Goal: Task Accomplishment & Management: Manage account settings

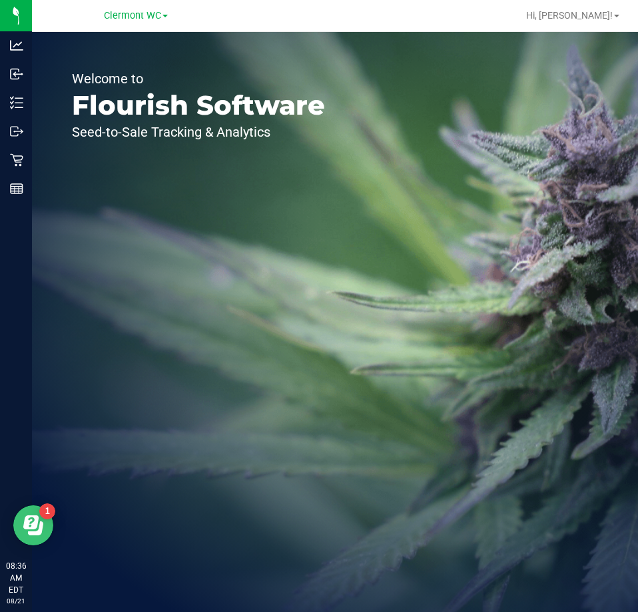
click at [42, 534] on icon "Open Resource Center" at bounding box center [33, 525] width 20 height 20
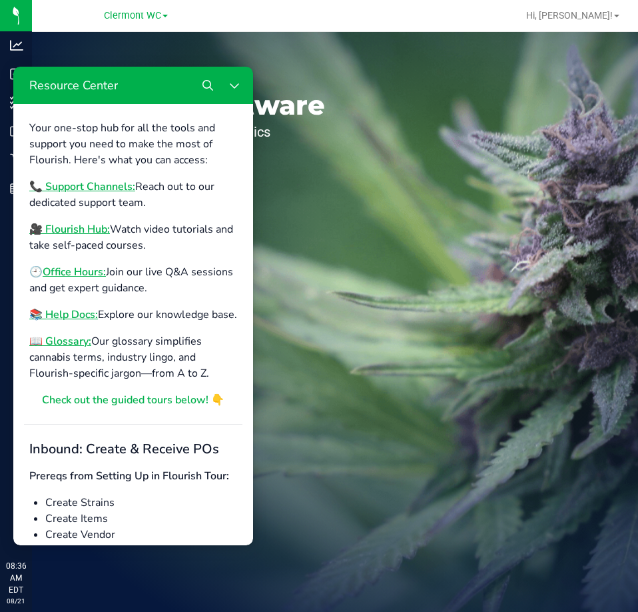
click at [395, 406] on div "Welcome to Flourish Software Seed-to-Sale Tracking & Analytics" at bounding box center [335, 322] width 606 height 580
click at [230, 83] on icon "Close Resource Center" at bounding box center [234, 85] width 11 height 11
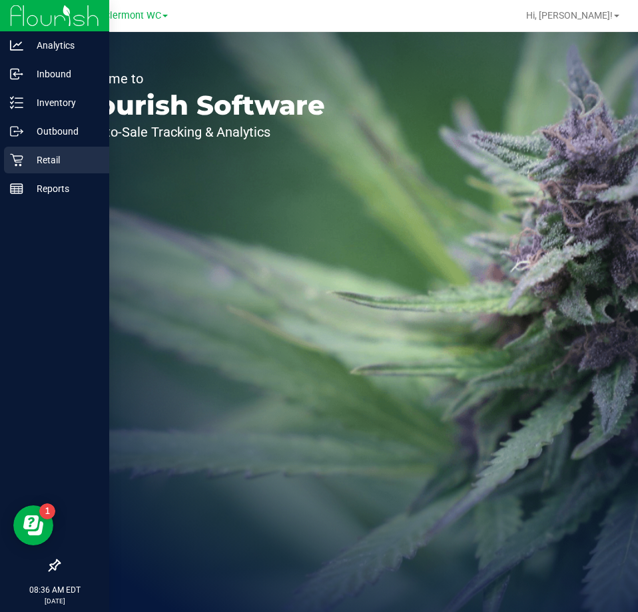
click at [20, 147] on div "Retail" at bounding box center [56, 160] width 105 height 27
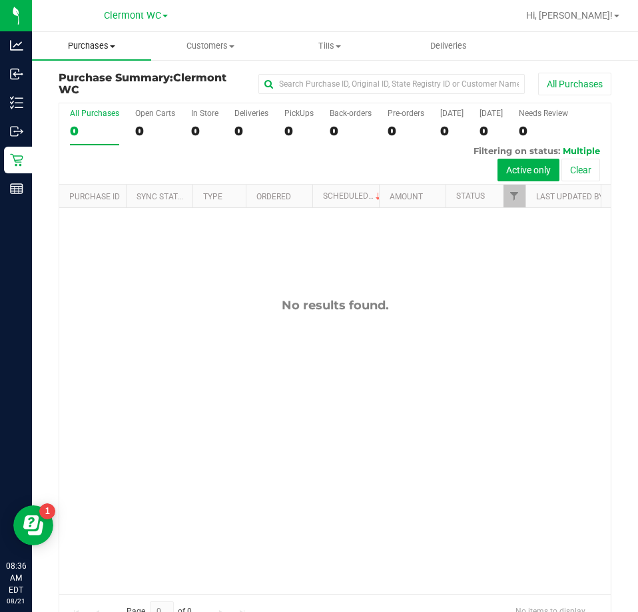
click at [101, 41] on span "Purchases" at bounding box center [91, 46] width 119 height 12
click at [101, 92] on span "Fulfillment" at bounding box center [73, 96] width 83 height 11
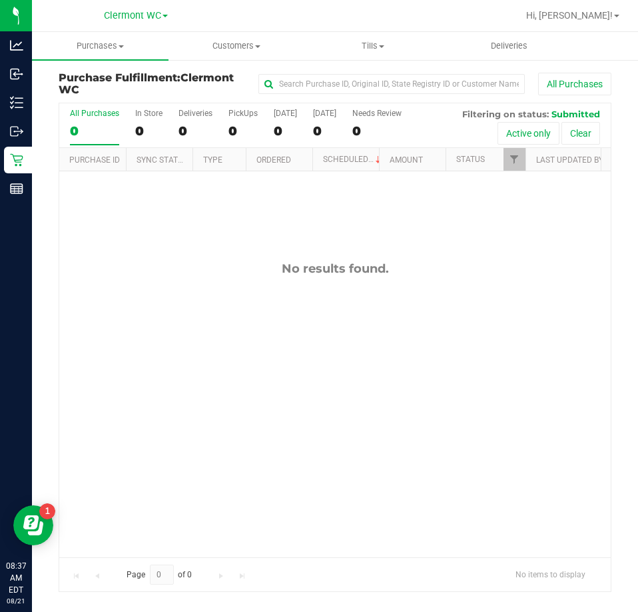
click at [532, 352] on div "No results found." at bounding box center [335, 408] width 552 height 475
click at [314, 375] on div "No results found." at bounding box center [335, 408] width 552 height 475
click at [318, 444] on div "No results found." at bounding box center [335, 408] width 552 height 475
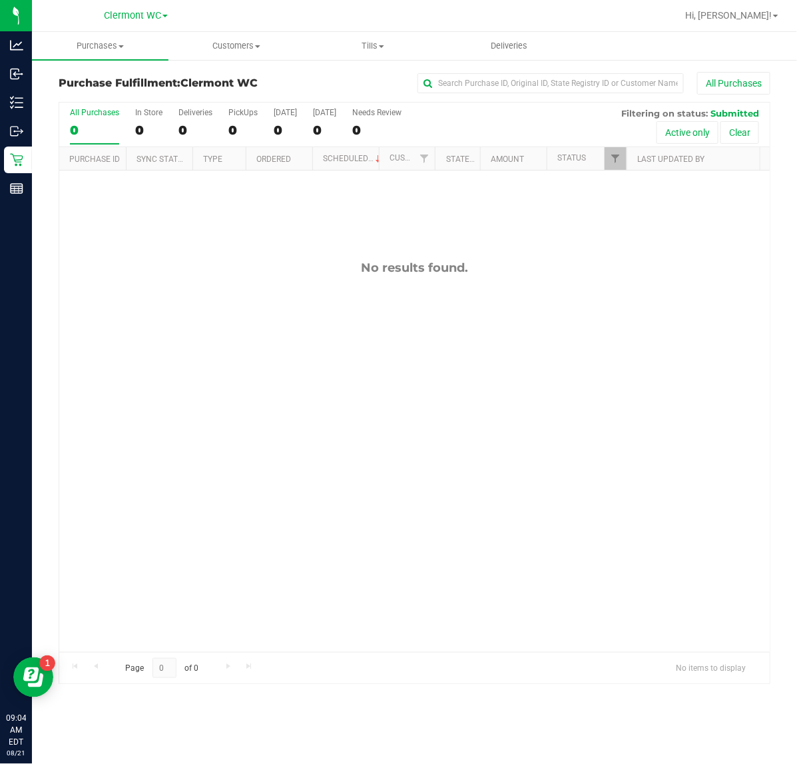
drag, startPoint x: 262, startPoint y: 6, endPoint x: 302, endPoint y: 431, distance: 426.9
click at [358, 390] on div "No results found." at bounding box center [414, 457] width 711 height 572
click at [197, 396] on div "No results found." at bounding box center [414, 457] width 711 height 572
click at [323, 410] on div "No results found." at bounding box center [414, 457] width 711 height 572
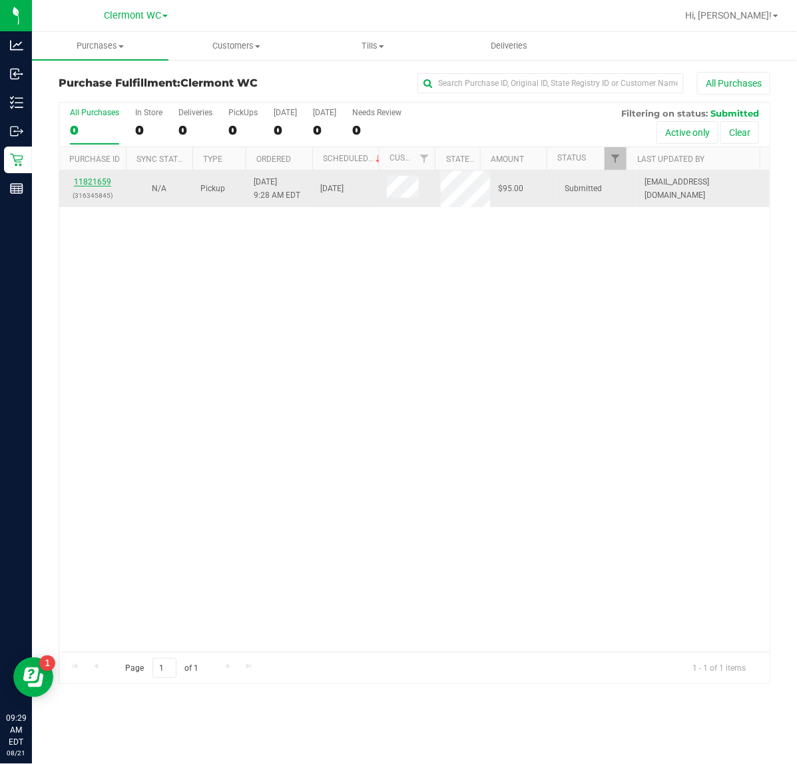
click at [103, 182] on link "11821659" at bounding box center [92, 181] width 37 height 9
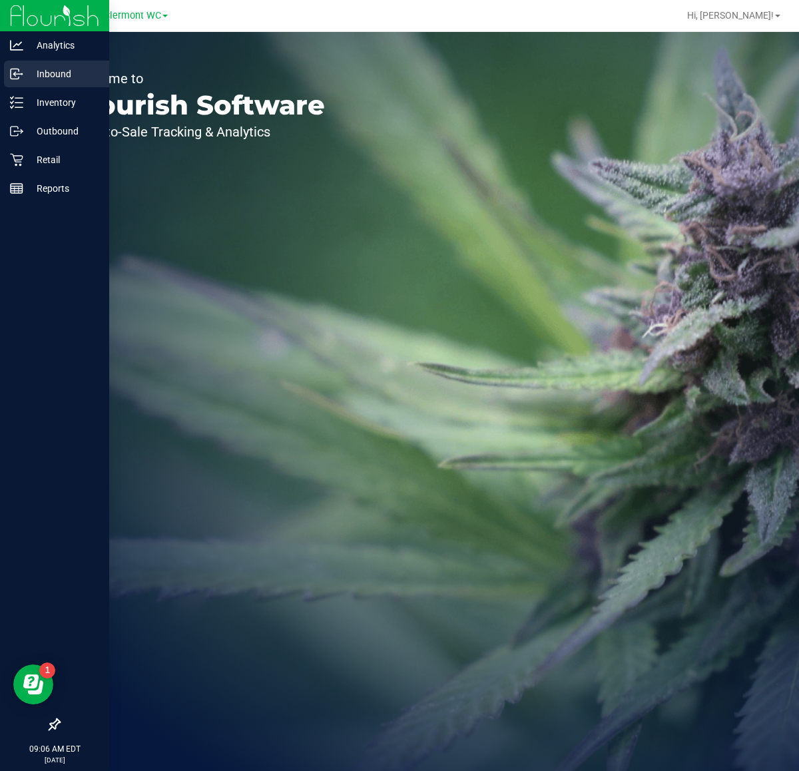
click at [35, 78] on p "Inbound" at bounding box center [63, 74] width 80 height 16
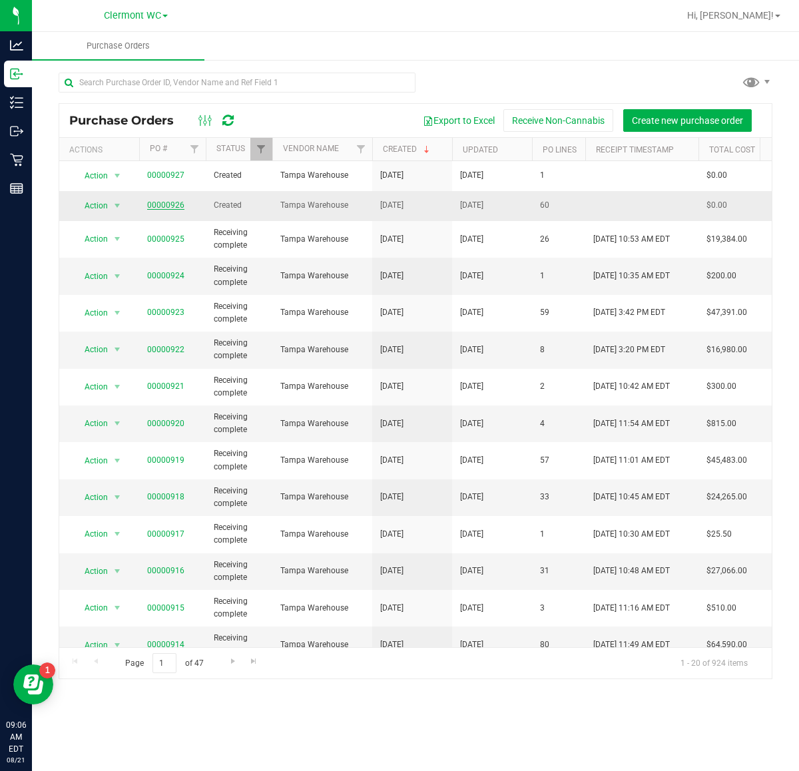
click at [153, 207] on link "00000926" at bounding box center [165, 205] width 37 height 9
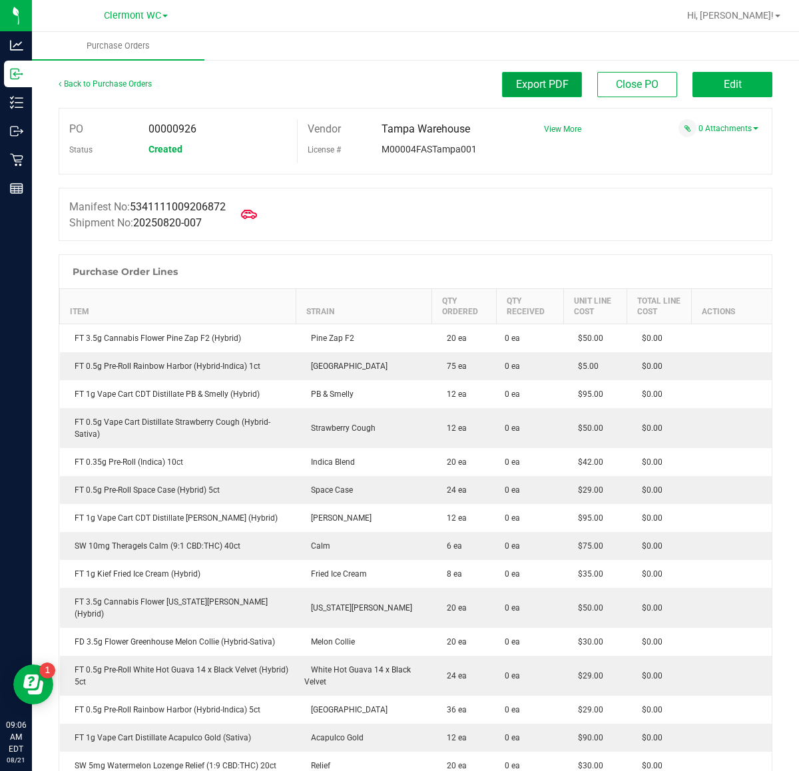
click at [554, 85] on span "Export PDF" at bounding box center [542, 84] width 53 height 13
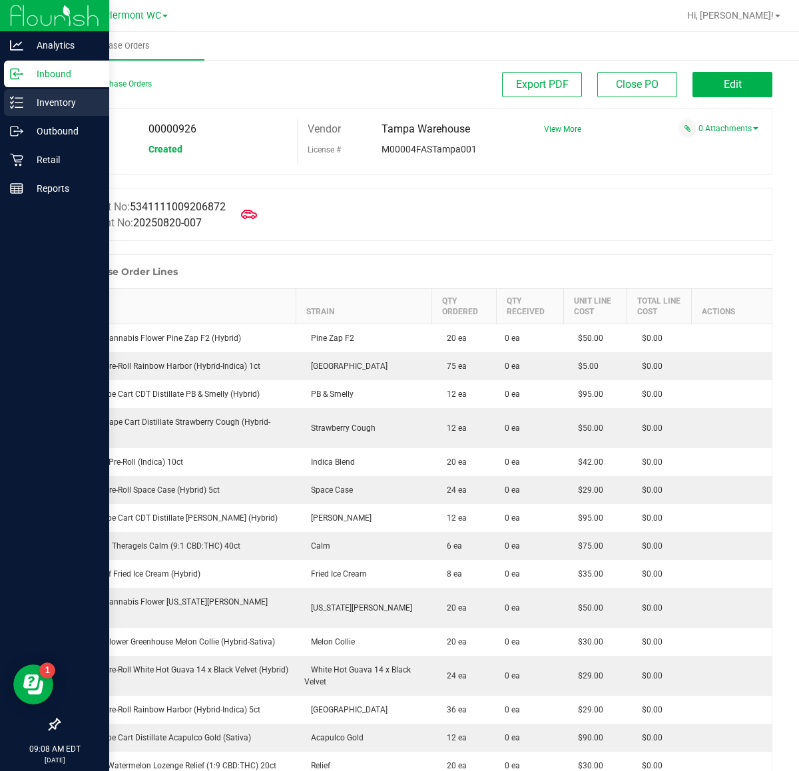
click at [20, 98] on line at bounding box center [18, 98] width 7 height 0
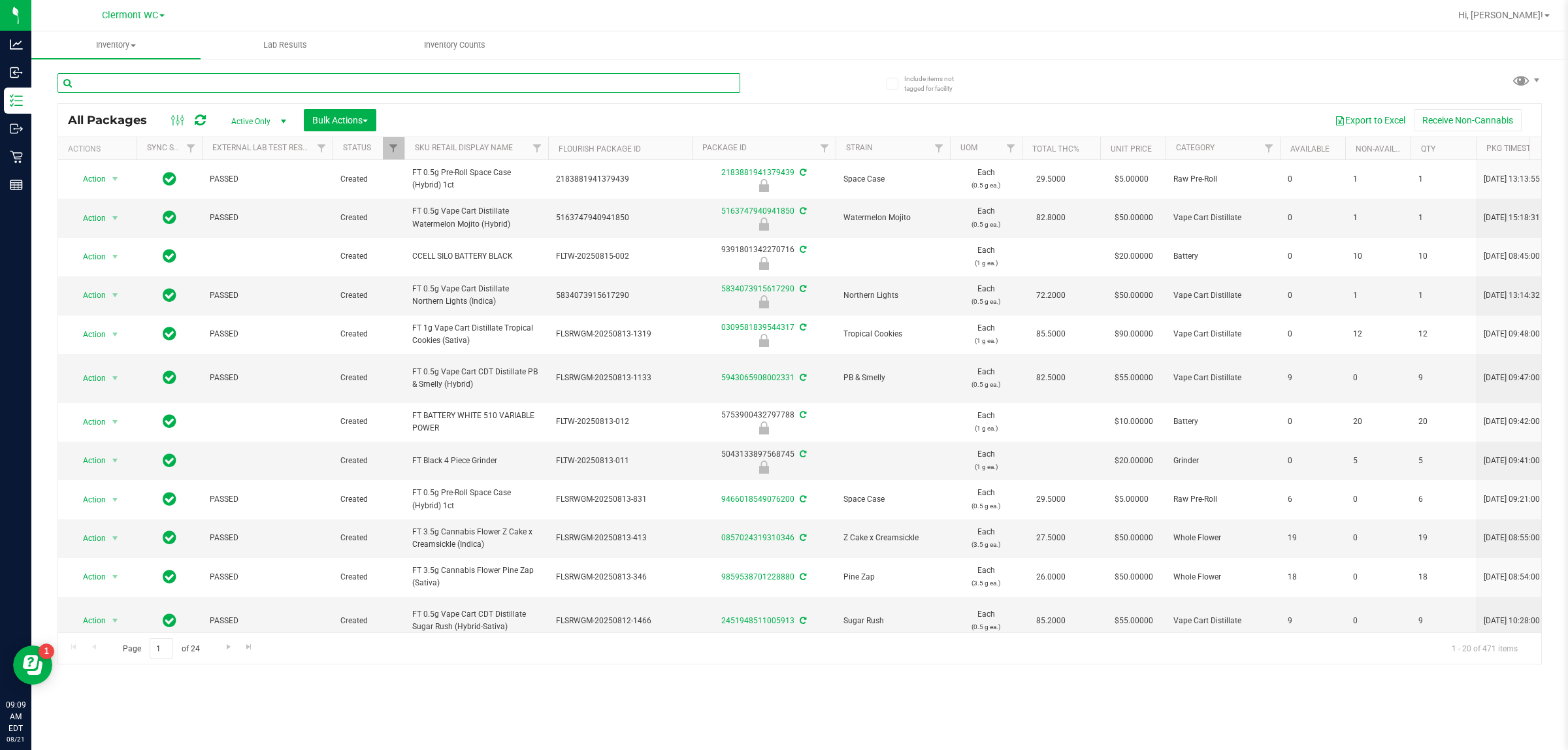
click at [193, 89] on input "text" at bounding box center [399, 83] width 683 height 20
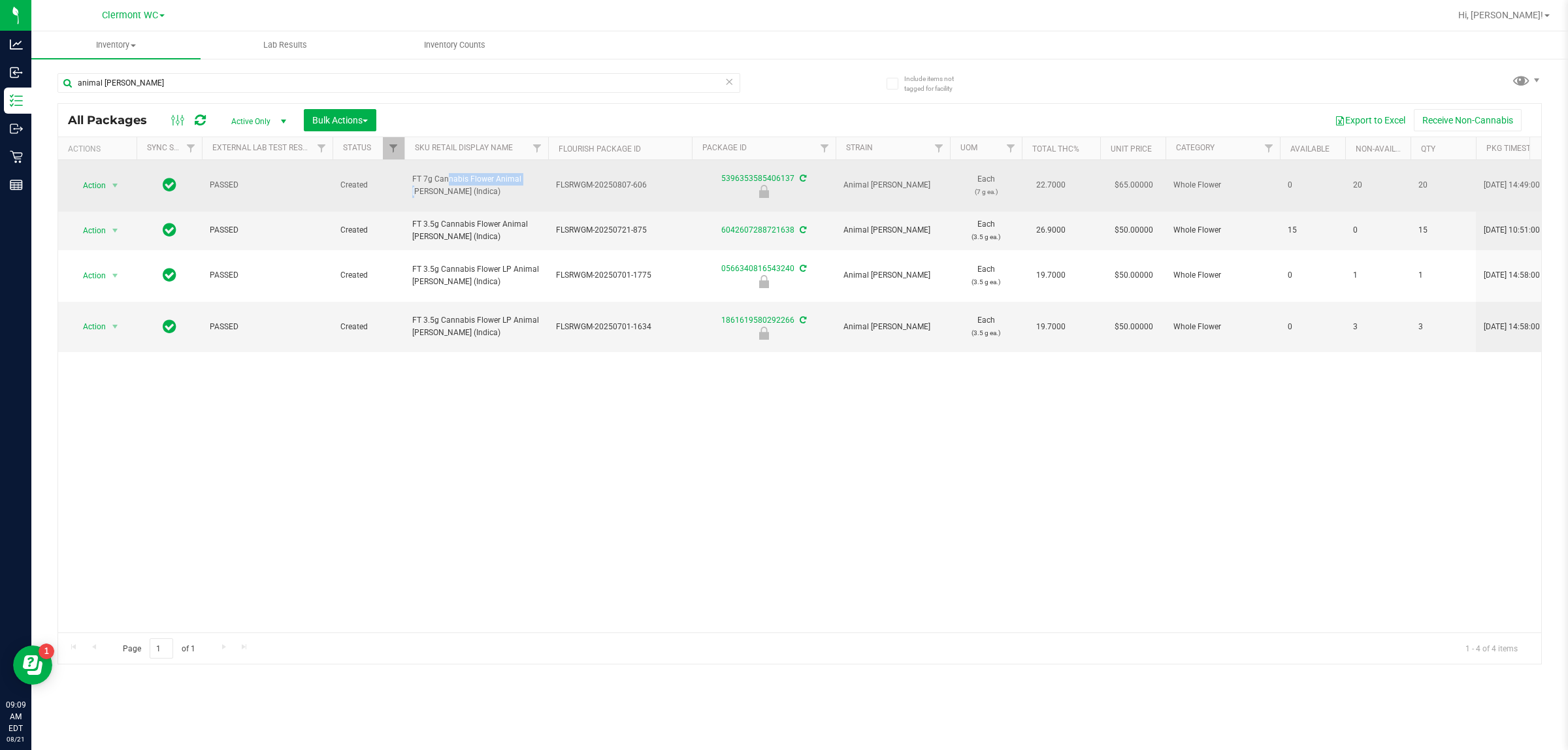
drag, startPoint x: 407, startPoint y: 175, endPoint x: 490, endPoint y: 177, distance: 83.0
click at [490, 177] on td "FT 7g Cannabis Flower Animal Larry (Indica)" at bounding box center [476, 185] width 144 height 52
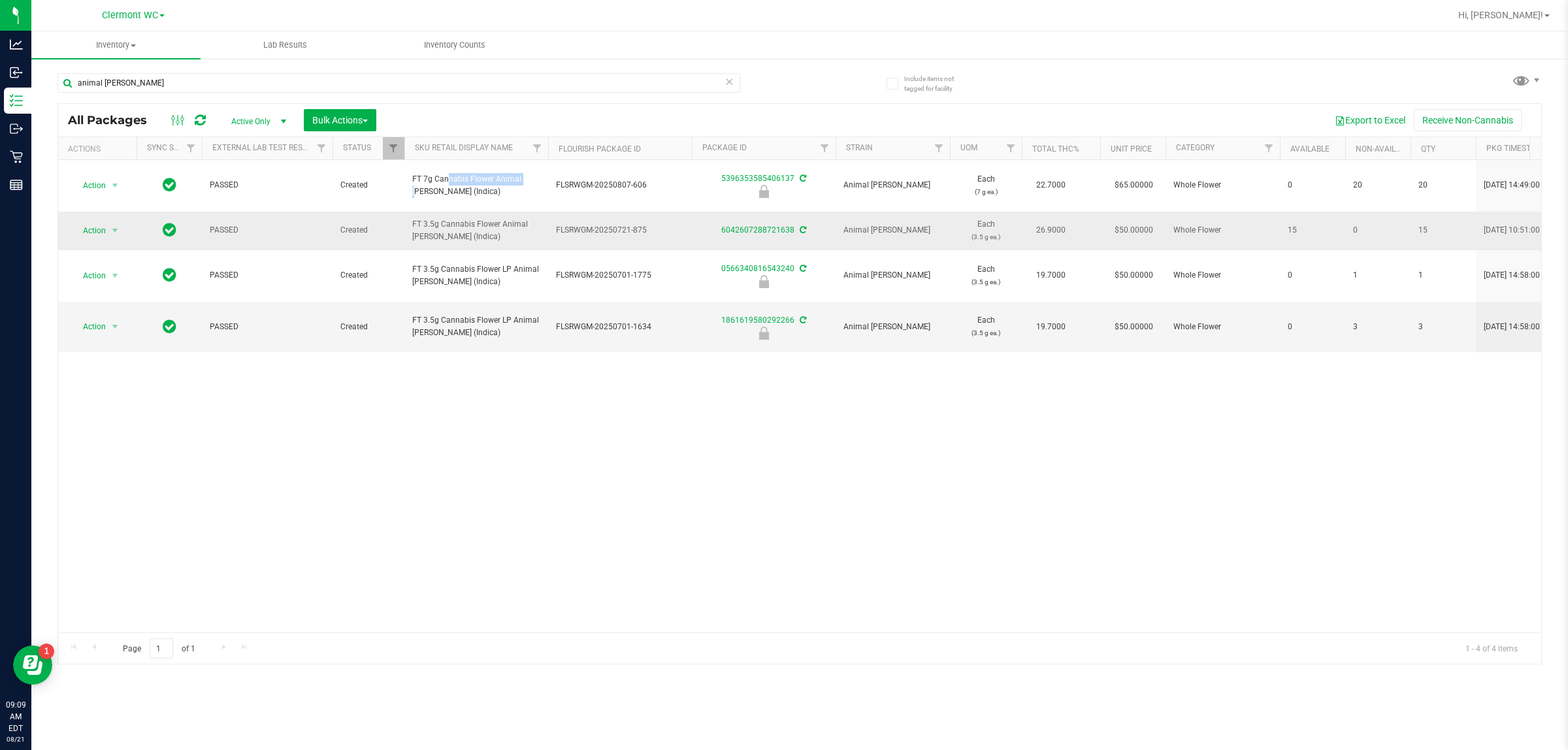
copy span "FT 7g Cannabis Flower"
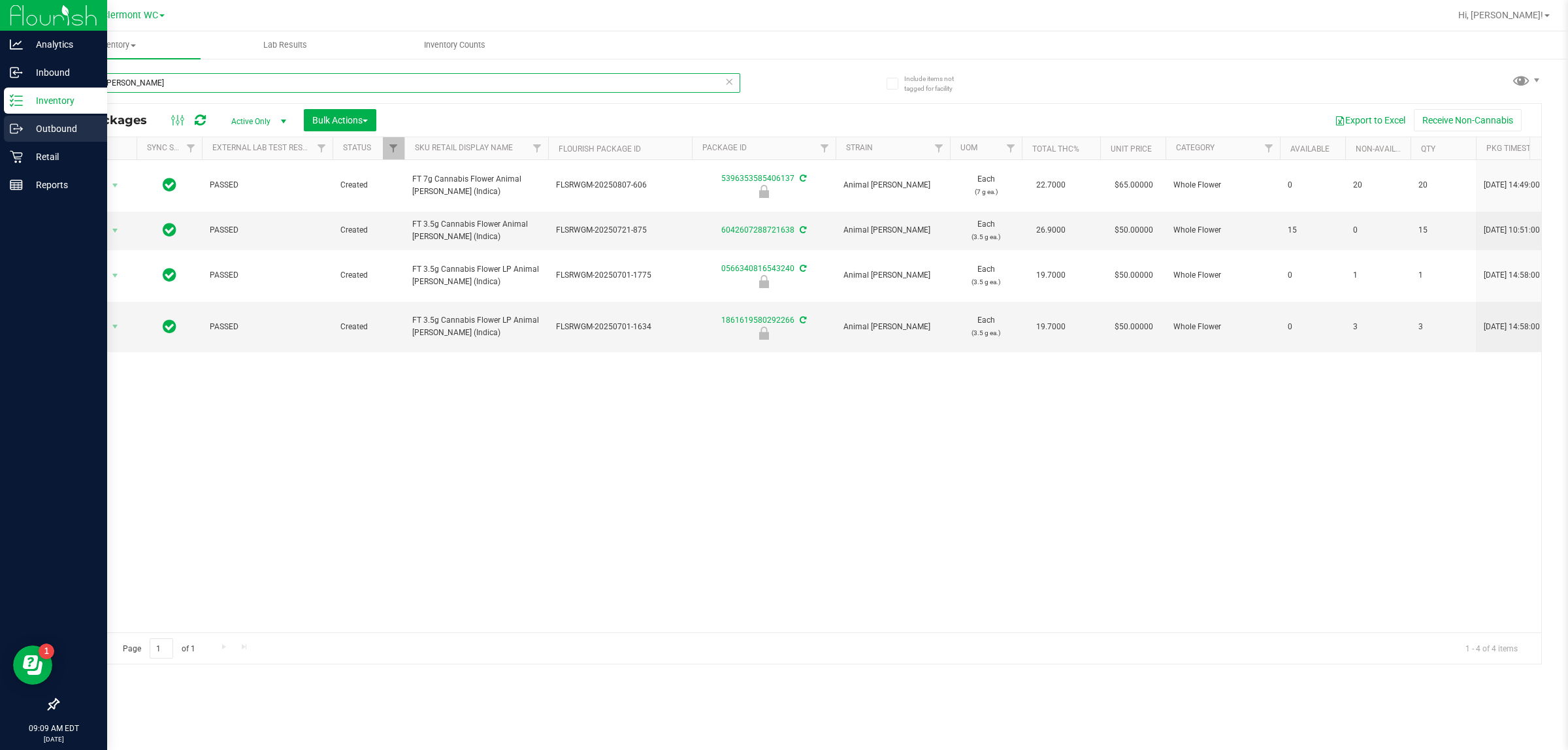
drag, startPoint x: 183, startPoint y: 78, endPoint x: 0, endPoint y: 118, distance: 187.3
click at [0, 118] on div "Analytics Inbound Inventory Outbound Retail Reports 09:09 AM EDT 08/21/2025 08/…" at bounding box center [784, 375] width 1568 height 750
paste input "FT 7g Cannabis Flower"
type input "FT 7g Cannabis Flower"
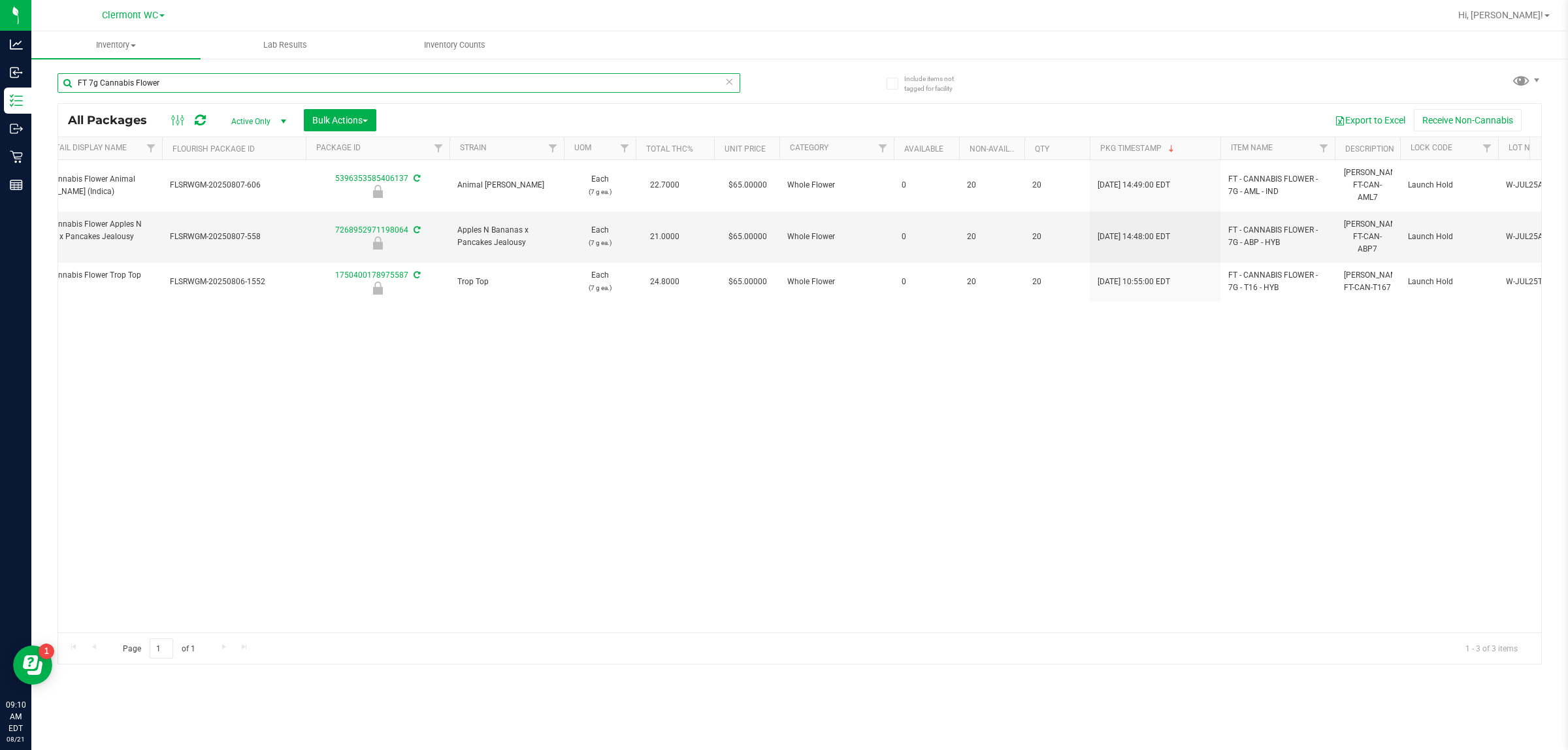
scroll to position [0, 547]
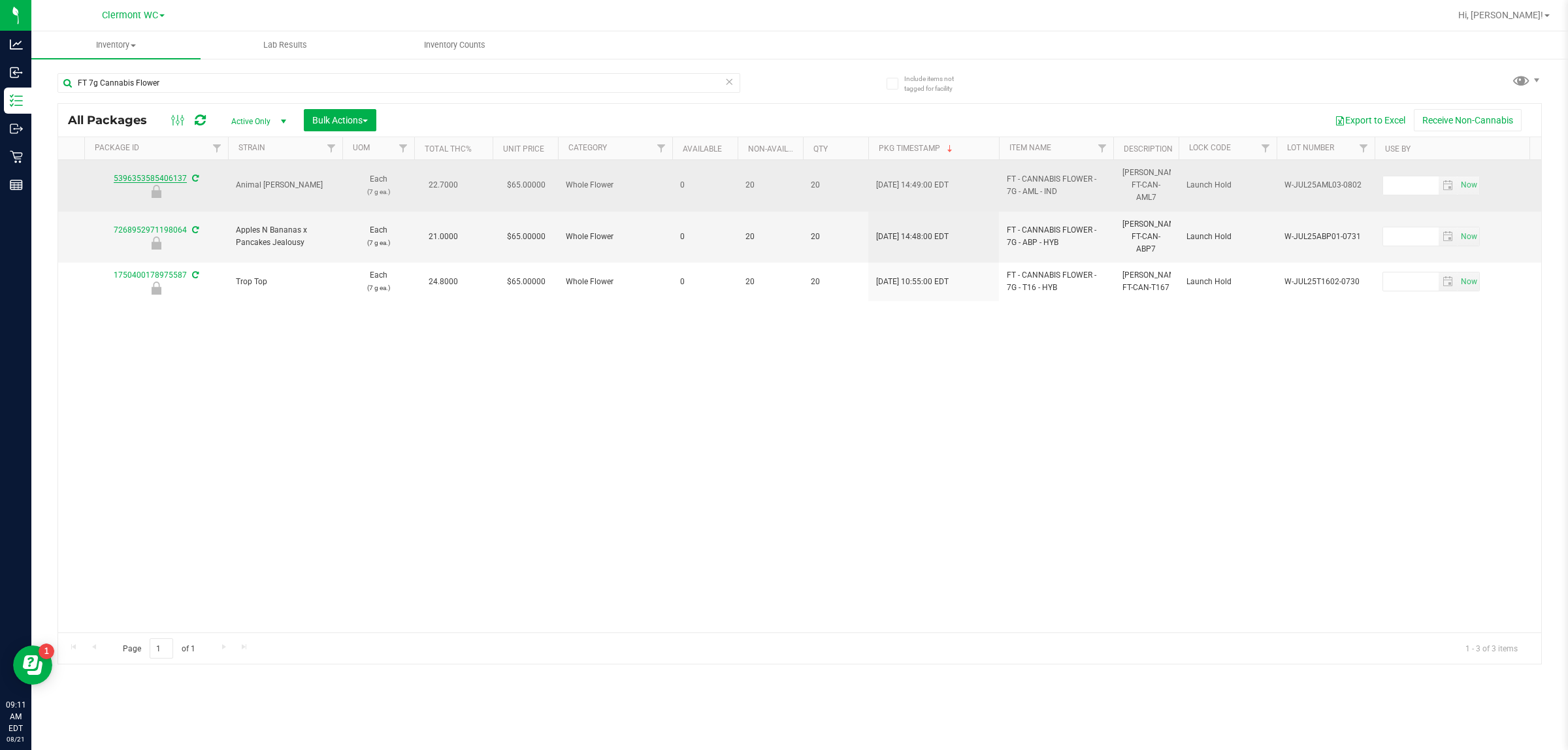
click at [162, 174] on link "5396353585406137" at bounding box center [150, 177] width 74 height 9
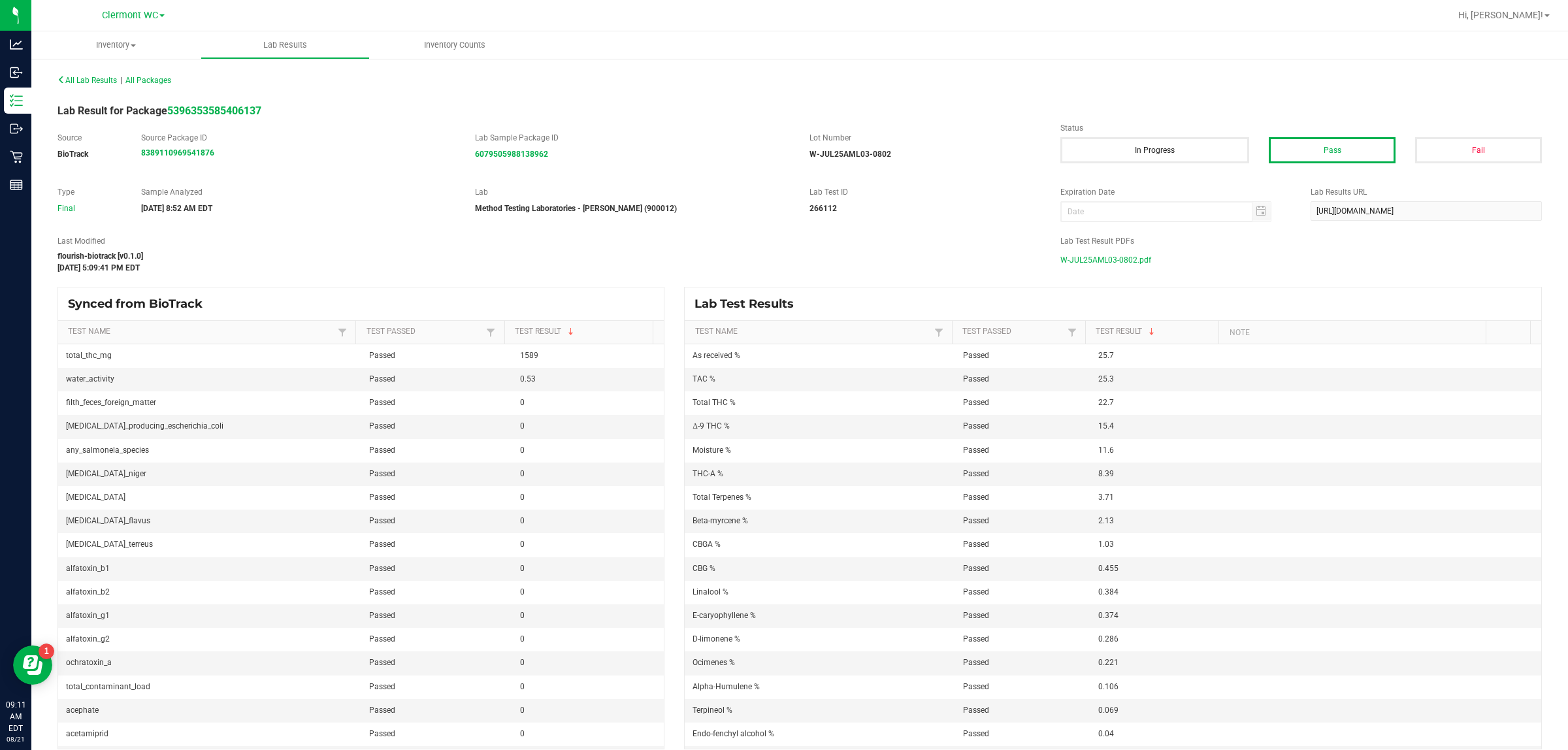
click at [626, 261] on span "W-JUL25AML03-0802.pdf" at bounding box center [1105, 260] width 91 height 20
click at [626, 259] on span "W-JUL25AML03-0802.pdf" at bounding box center [1105, 260] width 91 height 20
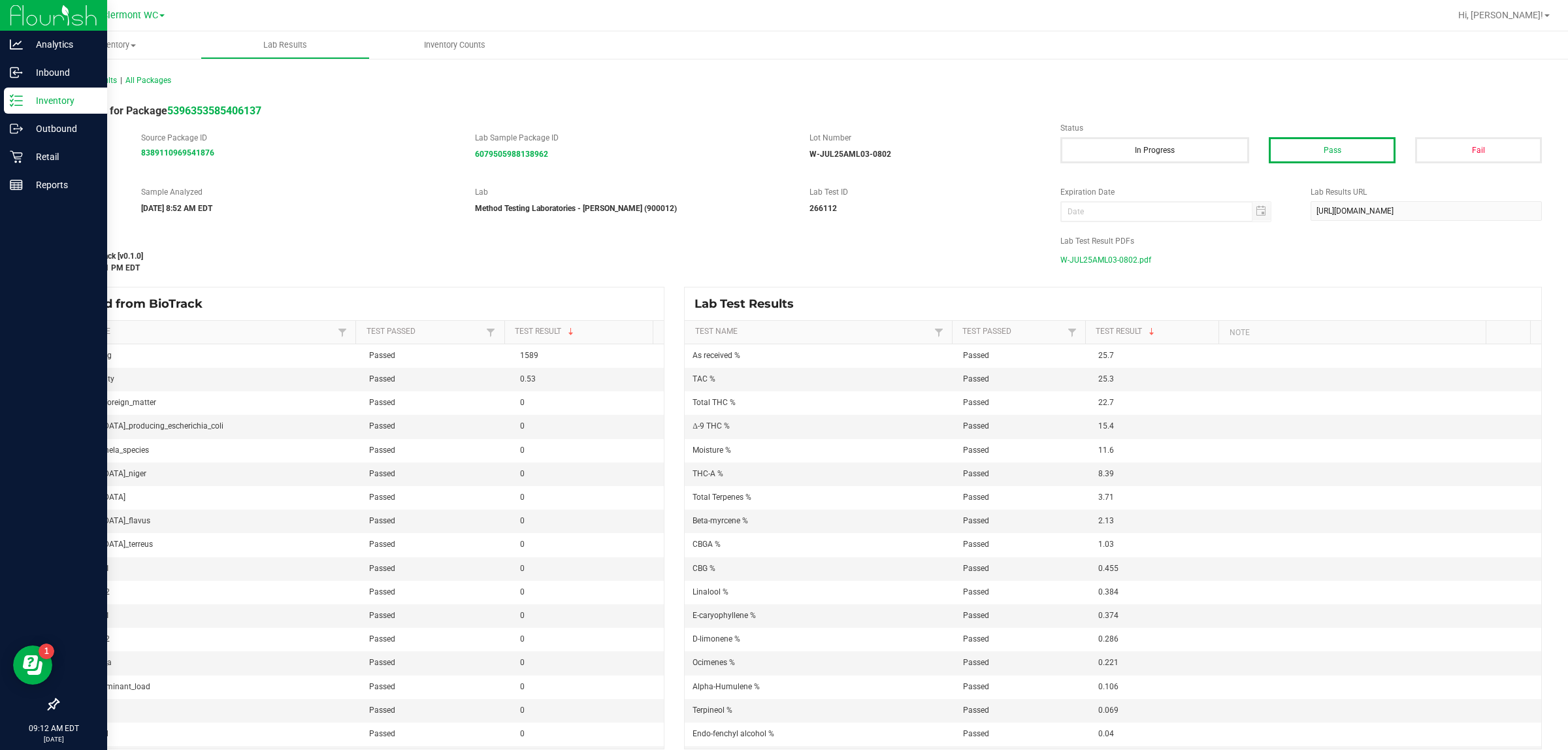
click at [25, 99] on p "Inventory" at bounding box center [62, 101] width 78 height 16
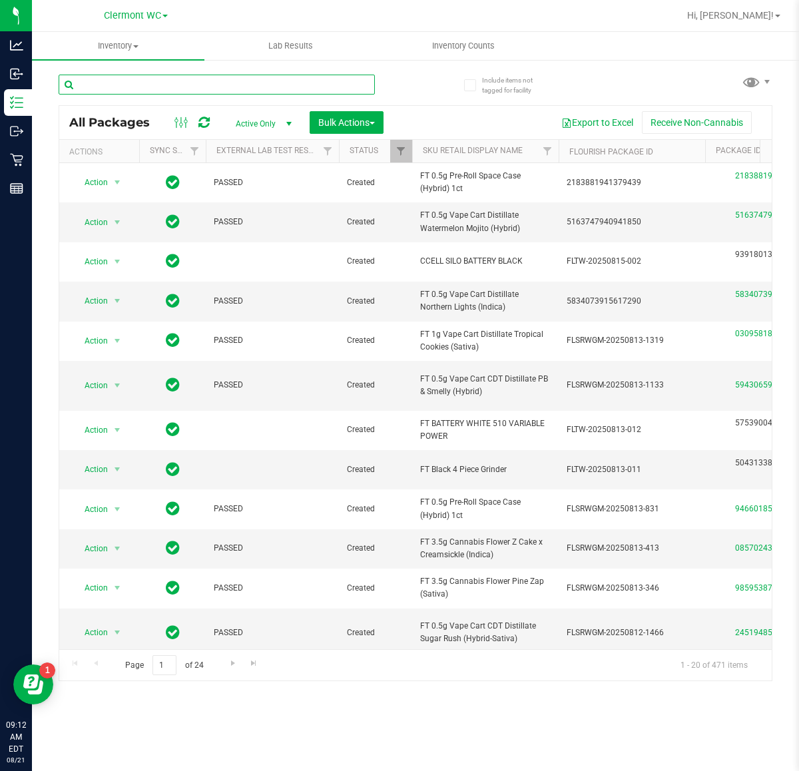
click at [314, 77] on input "text" at bounding box center [217, 85] width 316 height 20
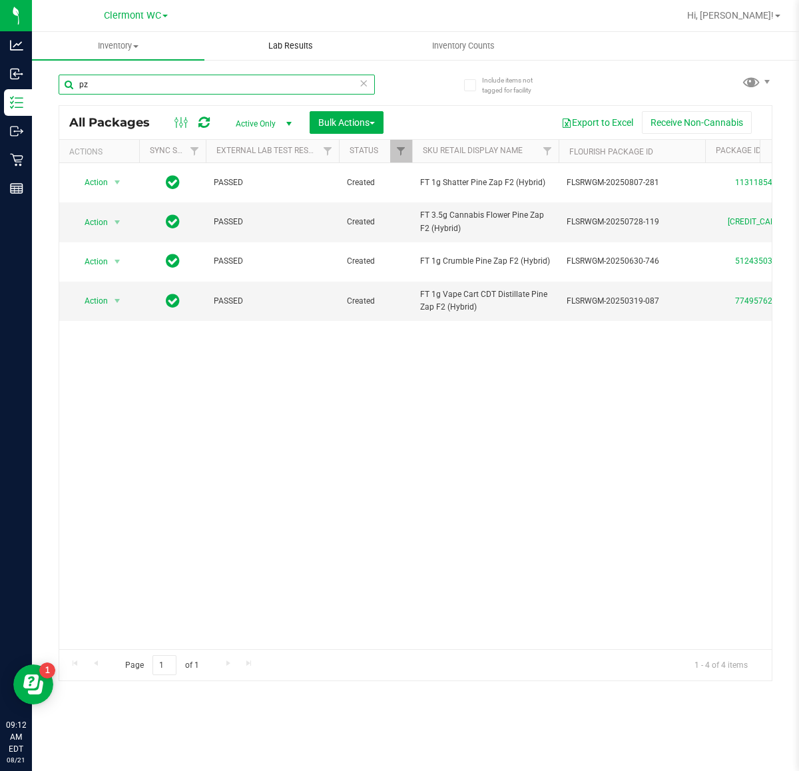
type input "p"
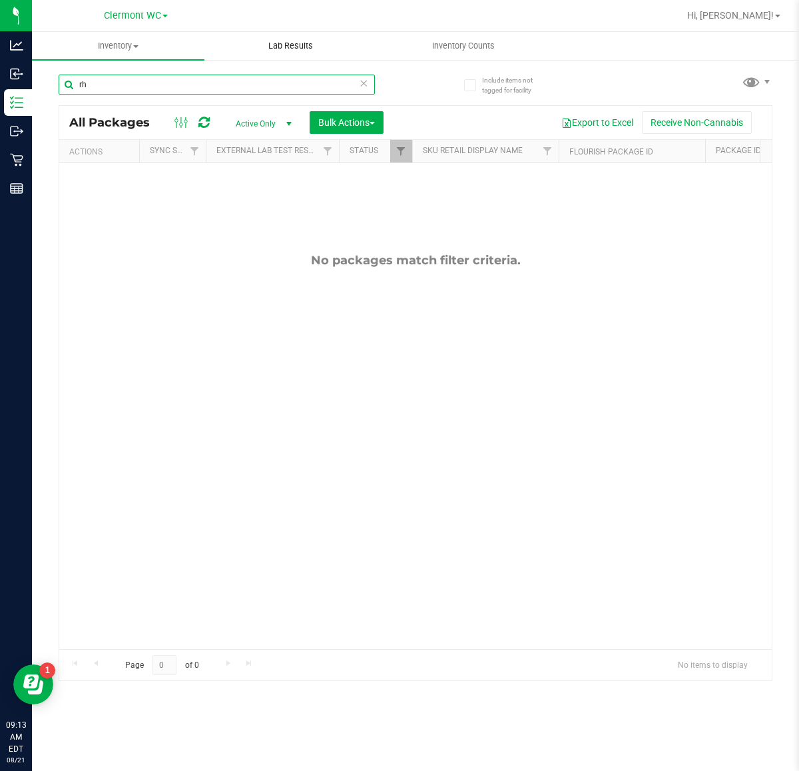
type input "r"
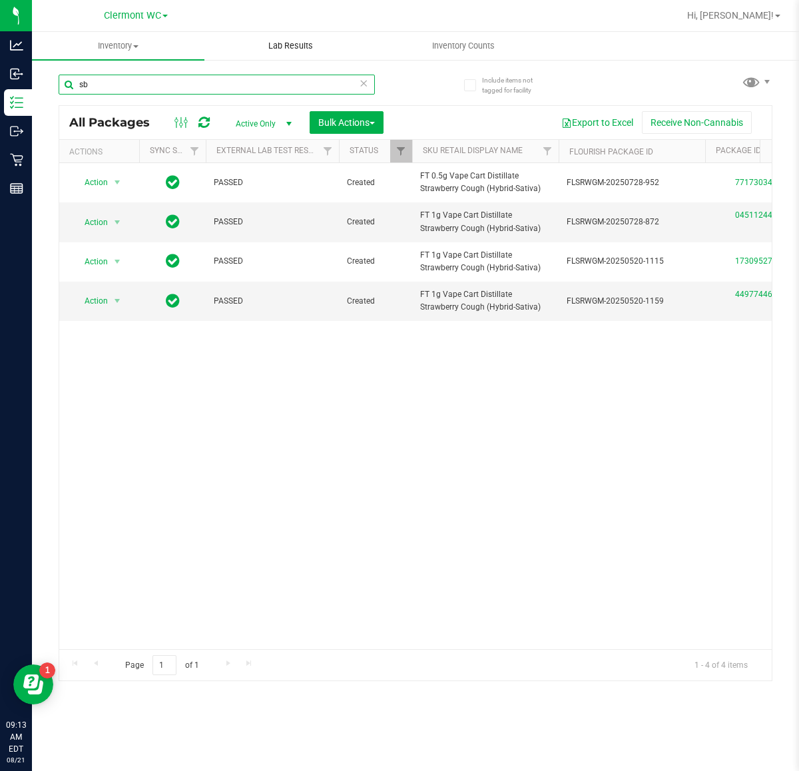
type input "s"
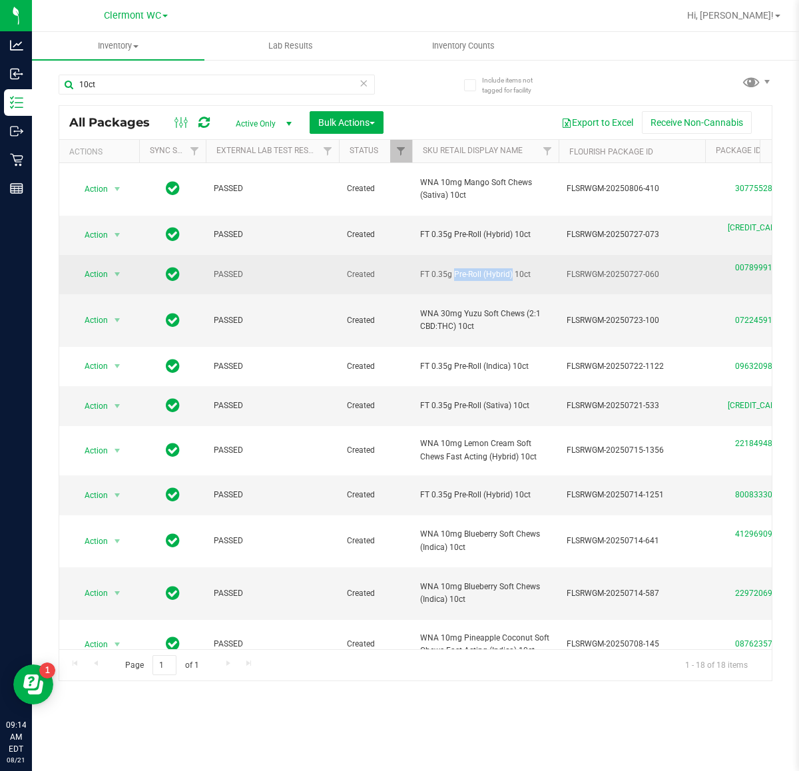
drag, startPoint x: 482, startPoint y: 274, endPoint x: 428, endPoint y: 274, distance: 53.3
click at [422, 278] on span "FT 0.35g Pre-Roll (Hybrid) 10ct" at bounding box center [485, 274] width 131 height 13
copy span "FT 0.35g Pre-Roll"
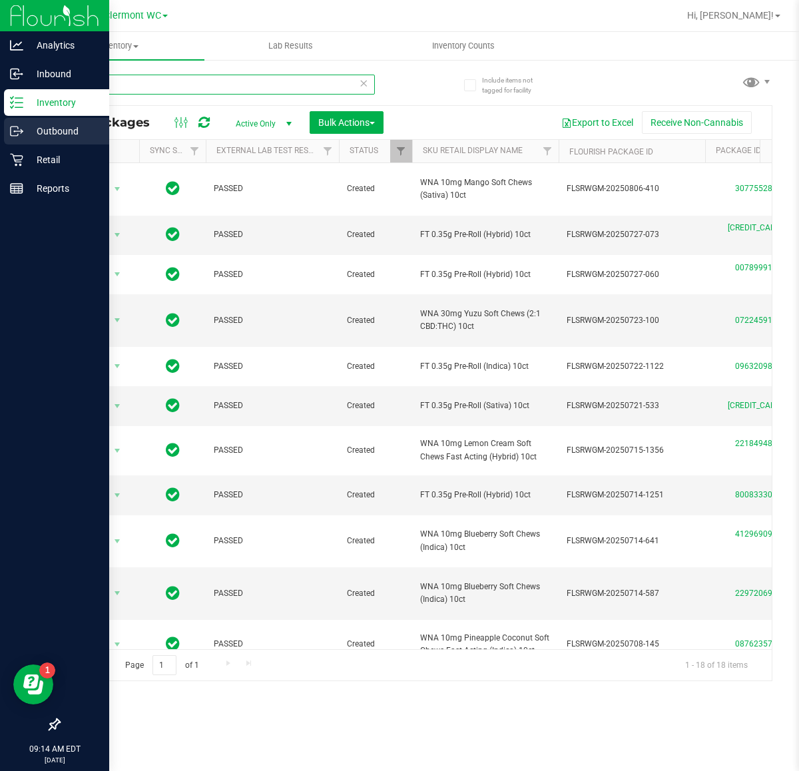
drag, startPoint x: 209, startPoint y: 90, endPoint x: 0, endPoint y: 124, distance: 211.3
click at [0, 103] on div "Analytics Inbound Inventory Outbound Retail Reports 09:14 AM EDT 08/21/2025 08/…" at bounding box center [399, 385] width 799 height 771
paste input "FT 0.35g Pre-Roll"
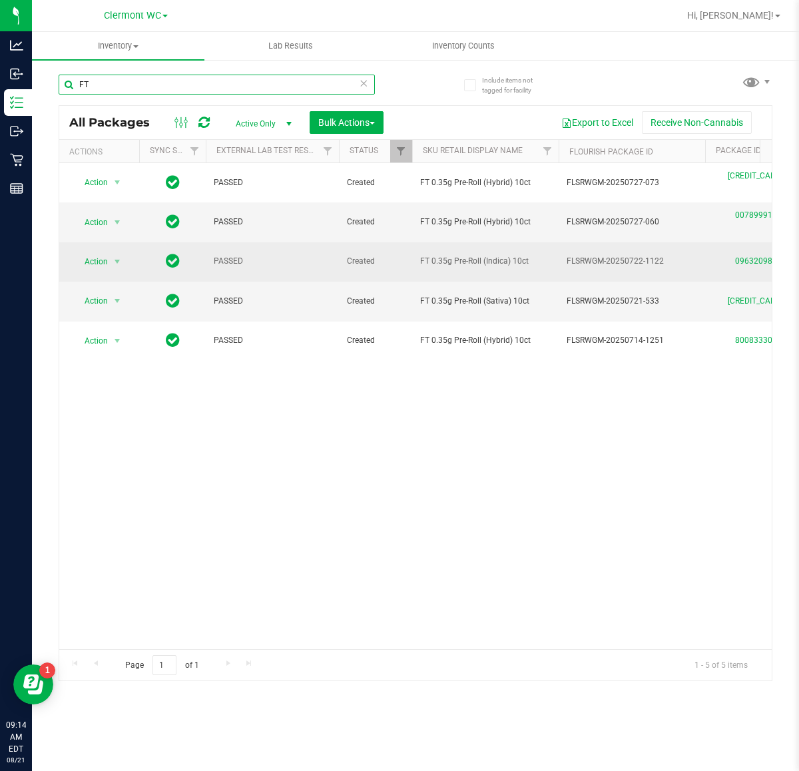
type input "F"
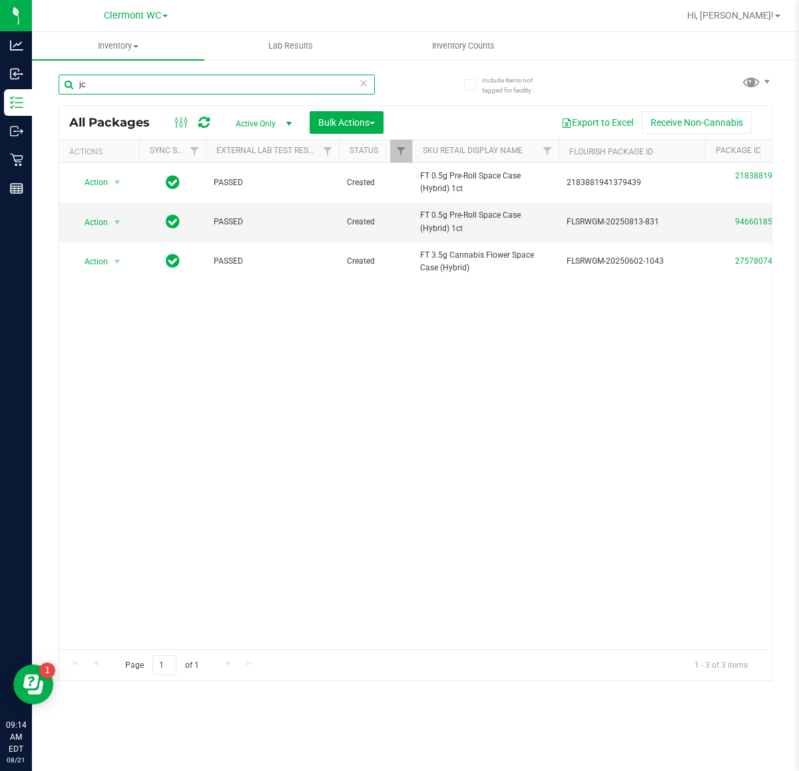
type input "j"
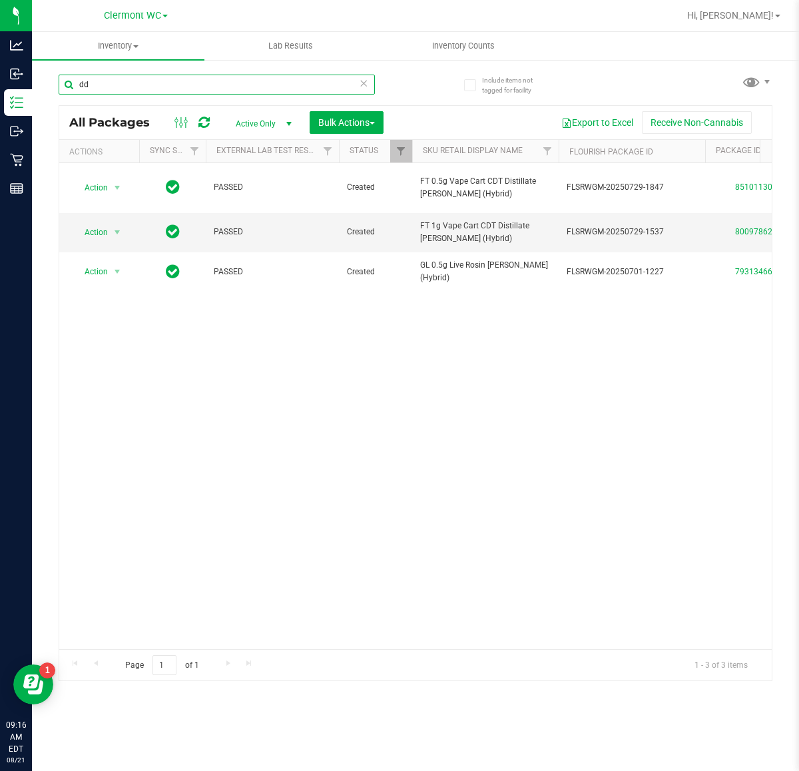
type input "d"
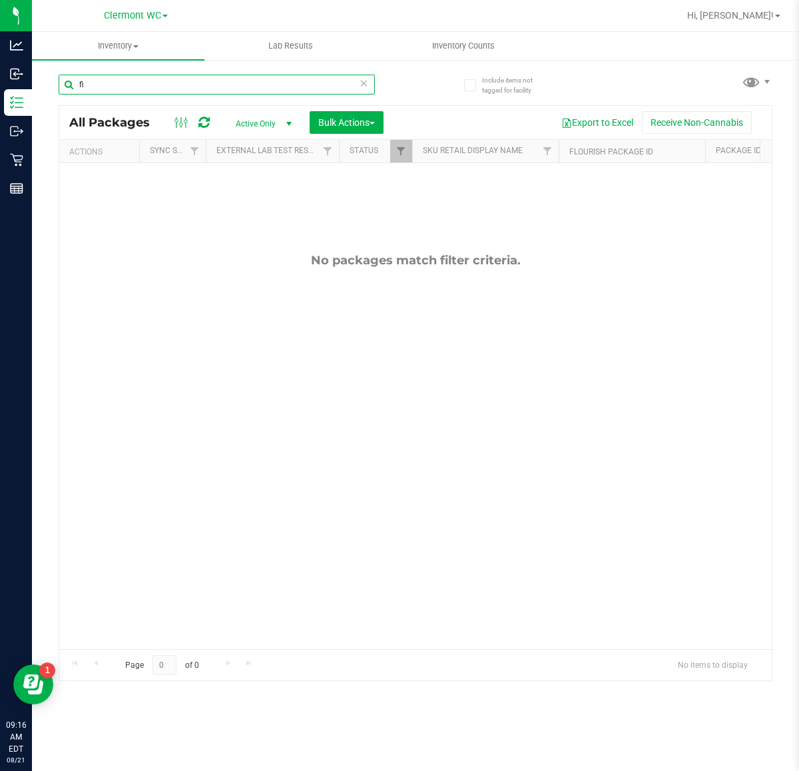
type input "f"
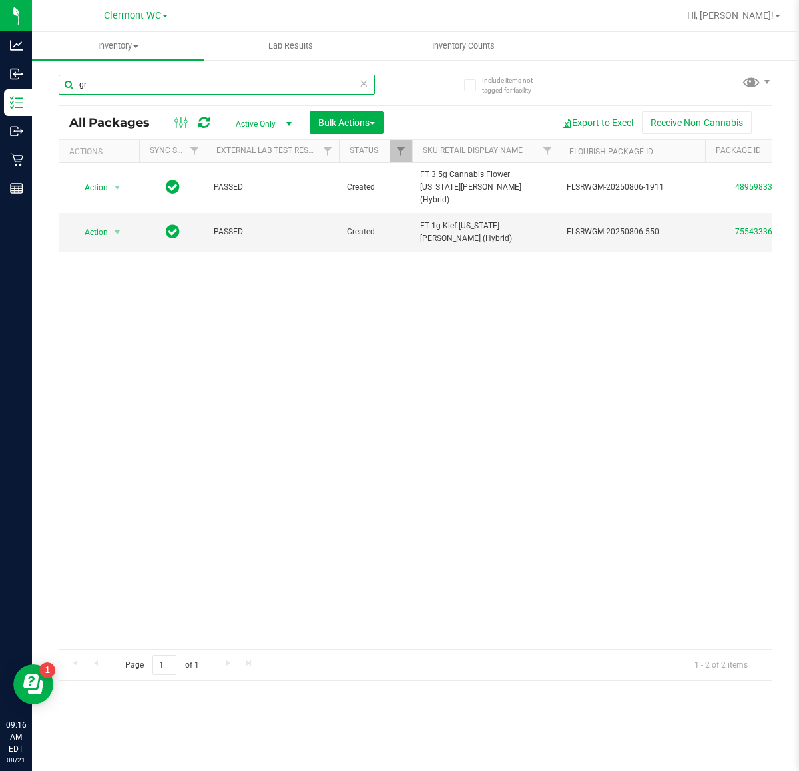
type input "g"
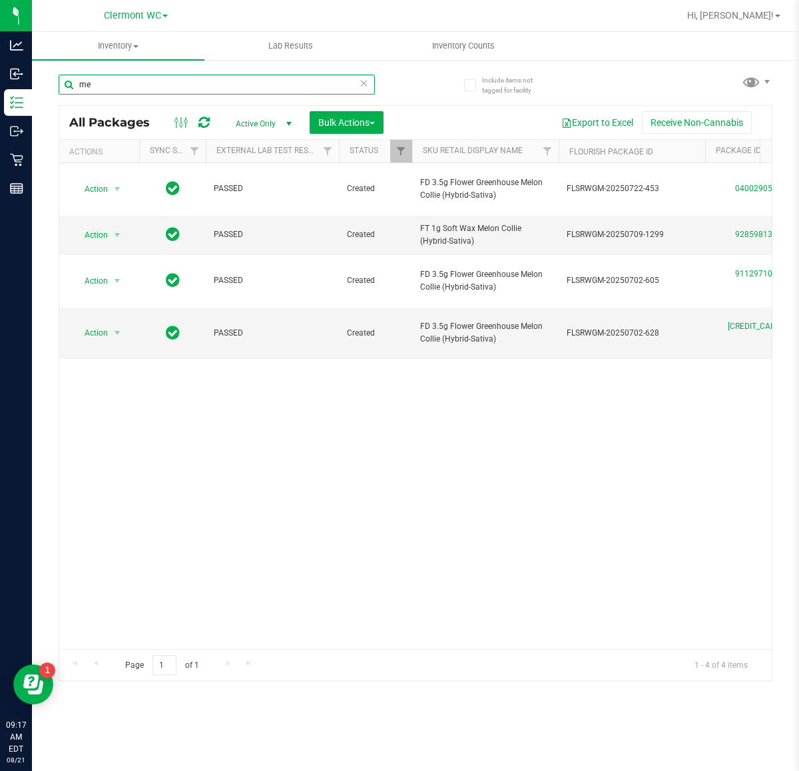
type input "m"
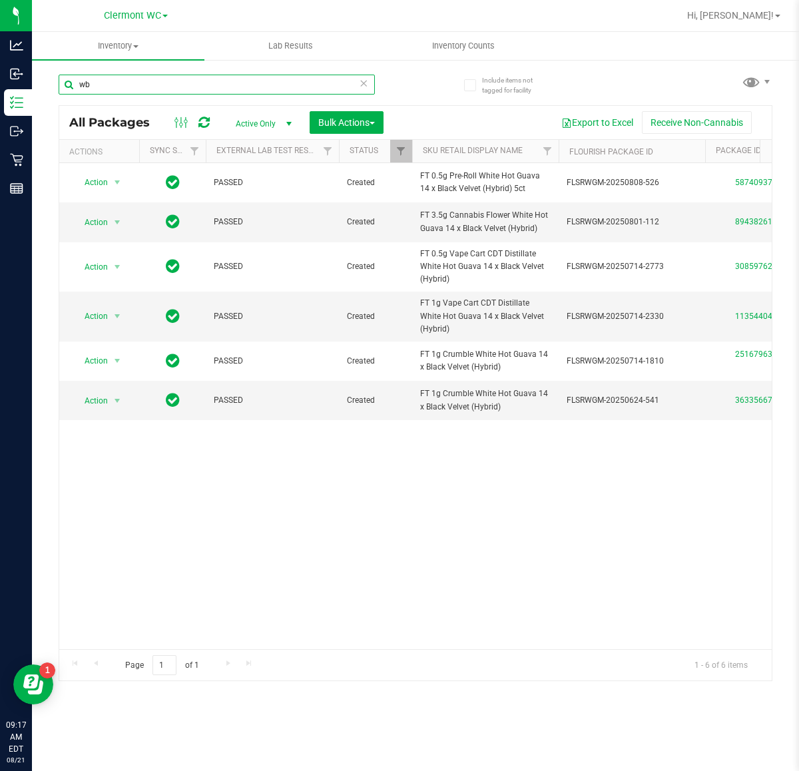
type input "w"
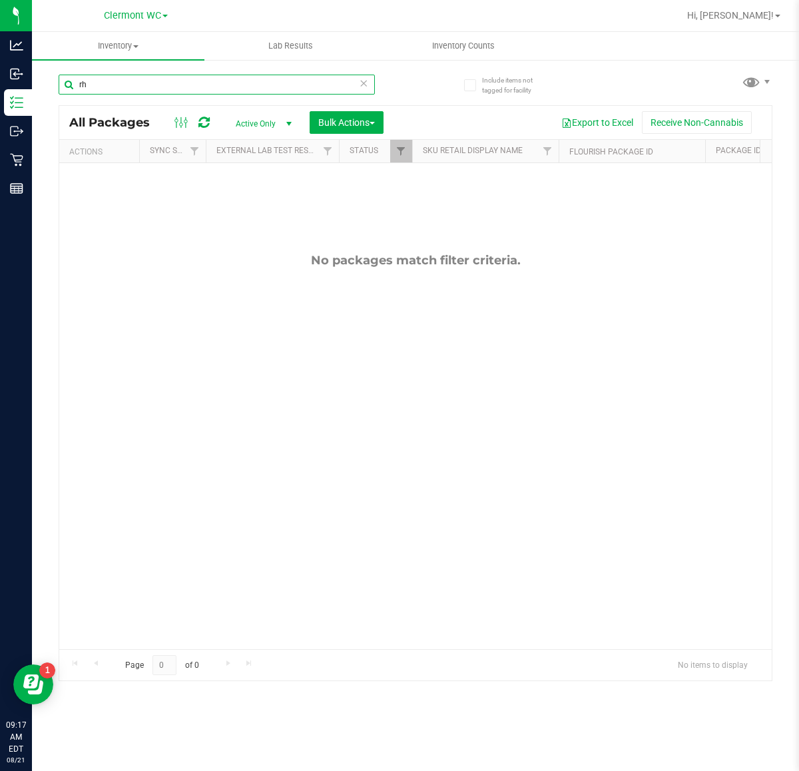
type input "r"
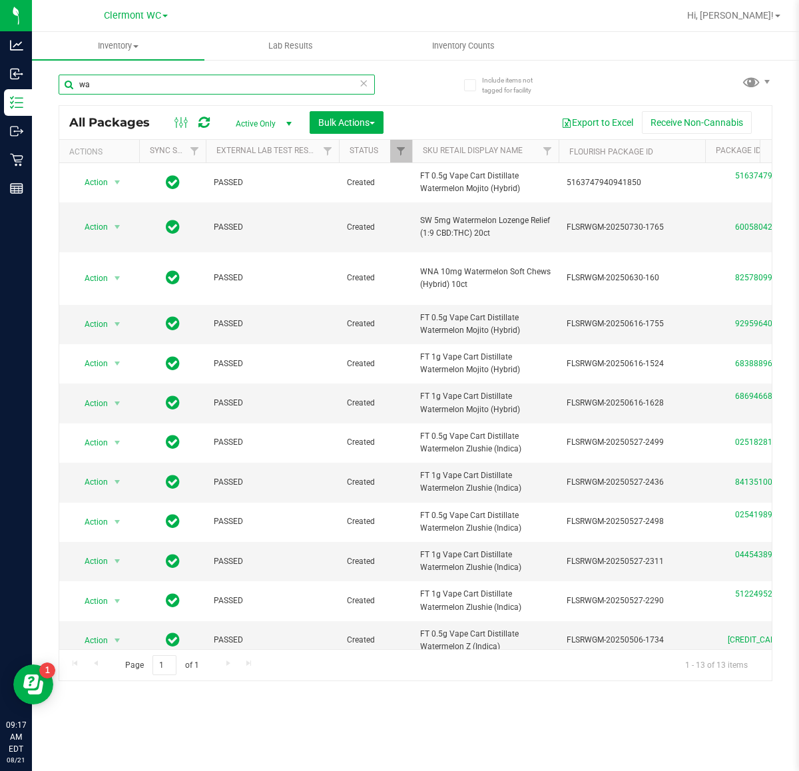
type input "w"
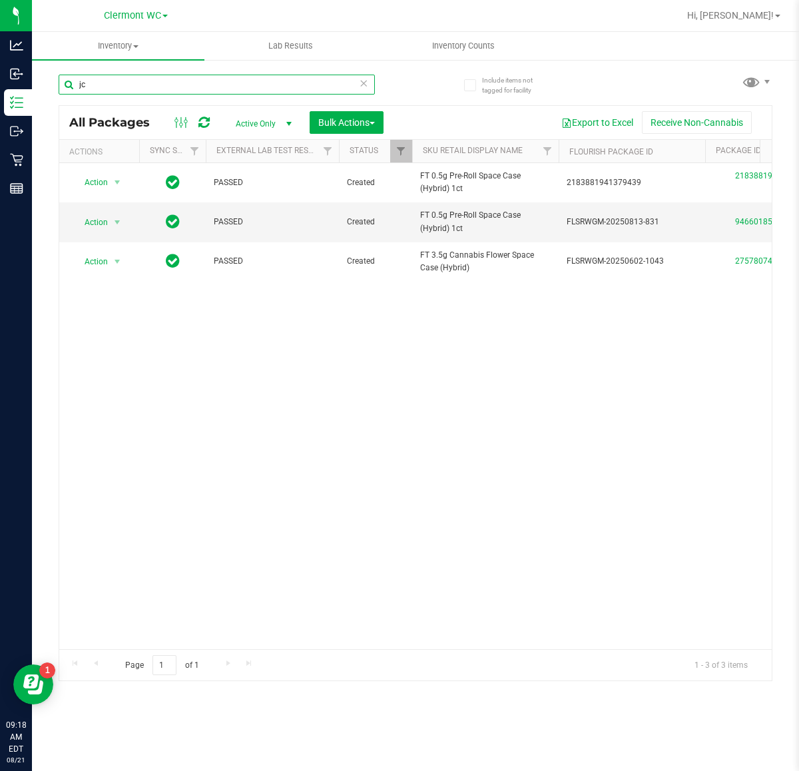
type input "j"
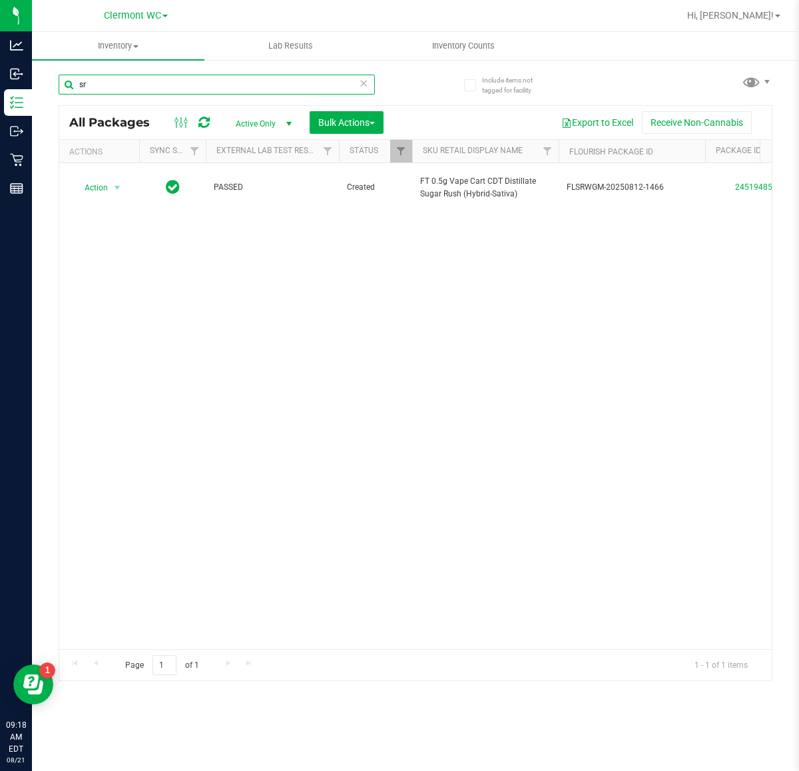
type input "s"
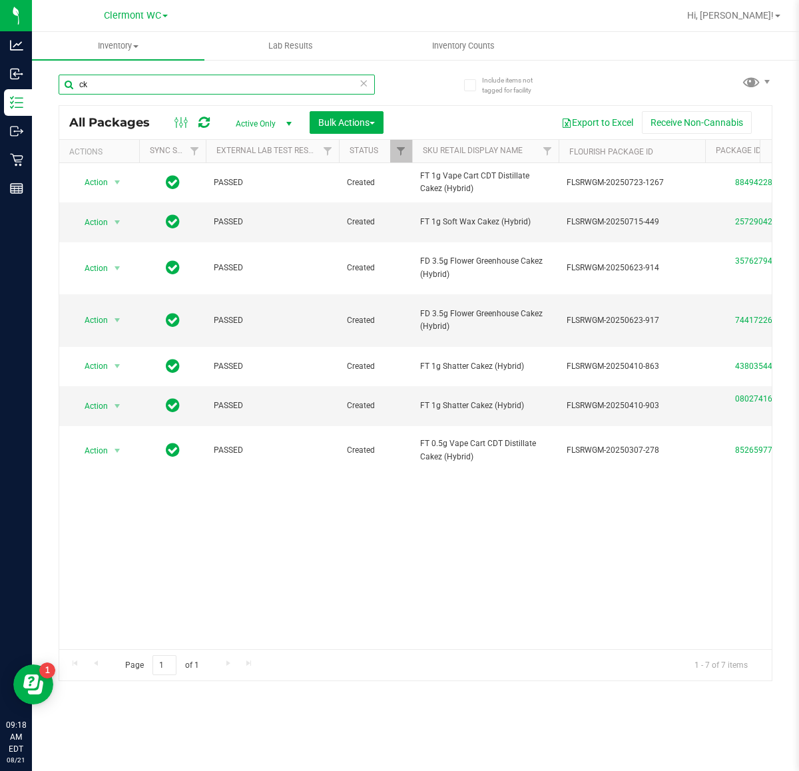
type input "c"
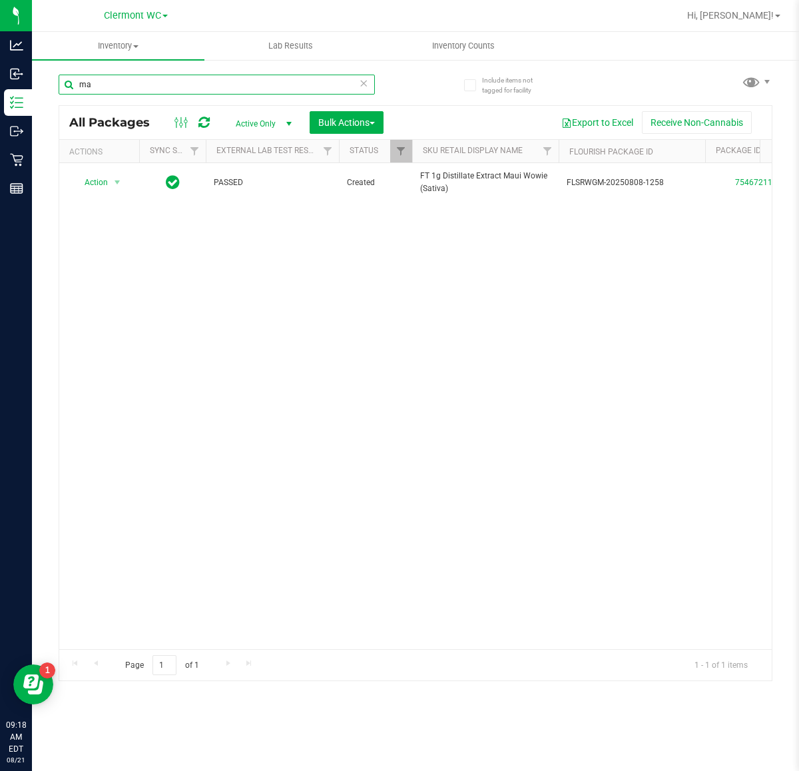
type input "m"
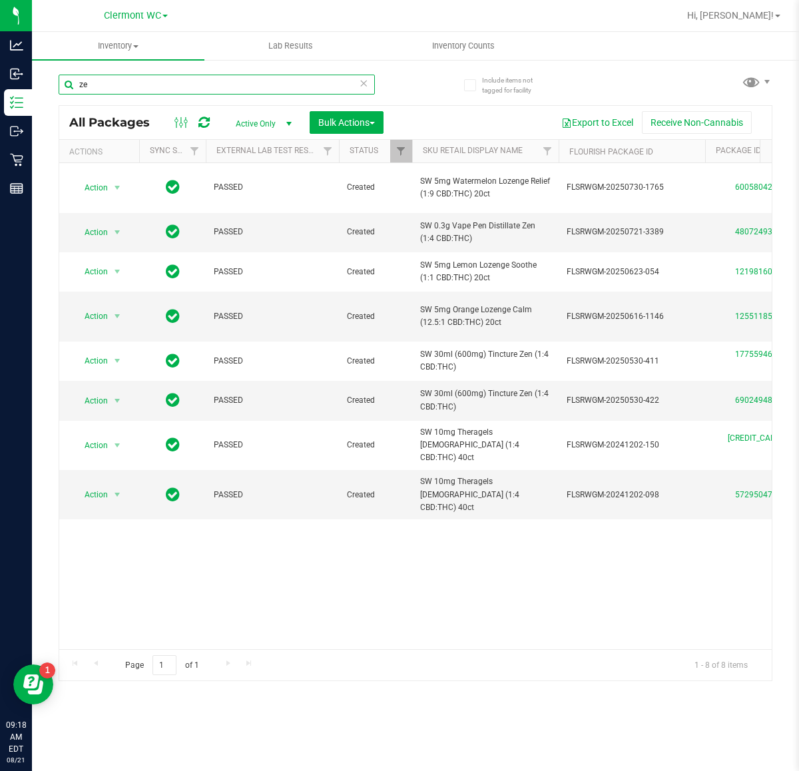
type input "z"
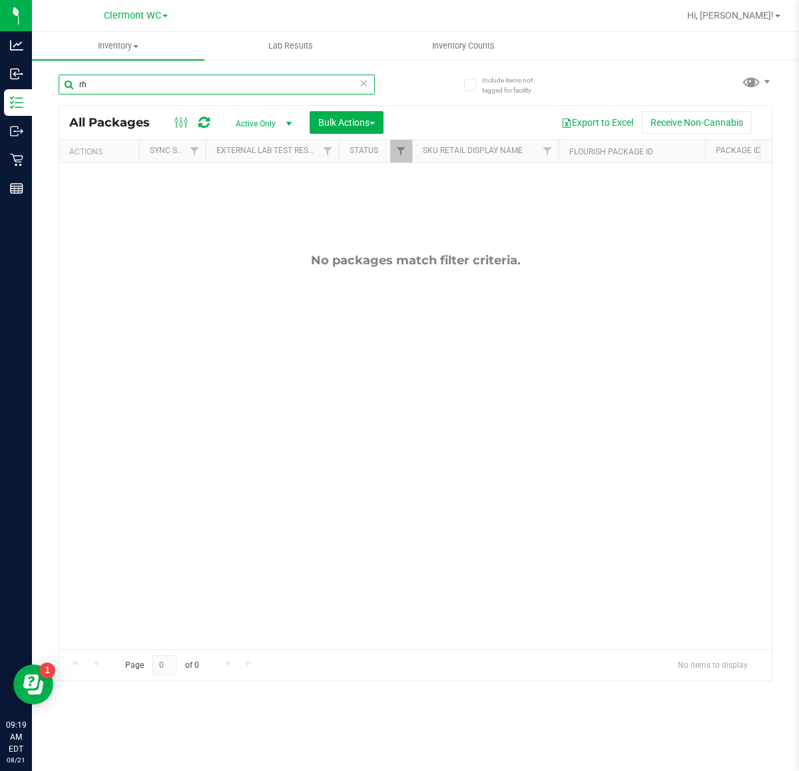
type input "r"
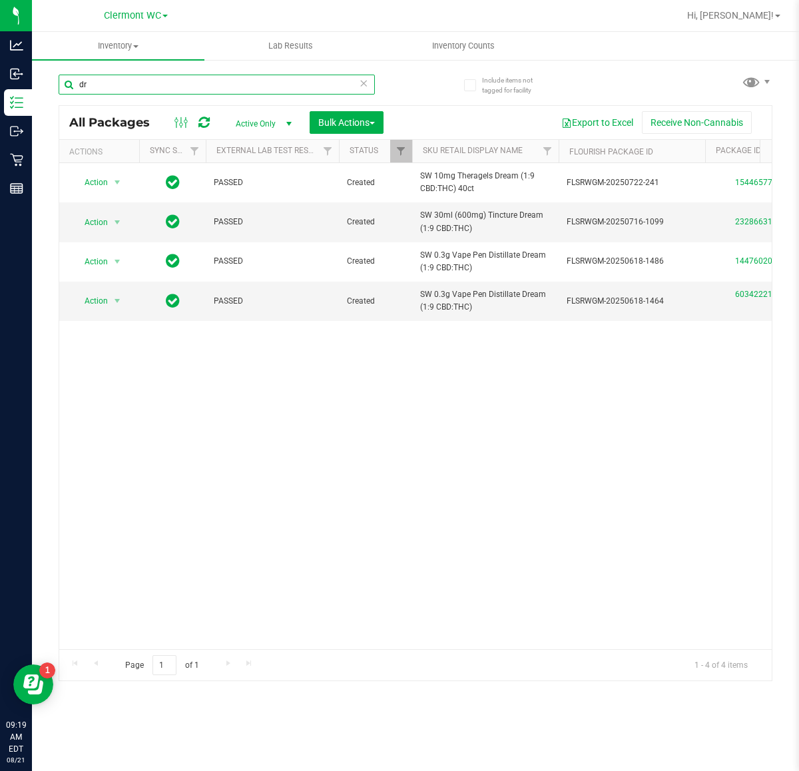
type input "d"
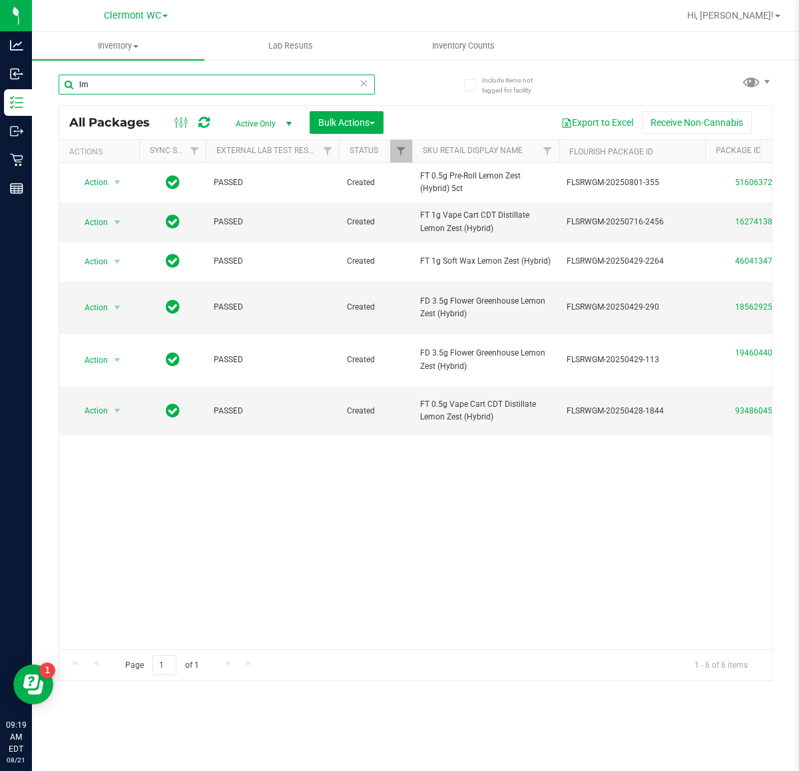
type input "l"
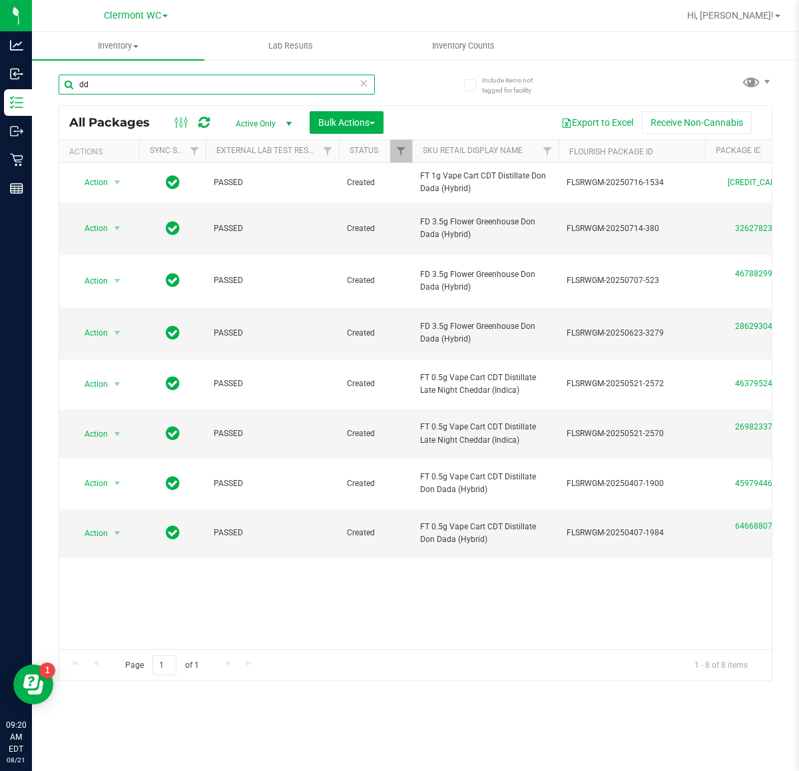
type input "d"
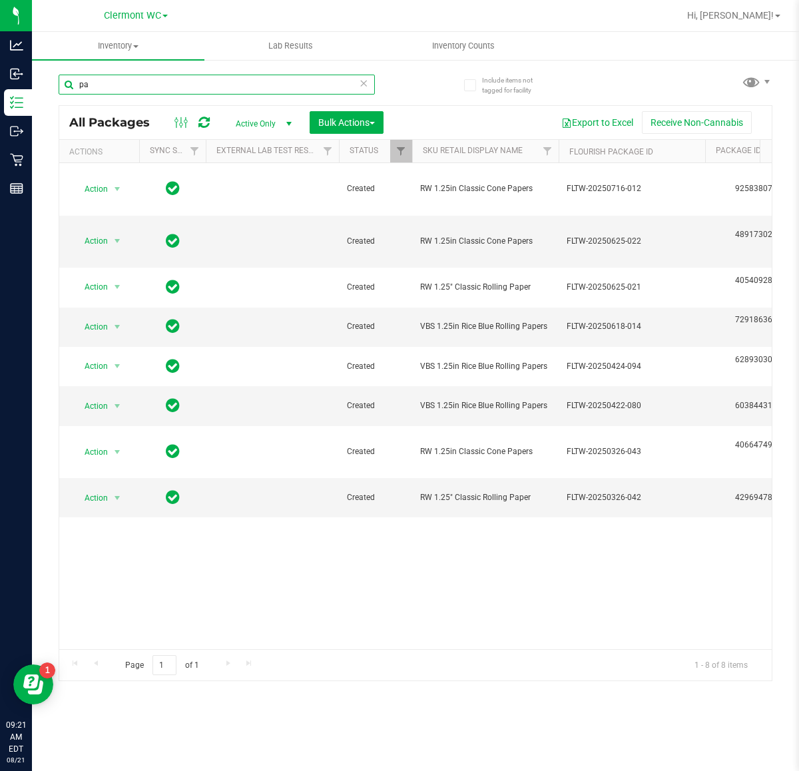
type input "p"
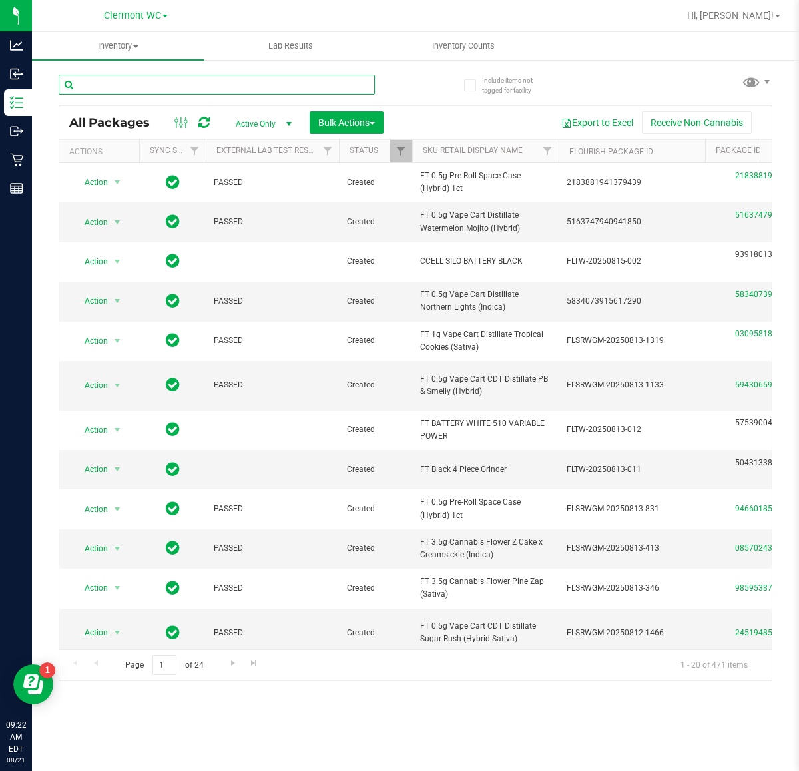
paste input "W-AUG25GRZ01-0809"
type input "W-AUG25GRZ01-0809"
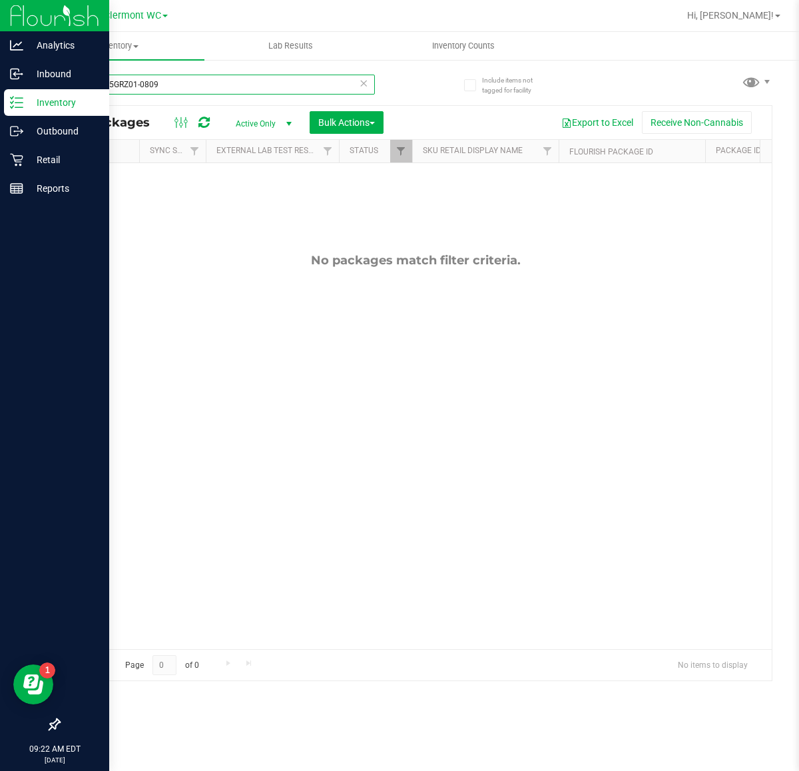
drag, startPoint x: 238, startPoint y: 89, endPoint x: 0, endPoint y: 97, distance: 238.0
click at [0, 97] on div "Analytics Inbound Inventory Outbound Retail Reports 09:22 AM EDT 08/21/2025 08/…" at bounding box center [399, 385] width 799 height 771
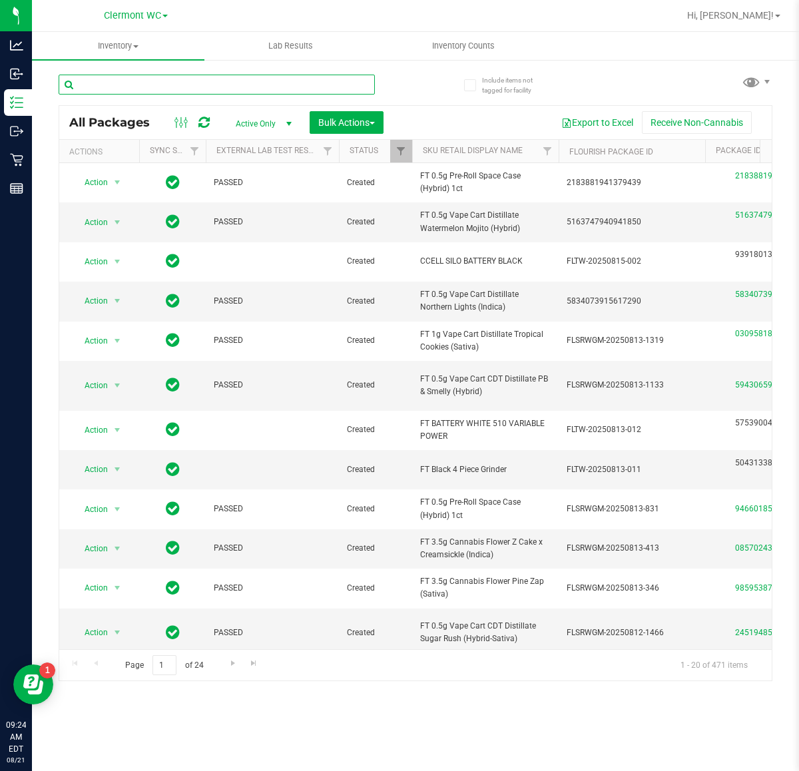
click at [223, 84] on input "text" at bounding box center [217, 85] width 316 height 20
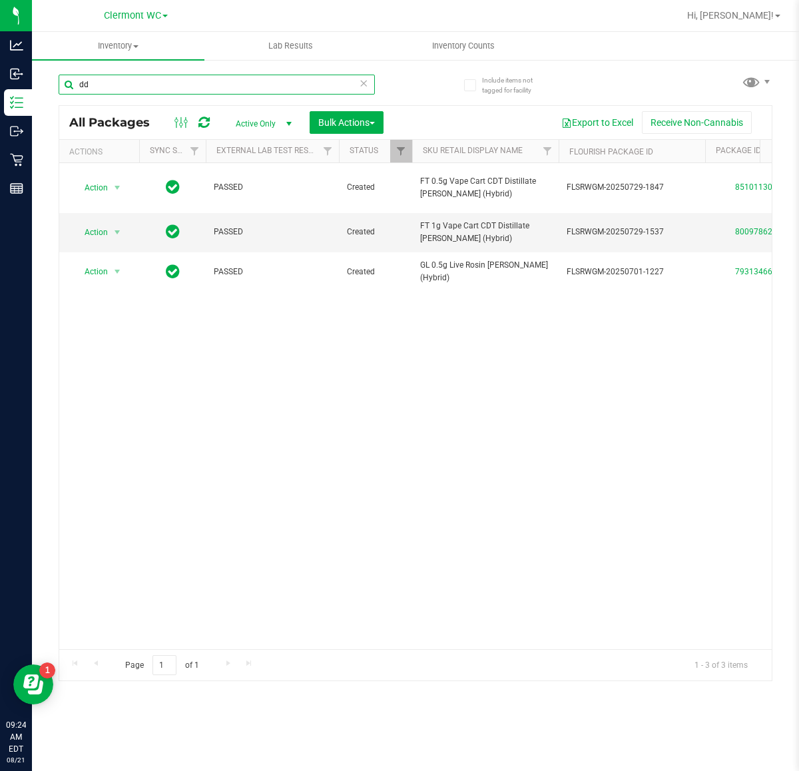
type input "d"
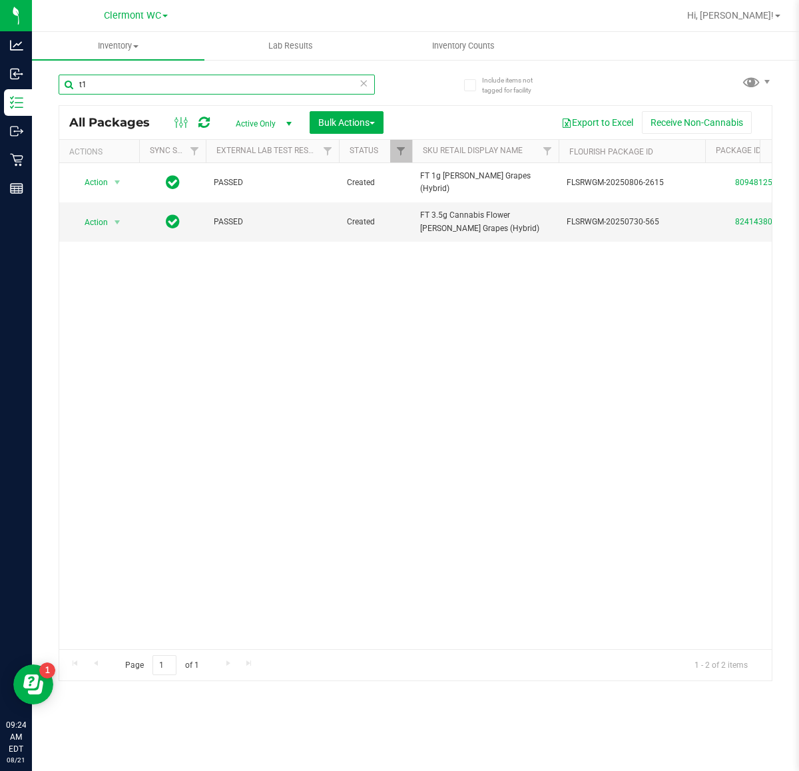
type input "t"
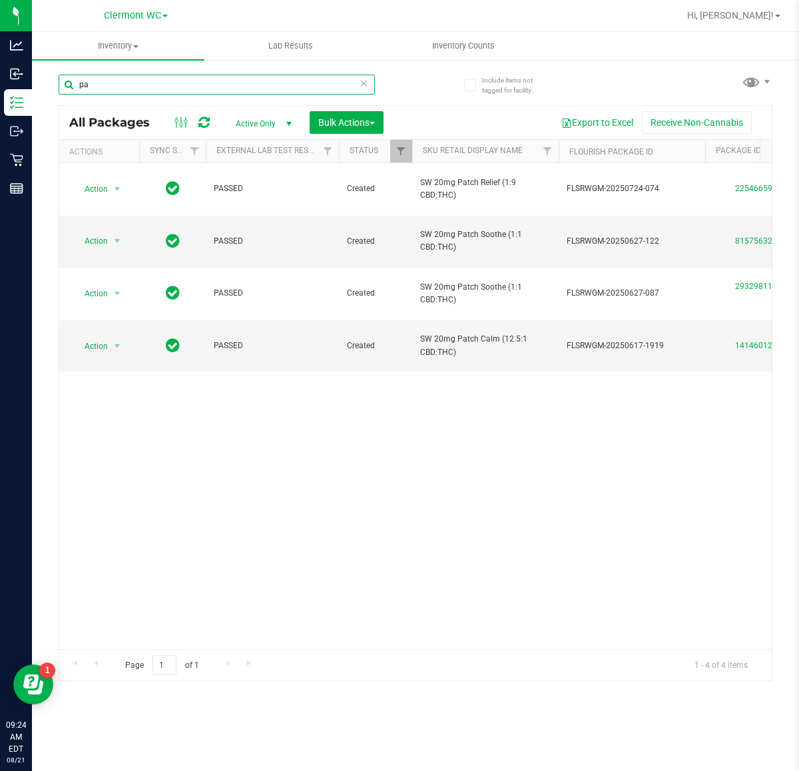
type input "p"
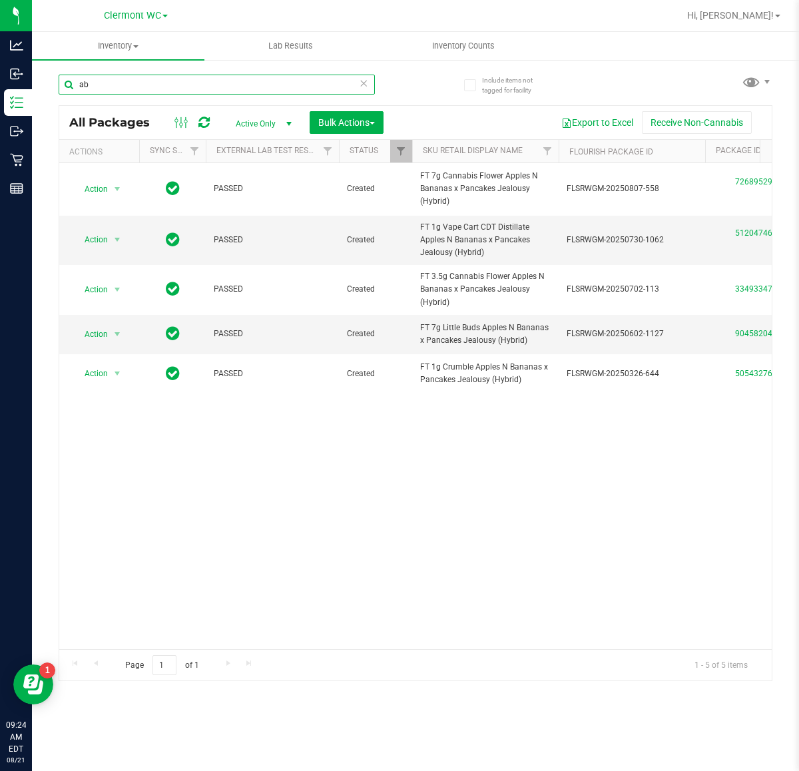
type input "a"
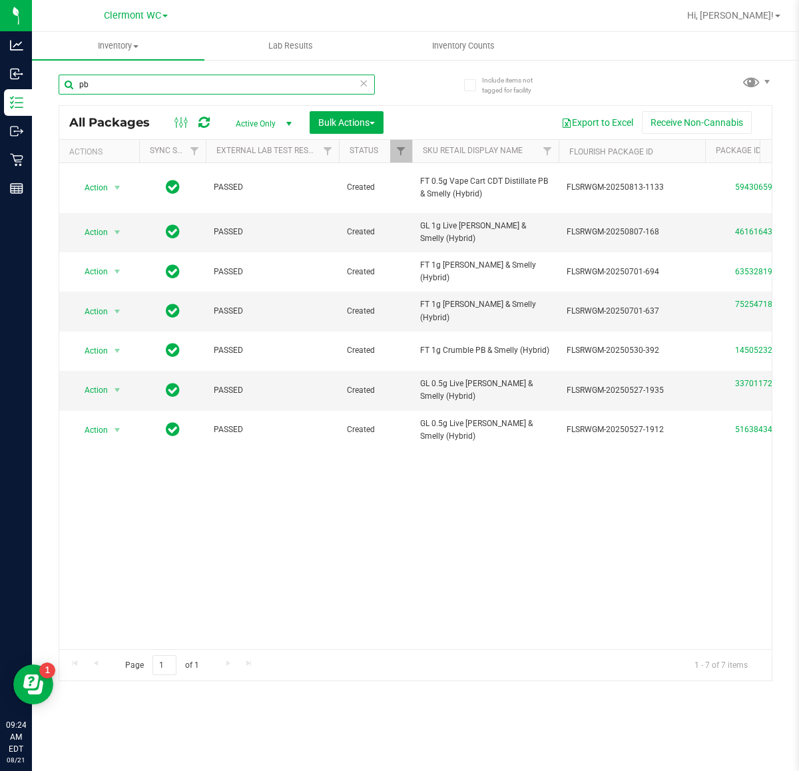
type input "p"
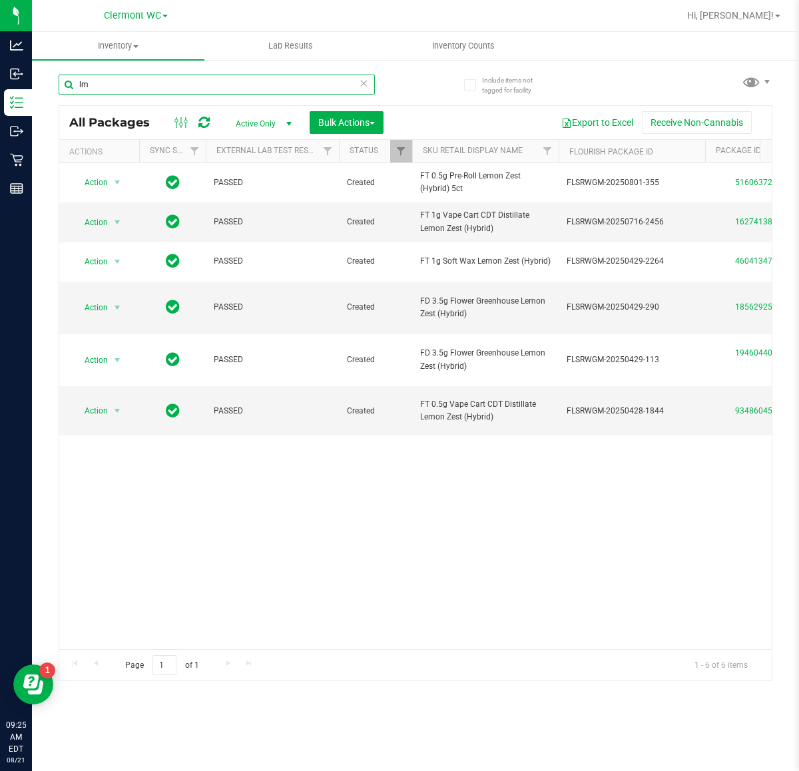
type input "l"
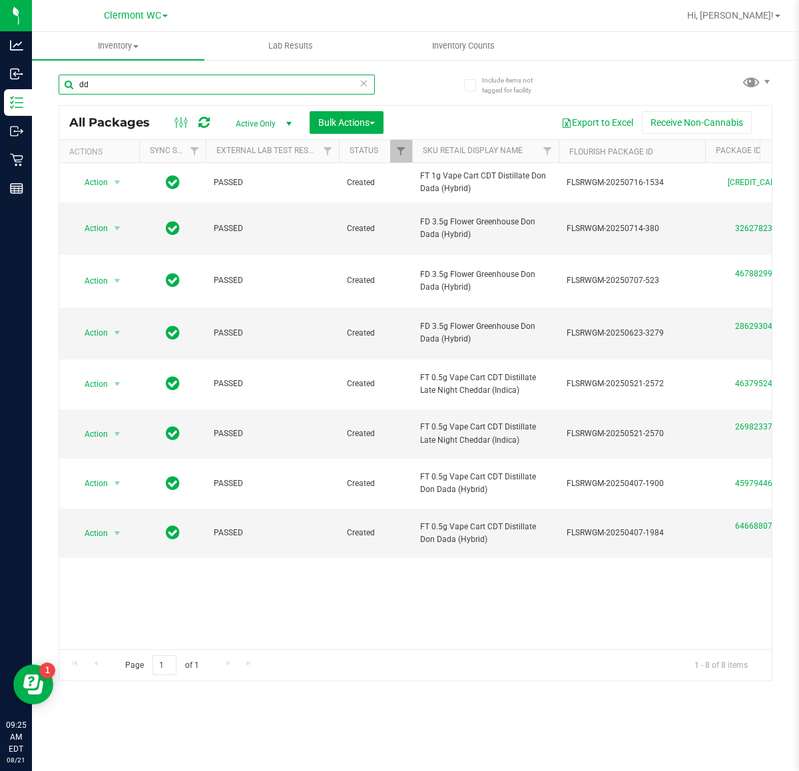
type input "d"
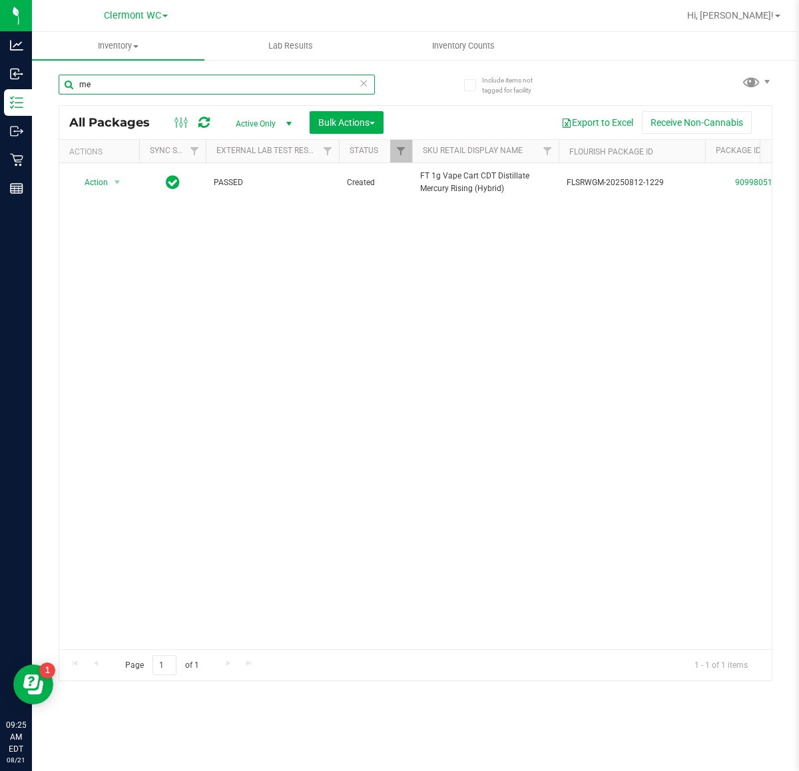
type input "m"
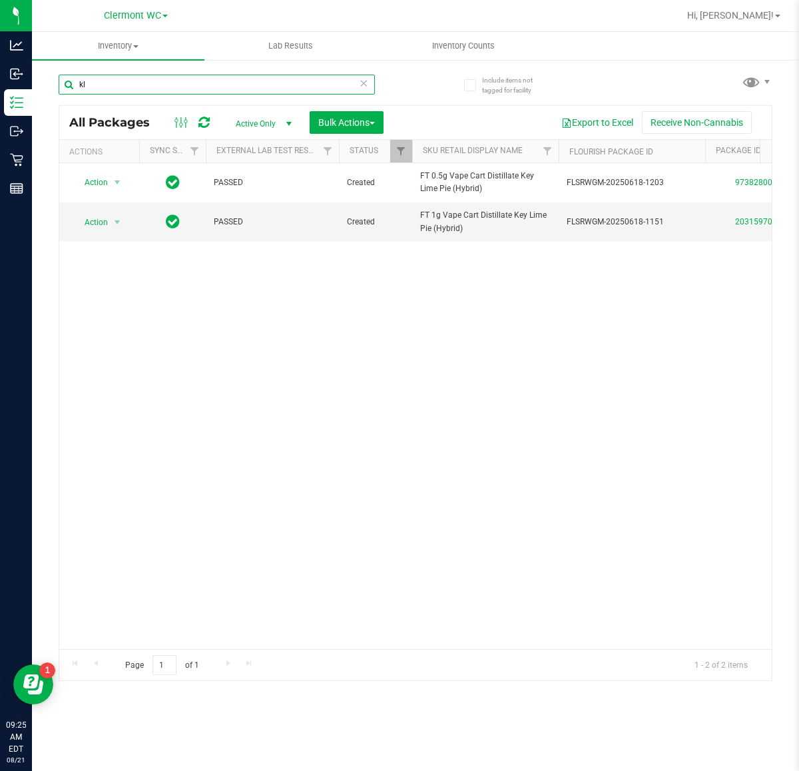
type input "k"
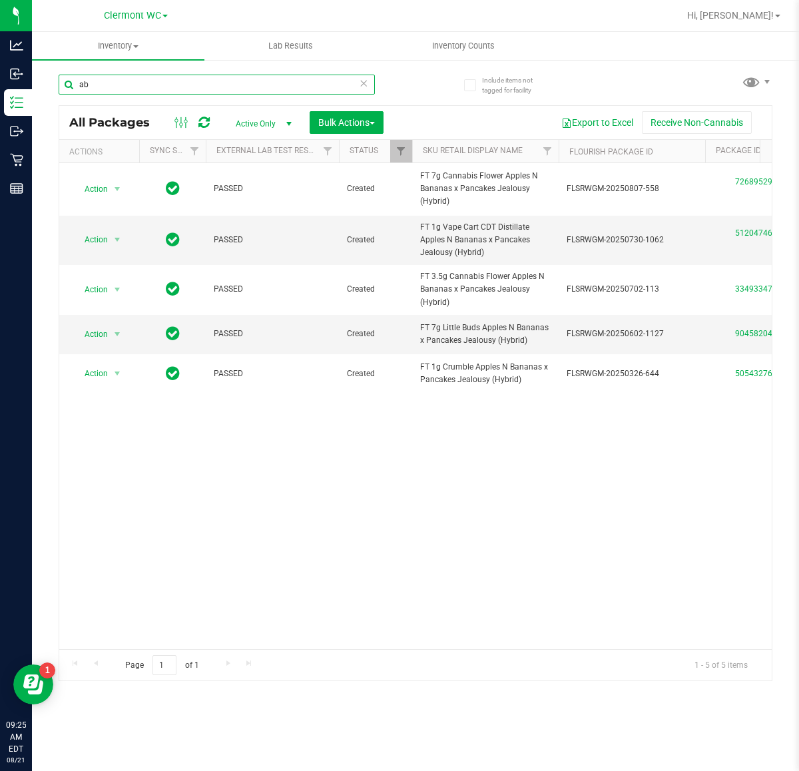
type input "a"
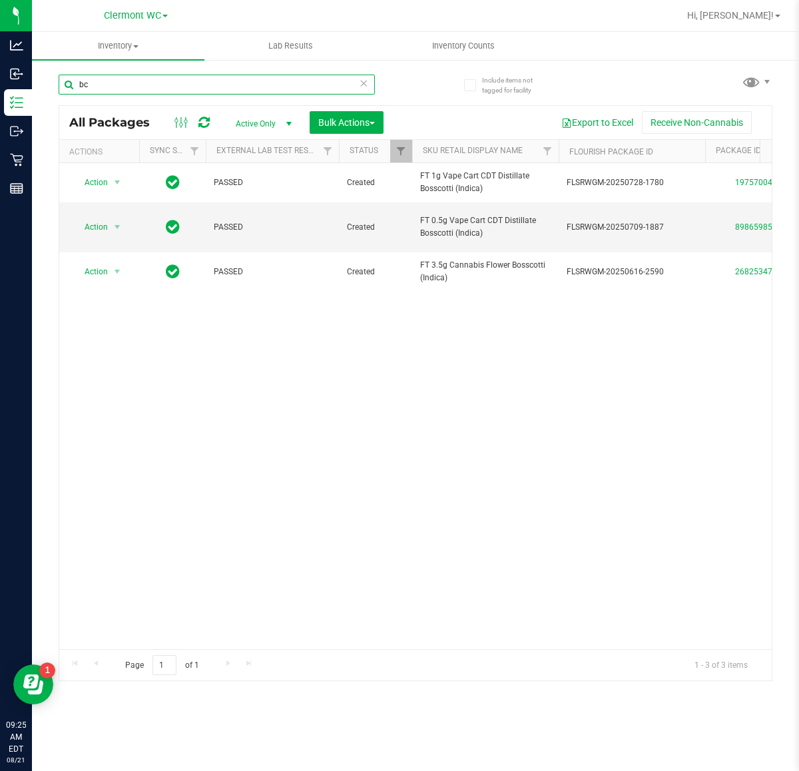
type input "b"
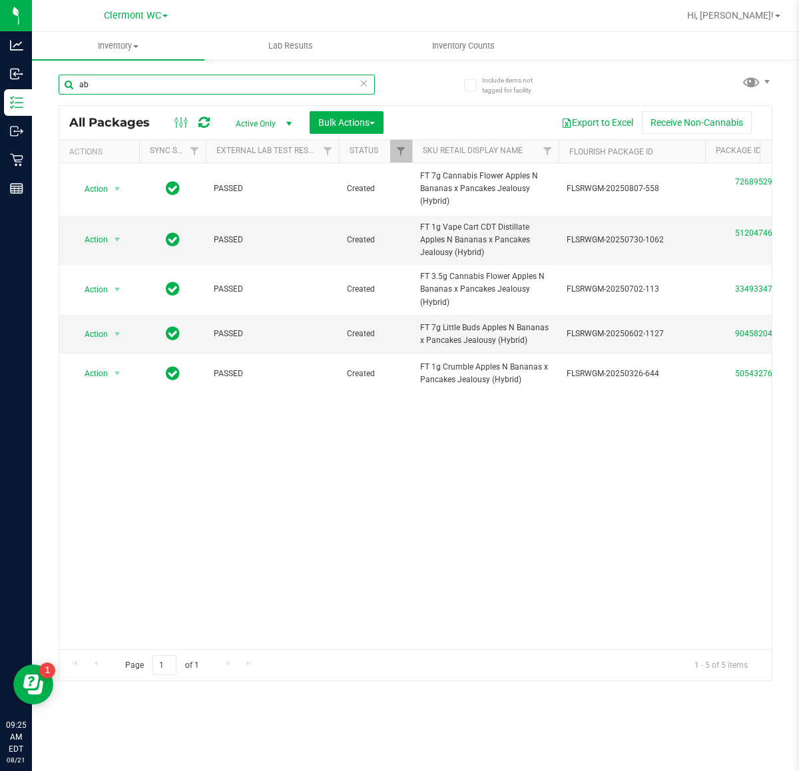
type input "a"
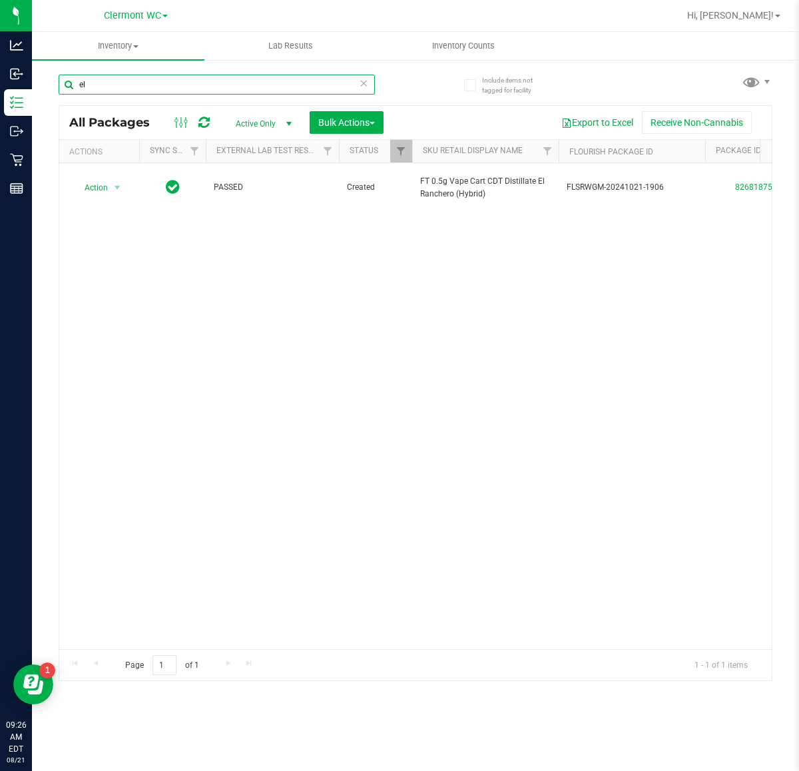
type input "e"
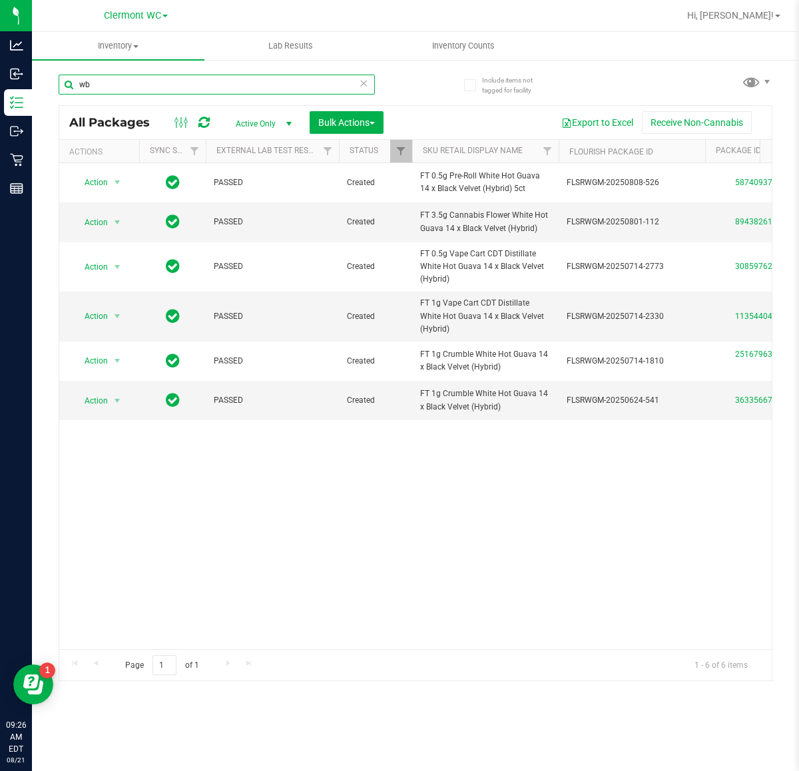
type input "w"
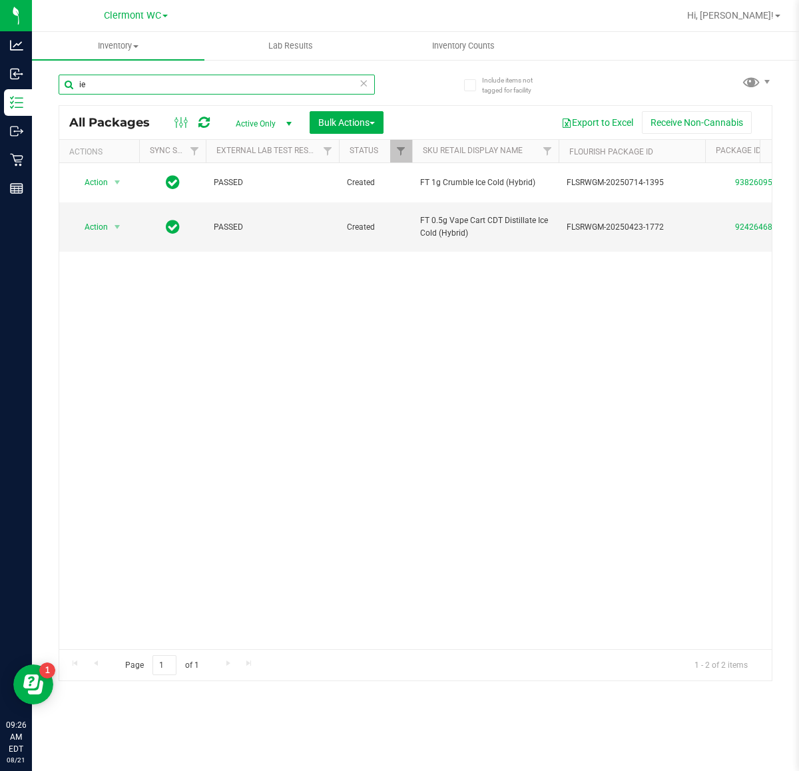
type input "i"
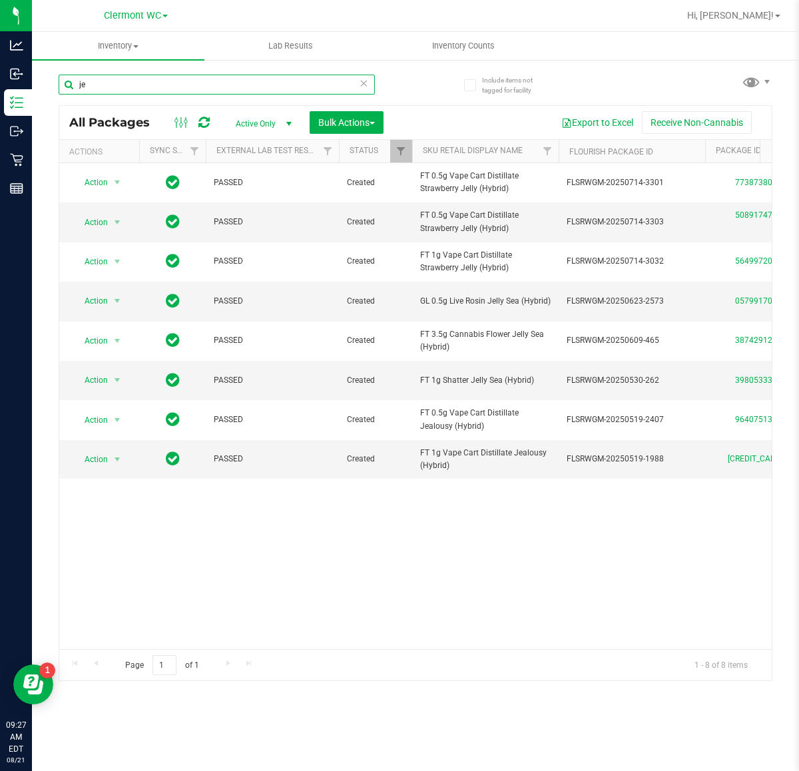
type input "j"
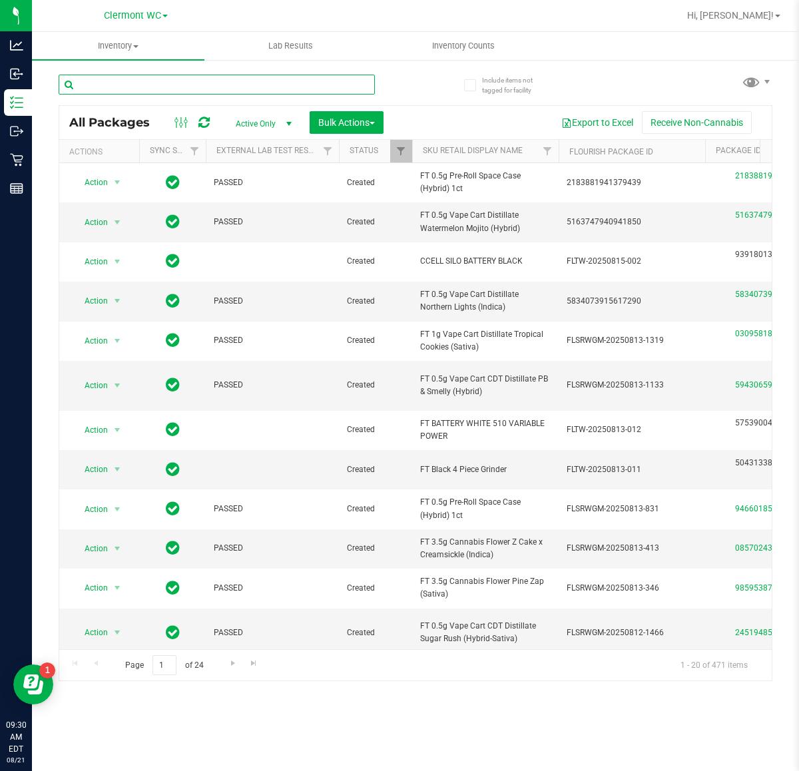
click at [187, 83] on input "text" at bounding box center [217, 85] width 316 height 20
type input "space case"
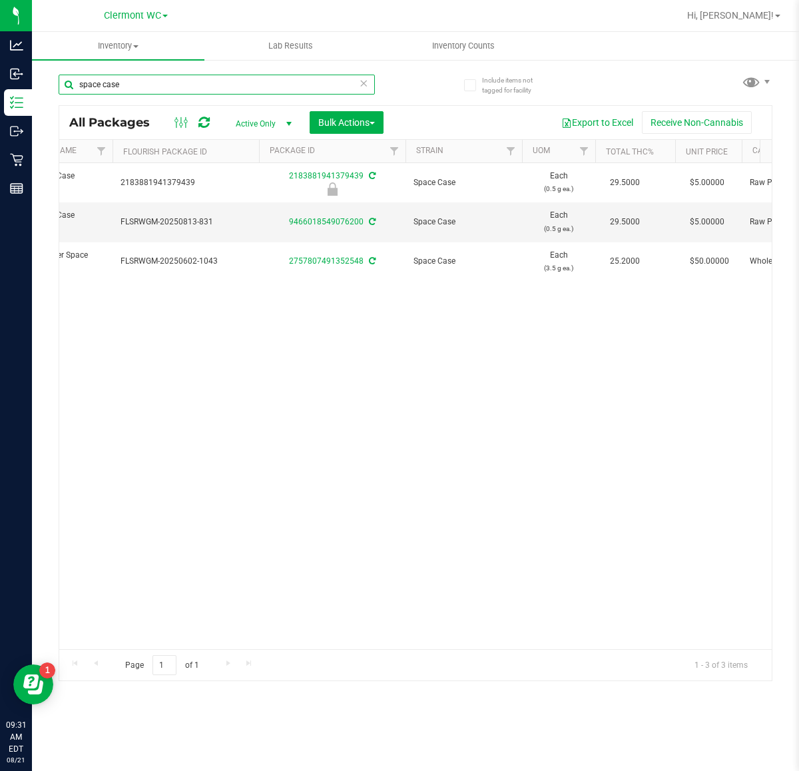
scroll to position [0, 431]
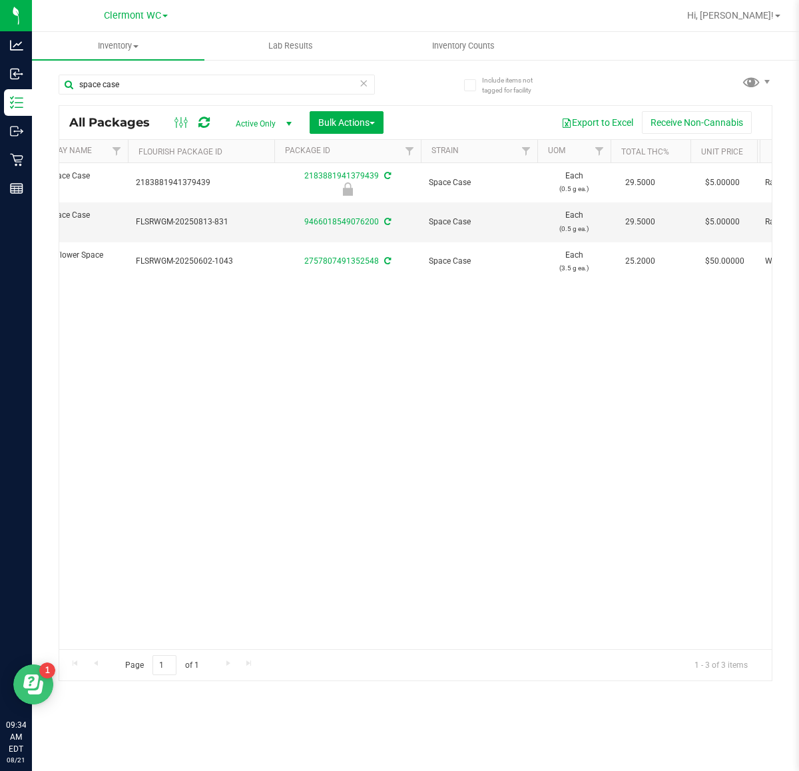
click at [35, 611] on icon "Open Resource Center" at bounding box center [30, 682] width 15 height 14
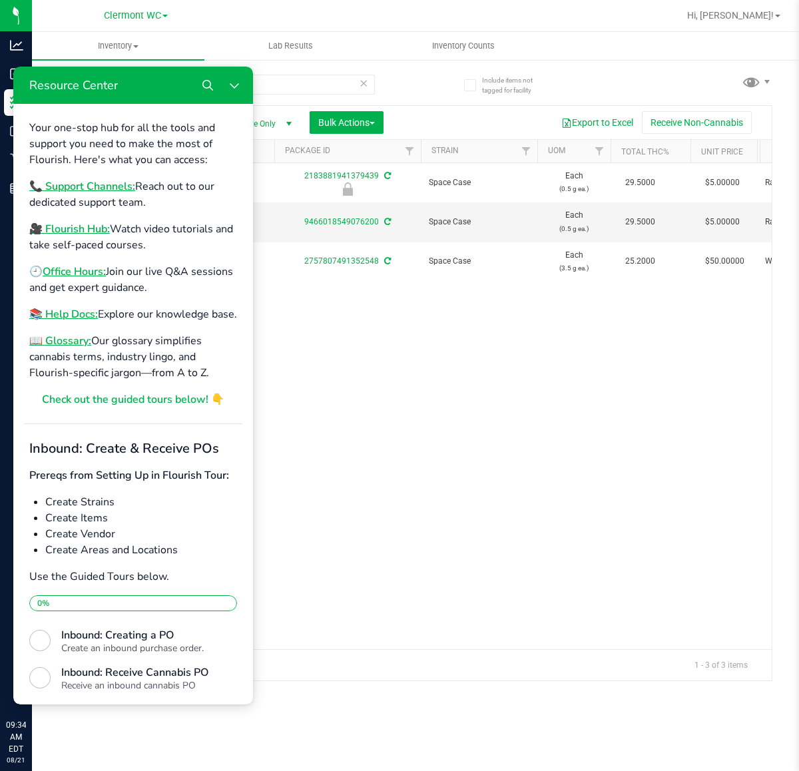
click at [610, 494] on div "Action Action Edit attributes Global inventory Locate package Package audit log…" at bounding box center [415, 406] width 713 height 486
click at [234, 85] on icon "Close Resource Center" at bounding box center [234, 85] width 11 height 11
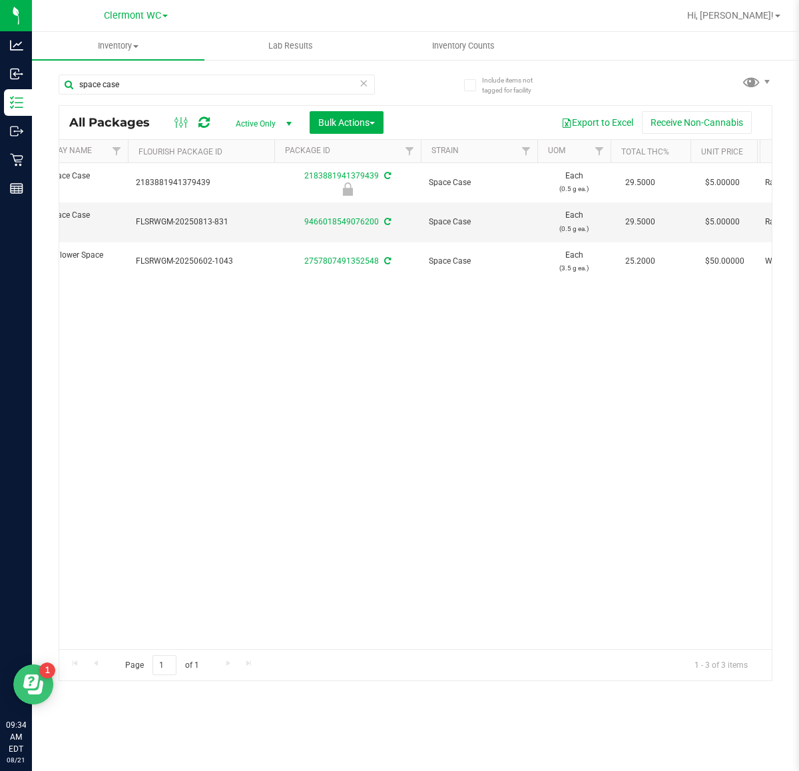
scroll to position [0, 0]
click at [627, 531] on div "Action Action Edit attributes Global inventory Locate package Package audit log…" at bounding box center [415, 406] width 713 height 486
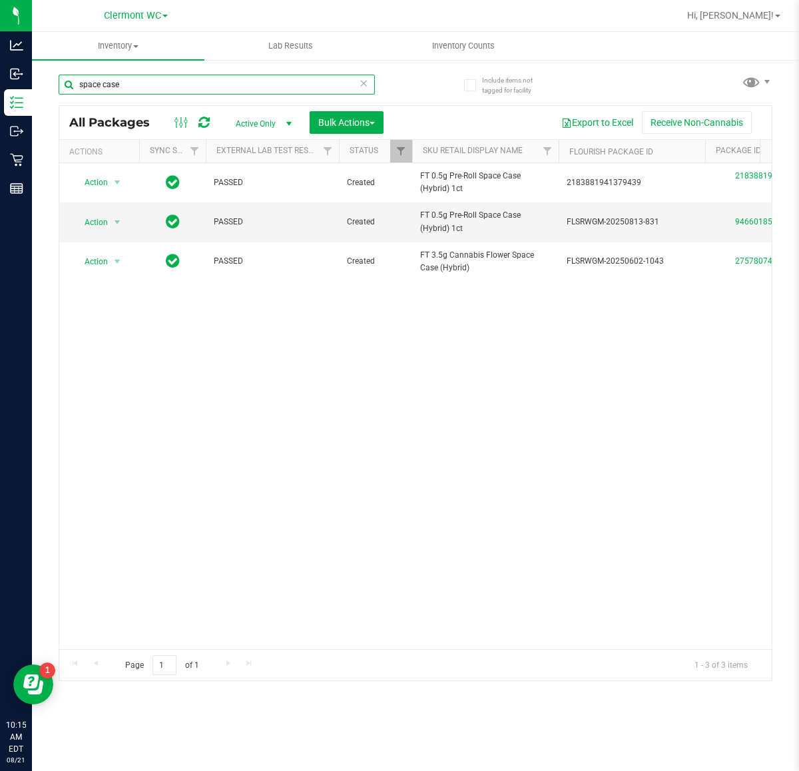
click at [270, 88] on input "space case" at bounding box center [217, 85] width 316 height 20
click at [364, 80] on icon at bounding box center [363, 83] width 9 height 16
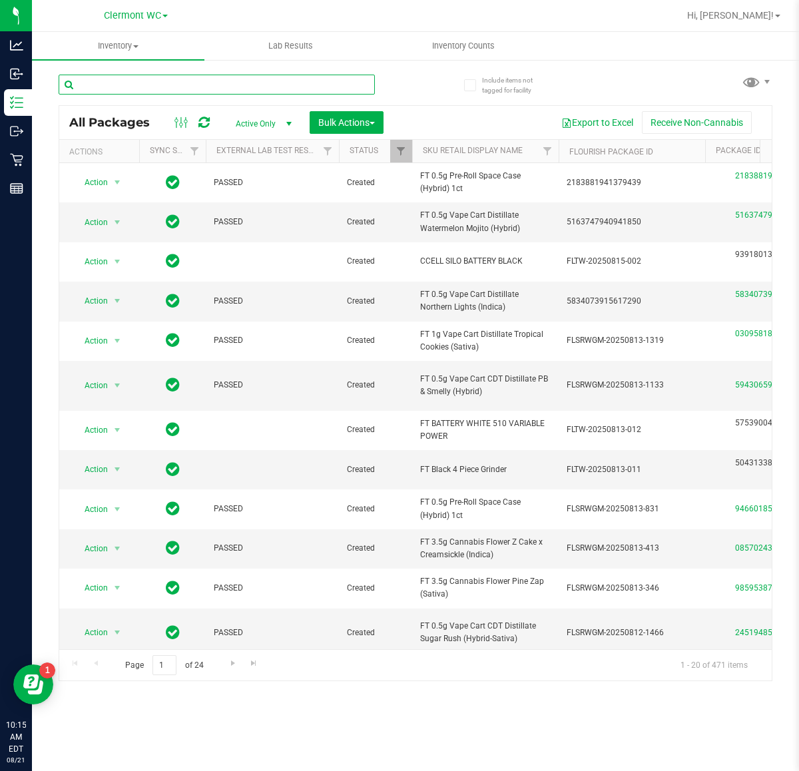
click at [184, 84] on input "text" at bounding box center [217, 85] width 316 height 20
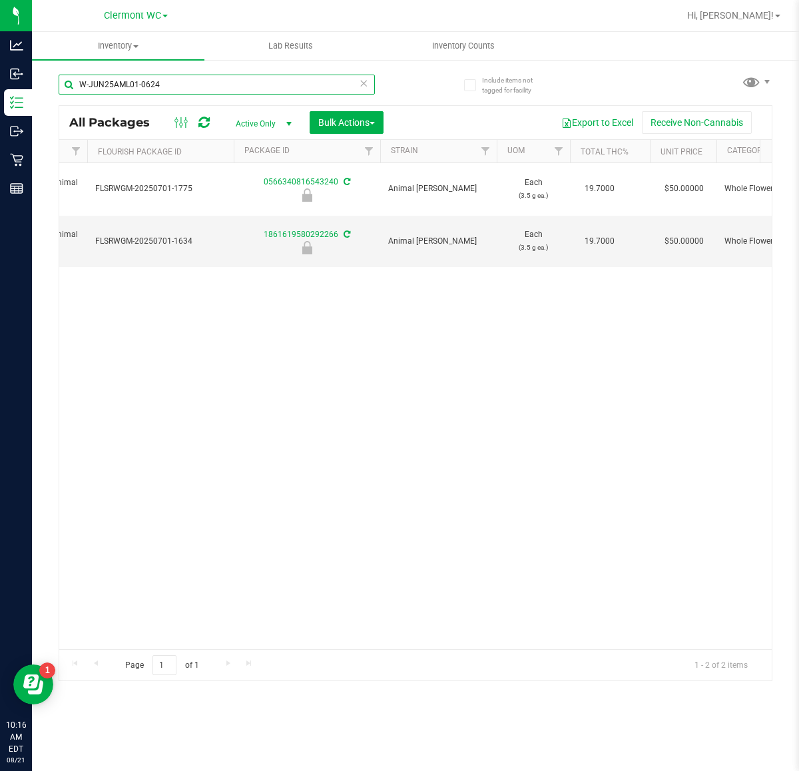
scroll to position [0, 493]
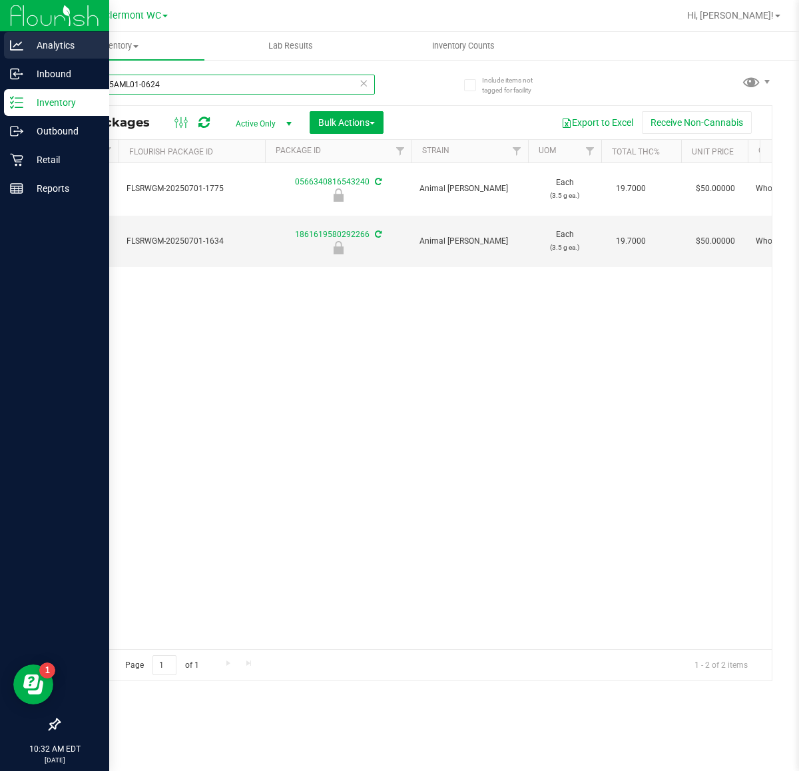
drag, startPoint x: 200, startPoint y: 85, endPoint x: 0, endPoint y: 57, distance: 201.9
click at [0, 57] on div "Analytics Inbound Inventory Outbound Retail Reports 10:32 AM EDT 08/21/2025 08/…" at bounding box center [399, 385] width 799 height 771
type input "H"
type input "10CT"
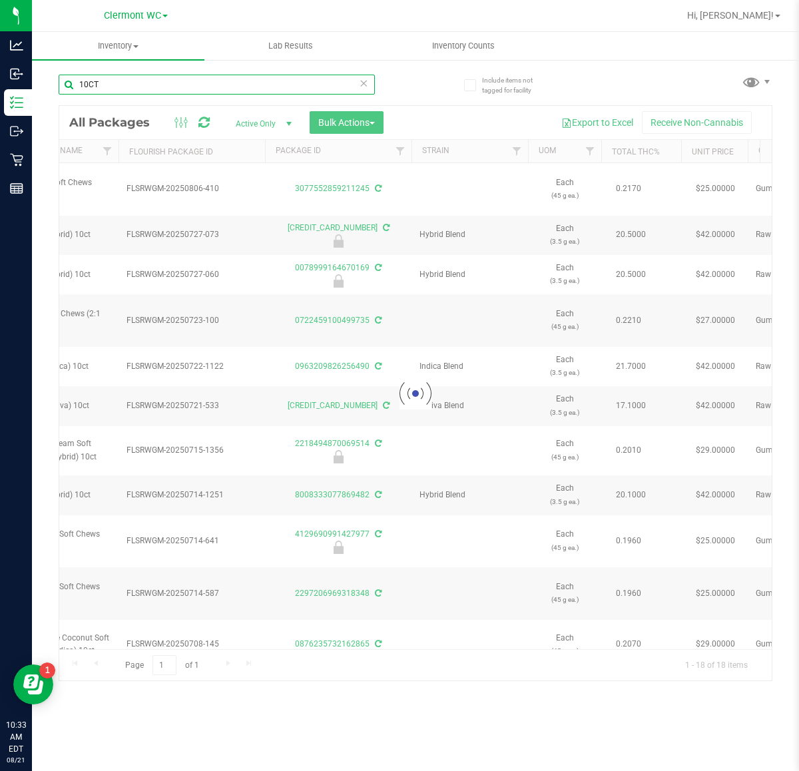
type input "2026-07-30"
type input "2026-07-16"
type input "2026-07-07"
type input "2026-07-03"
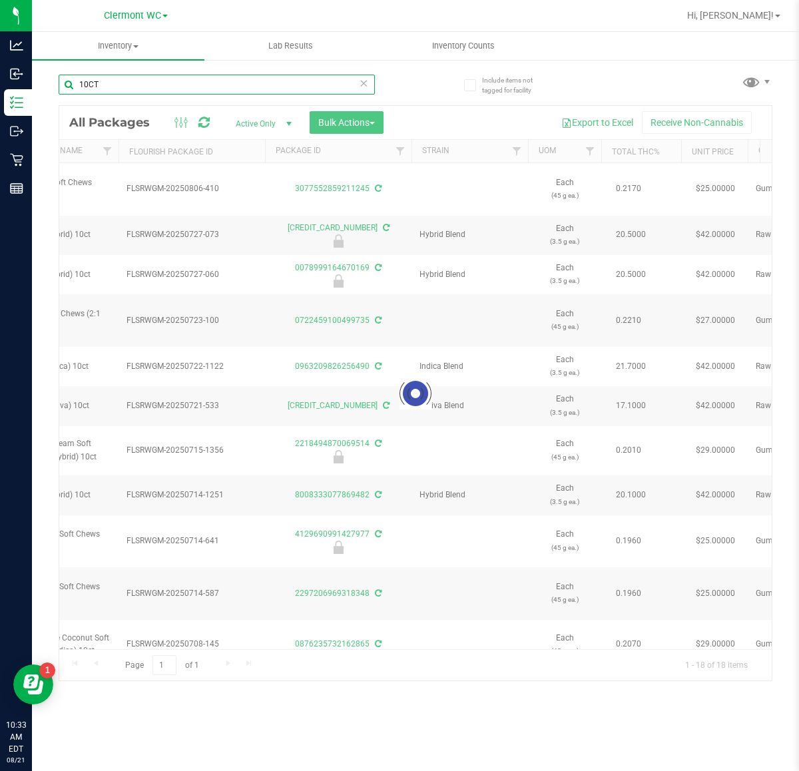
type input "2026-06-30"
type input "2026-06-25"
type input "2026-06-18"
type input "2026-06-17"
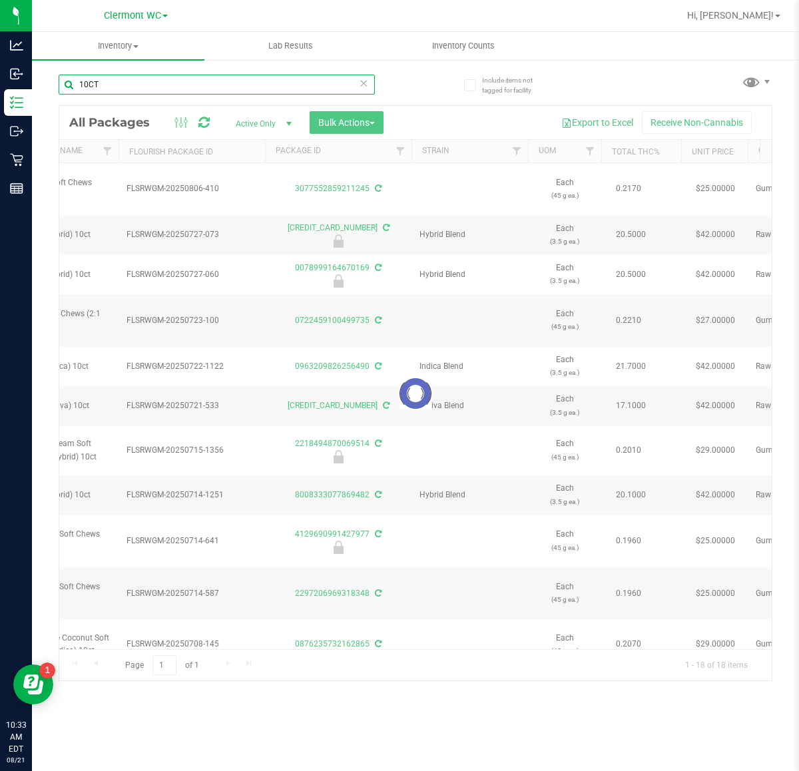
type input "2026-04-30"
type input "2026-04-09"
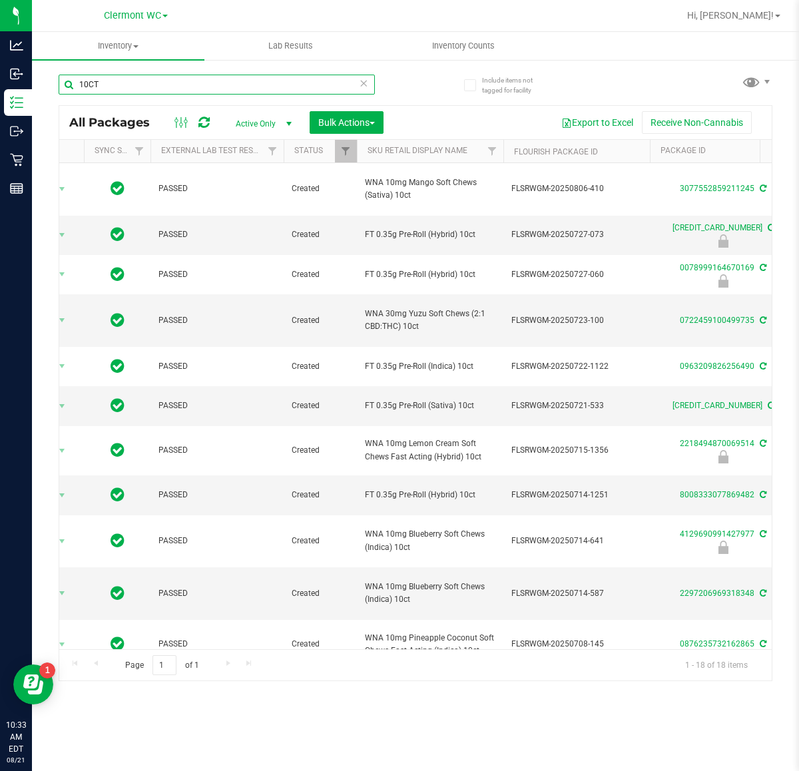
scroll to position [0, 15]
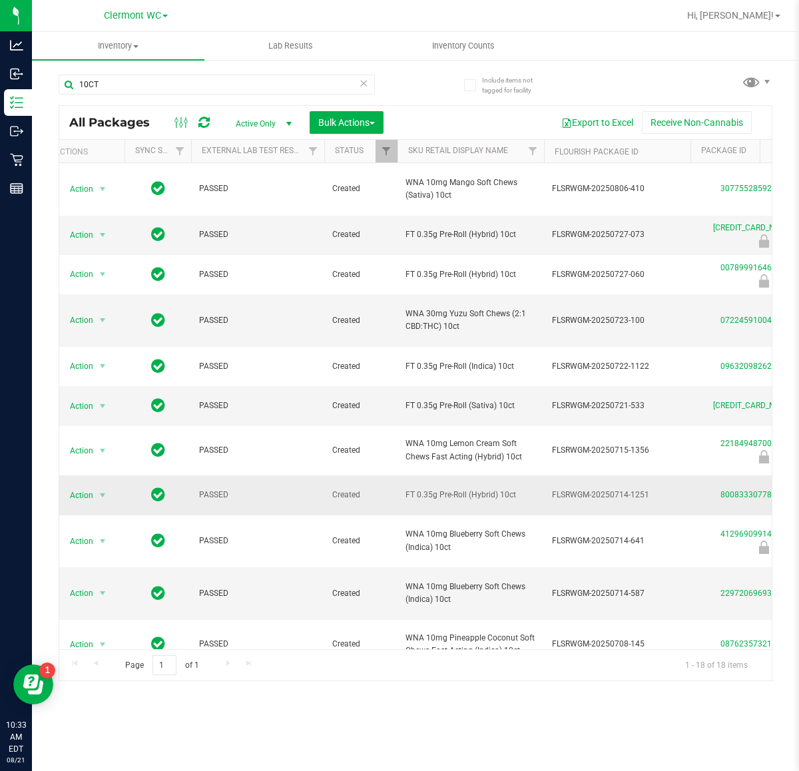
drag, startPoint x: 520, startPoint y: 498, endPoint x: 398, endPoint y: 494, distance: 122.0
click at [398, 494] on td "FT 0.35g Pre-Roll (Hybrid) 10ct" at bounding box center [471, 495] width 147 height 39
copy span "FT 0.35g Pre-Roll (Hybrid) 10ct"
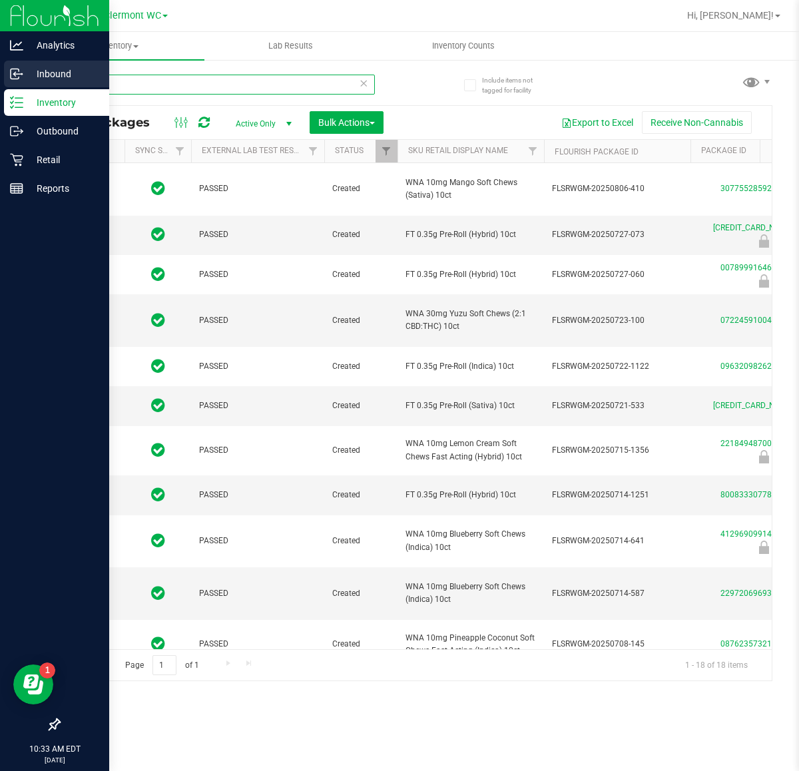
drag, startPoint x: 317, startPoint y: 88, endPoint x: 0, endPoint y: 88, distance: 317.1
click at [0, 88] on div "Analytics Inbound Inventory Outbound Retail Reports 10:33 AM EDT 08/21/2025 08/…" at bounding box center [399, 385] width 799 height 771
paste input "FT 0.35g Pre-Roll (Hybrid) 10ct"
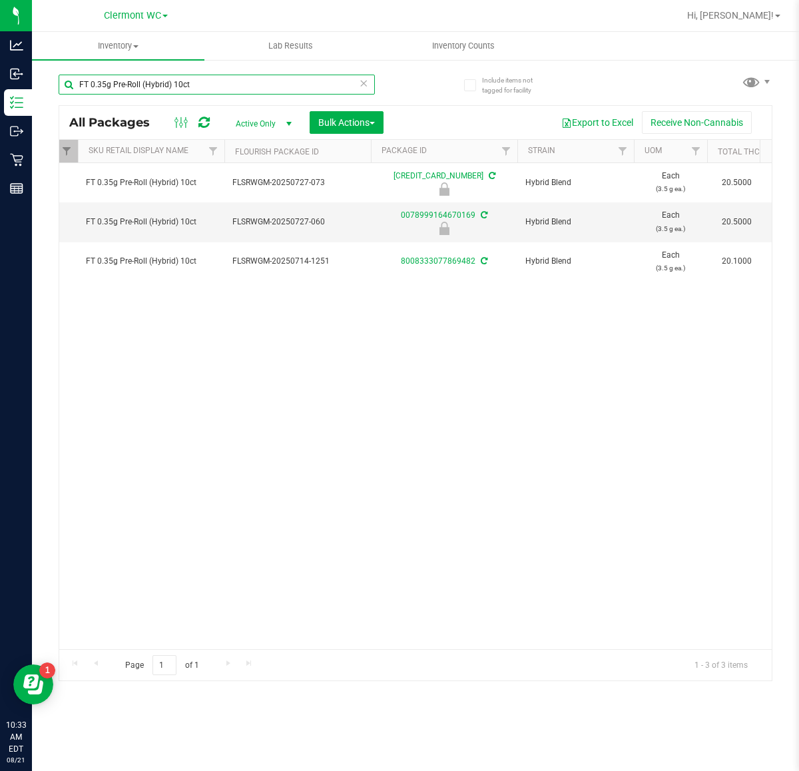
scroll to position [0, 348]
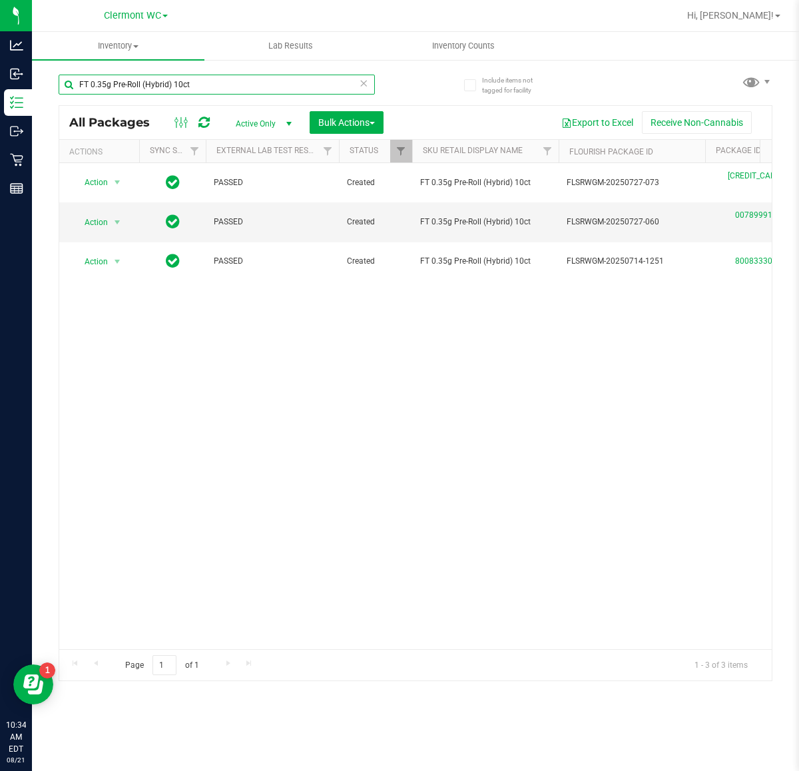
click at [201, 75] on input "FT 0.35g Pre-Roll (Hybrid) 10ct" at bounding box center [217, 85] width 316 height 20
type input "fso"
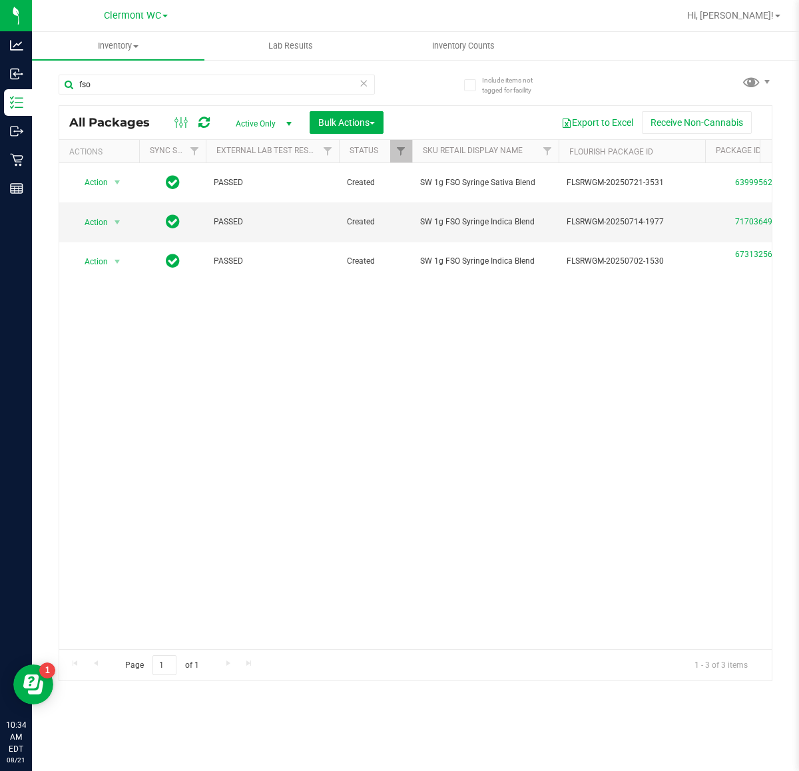
click at [362, 77] on icon at bounding box center [363, 83] width 9 height 16
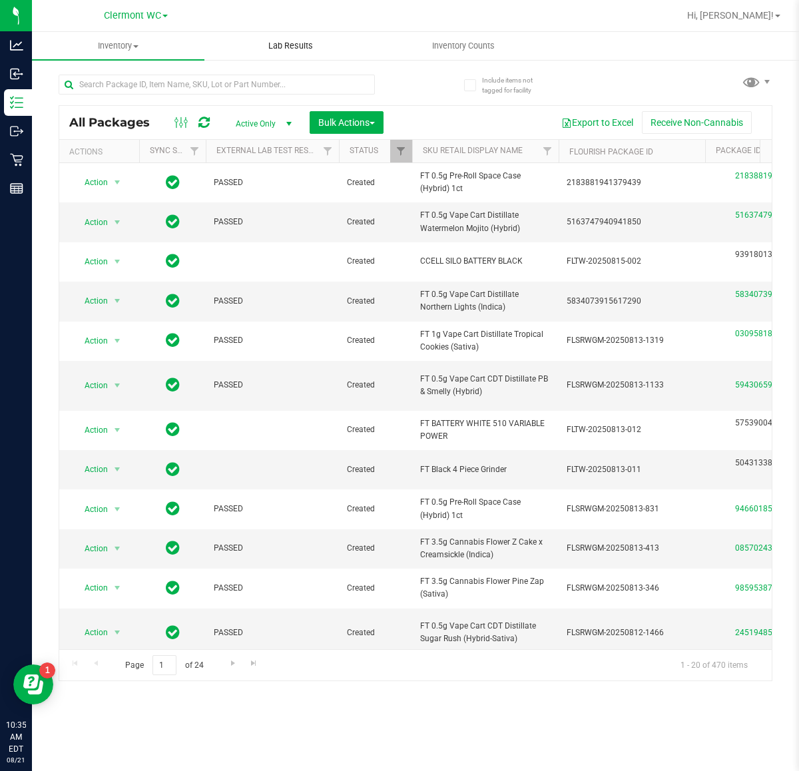
click at [273, 57] on uib-tab-heading "Lab Results" at bounding box center [290, 46] width 171 height 27
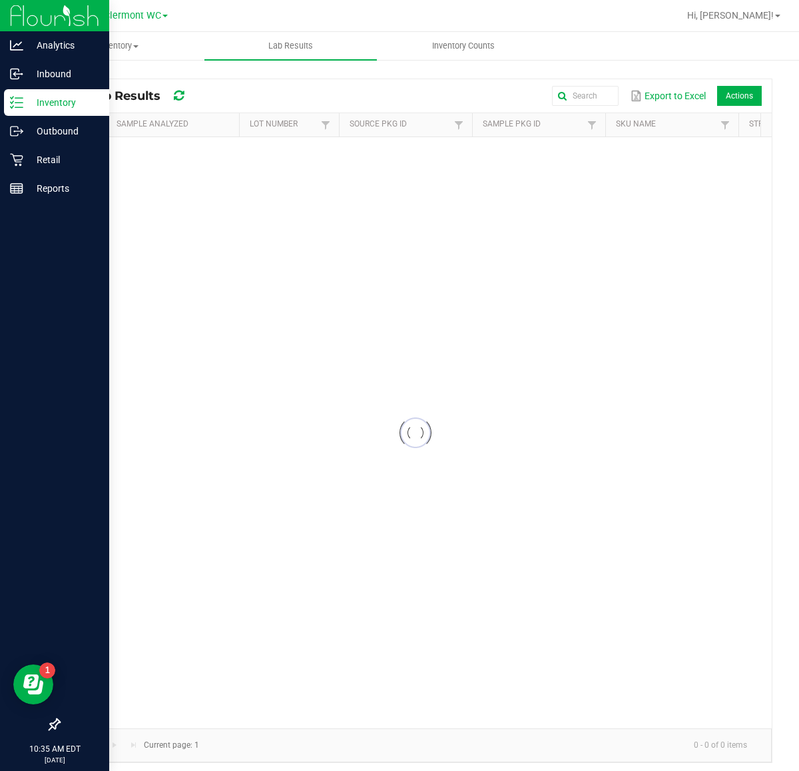
click at [11, 101] on icon at bounding box center [16, 102] width 13 height 13
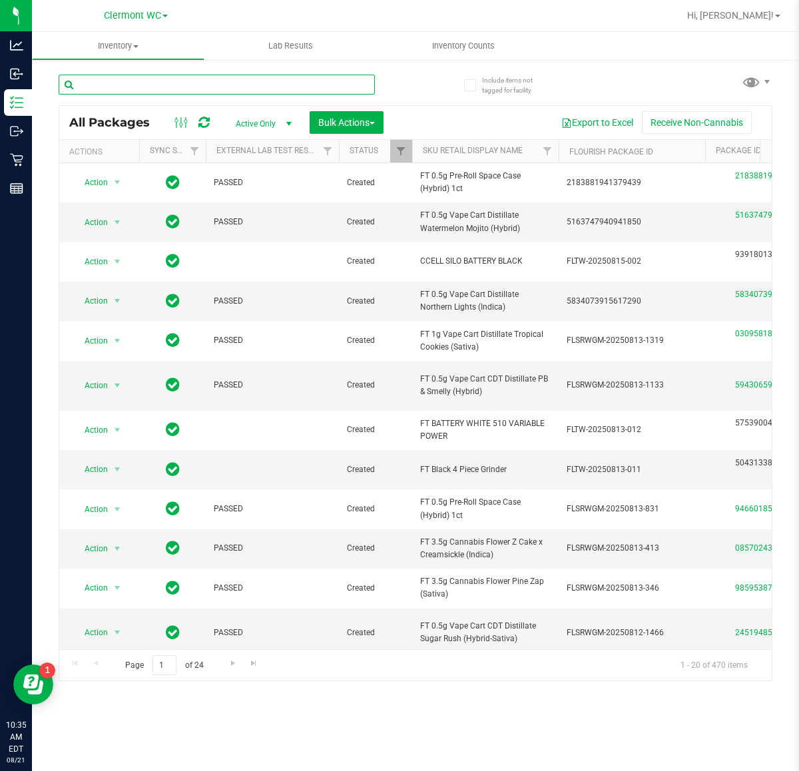
click at [157, 84] on input "text" at bounding box center [217, 85] width 316 height 20
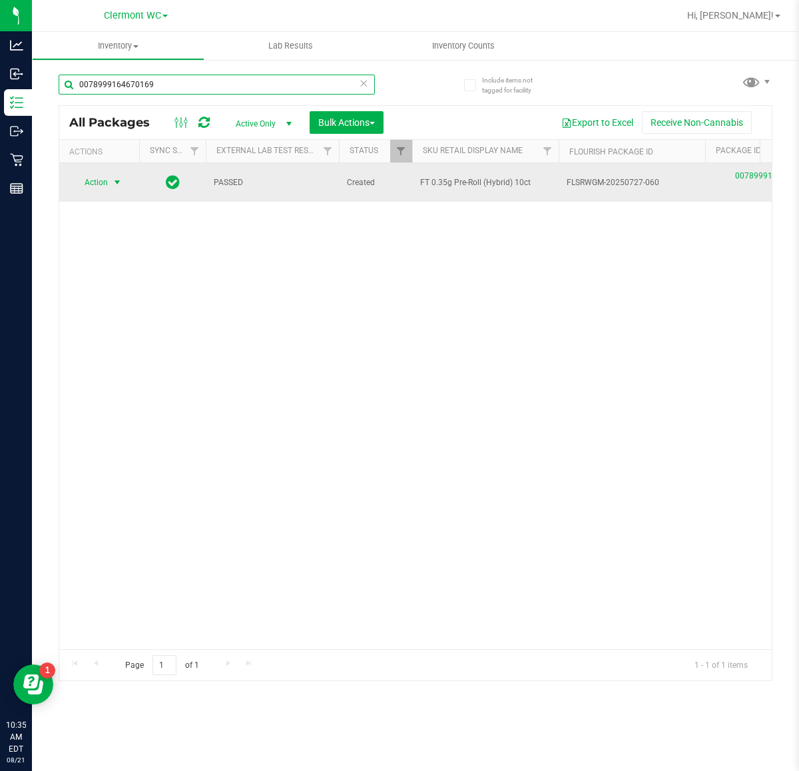
type input "0078999164670169"
click at [117, 182] on span "select" at bounding box center [117, 182] width 11 height 11
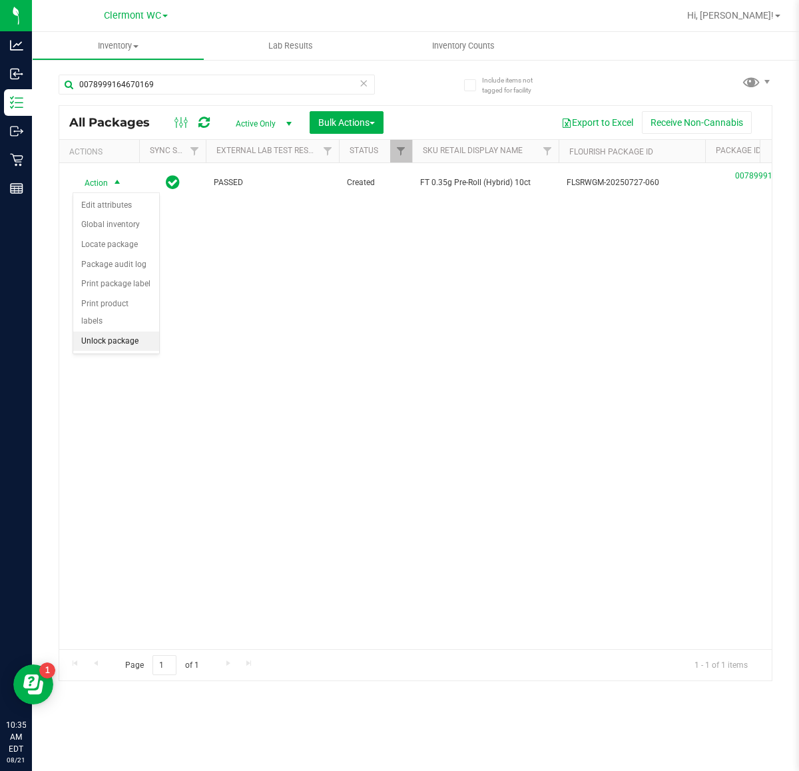
click at [124, 332] on li "Unlock package" at bounding box center [116, 342] width 86 height 20
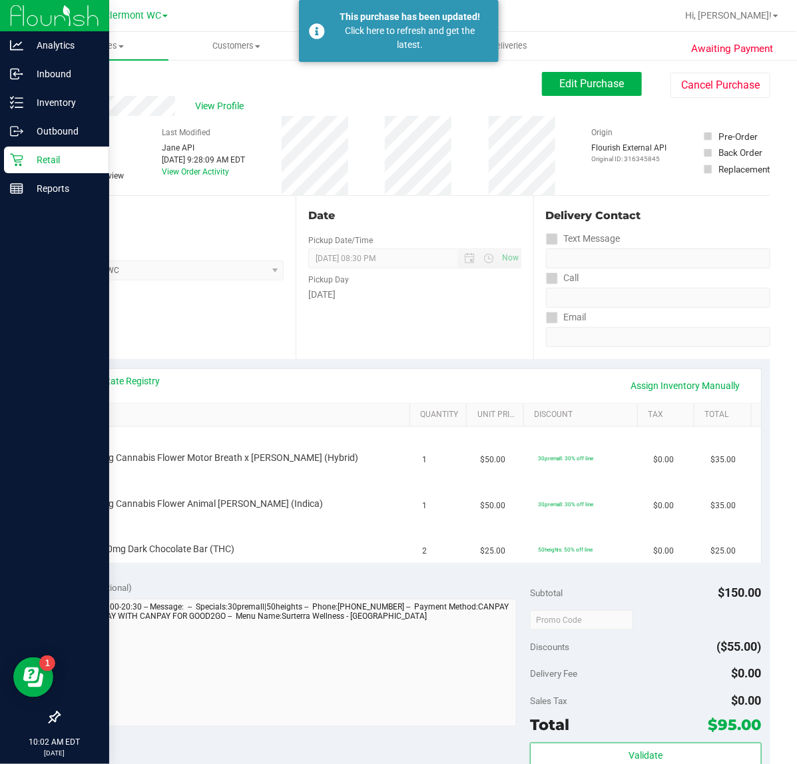
click at [32, 154] on p "Retail" at bounding box center [63, 160] width 80 height 16
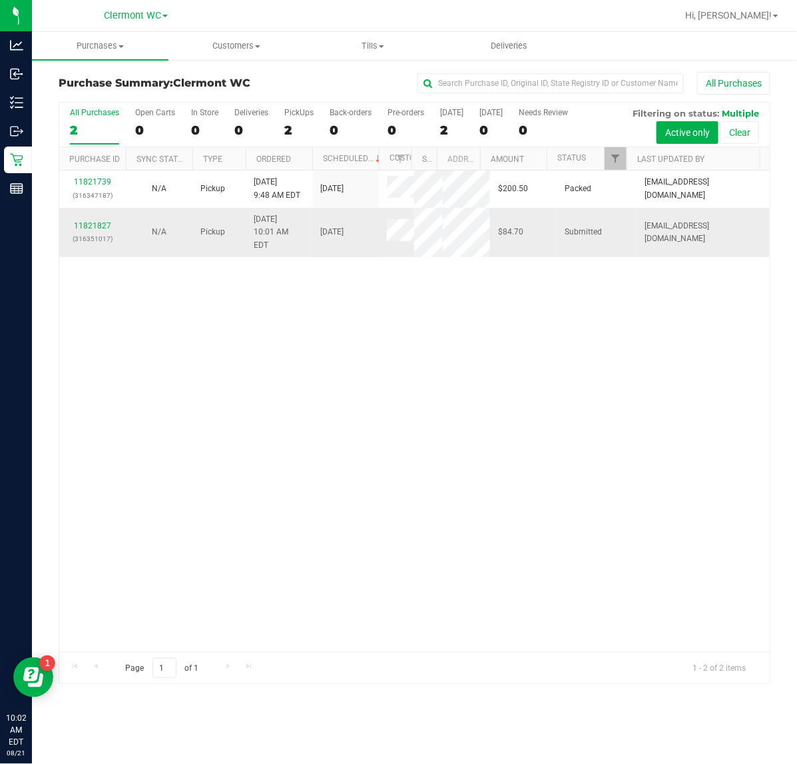
click at [81, 245] on div "11821827 (316351017)" at bounding box center [92, 232] width 51 height 25
click at [85, 230] on link "11821827" at bounding box center [92, 225] width 37 height 9
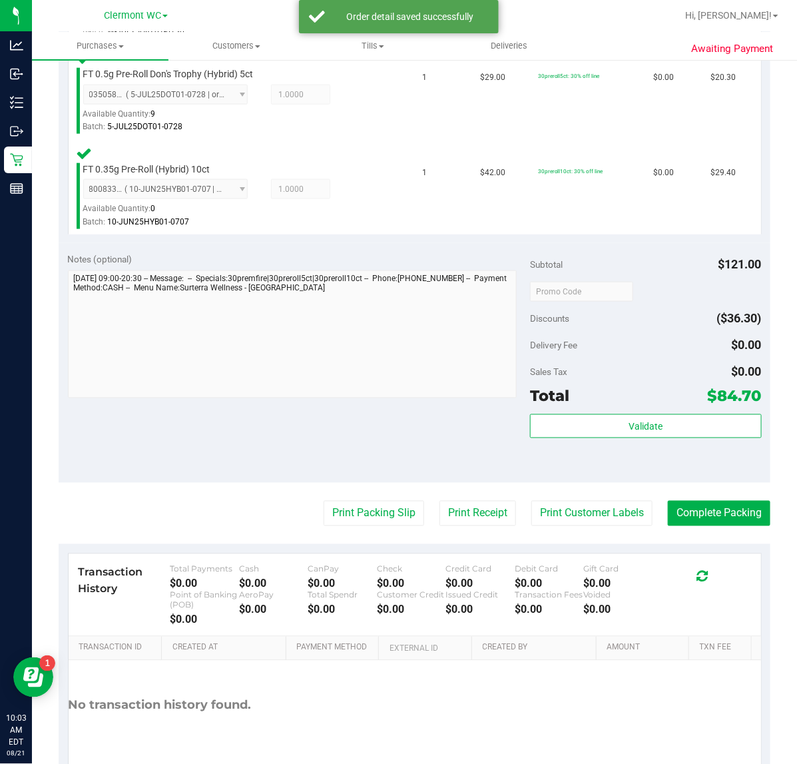
scroll to position [484, 0]
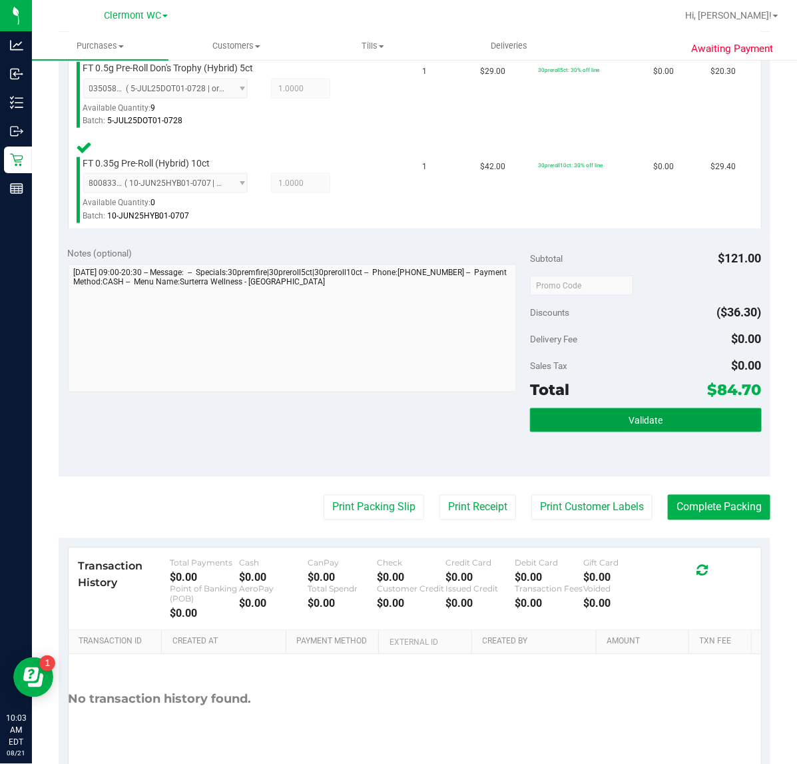
click at [638, 418] on span "Validate" at bounding box center [646, 421] width 34 height 11
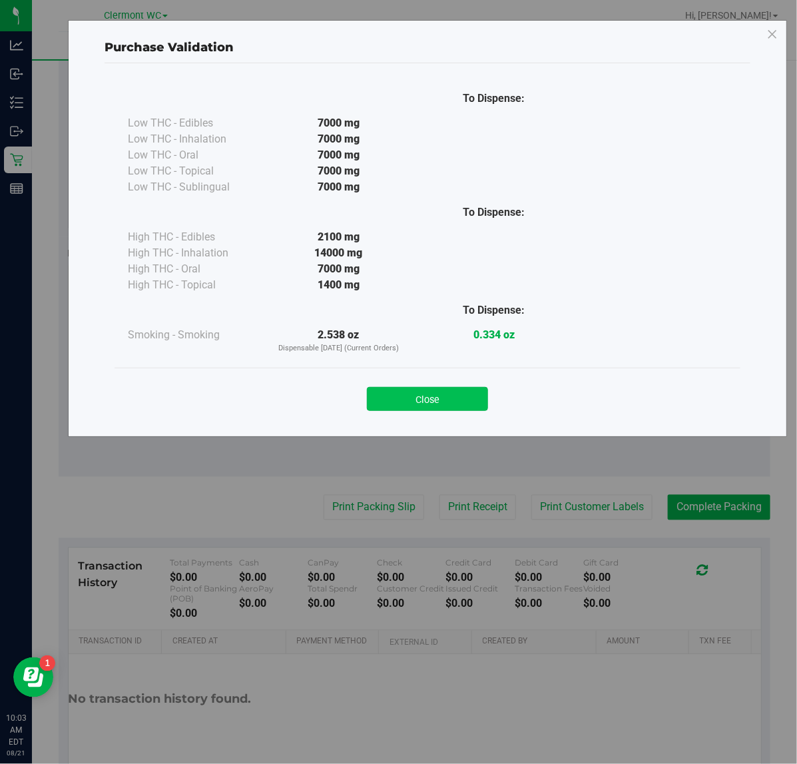
click at [448, 400] on button "Close" at bounding box center [427, 399] width 121 height 24
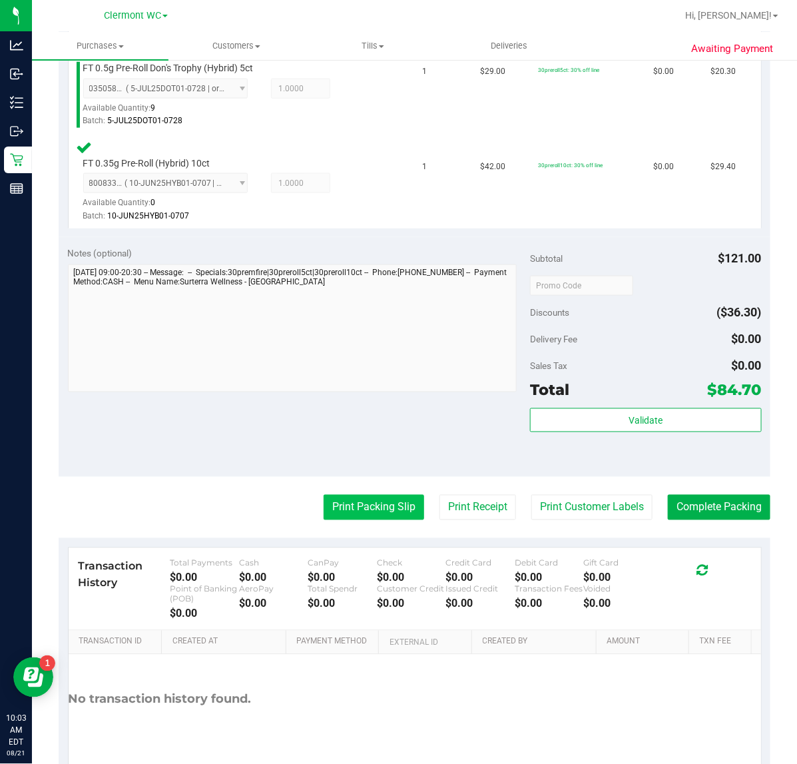
click at [351, 508] on button "Print Packing Slip" at bounding box center [374, 507] width 101 height 25
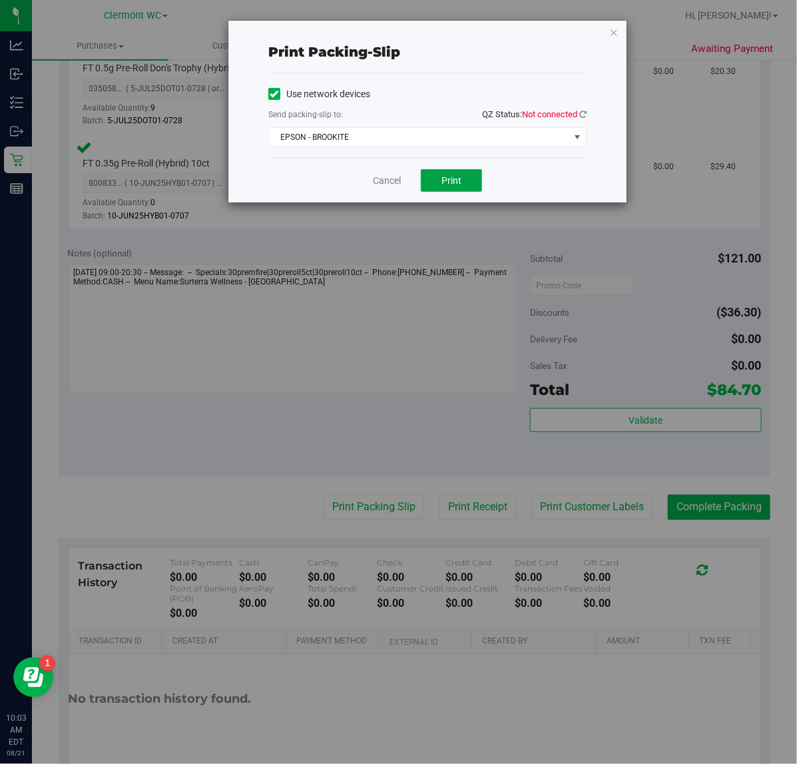
click at [457, 179] on span "Print" at bounding box center [452, 180] width 20 height 11
click at [391, 133] on span "EPSON - BROOKITE" at bounding box center [419, 137] width 300 height 19
click at [390, 181] on link "Cancel" at bounding box center [387, 181] width 28 height 14
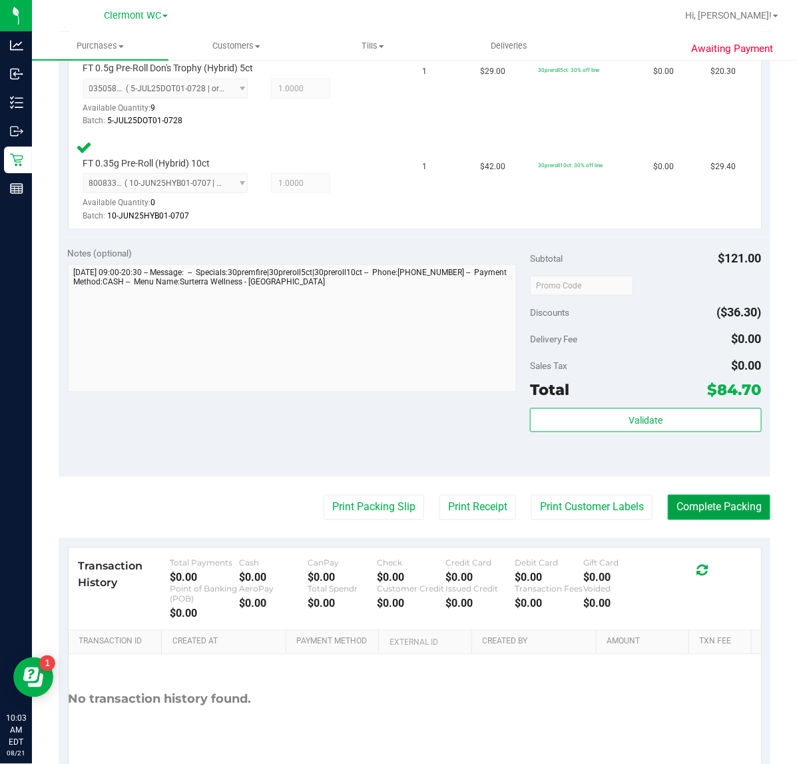
click at [703, 510] on button "Complete Packing" at bounding box center [719, 507] width 103 height 25
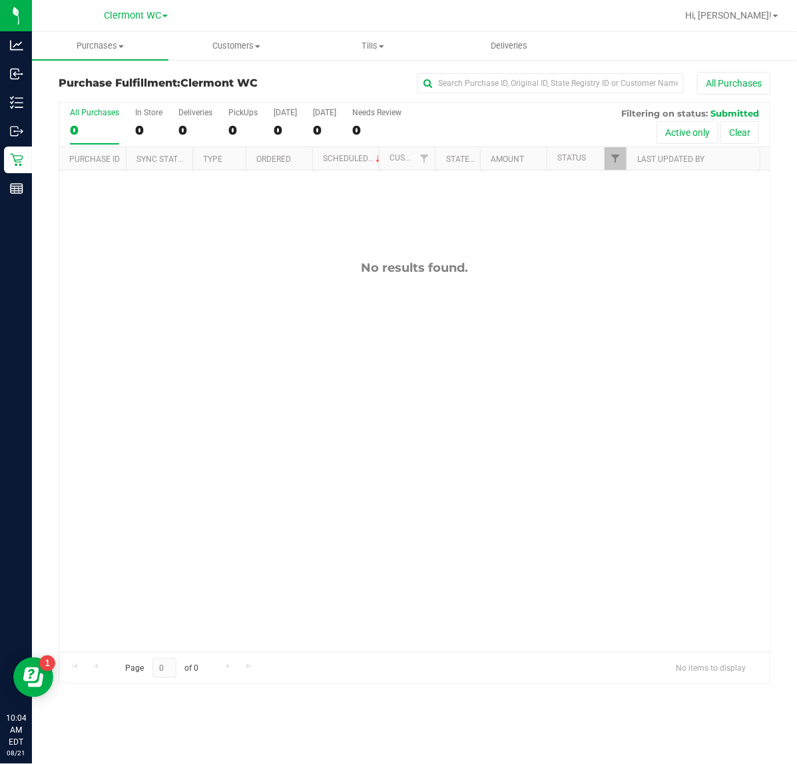
click at [674, 310] on div "No results found." at bounding box center [414, 457] width 711 height 572
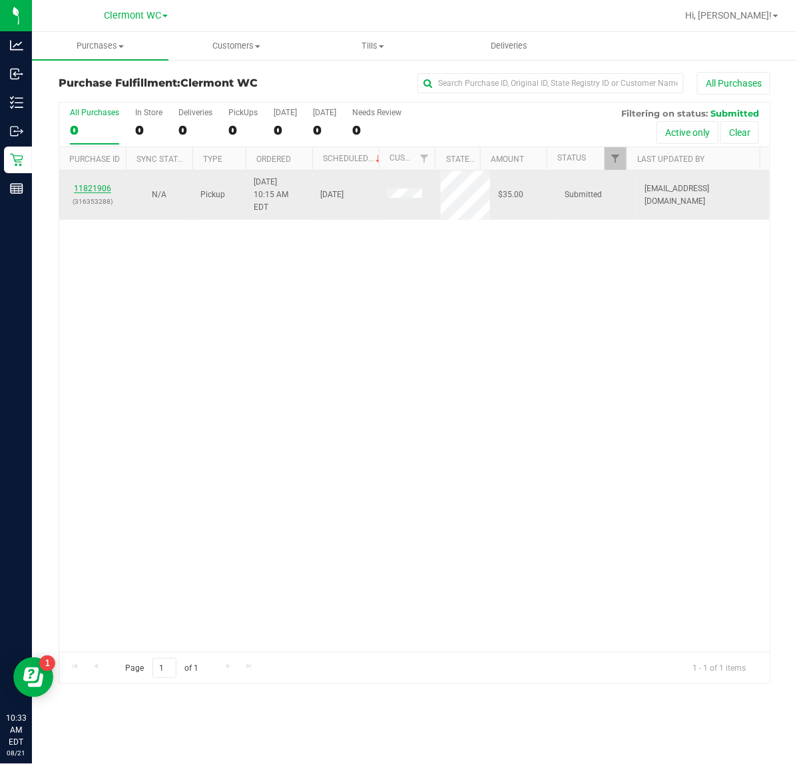
click at [97, 184] on link "11821906" at bounding box center [92, 188] width 37 height 9
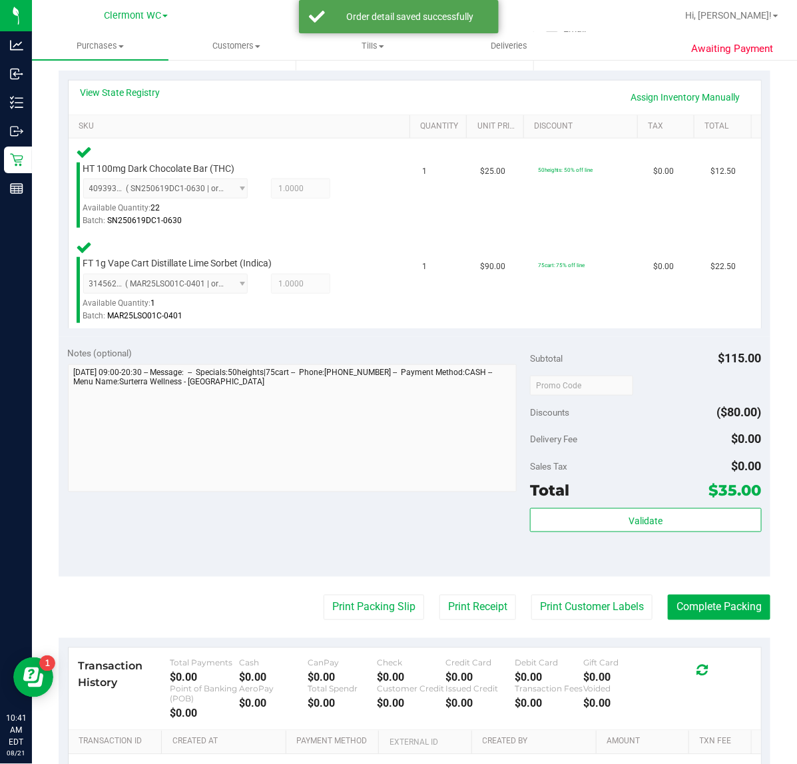
scroll to position [290, 0]
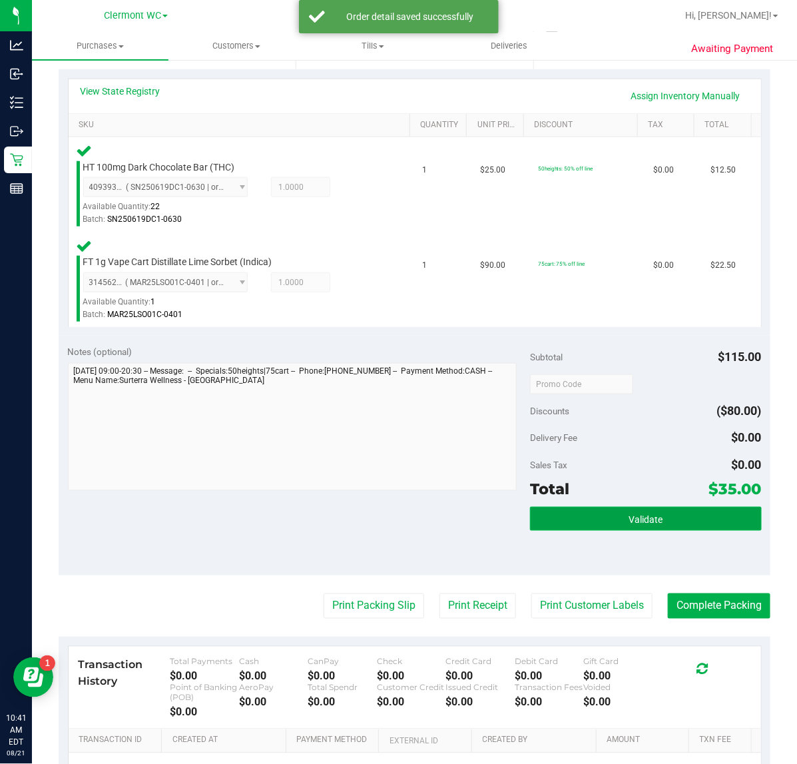
click at [664, 530] on button "Validate" at bounding box center [645, 519] width 231 height 24
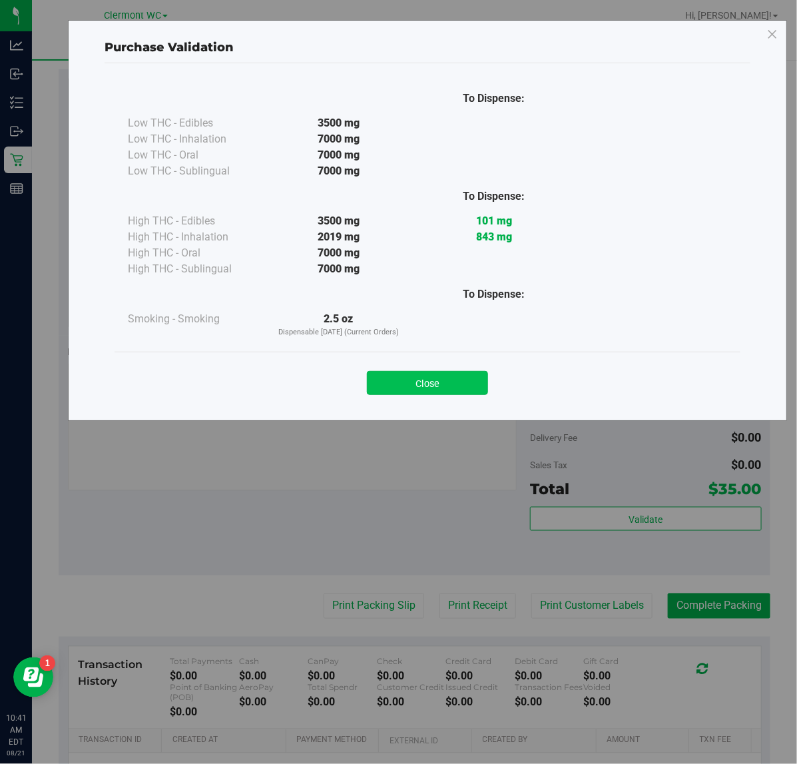
click at [417, 382] on button "Close" at bounding box center [427, 383] width 121 height 24
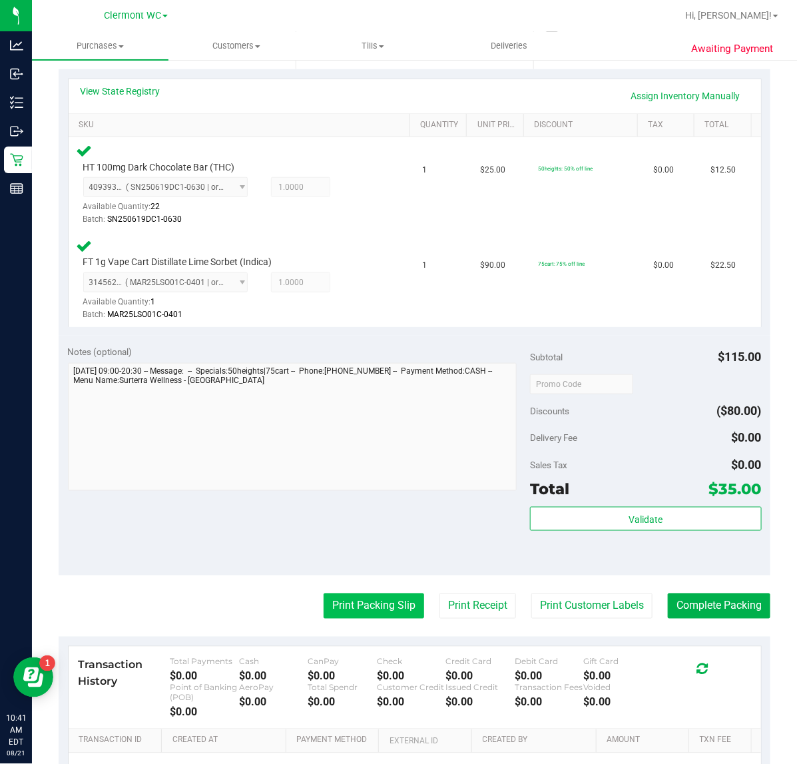
click at [378, 617] on button "Print Packing Slip" at bounding box center [374, 606] width 101 height 25
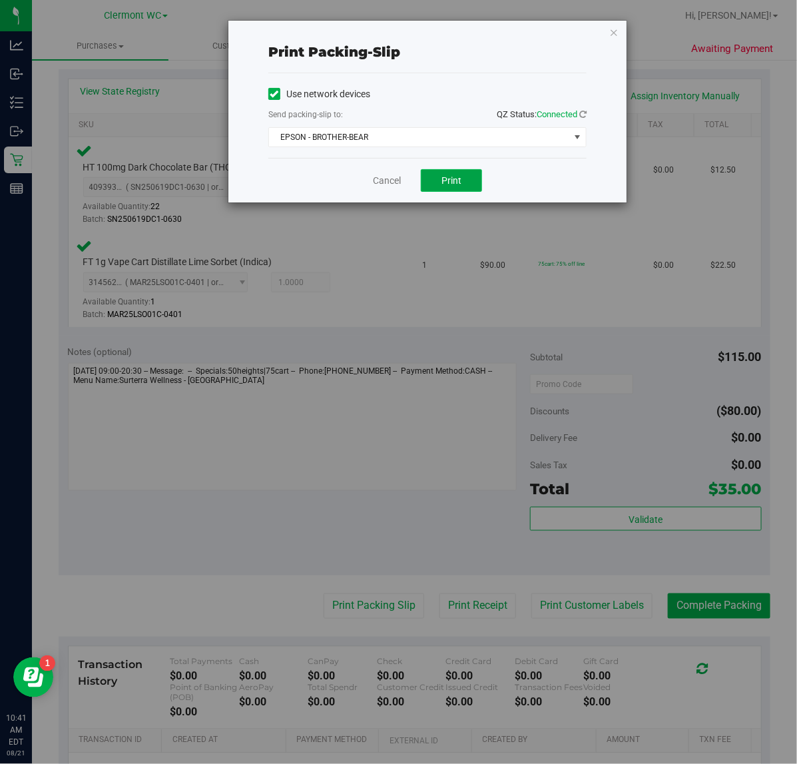
click at [461, 183] on span "Print" at bounding box center [452, 180] width 20 height 11
click at [374, 181] on link "Cancel" at bounding box center [387, 181] width 28 height 14
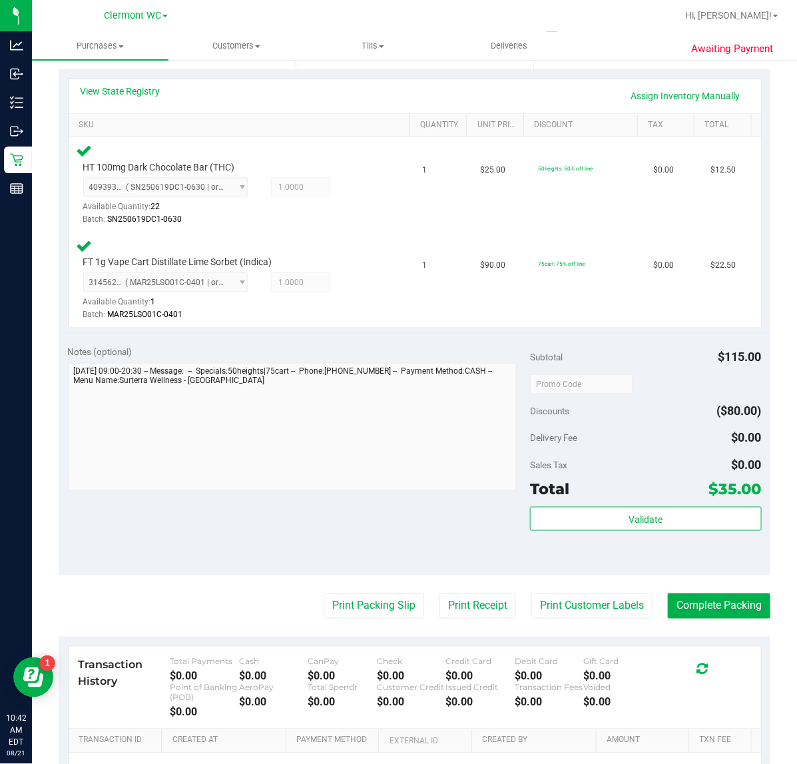
click at [698, 633] on purchase-details "Back Edit Purchase Cancel Purchase View Profile # 11821906 BioTrack ID: - Submi…" at bounding box center [415, 339] width 712 height 1114
click at [723, 607] on button "Complete Packing" at bounding box center [719, 606] width 103 height 25
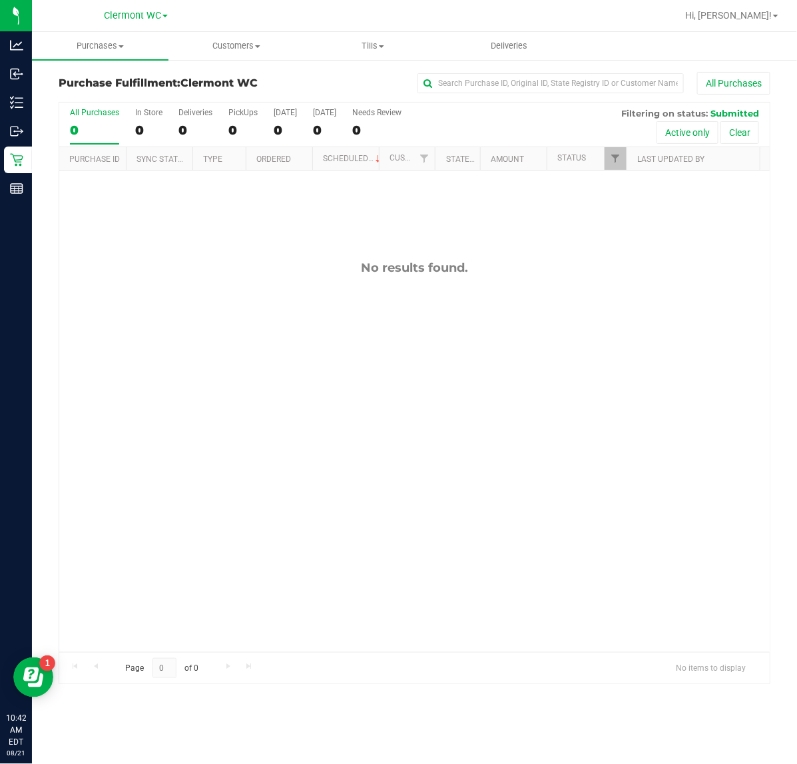
click at [320, 494] on div "No results found." at bounding box center [414, 457] width 711 height 572
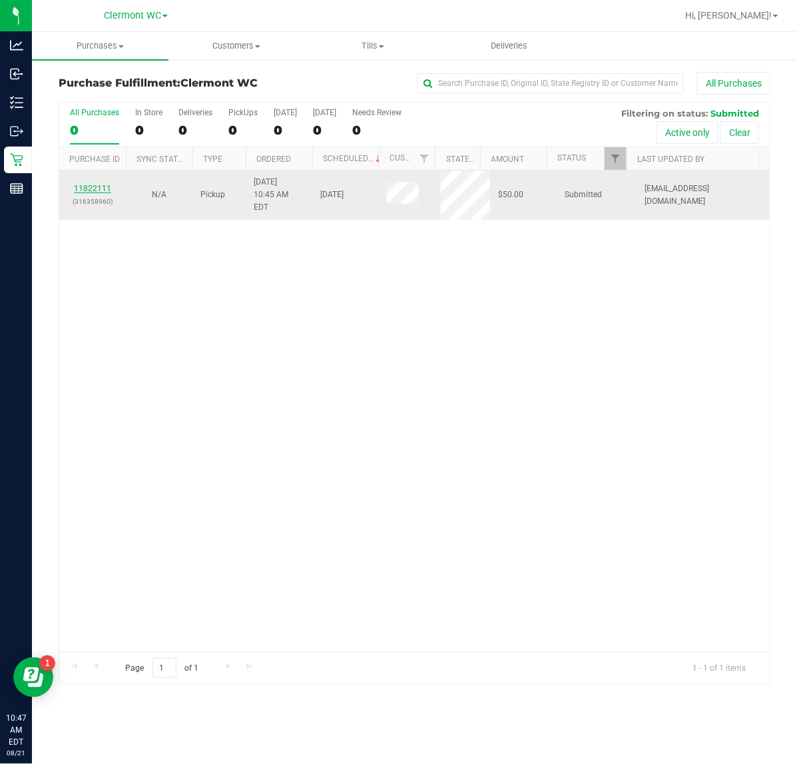
click at [85, 184] on link "11822111" at bounding box center [92, 188] width 37 height 9
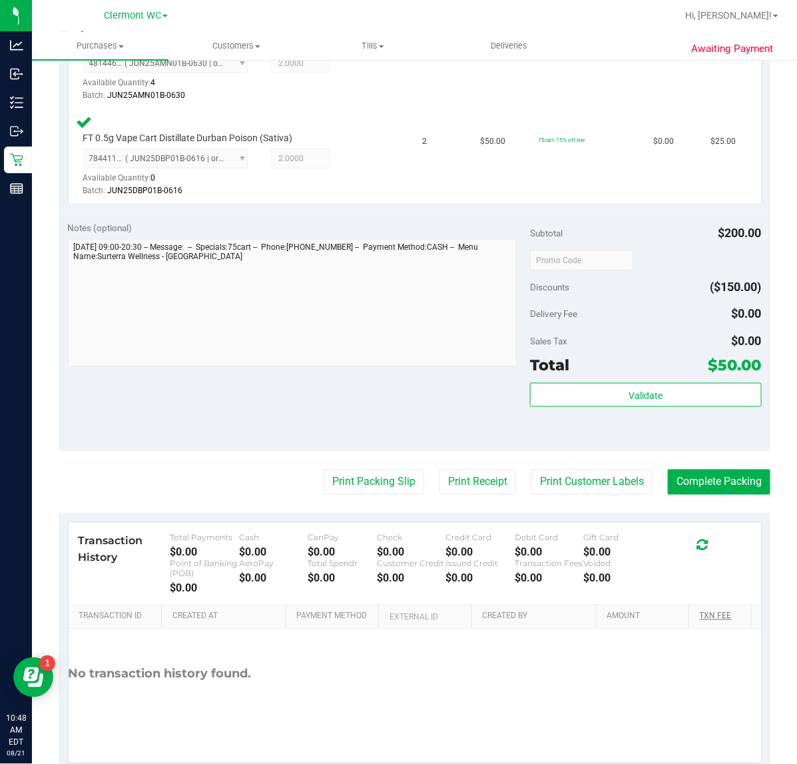
scroll to position [416, 0]
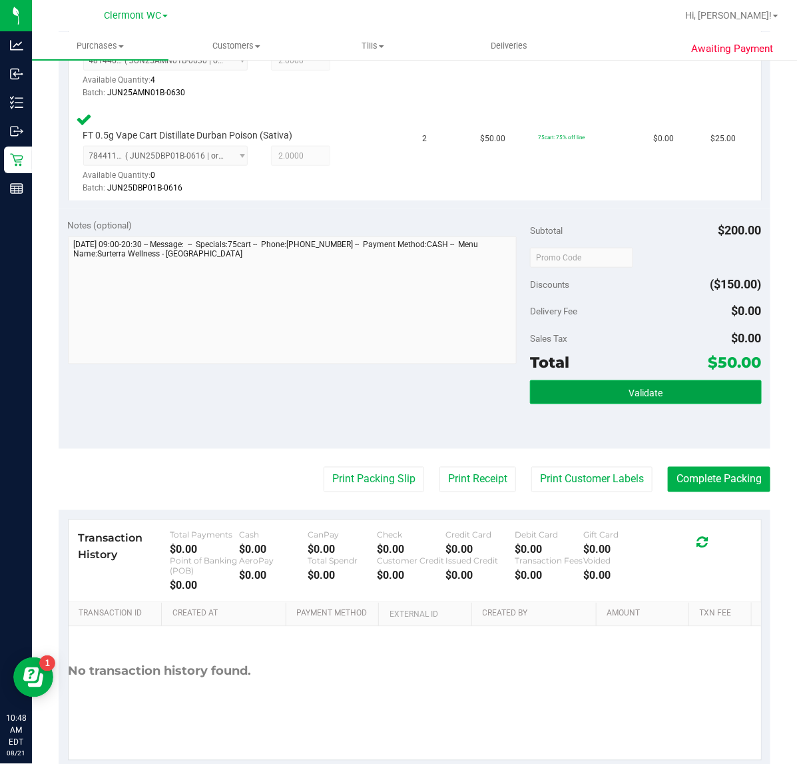
click at [640, 395] on span "Validate" at bounding box center [646, 393] width 34 height 11
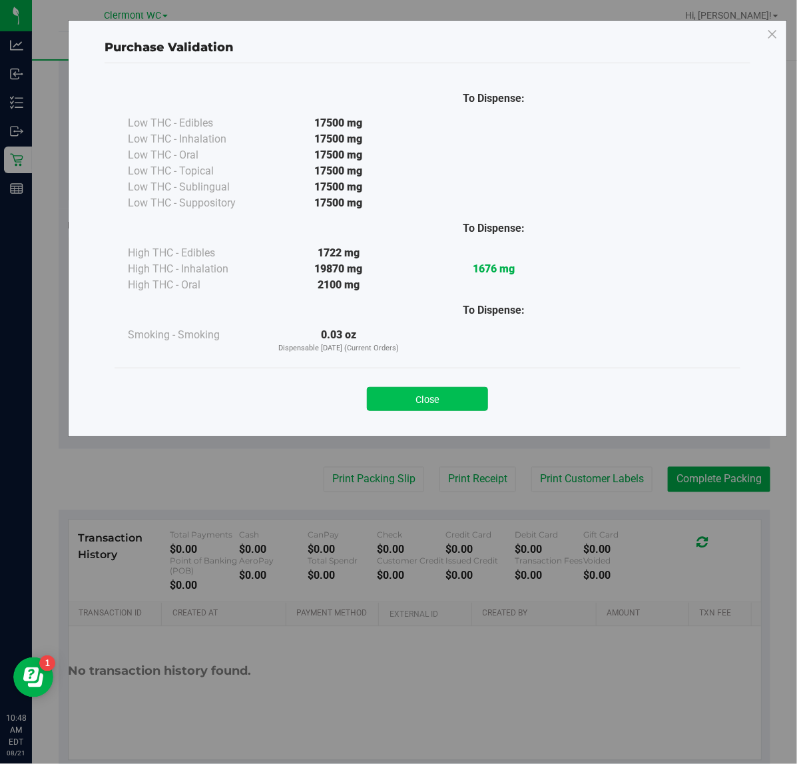
click at [426, 390] on button "Close" at bounding box center [427, 399] width 121 height 24
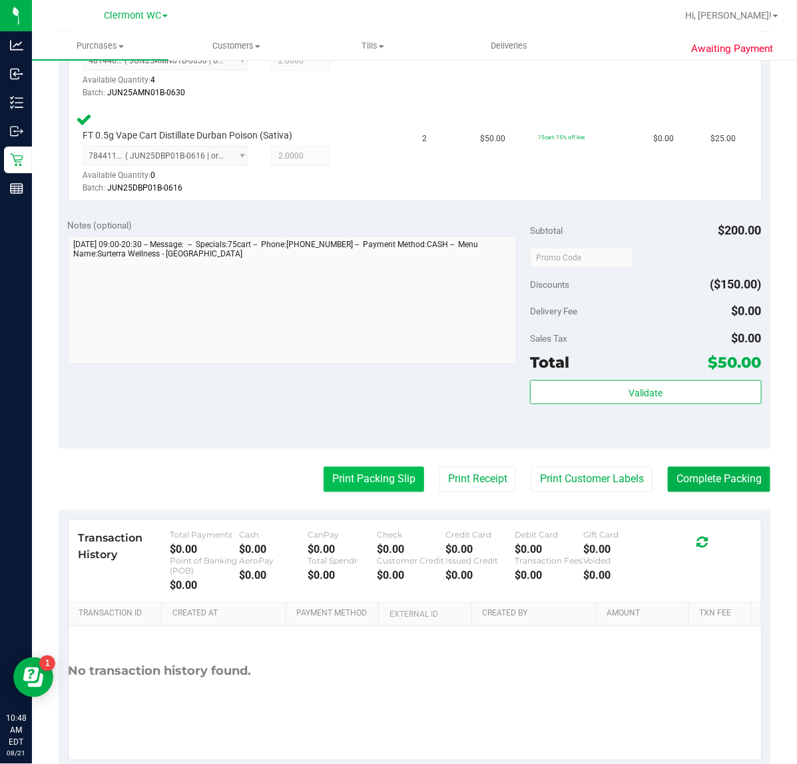
click at [380, 472] on button "Print Packing Slip" at bounding box center [374, 479] width 101 height 25
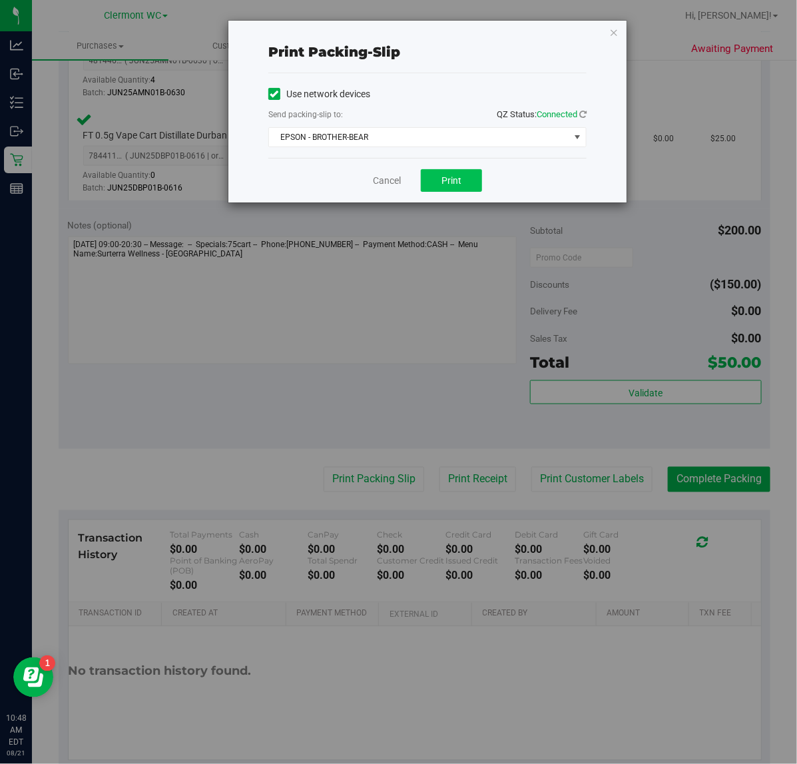
click at [455, 175] on button "Print" at bounding box center [451, 180] width 61 height 23
click at [378, 182] on link "Cancel" at bounding box center [387, 181] width 28 height 14
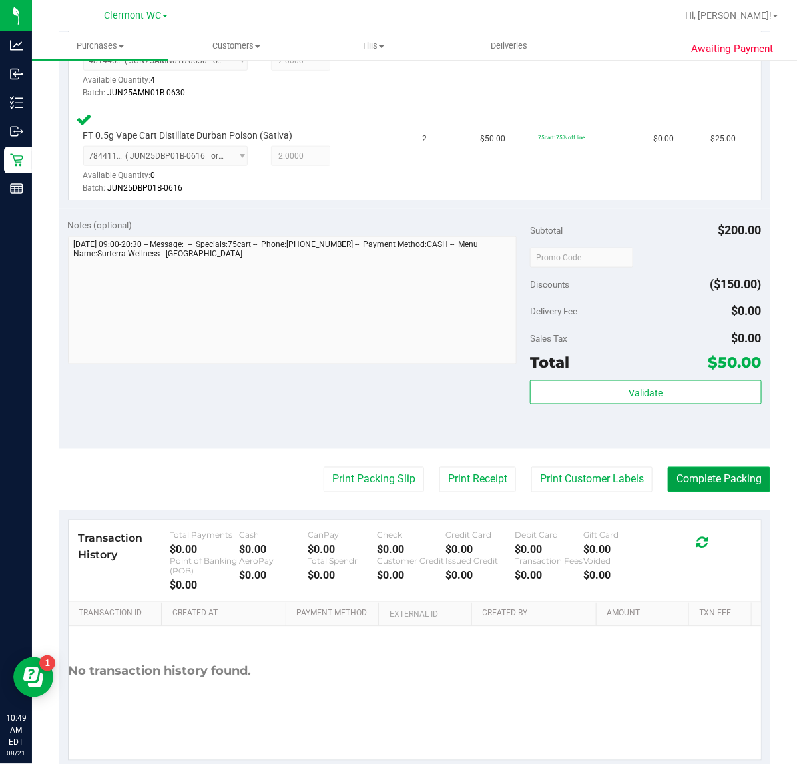
click at [707, 480] on button "Complete Packing" at bounding box center [719, 479] width 103 height 25
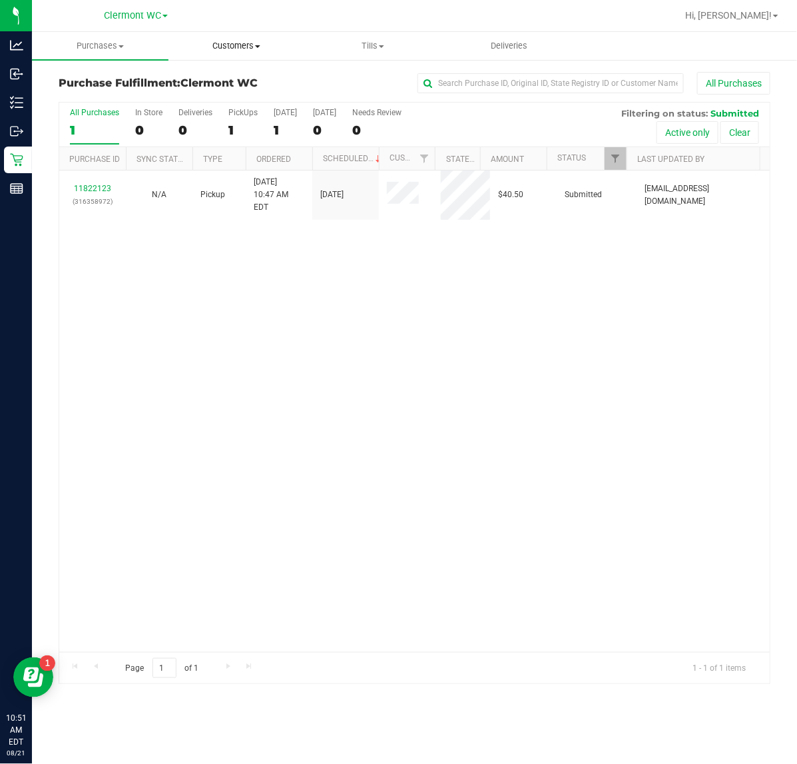
click at [240, 48] on span "Customers" at bounding box center [236, 46] width 135 height 12
click at [256, 79] on span "All customers" at bounding box center [217, 80] width 96 height 11
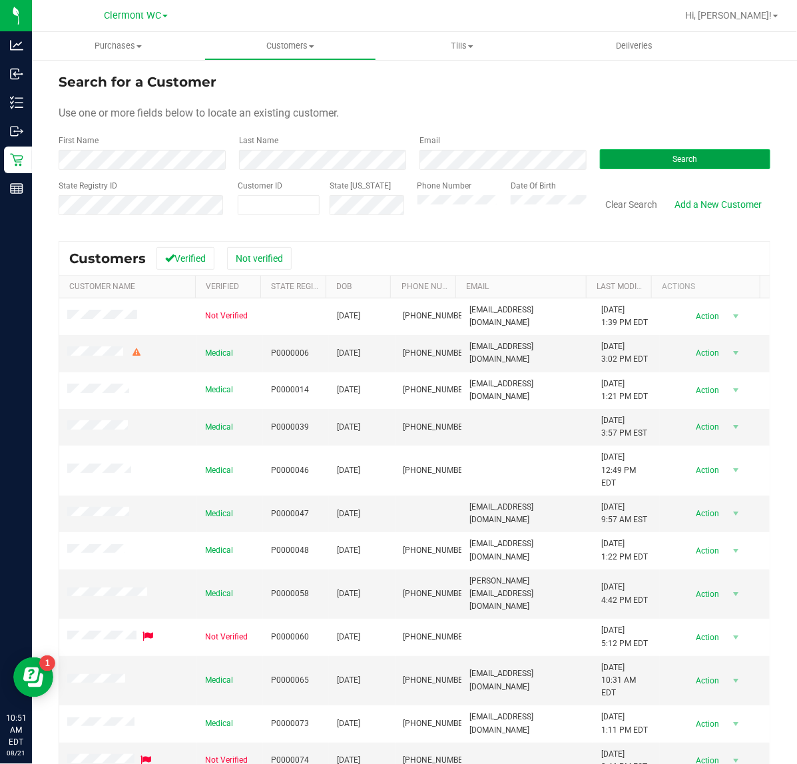
click at [691, 155] on button "Search" at bounding box center [685, 159] width 171 height 20
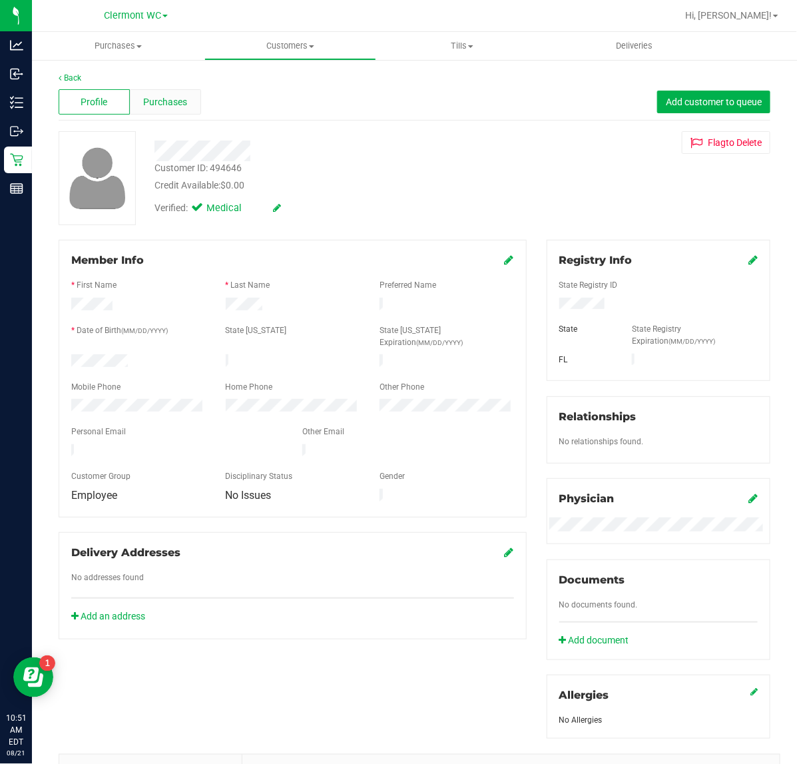
click at [170, 102] on span "Purchases" at bounding box center [165, 102] width 44 height 14
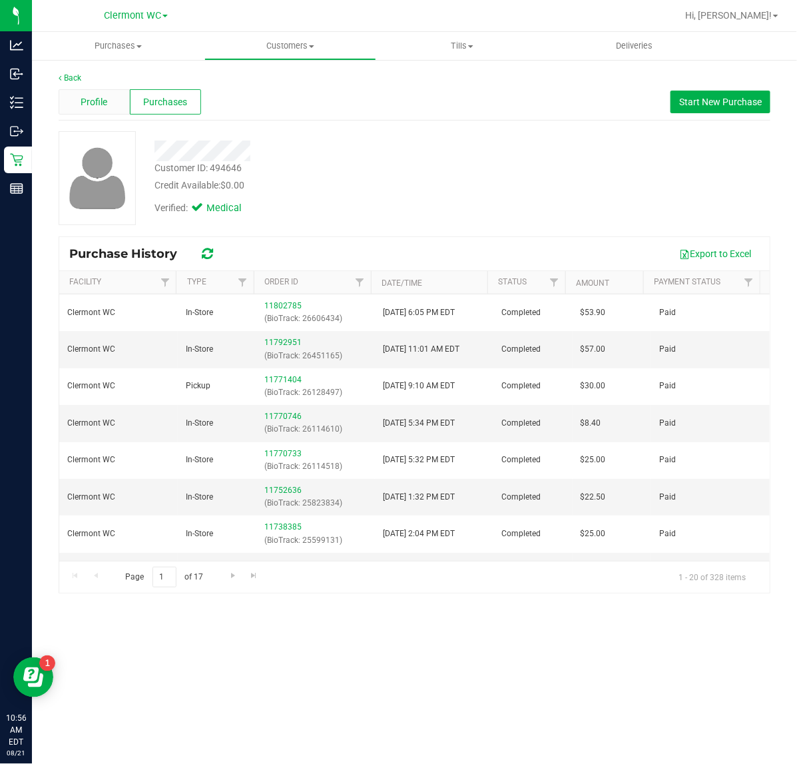
click at [112, 93] on div "Profile" at bounding box center [94, 101] width 71 height 25
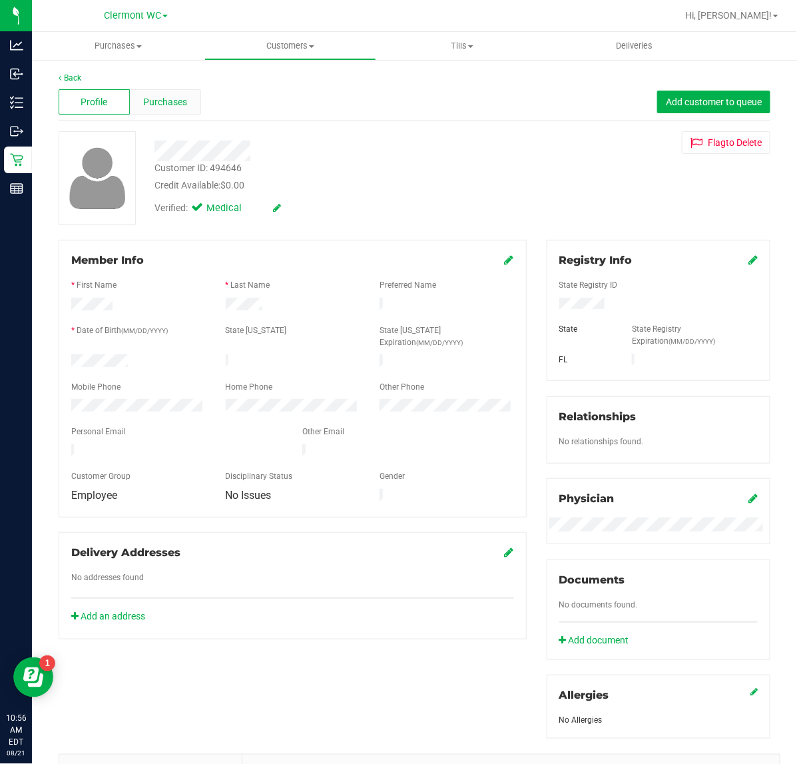
click at [173, 95] on span "Purchases" at bounding box center [165, 102] width 44 height 14
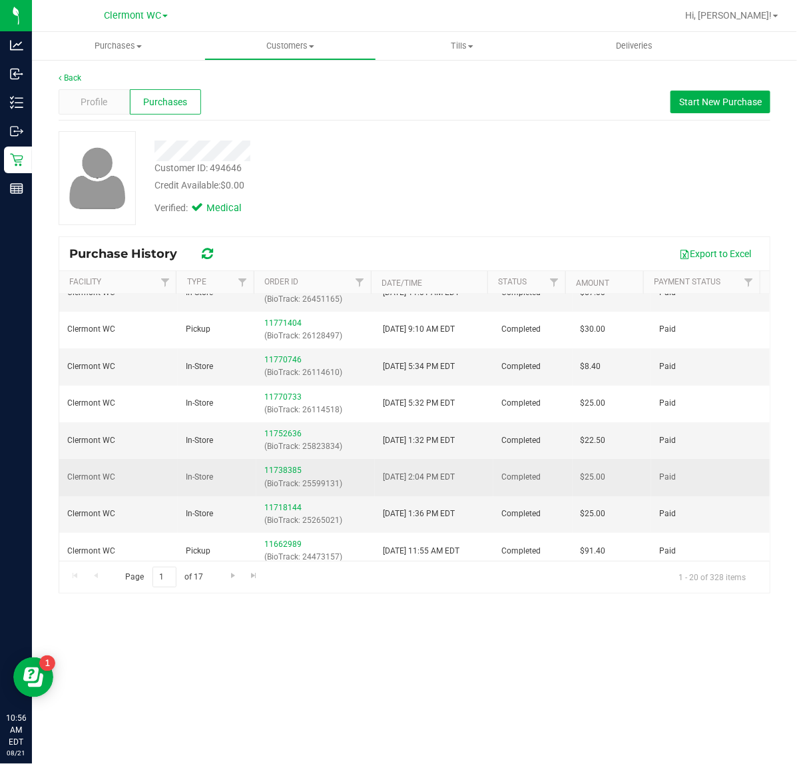
scroll to position [83, 0]
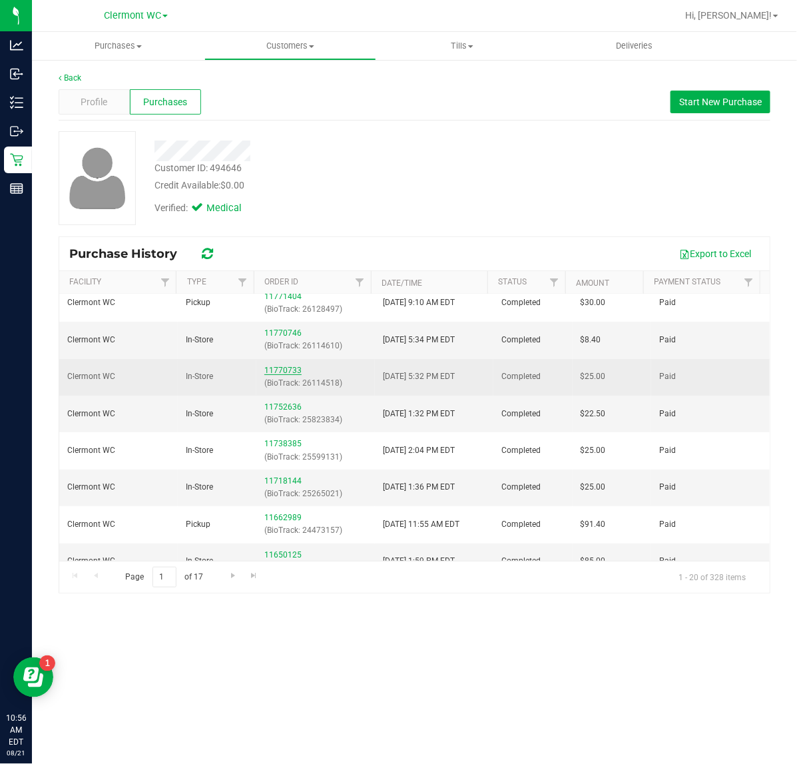
click at [282, 370] on link "11770733" at bounding box center [282, 370] width 37 height 9
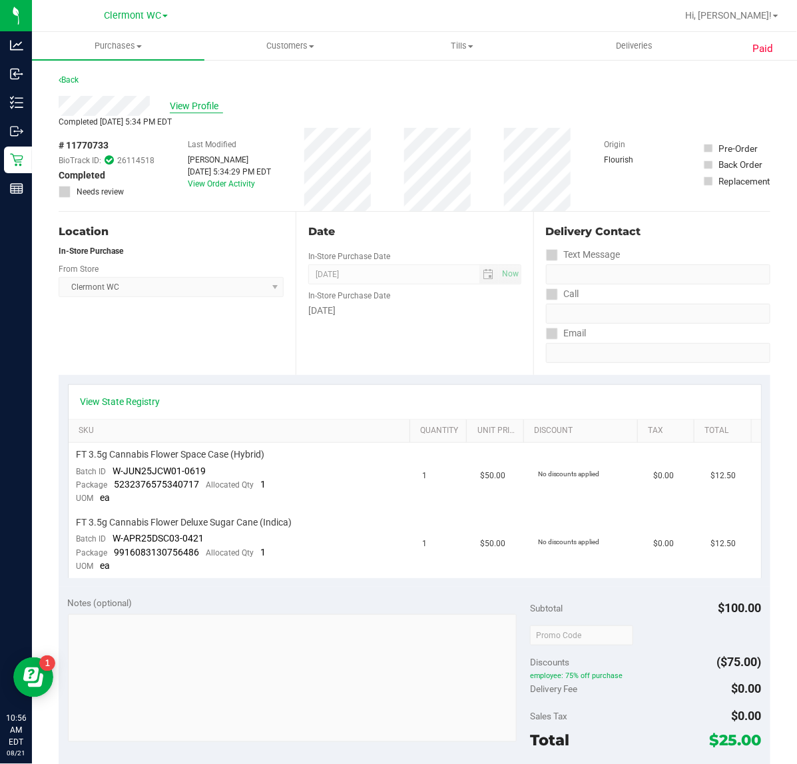
click at [189, 101] on span "View Profile" at bounding box center [196, 106] width 53 height 14
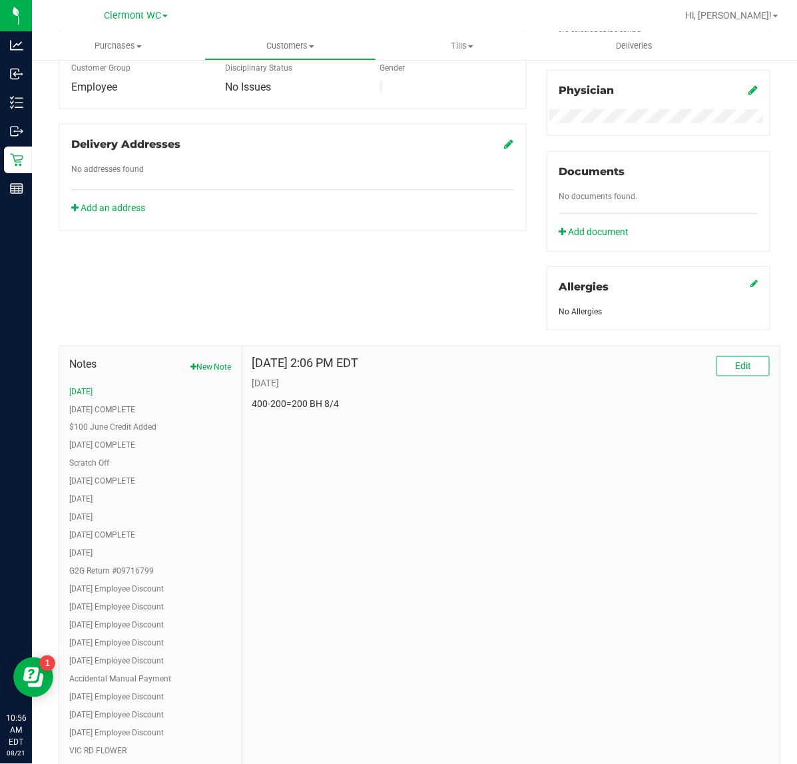
scroll to position [416, 0]
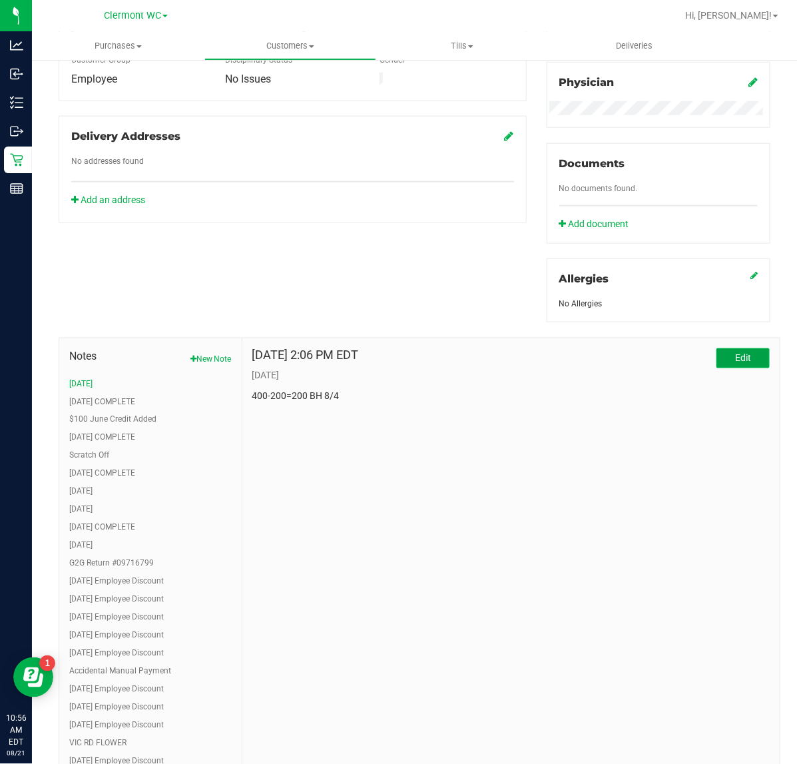
click at [727, 365] on button "Edit" at bounding box center [743, 358] width 53 height 20
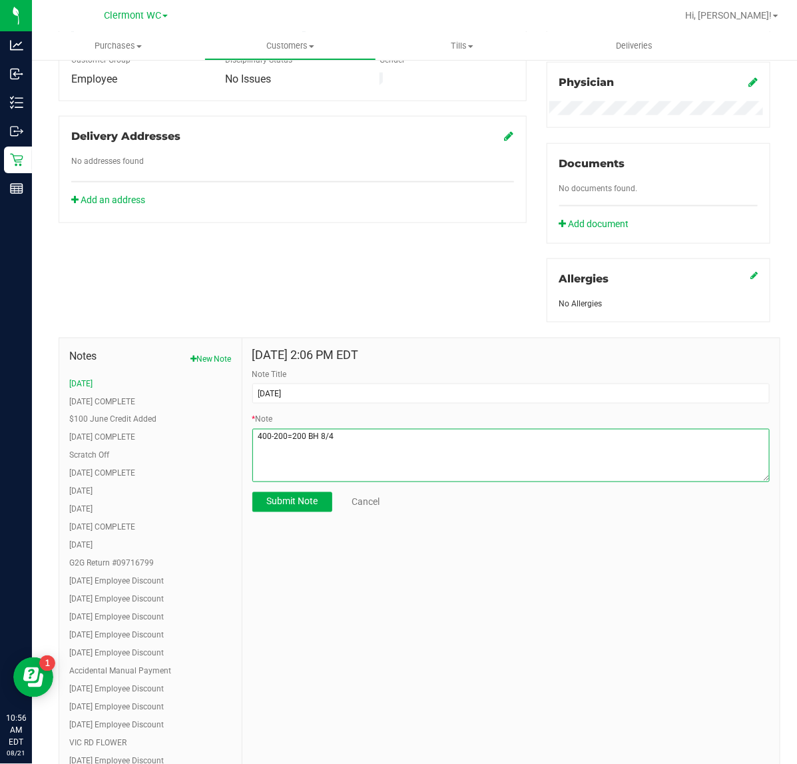
click at [352, 435] on textarea "* Note" at bounding box center [511, 455] width 518 height 53
type textarea "400-200=200 BH 8/4 200-100=100 (8/10)"
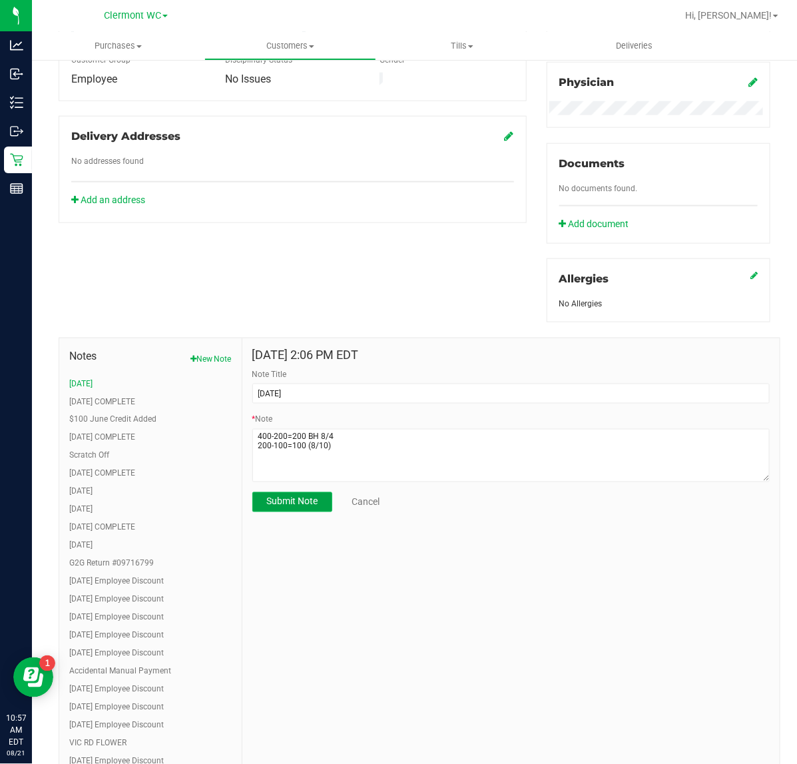
click at [287, 496] on span "Submit Note" at bounding box center [291, 501] width 51 height 11
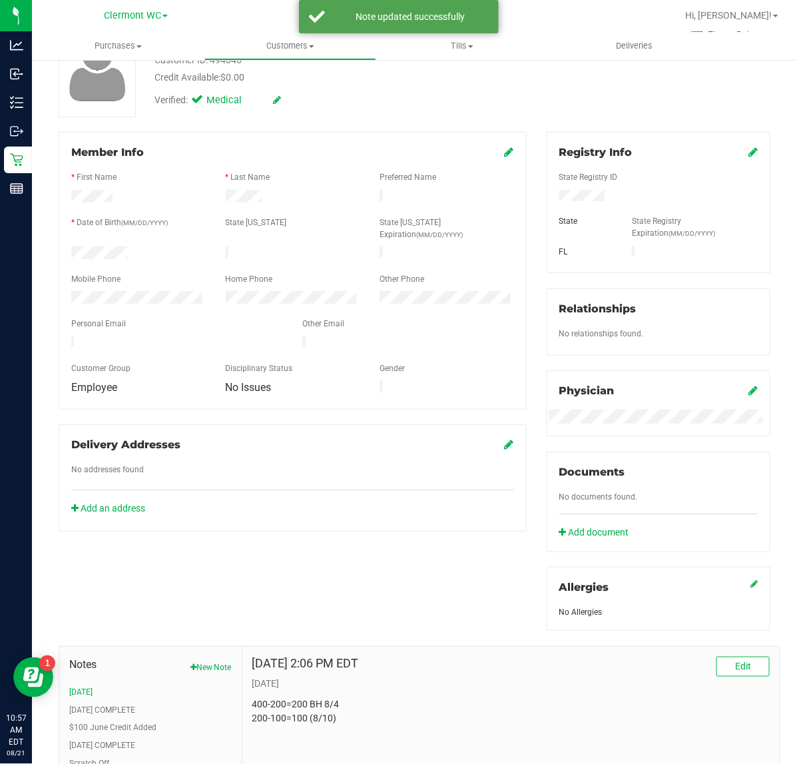
scroll to position [0, 0]
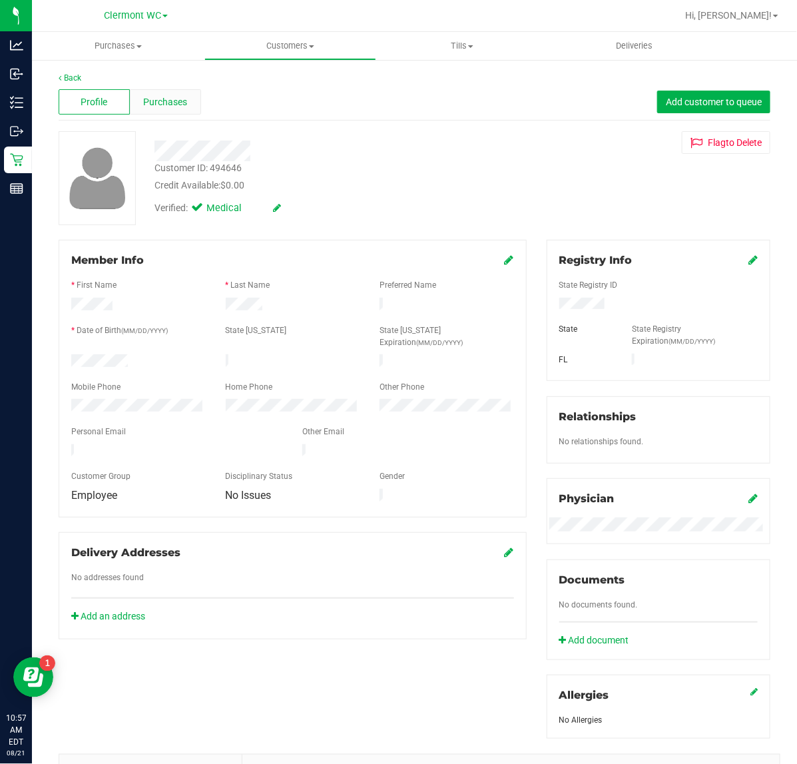
click at [164, 95] on span "Purchases" at bounding box center [165, 102] width 44 height 14
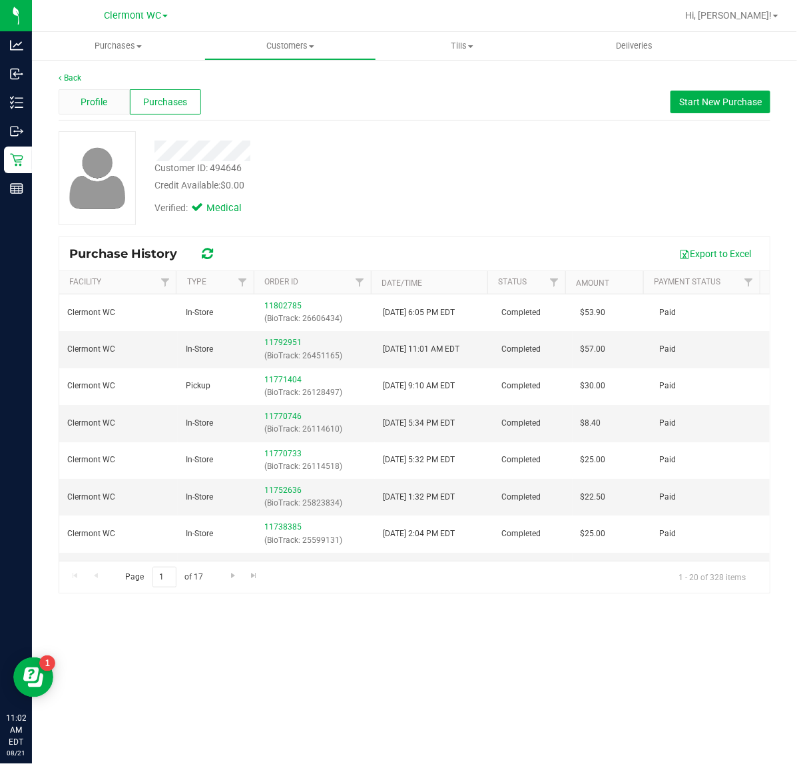
click at [104, 91] on div "Profile" at bounding box center [94, 101] width 71 height 25
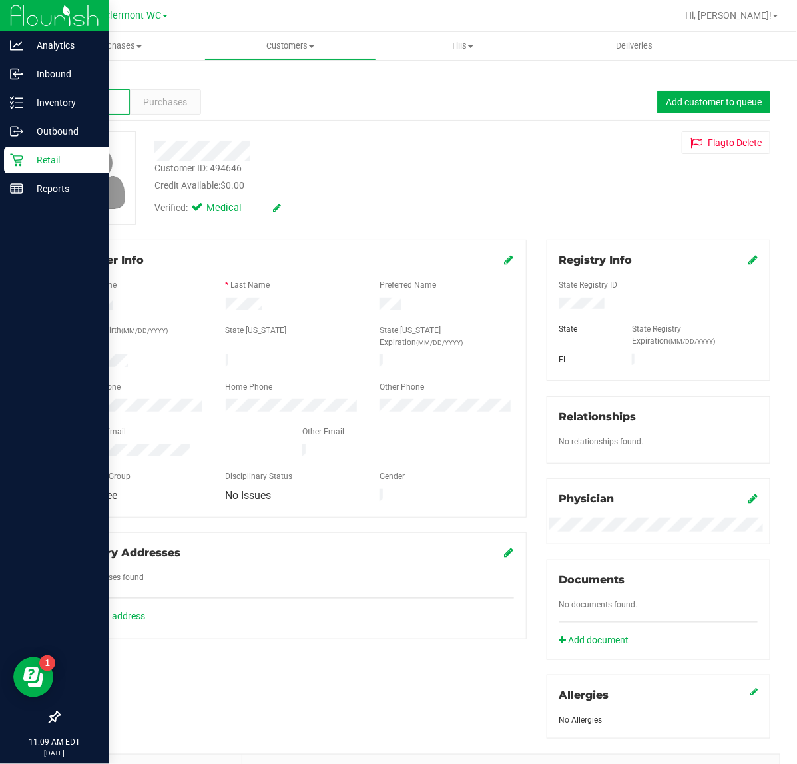
click at [17, 165] on icon at bounding box center [16, 159] width 13 height 13
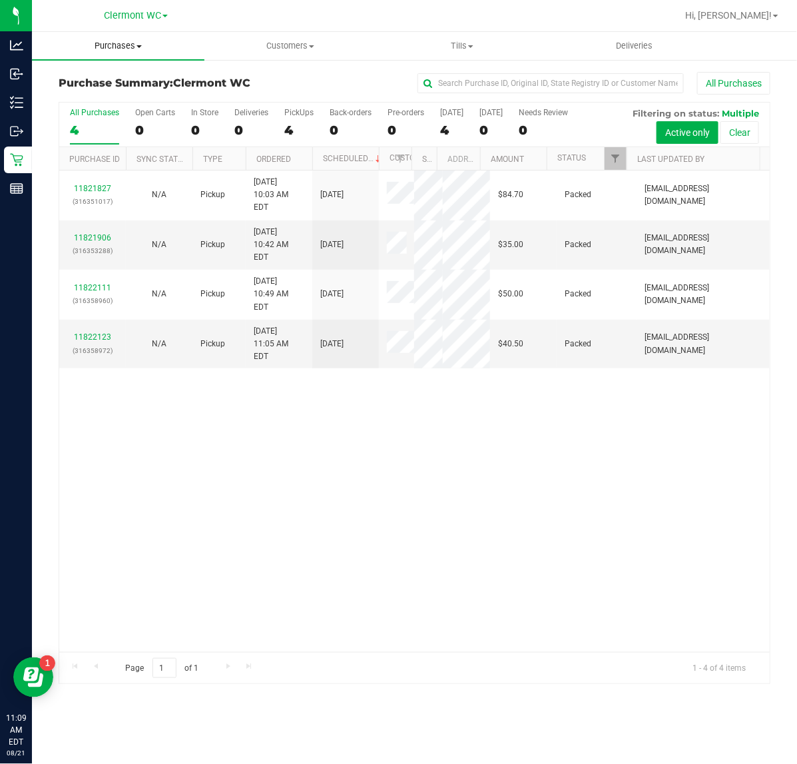
click at [129, 45] on span "Purchases" at bounding box center [118, 46] width 173 height 12
click at [78, 108] on span "All purchases" at bounding box center [79, 112] width 95 height 11
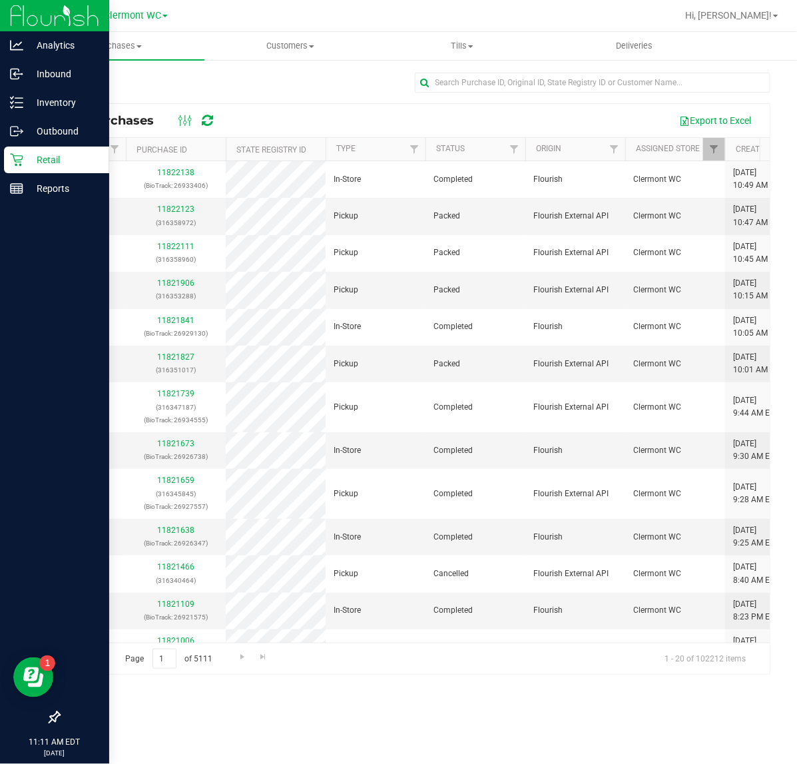
click at [23, 153] on p "Retail" at bounding box center [63, 160] width 80 height 16
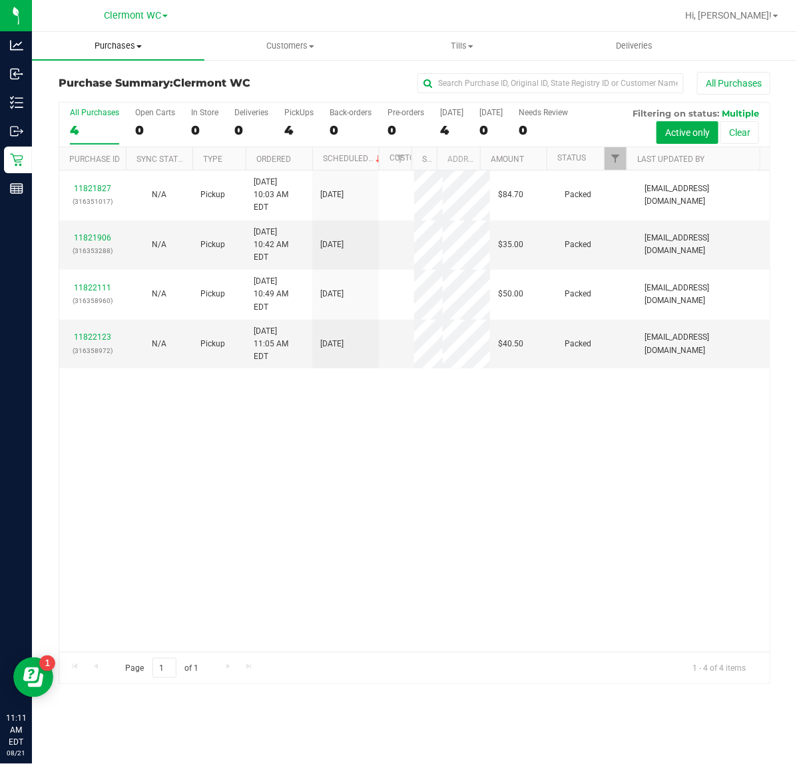
click at [131, 43] on span "Purchases" at bounding box center [118, 46] width 173 height 12
click at [117, 99] on li "Fulfillment" at bounding box center [118, 97] width 173 height 16
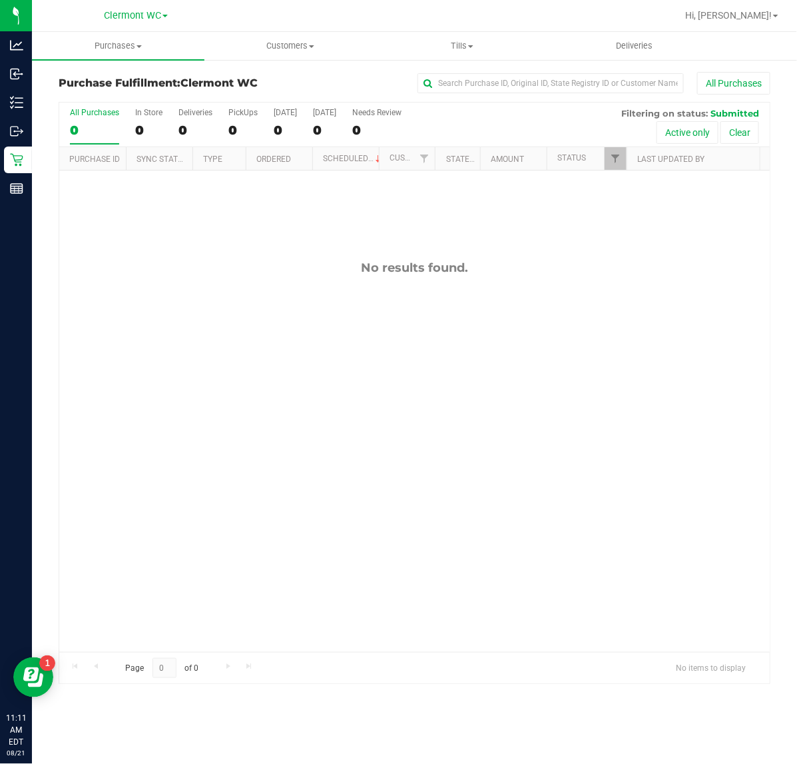
click at [613, 442] on div "No results found." at bounding box center [414, 457] width 711 height 572
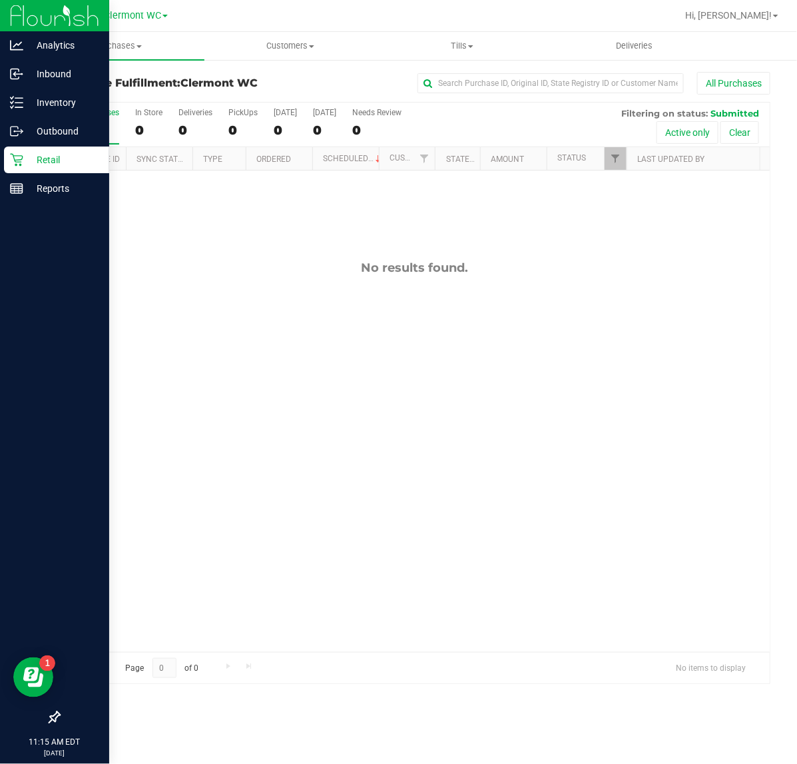
click at [23, 161] on p "Retail" at bounding box center [63, 160] width 80 height 16
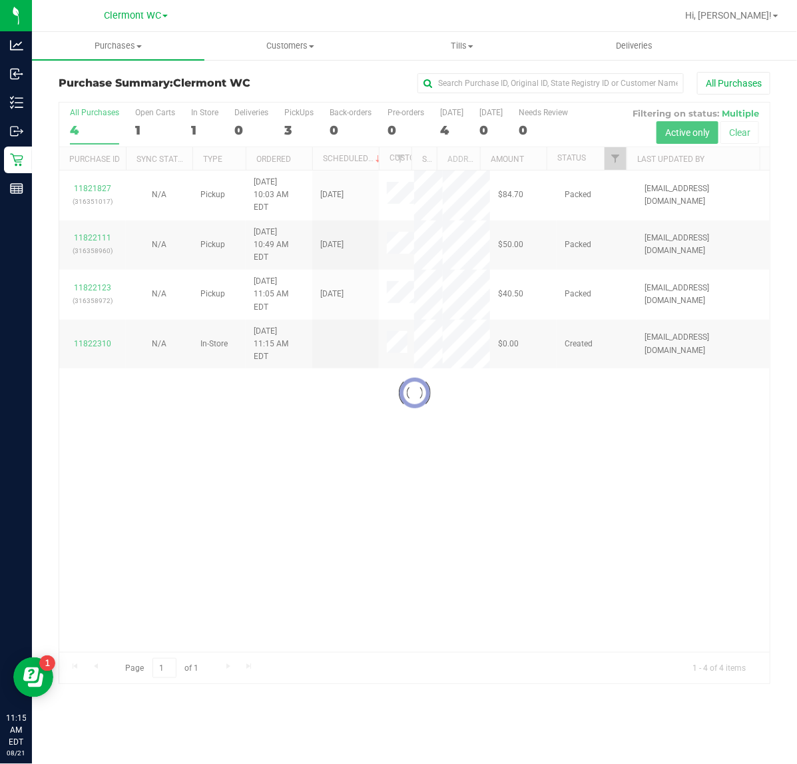
click at [197, 460] on div at bounding box center [414, 394] width 711 height 582
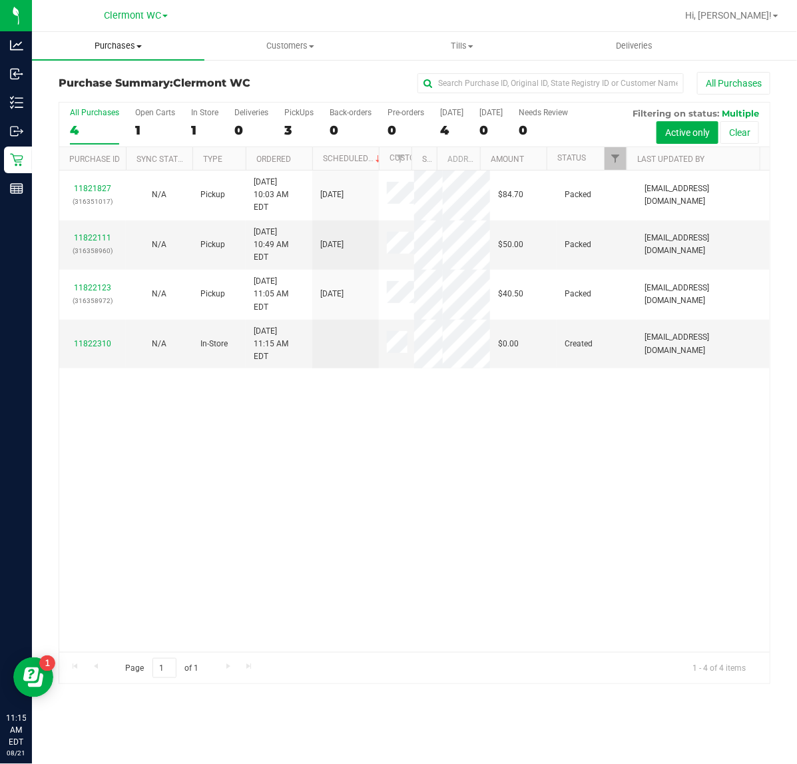
click at [118, 45] on span "Purchases" at bounding box center [118, 46] width 173 height 12
click at [118, 97] on li "Fulfillment" at bounding box center [118, 97] width 173 height 16
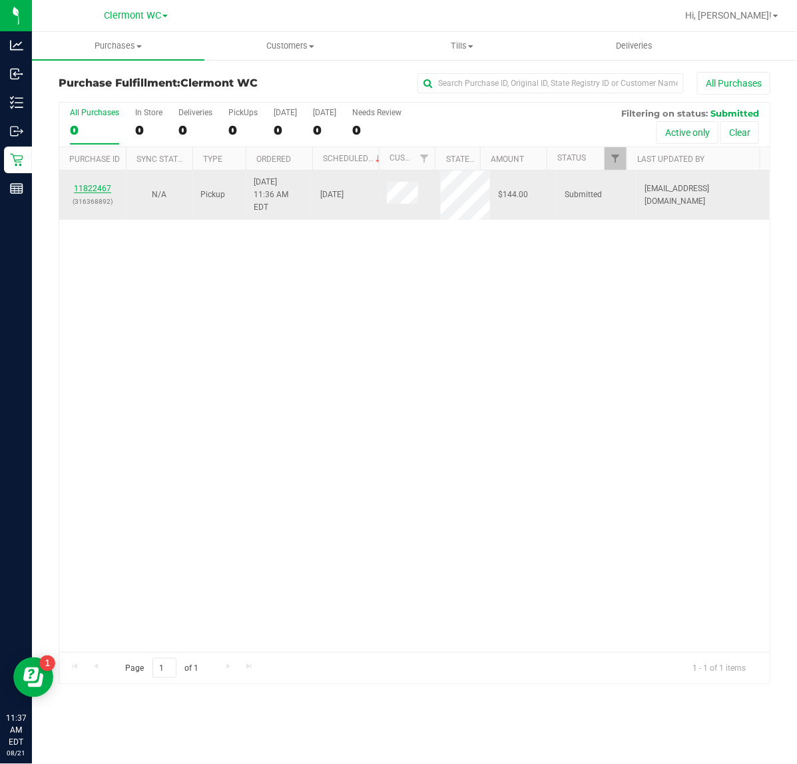
click at [95, 184] on link "11822467" at bounding box center [92, 188] width 37 height 9
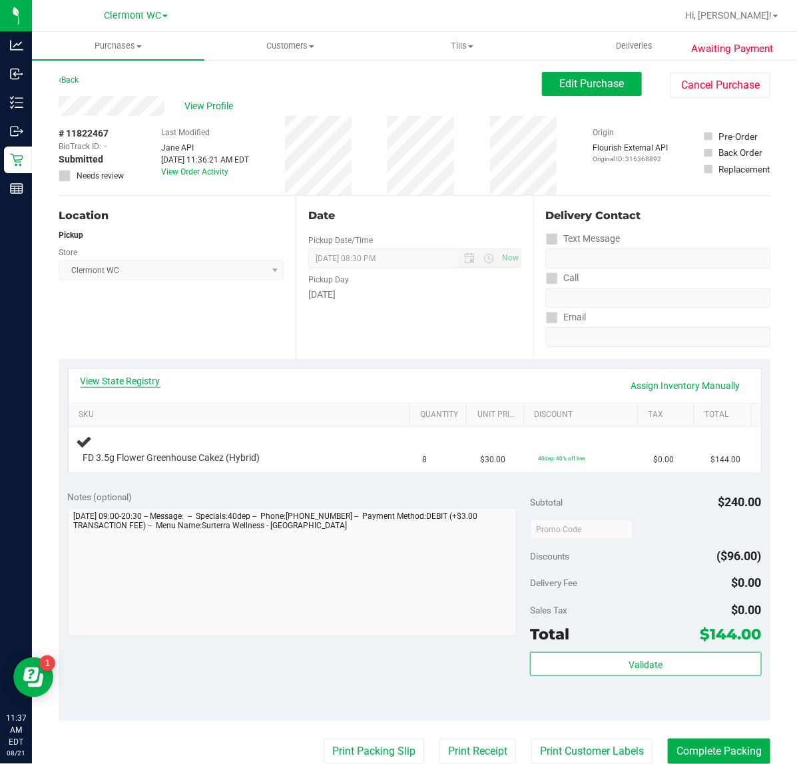
click at [137, 384] on link "View State Registry" at bounding box center [121, 380] width 80 height 13
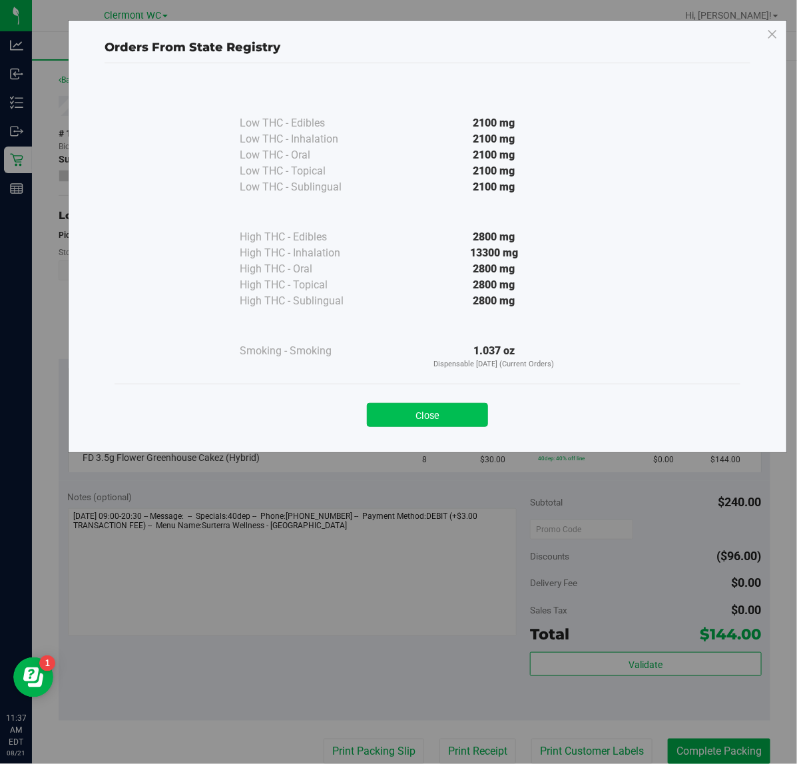
click at [402, 426] on button "Close" at bounding box center [427, 415] width 121 height 24
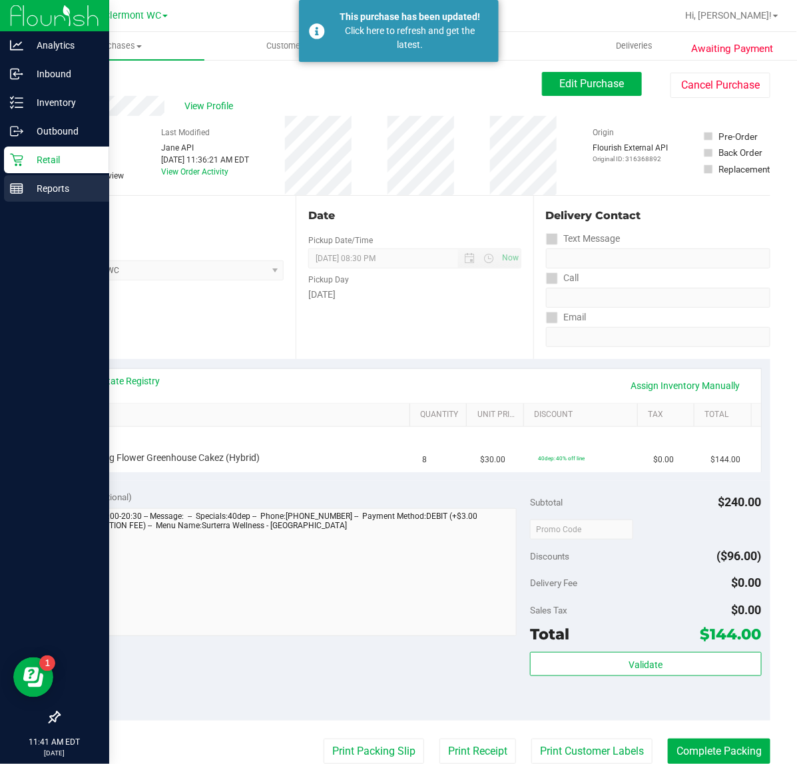
click at [17, 187] on line at bounding box center [17, 187] width 12 height 0
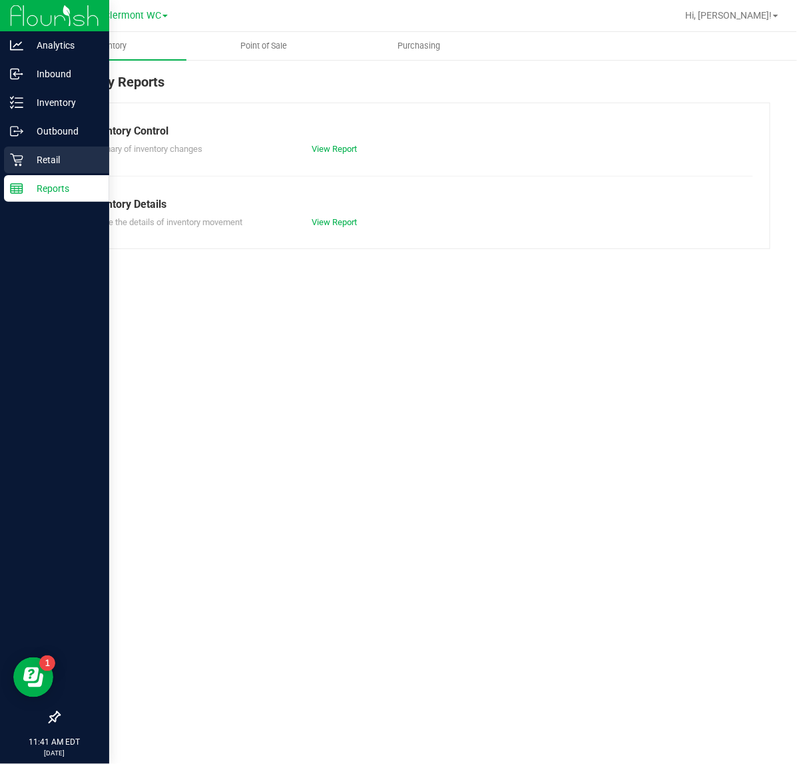
click at [35, 161] on p "Retail" at bounding box center [63, 160] width 80 height 16
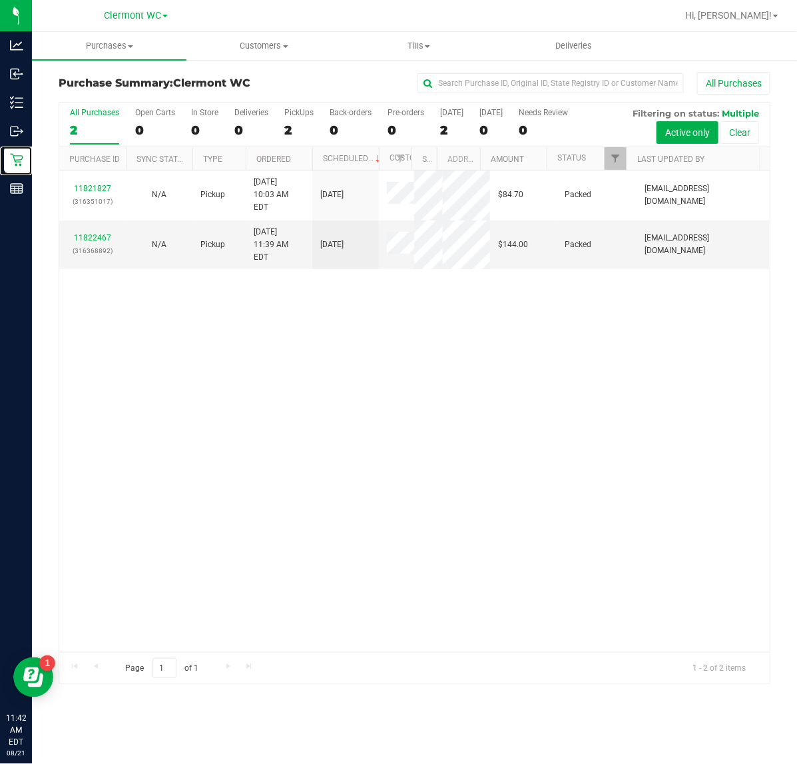
click at [318, 392] on div "11821827 (316351017) N/A Pickup 8/21/2025 10:03 AM EDT 8/21/2025 $84.70 Packed …" at bounding box center [414, 412] width 711 height 482
click at [99, 45] on span "Purchases" at bounding box center [109, 46] width 155 height 12
click at [77, 99] on span "Fulfillment" at bounding box center [73, 96] width 83 height 11
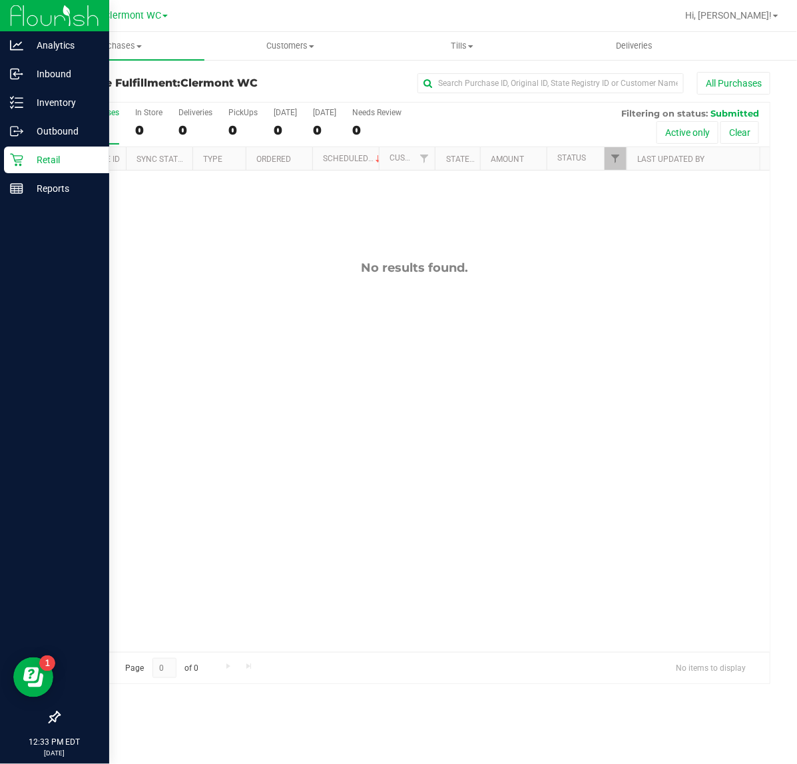
click at [14, 155] on icon at bounding box center [16, 160] width 13 height 13
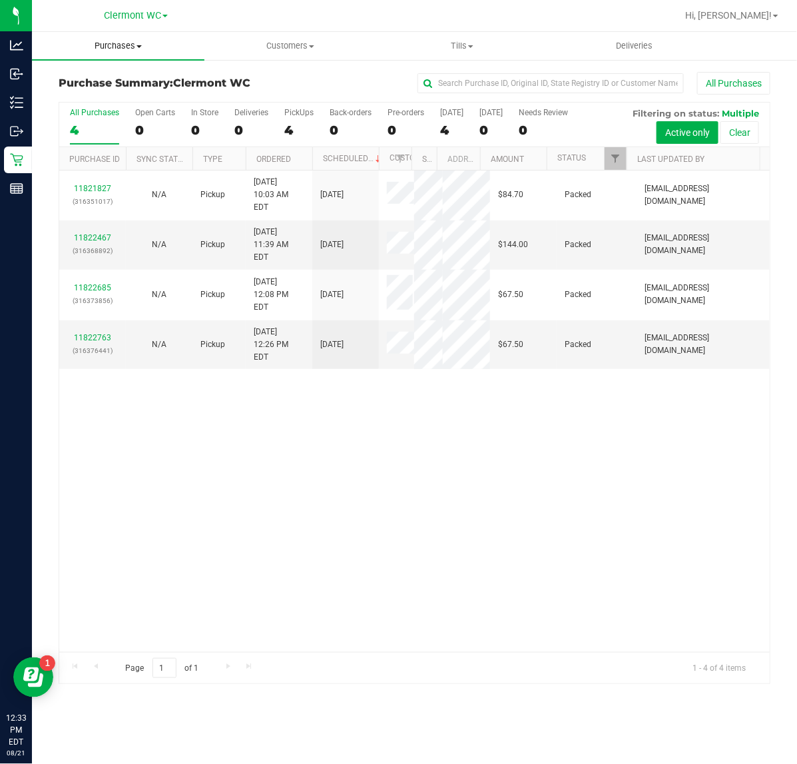
click at [127, 42] on span "Purchases" at bounding box center [118, 46] width 173 height 12
click at [127, 101] on li "Fulfillment" at bounding box center [118, 97] width 173 height 16
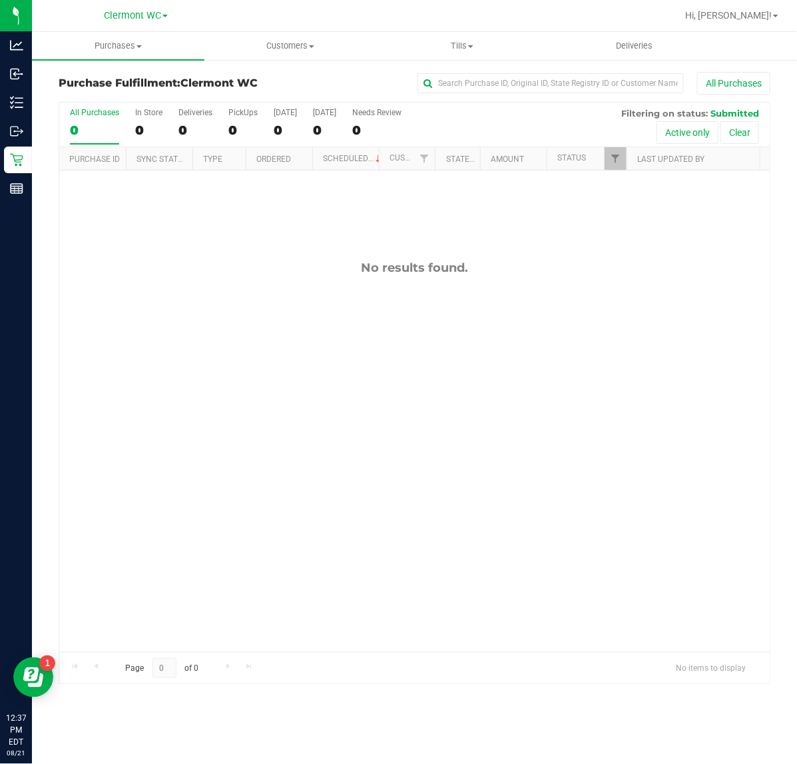
click at [390, 384] on div "No results found." at bounding box center [414, 457] width 711 height 572
click at [211, 460] on div "No results found." at bounding box center [414, 457] width 711 height 572
click at [241, 403] on div "No results found." at bounding box center [414, 457] width 711 height 572
click at [181, 522] on div "No results found." at bounding box center [414, 457] width 711 height 572
click at [132, 44] on span "Purchases" at bounding box center [118, 46] width 173 height 12
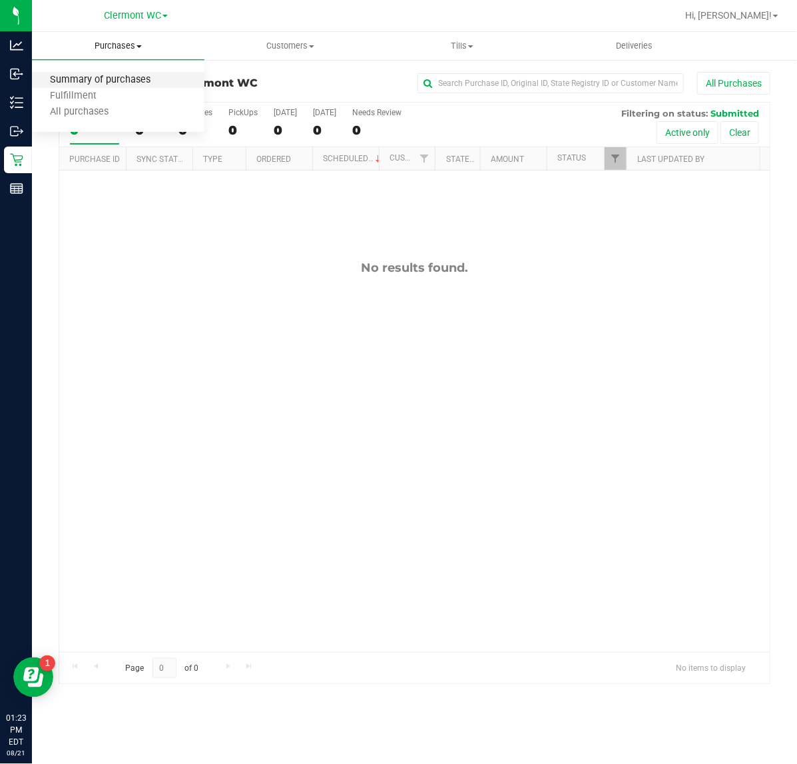
click at [121, 75] on span "Summary of purchases" at bounding box center [100, 80] width 137 height 11
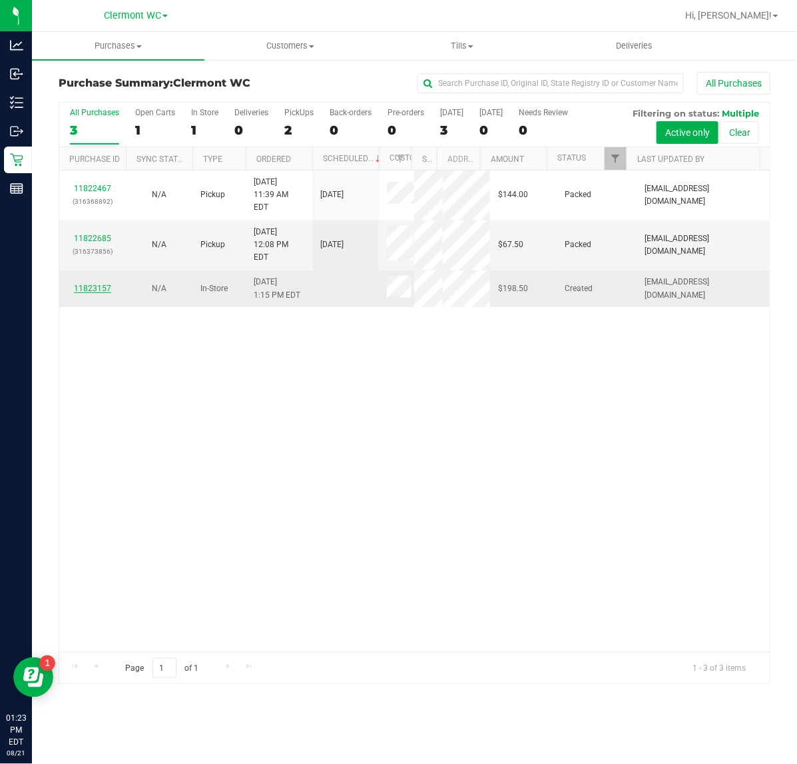
click at [102, 284] on link "11823157" at bounding box center [92, 288] width 37 height 9
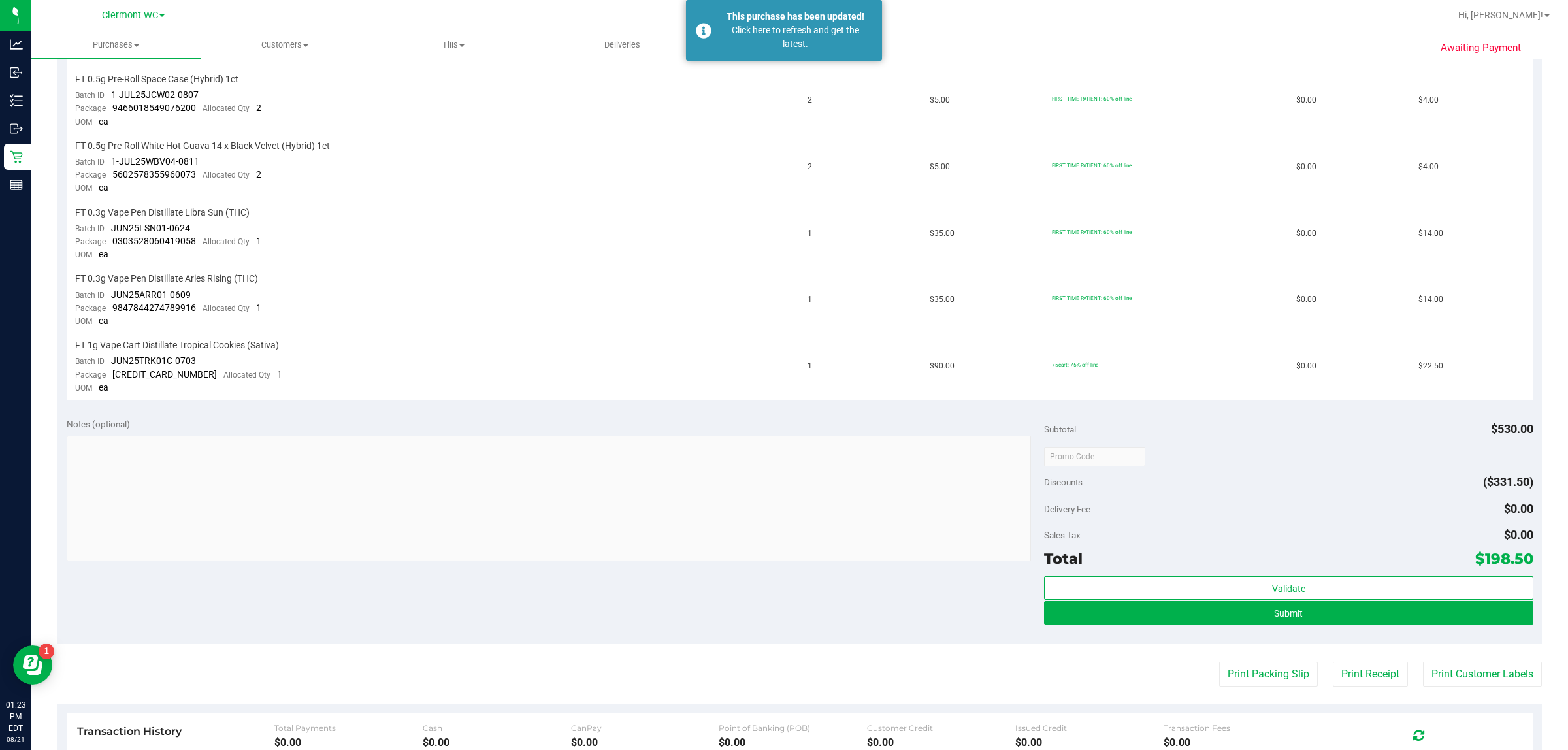
scroll to position [1017, 0]
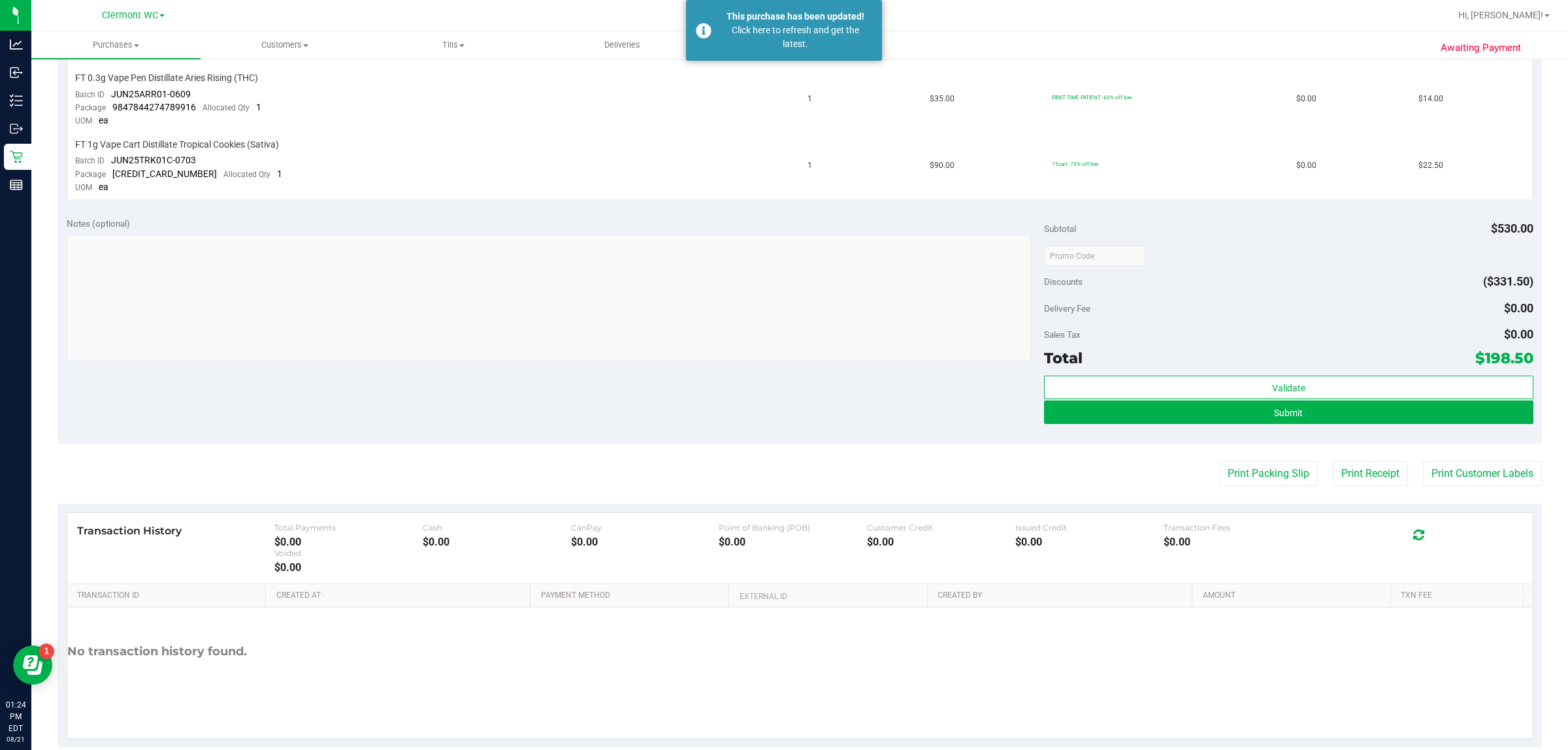
click at [782, 386] on div "Notes (optional) Subtotal $530.00 Discounts ($331.50) Delivery Fee $0.00 Sales …" at bounding box center [800, 326] width 1485 height 235
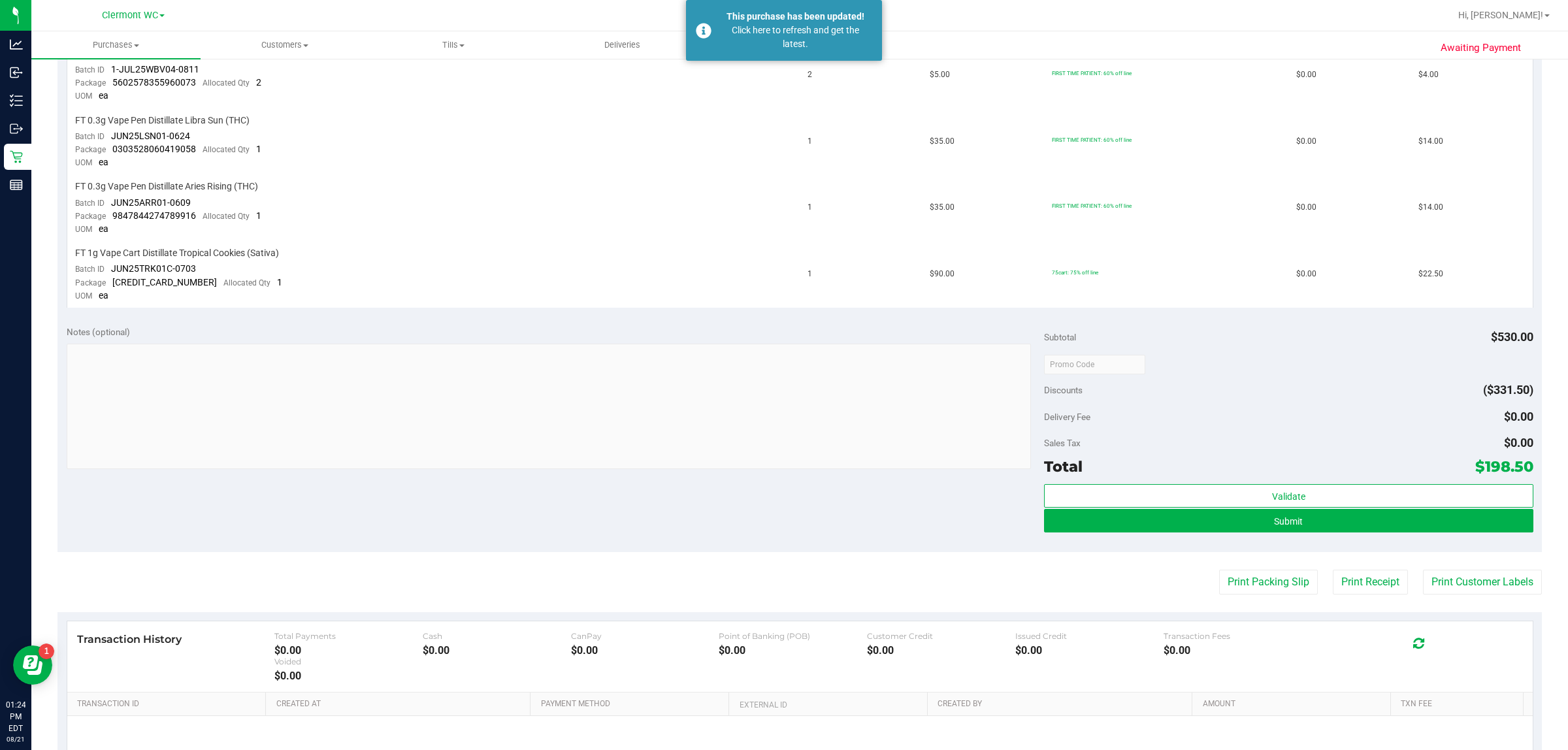
scroll to position [935, 0]
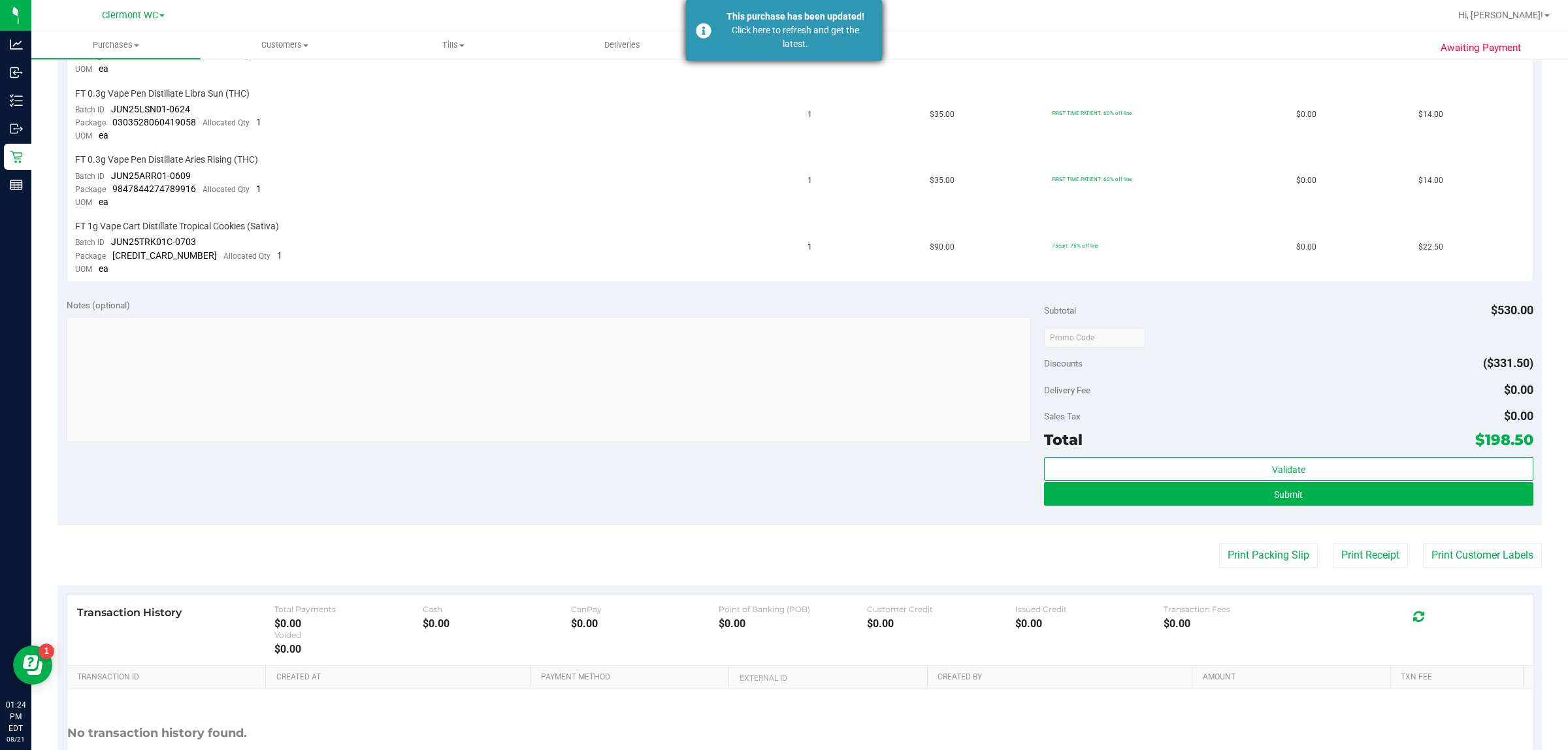
click at [774, 40] on div "Click here to refresh and get the latest." at bounding box center [795, 37] width 154 height 27
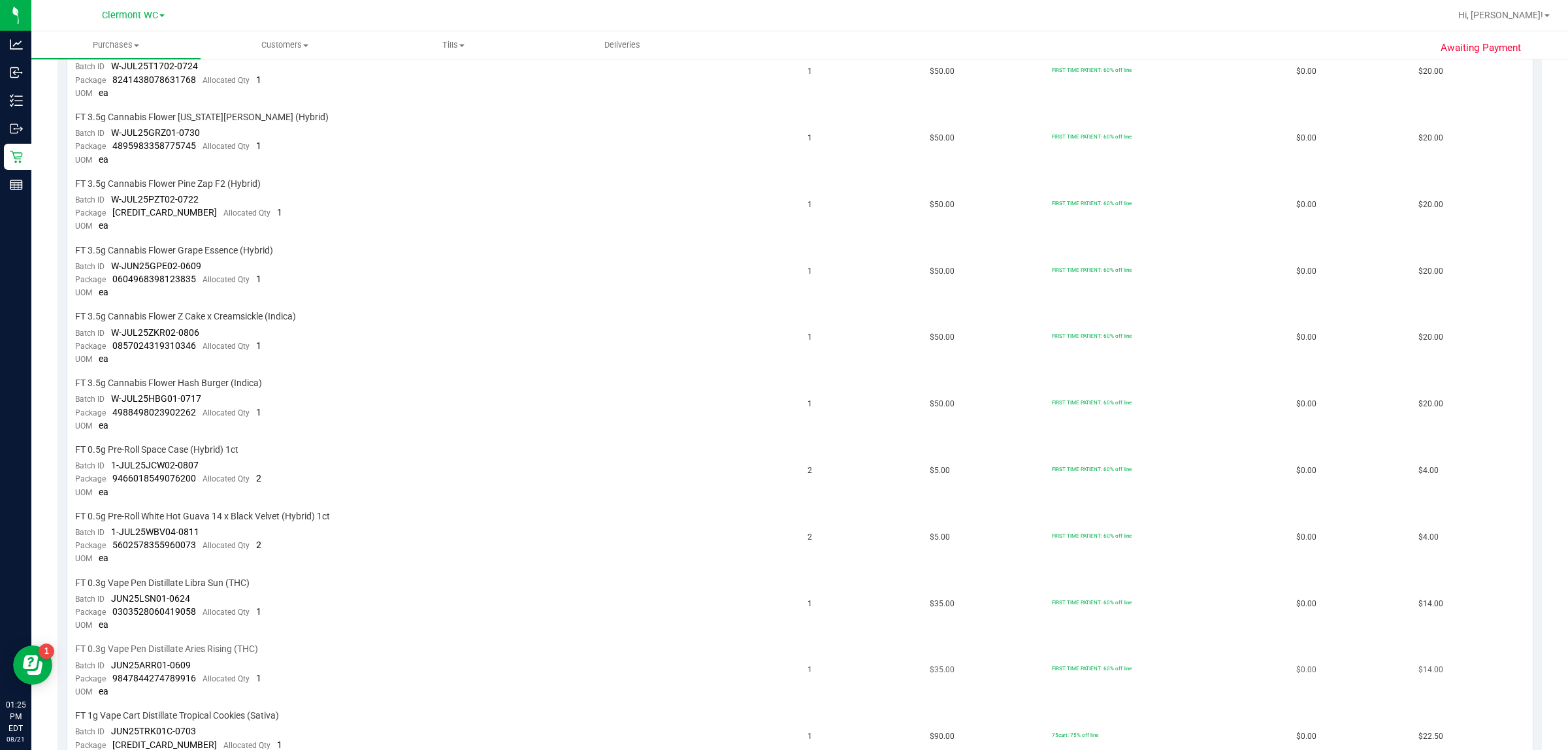
scroll to position [487, 0]
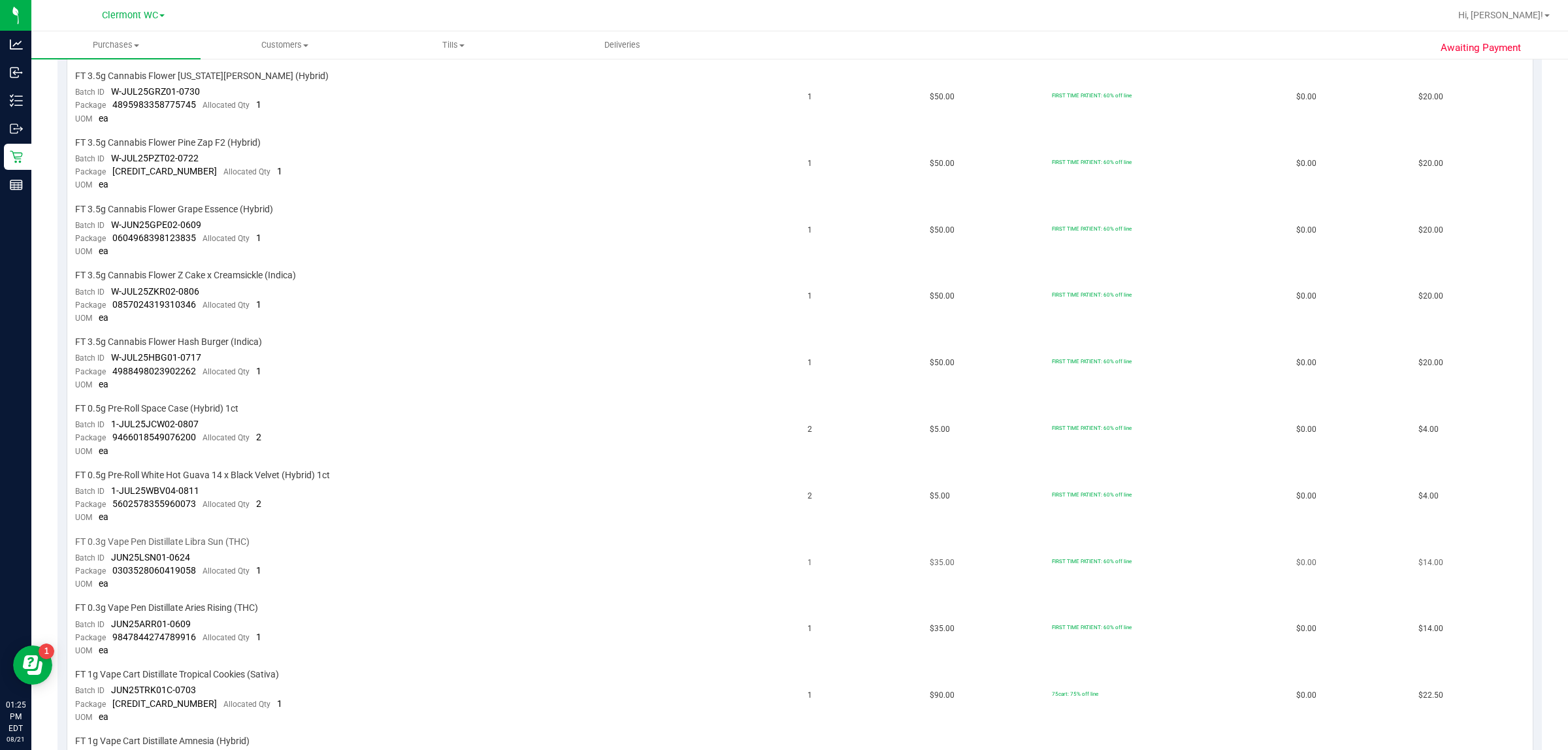
click at [782, 578] on td "$35.00" at bounding box center [983, 564] width 123 height 67
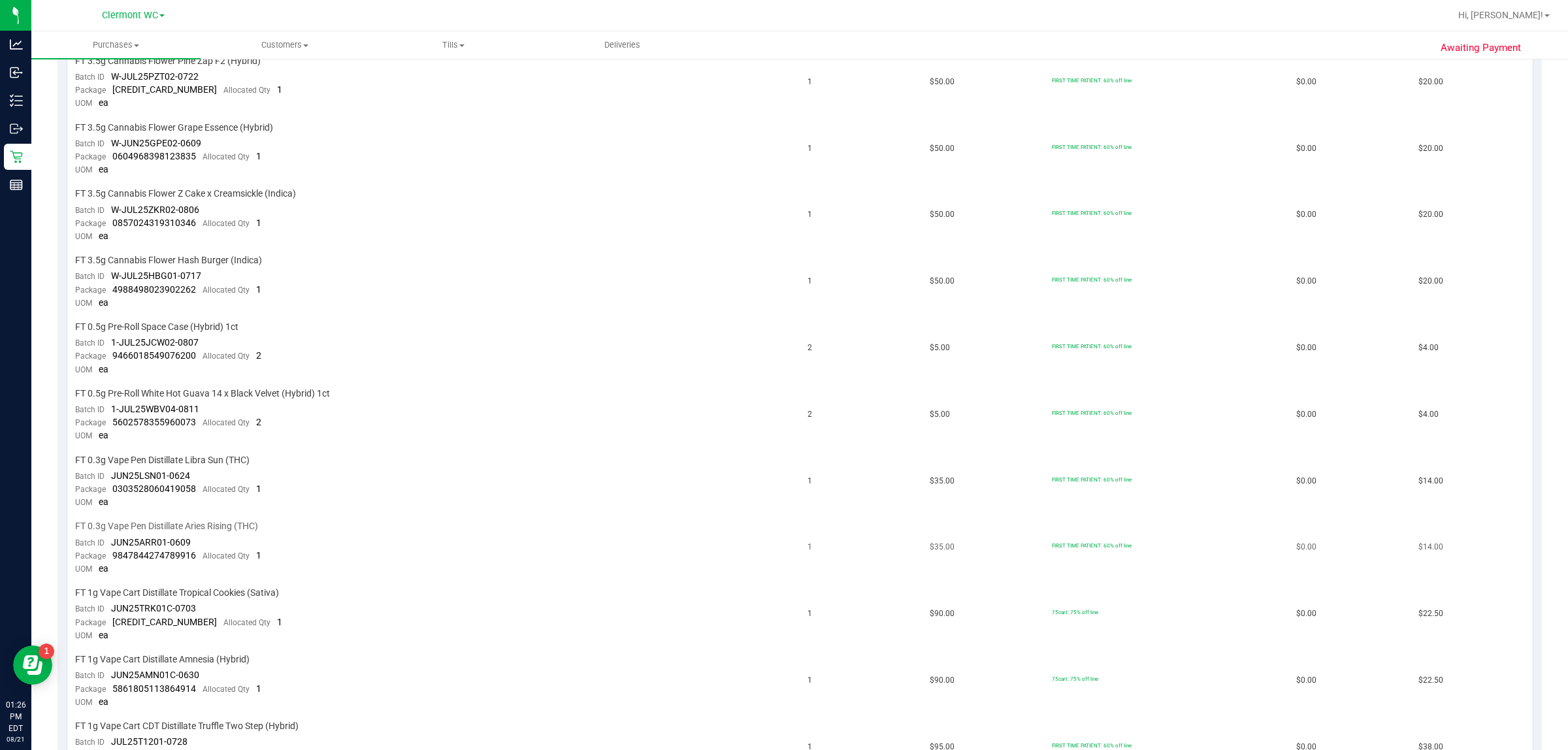
click at [782, 535] on td "$35.00" at bounding box center [983, 548] width 123 height 67
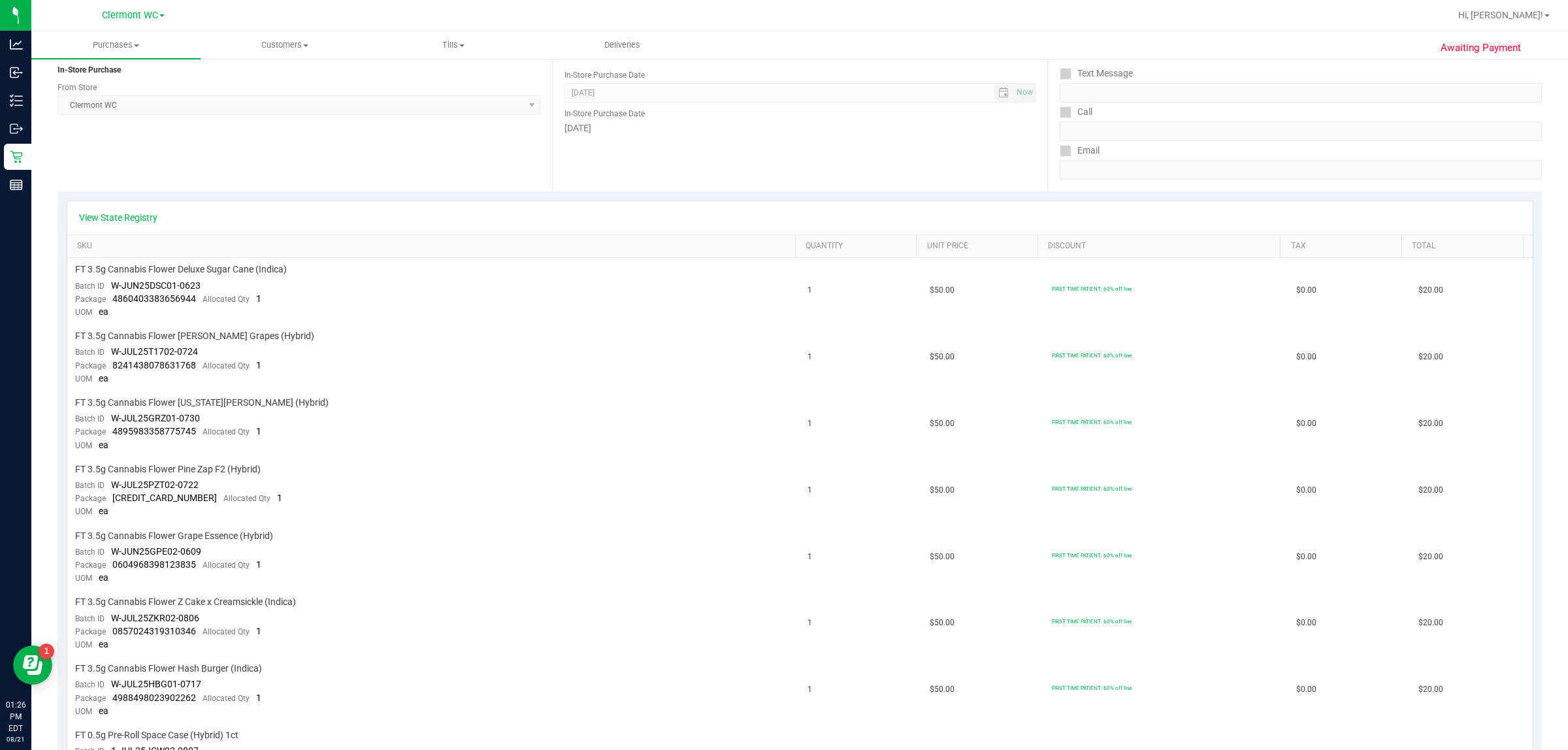
scroll to position [0, 0]
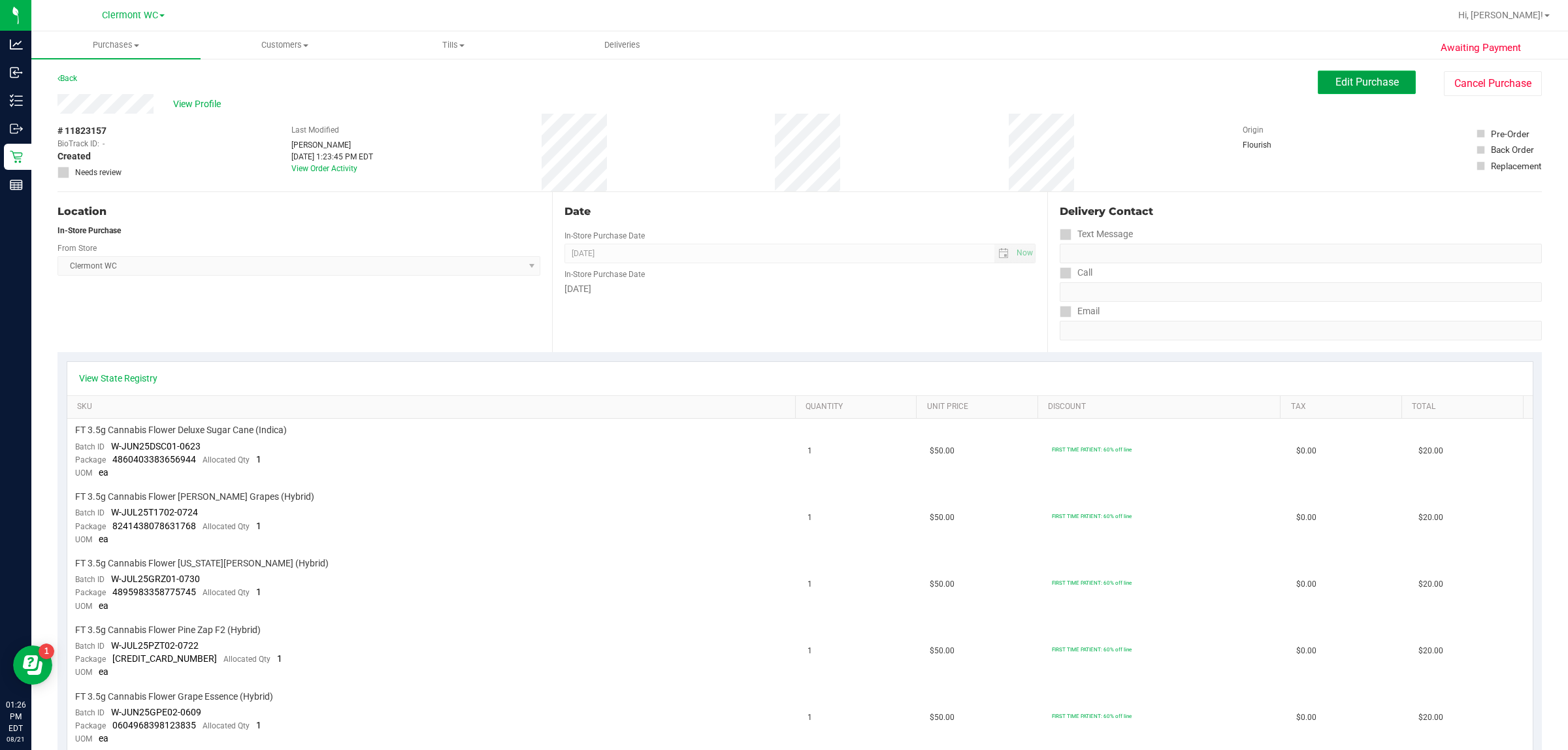
click at [782, 79] on span "Edit Purchase" at bounding box center [1367, 81] width 64 height 13
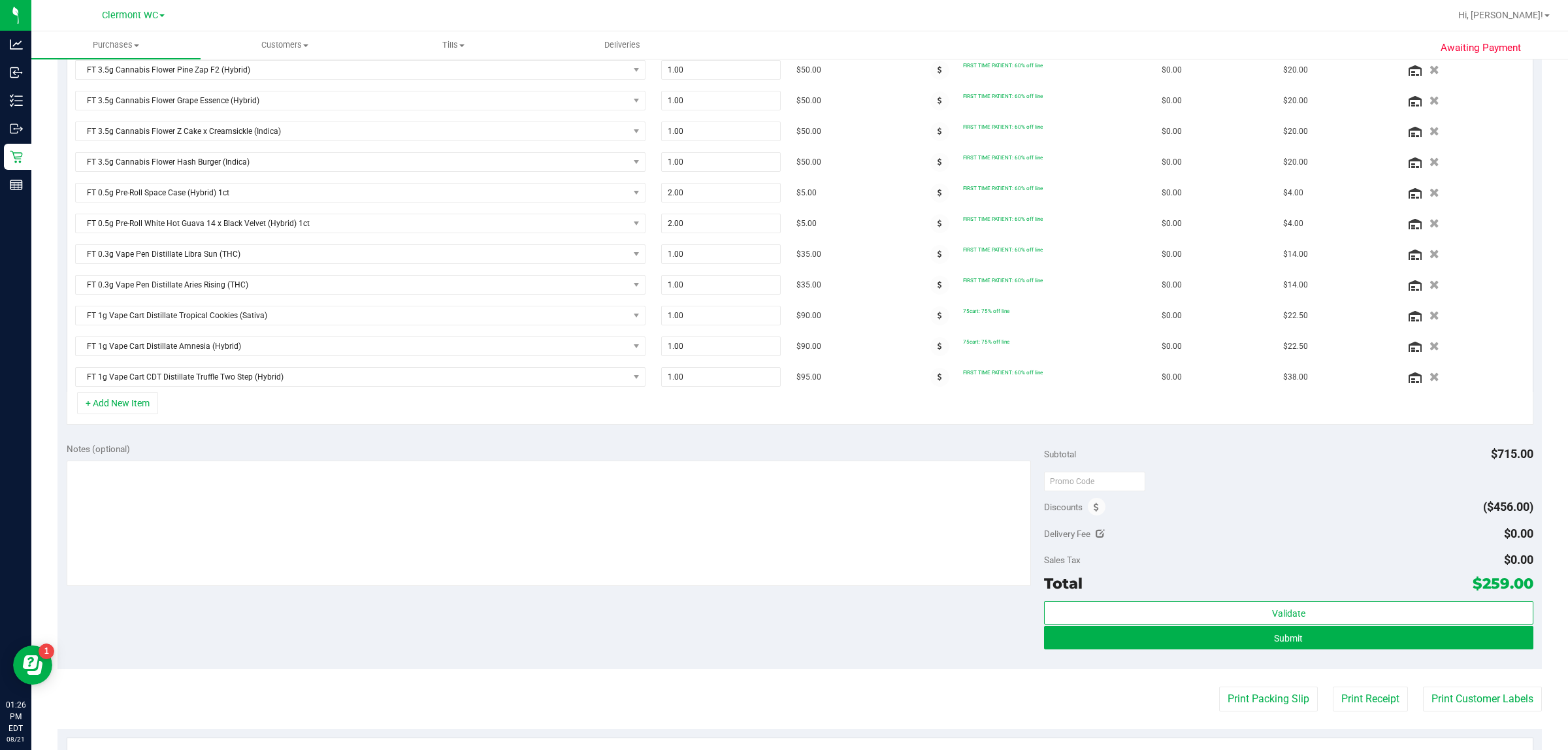
scroll to position [490, 0]
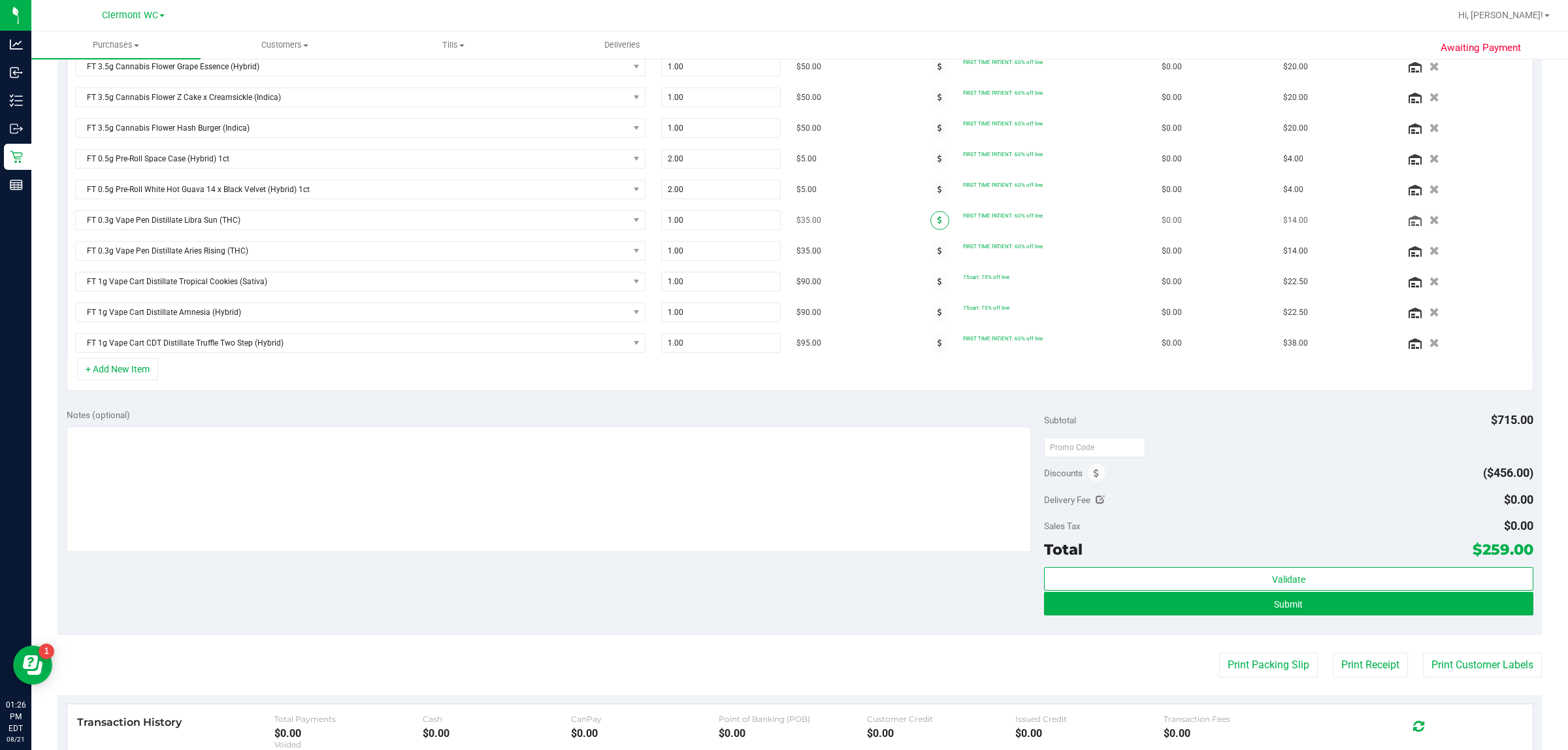
click at [782, 221] on icon at bounding box center [939, 220] width 5 height 8
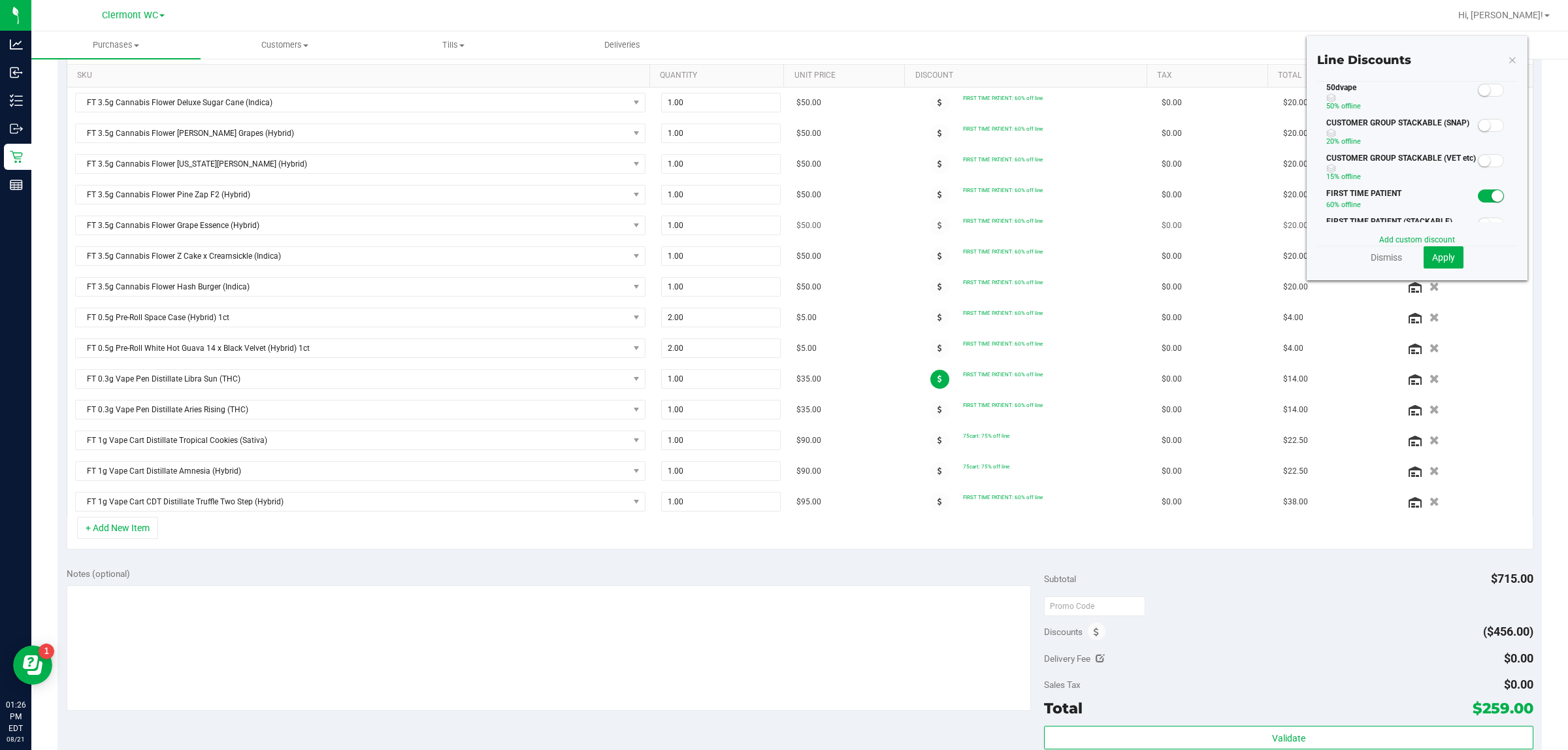
scroll to position [326, 0]
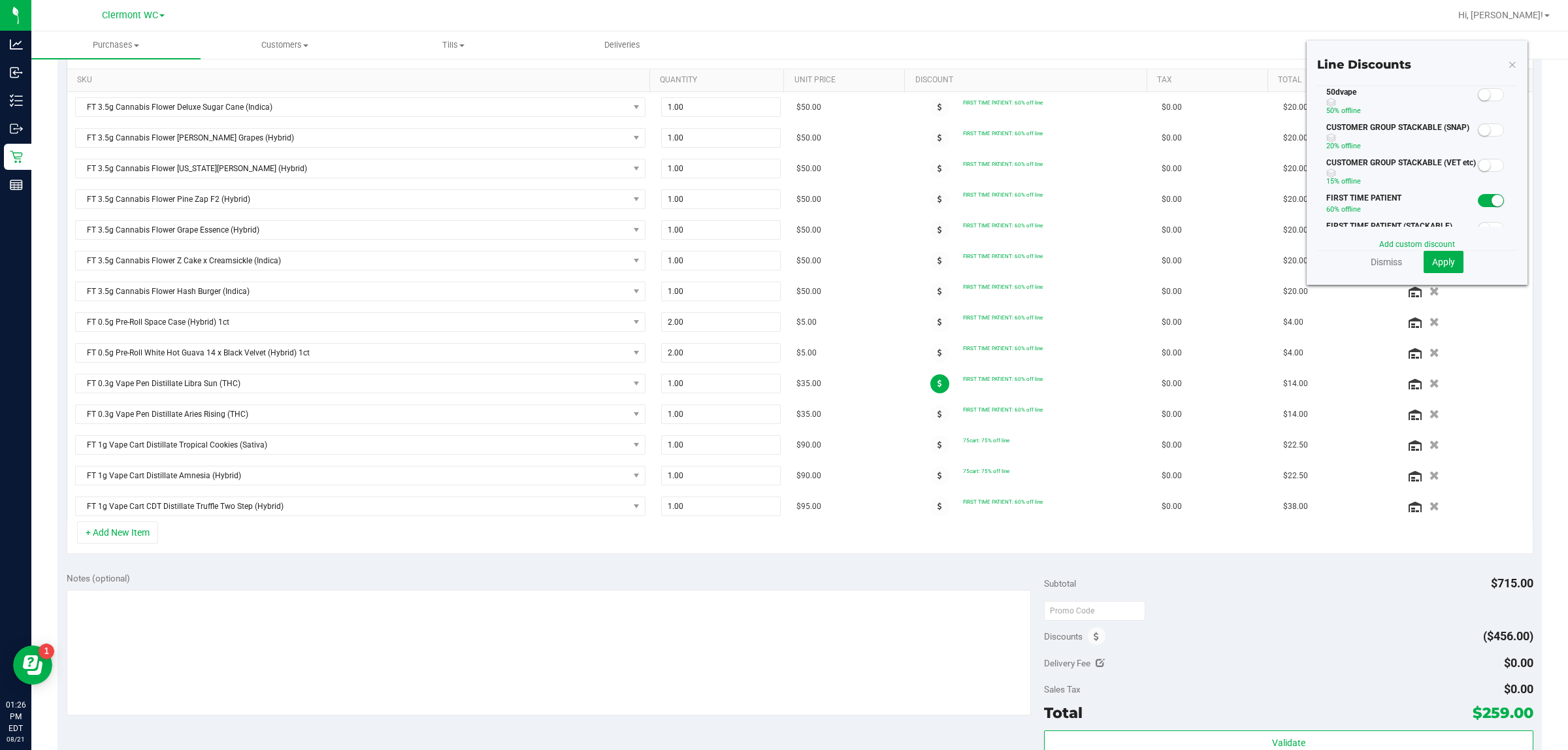
click at [782, 97] on small at bounding box center [1485, 95] width 12 height 12
click at [782, 263] on span "Apply" at bounding box center [1442, 262] width 23 height 11
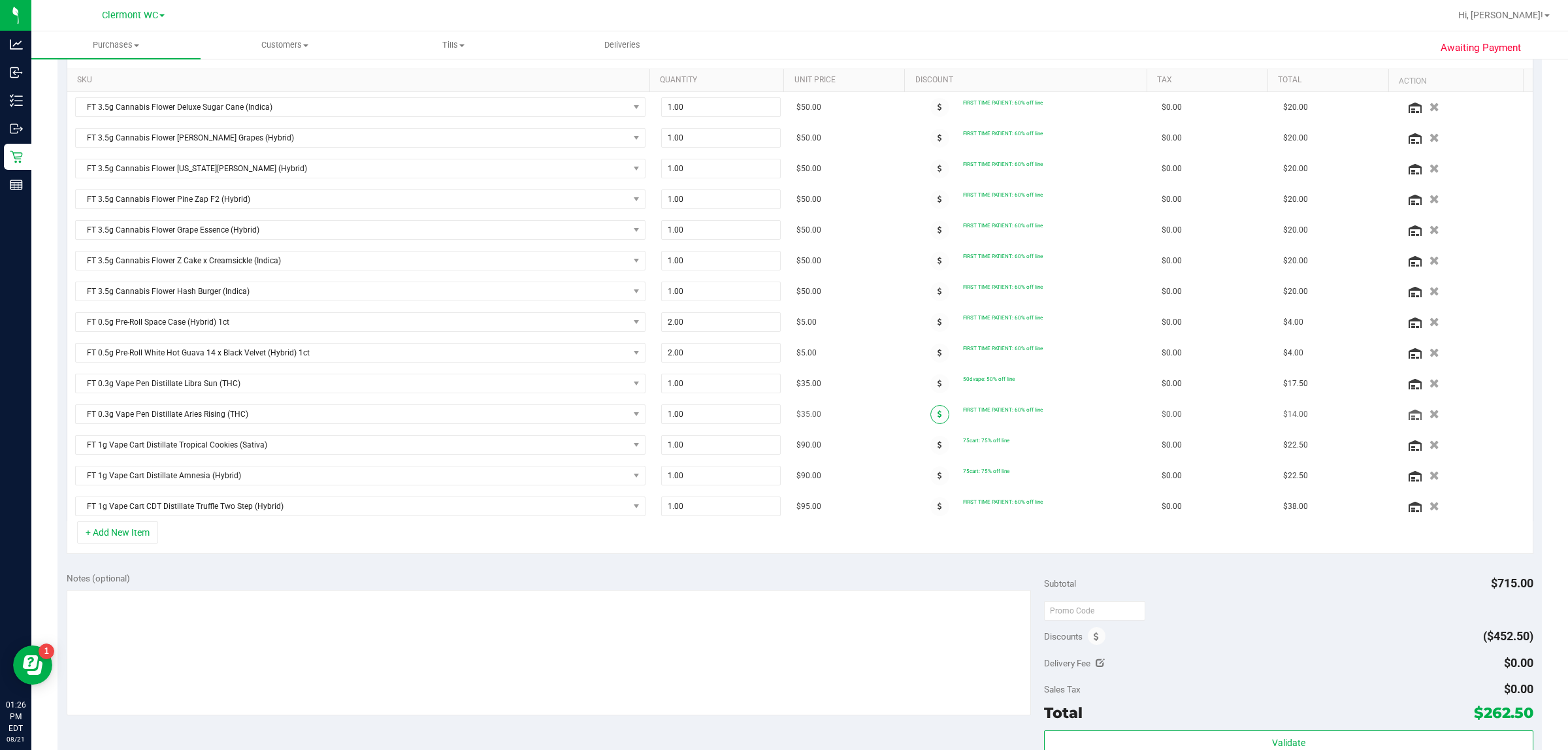
click at [782, 416] on span at bounding box center [939, 414] width 19 height 19
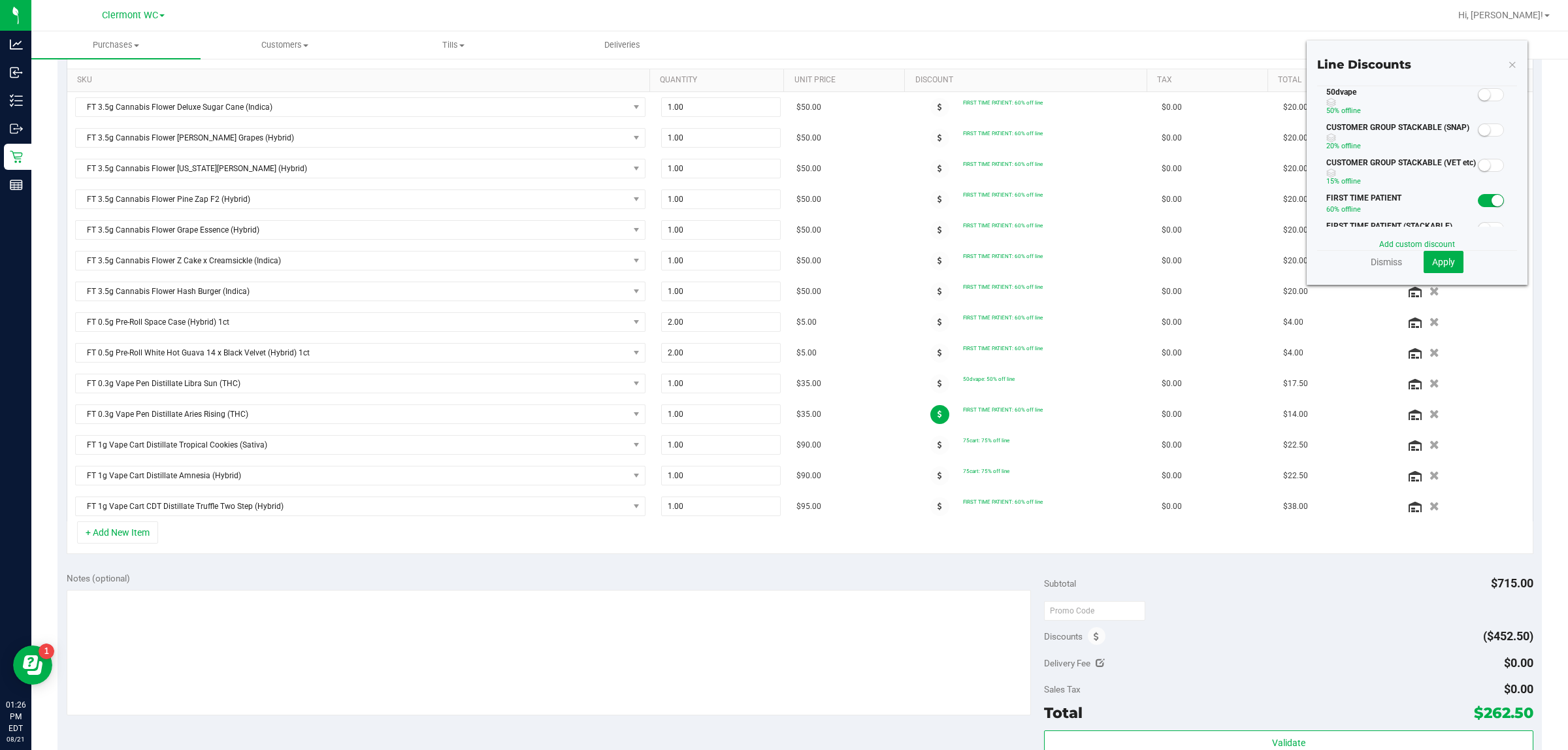
drag, startPoint x: 1478, startPoint y: 198, endPoint x: 1467, endPoint y: 125, distance: 73.8
click at [782, 199] on span at bounding box center [1491, 200] width 26 height 13
click at [782, 99] on span at bounding box center [1491, 94] width 26 height 13
click at [782, 255] on button "Apply" at bounding box center [1443, 262] width 40 height 23
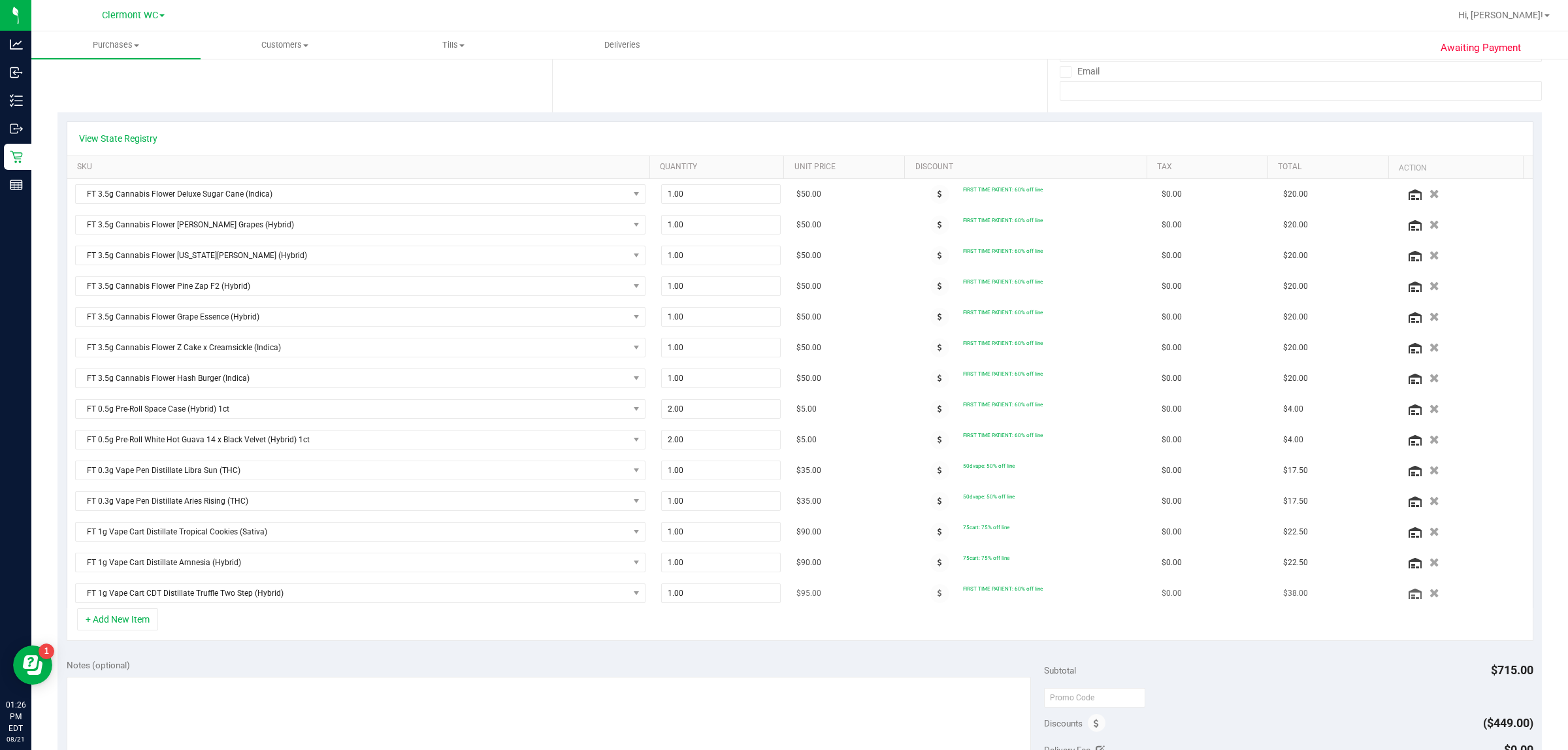
scroll to position [164, 0]
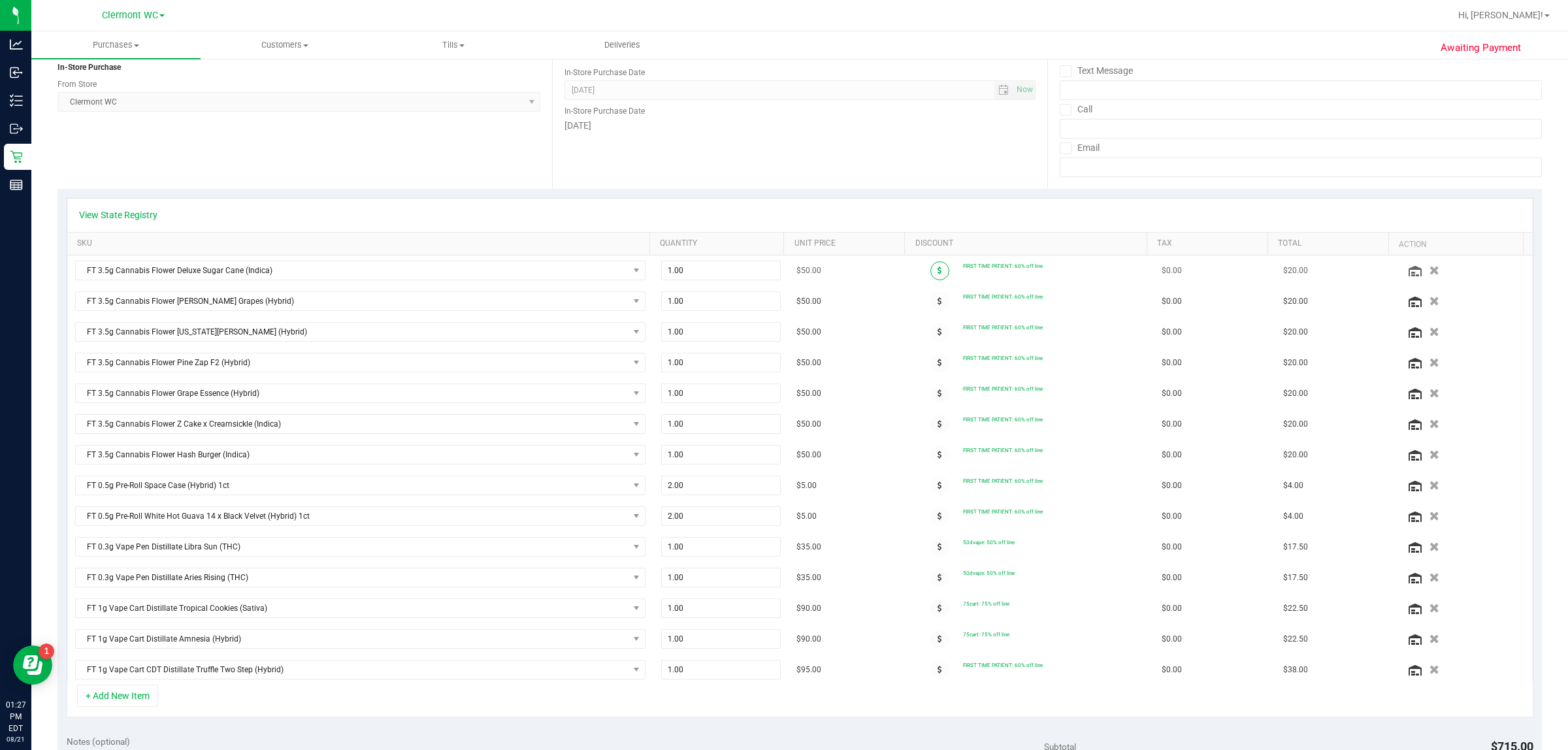
click at [782, 271] on span at bounding box center [939, 270] width 19 height 19
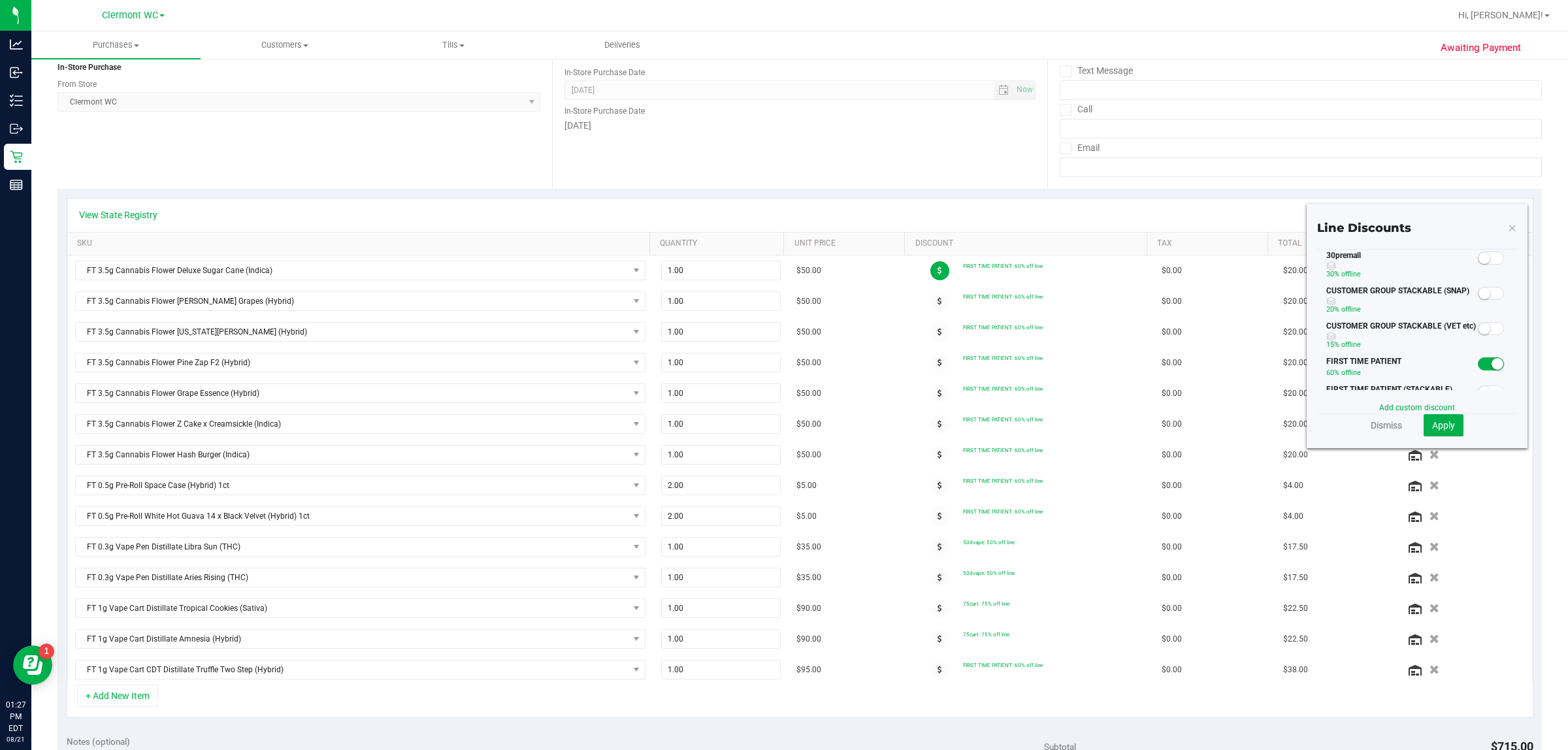
click at [782, 367] on span at bounding box center [1491, 363] width 26 height 13
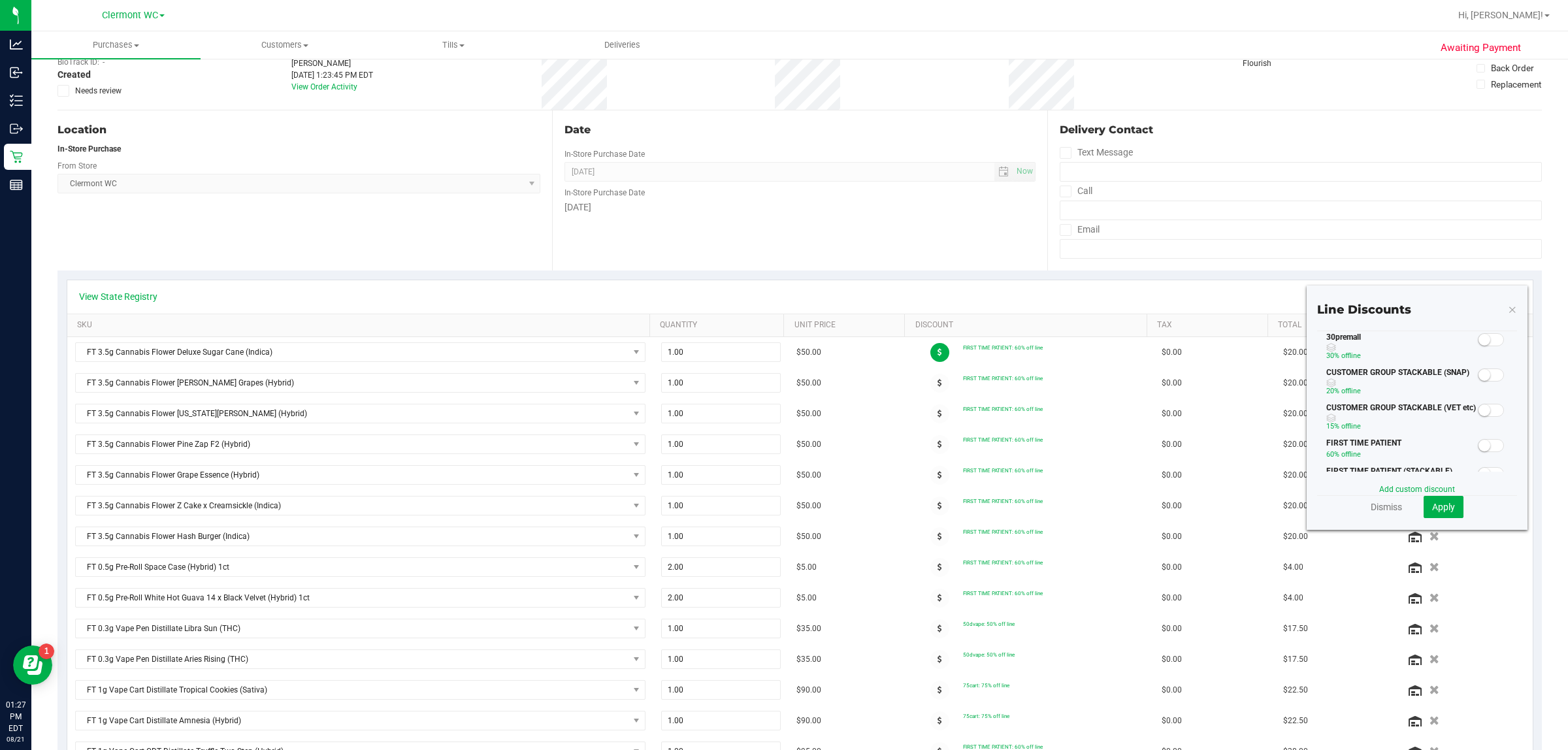
scroll to position [0, 0]
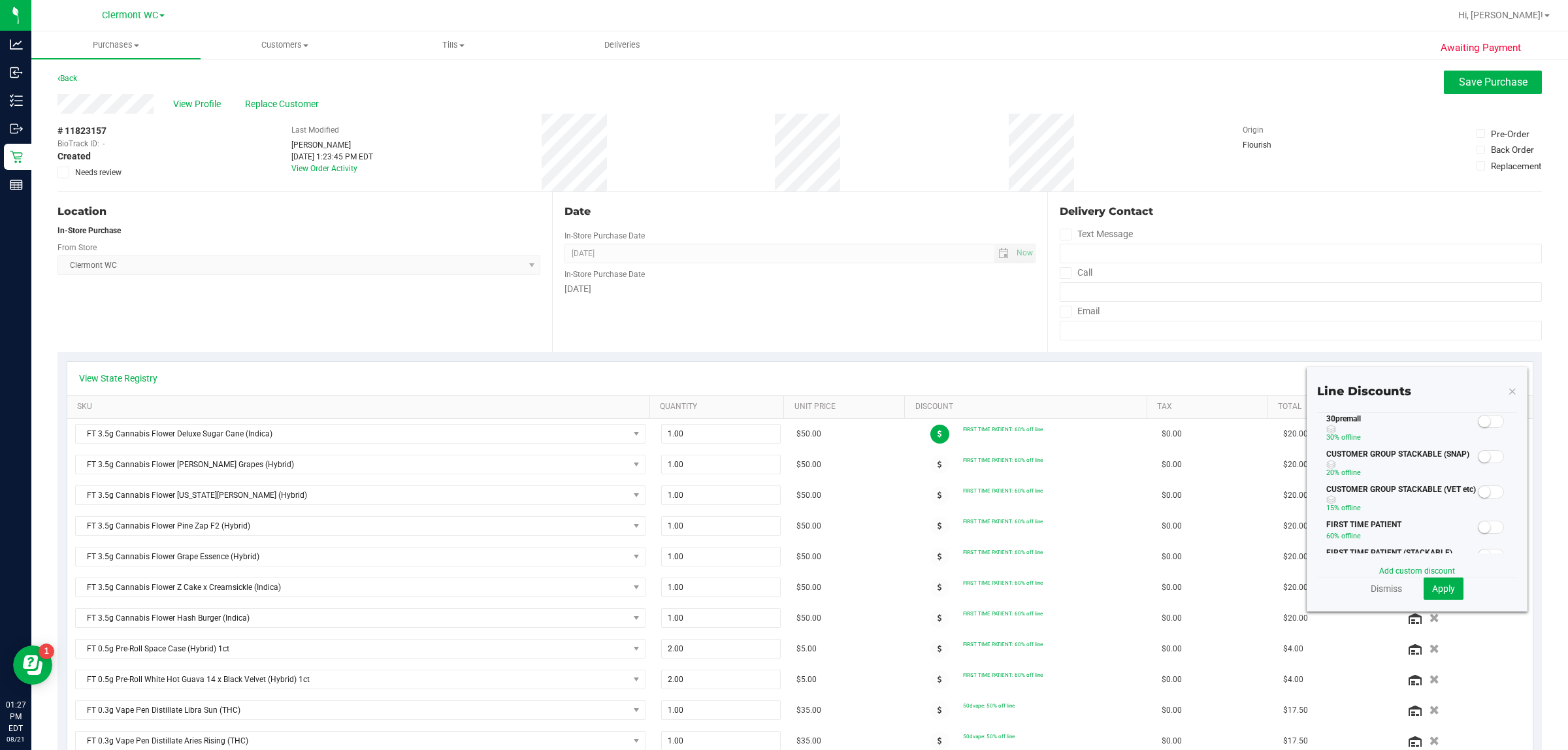
click at [782, 420] on small at bounding box center [1485, 422] width 12 height 12
click at [782, 588] on span "Apply" at bounding box center [1442, 588] width 23 height 11
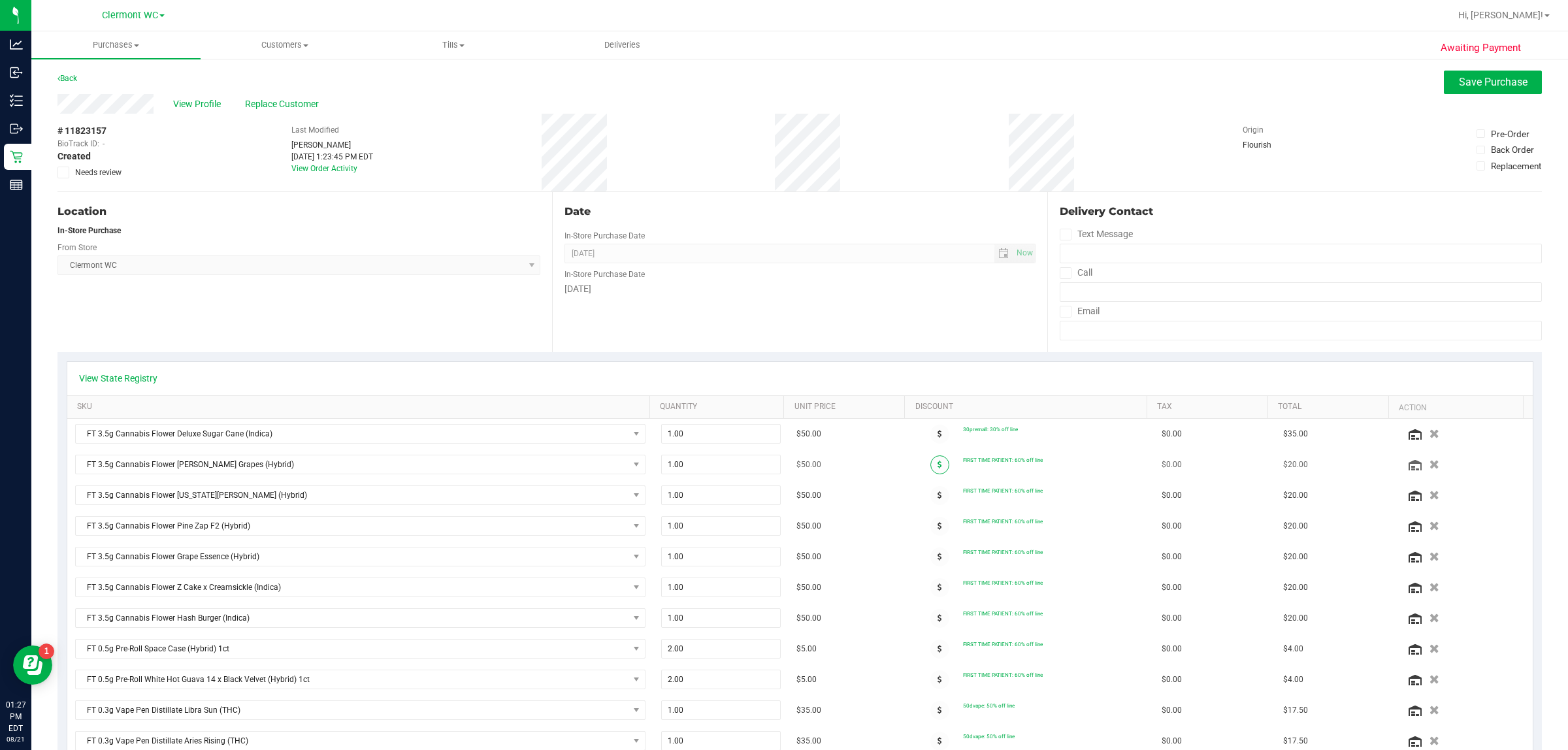
click at [782, 462] on span at bounding box center [939, 464] width 19 height 19
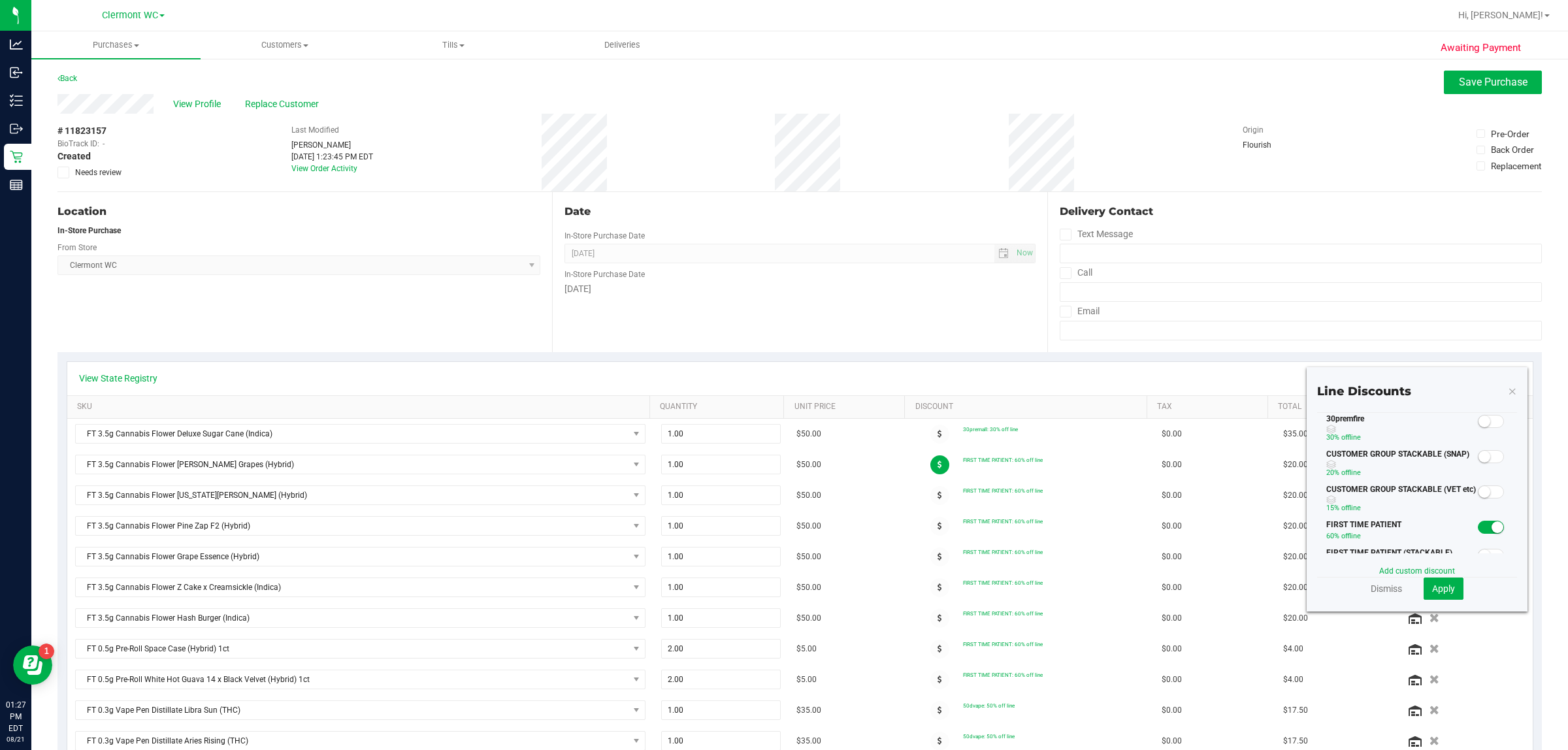
click at [782, 529] on span at bounding box center [1491, 526] width 26 height 13
click at [782, 420] on small at bounding box center [1485, 422] width 12 height 12
click at [782, 588] on span "Apply" at bounding box center [1442, 588] width 23 height 11
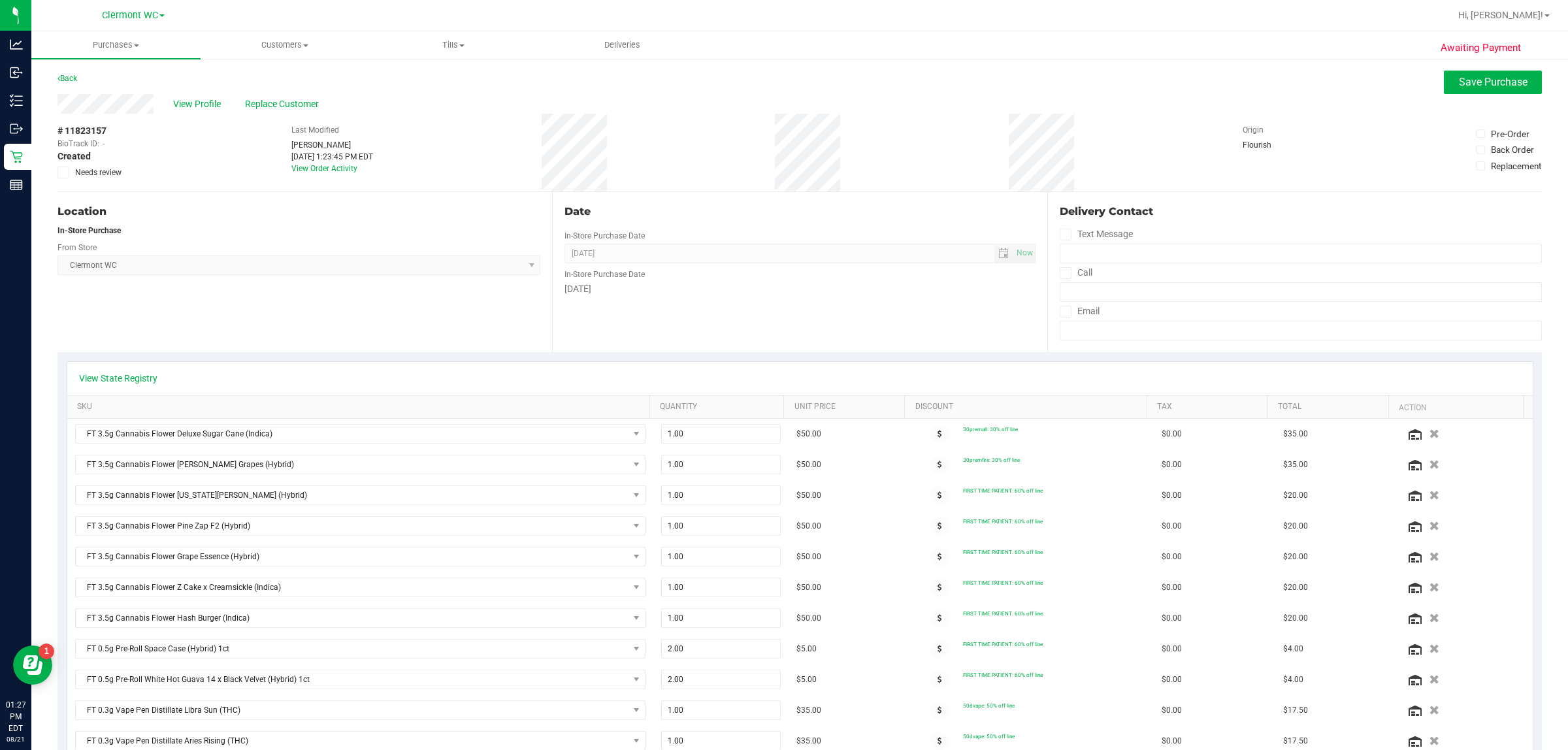
click at [782, 497] on icon at bounding box center [939, 495] width 5 height 8
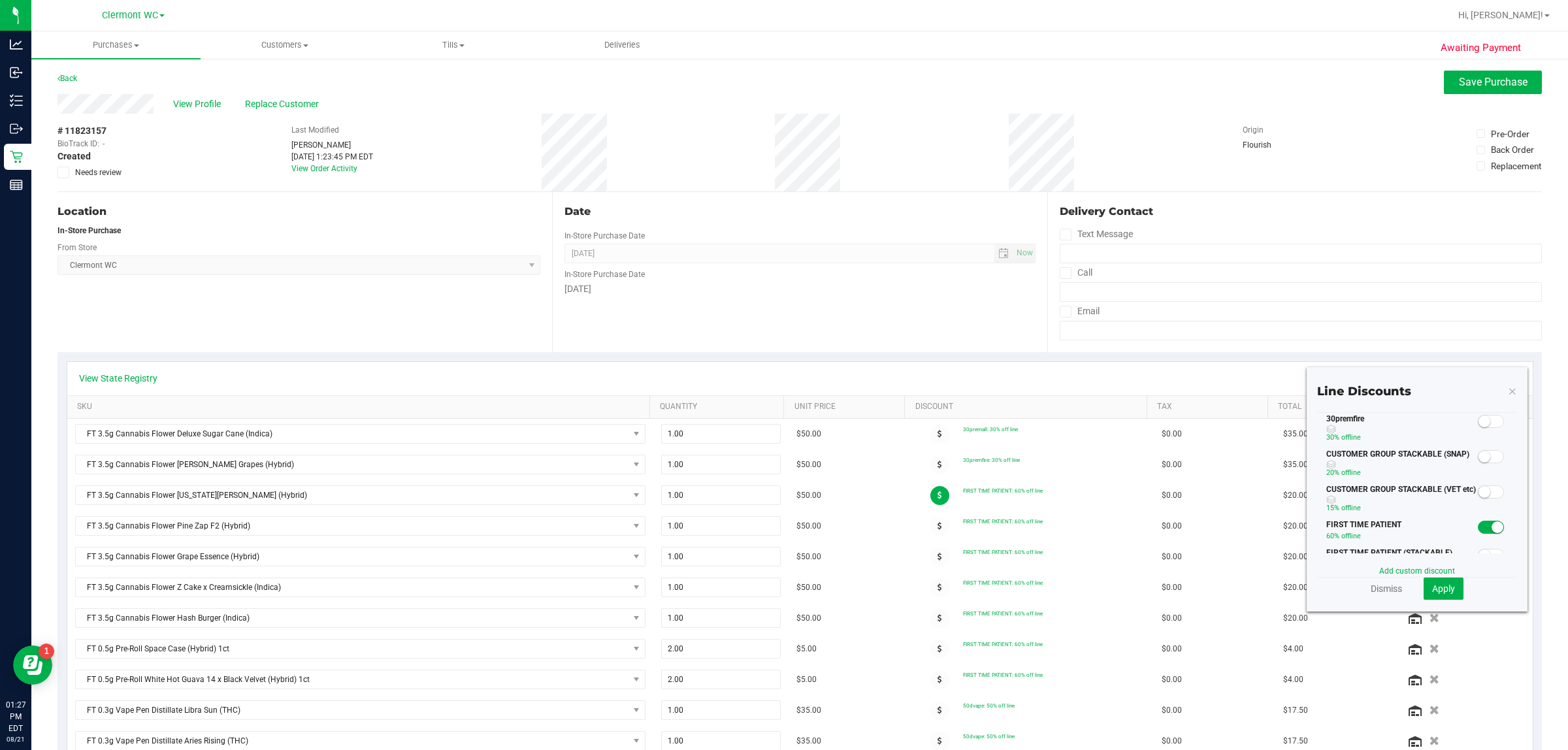
click at [782, 416] on span at bounding box center [1491, 421] width 26 height 13
click at [782, 588] on span "Apply" at bounding box center [1442, 588] width 23 height 11
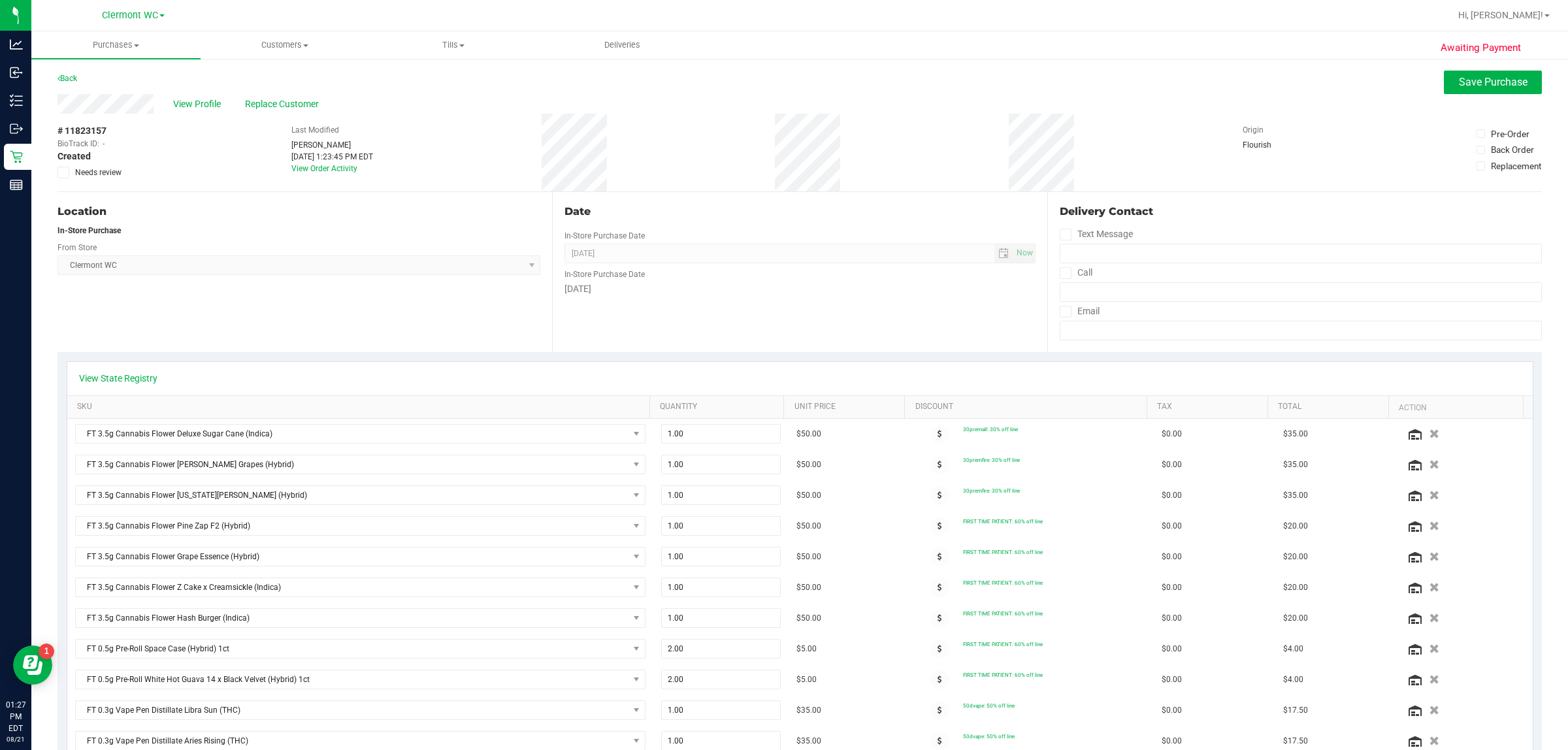
click at [782, 523] on span at bounding box center [939, 525] width 19 height 19
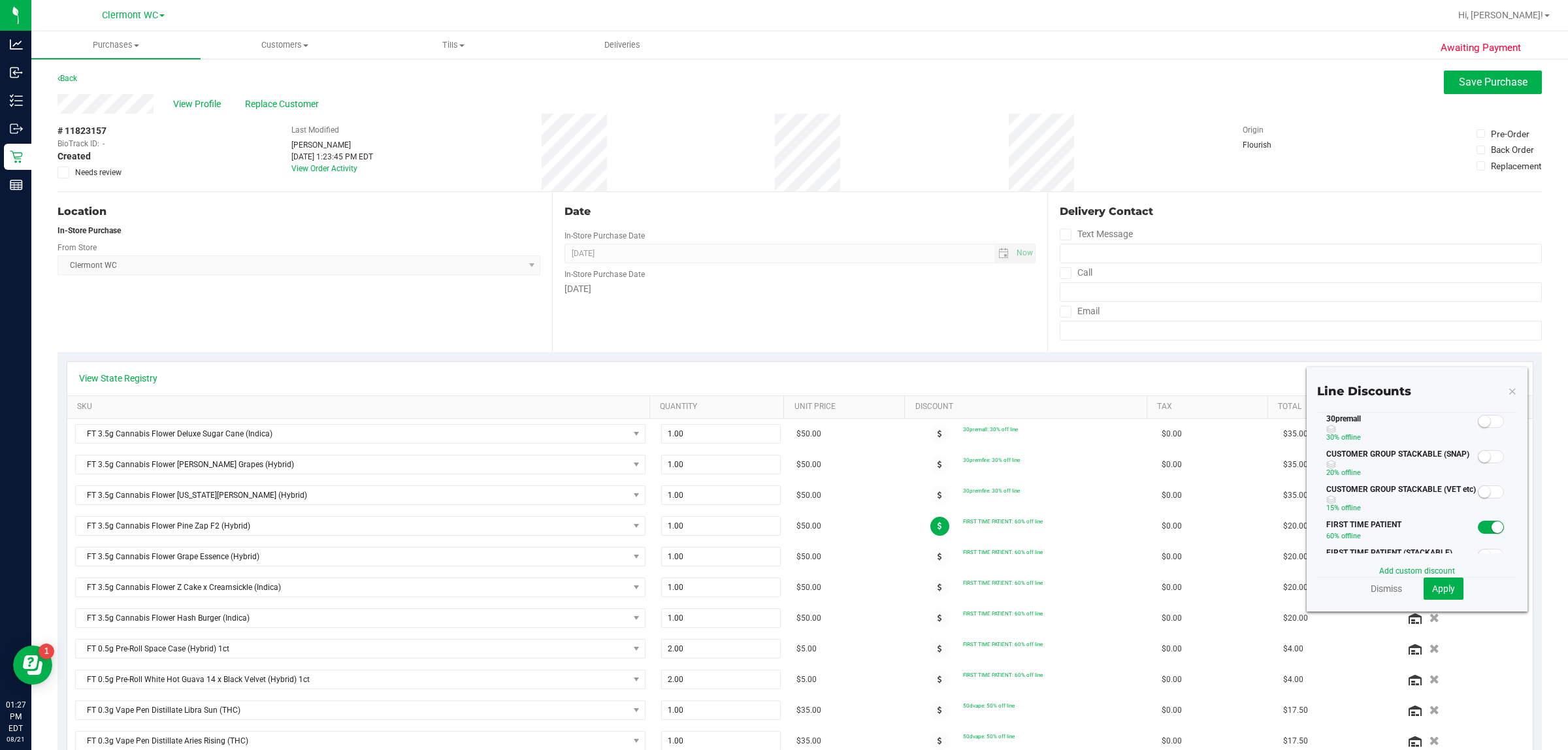
click at [782, 418] on span at bounding box center [1491, 421] width 26 height 13
click at [782, 579] on button "Apply" at bounding box center [1443, 588] width 40 height 23
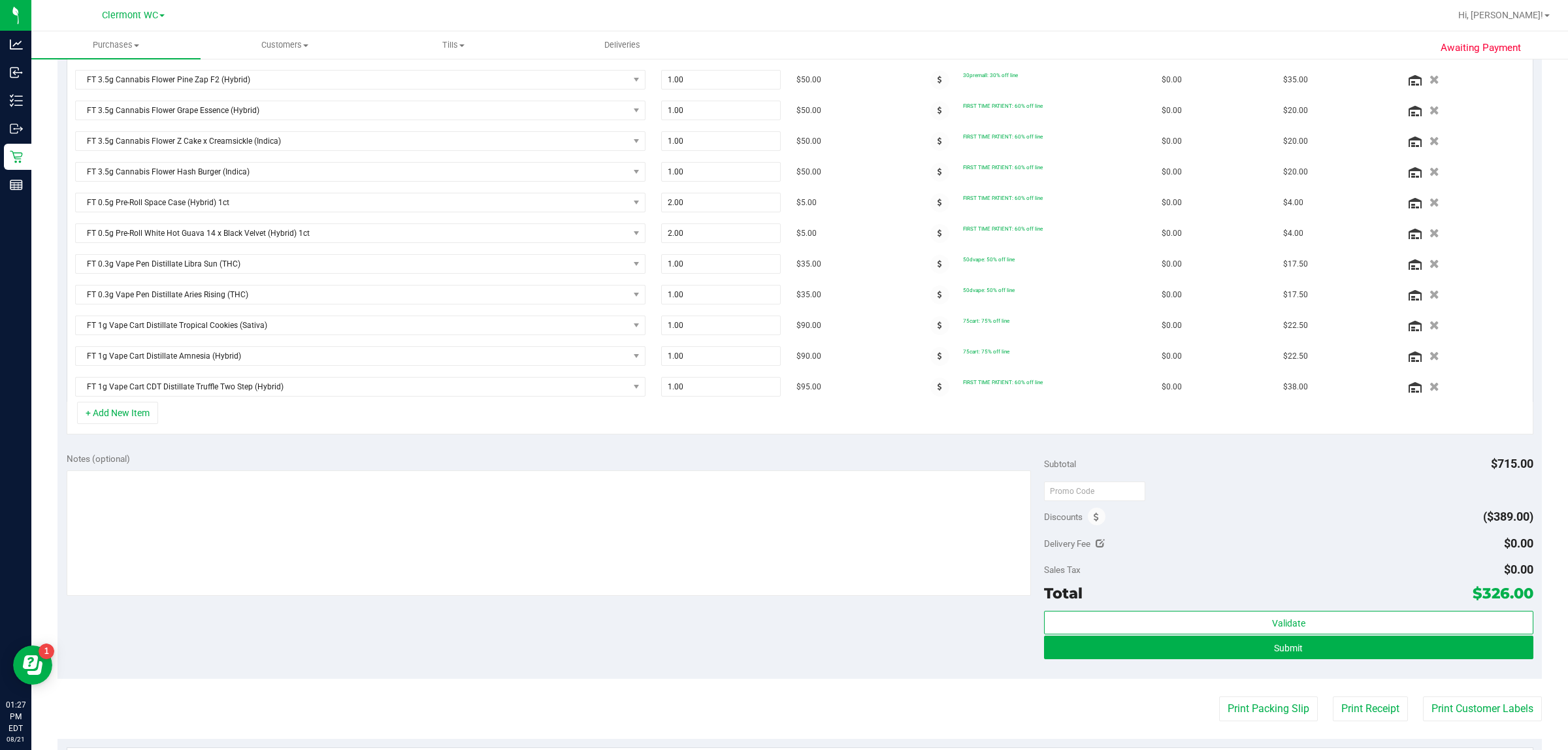
scroll to position [466, 0]
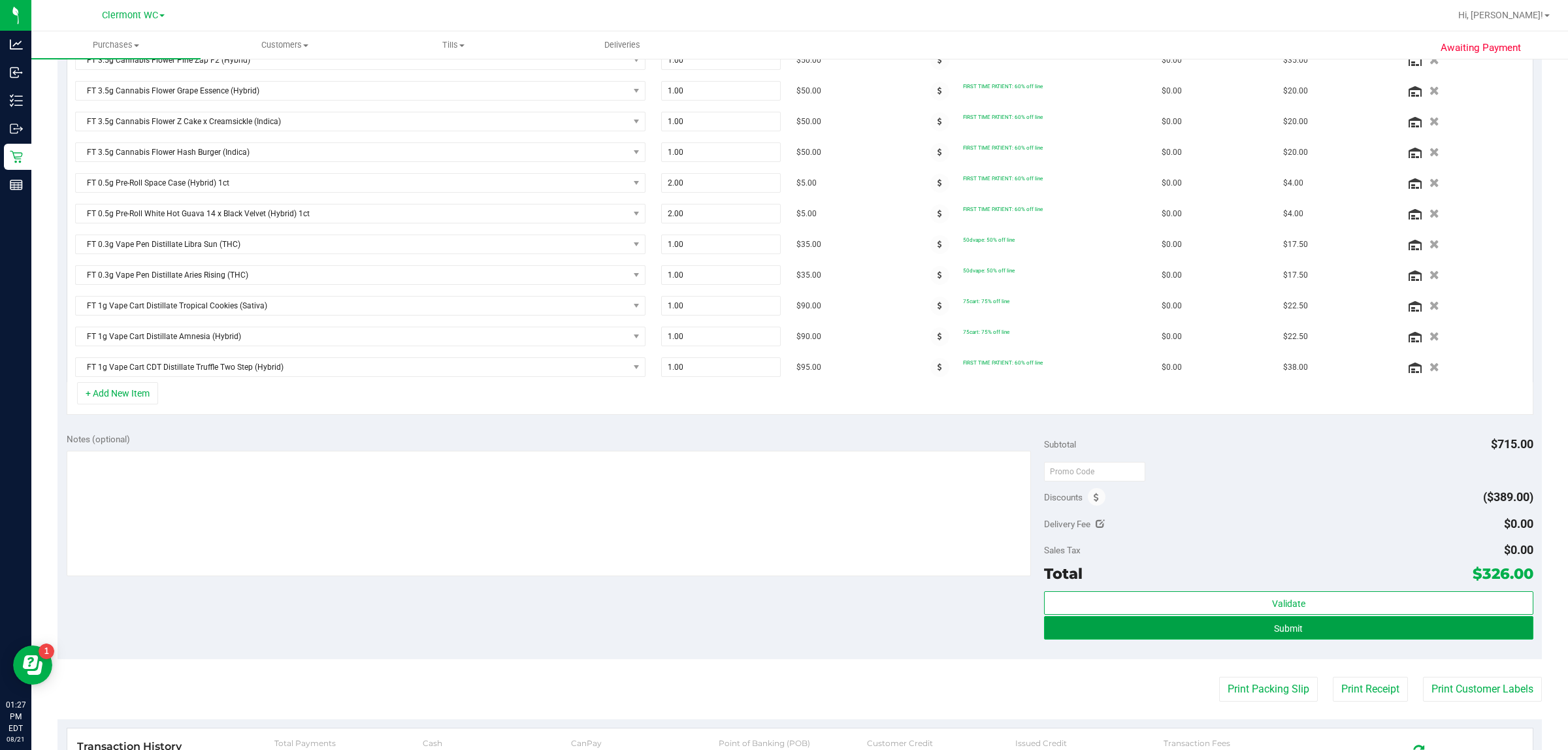
click at [782, 639] on button "Submit" at bounding box center [1289, 627] width 488 height 24
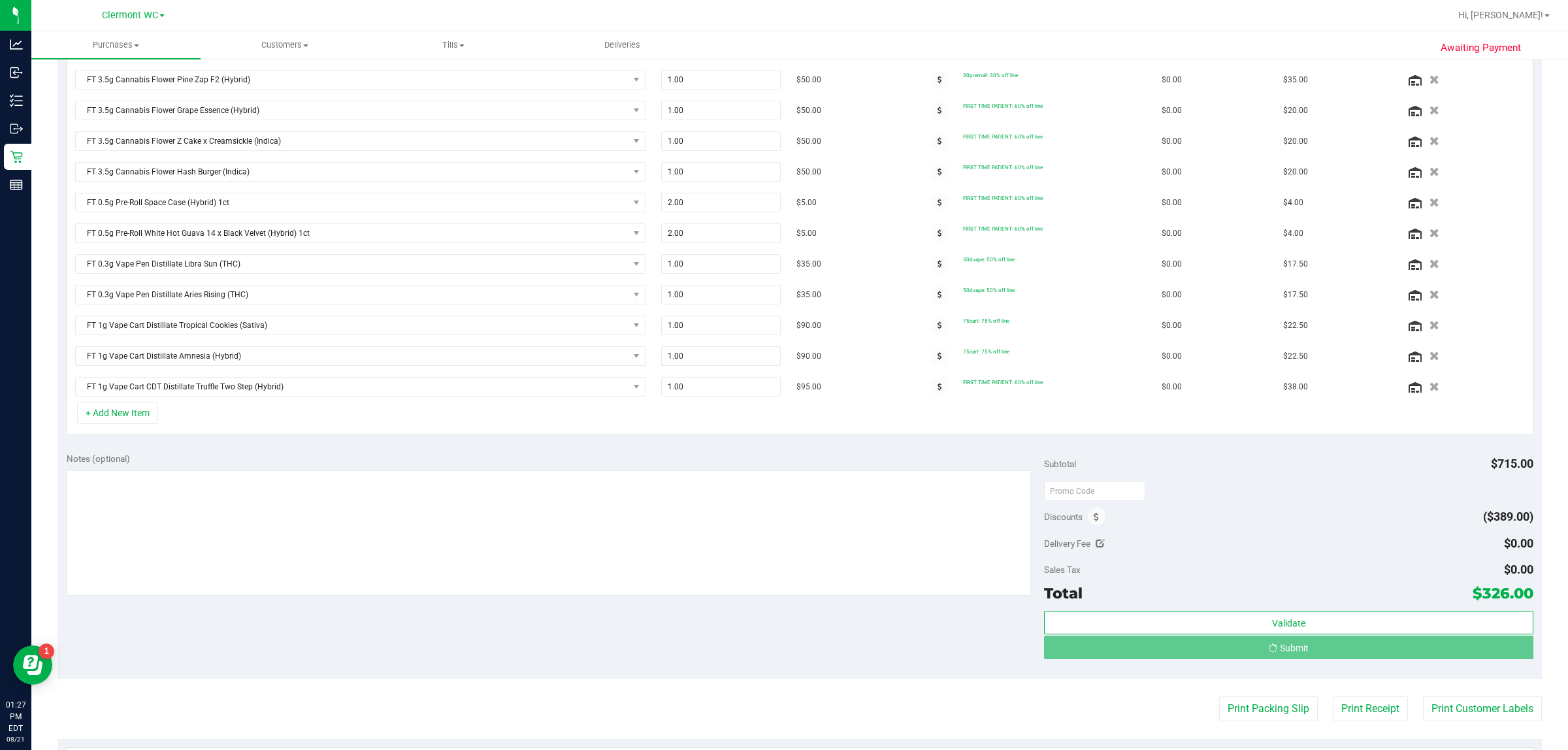
scroll to position [425, 0]
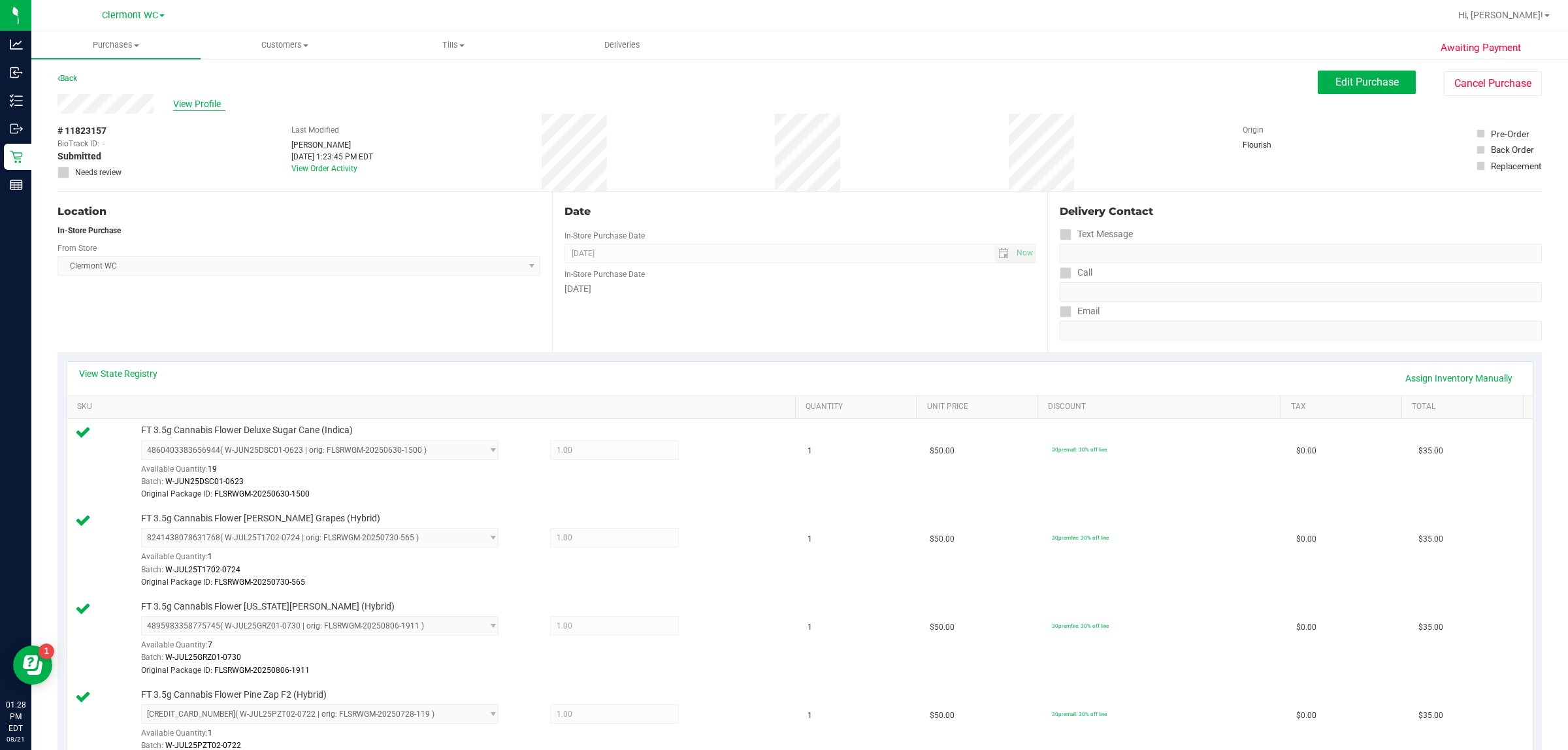
click at [205, 105] on span "View Profile" at bounding box center [199, 104] width 52 height 14
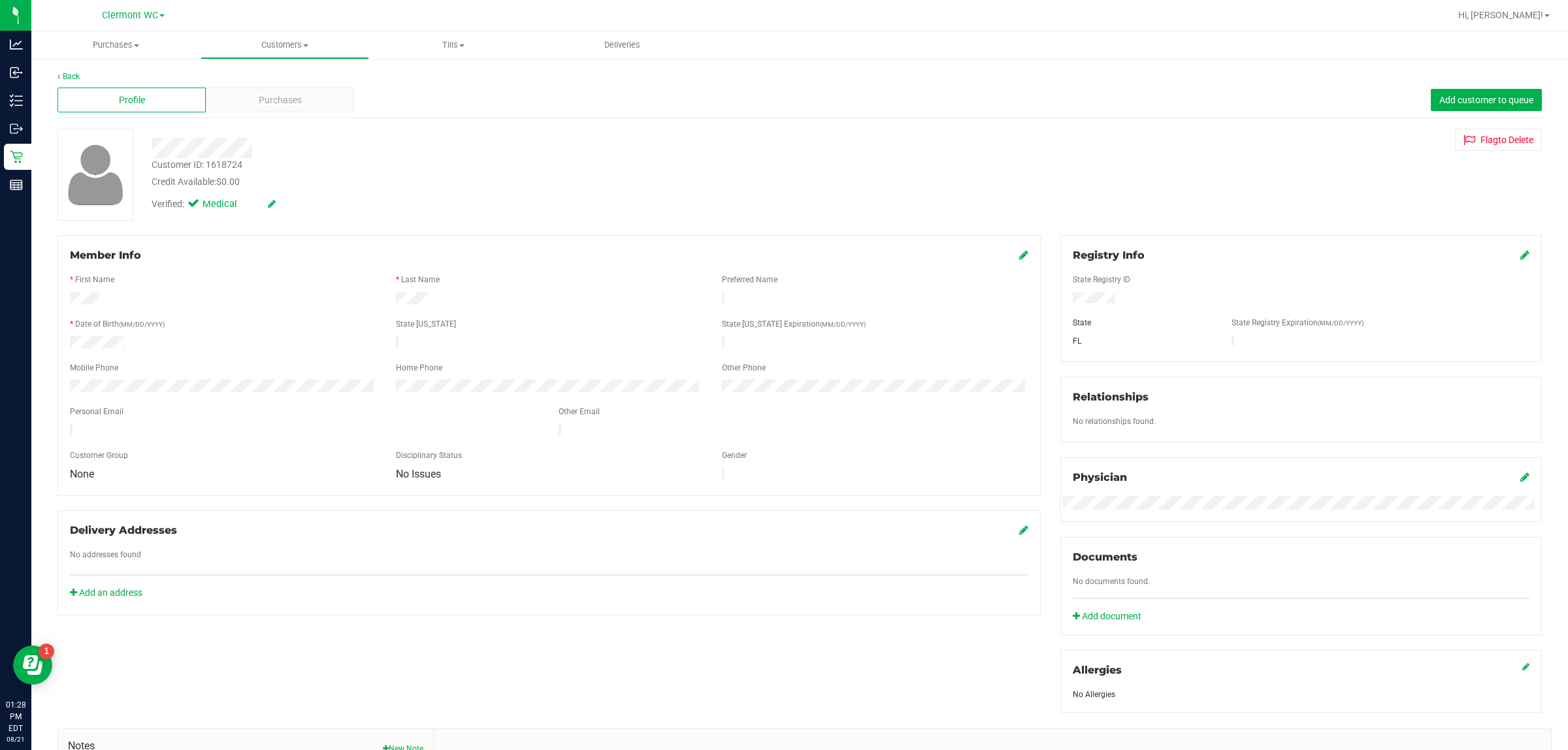
drag, startPoint x: 271, startPoint y: 103, endPoint x: 895, endPoint y: 288, distance: 650.8
click at [270, 103] on span "Purchases" at bounding box center [280, 100] width 43 height 14
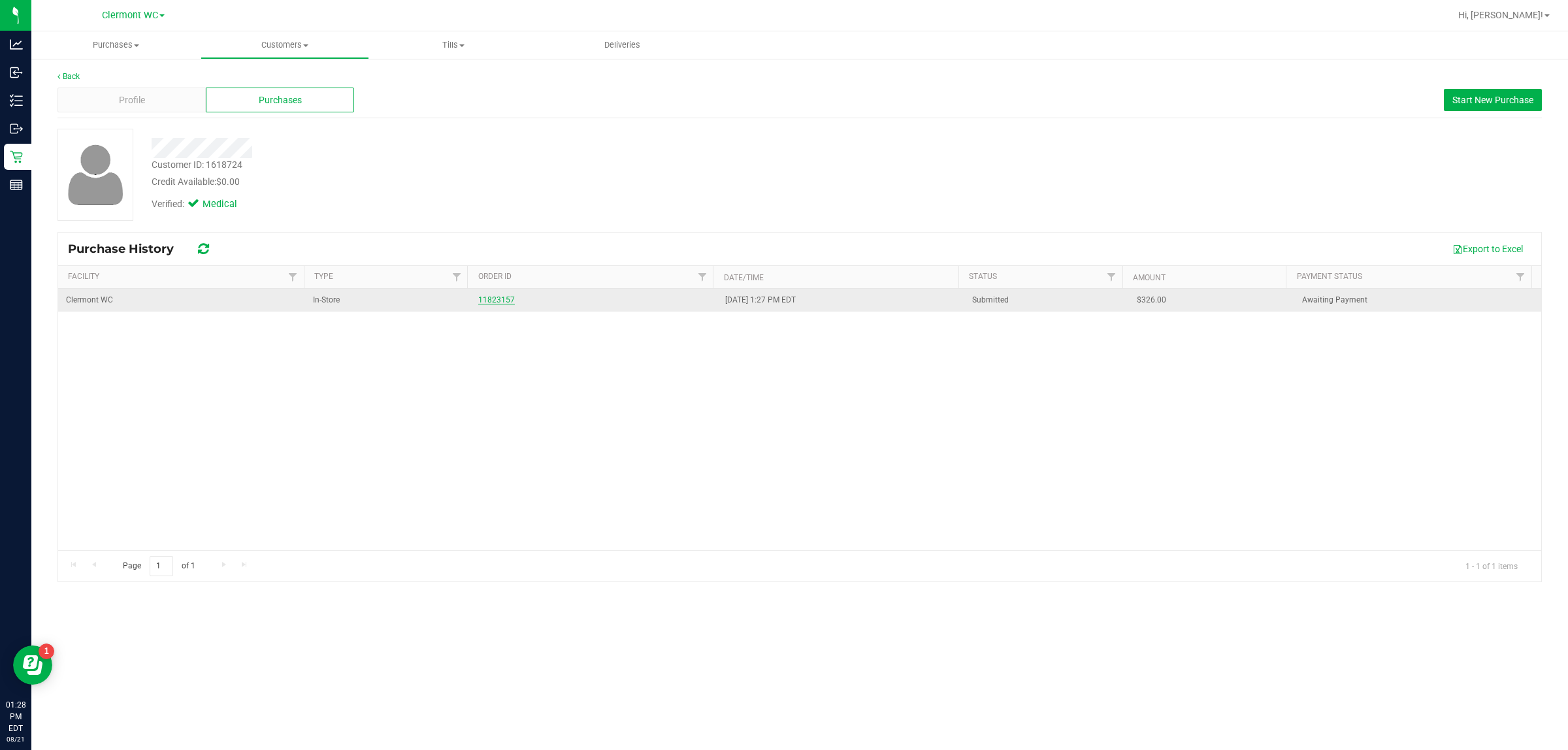
drag, startPoint x: 510, startPoint y: 301, endPoint x: 502, endPoint y: 301, distance: 8.0
click at [510, 301] on div "11823157" at bounding box center [594, 300] width 231 height 13
click at [500, 301] on link "11823157" at bounding box center [496, 299] width 36 height 9
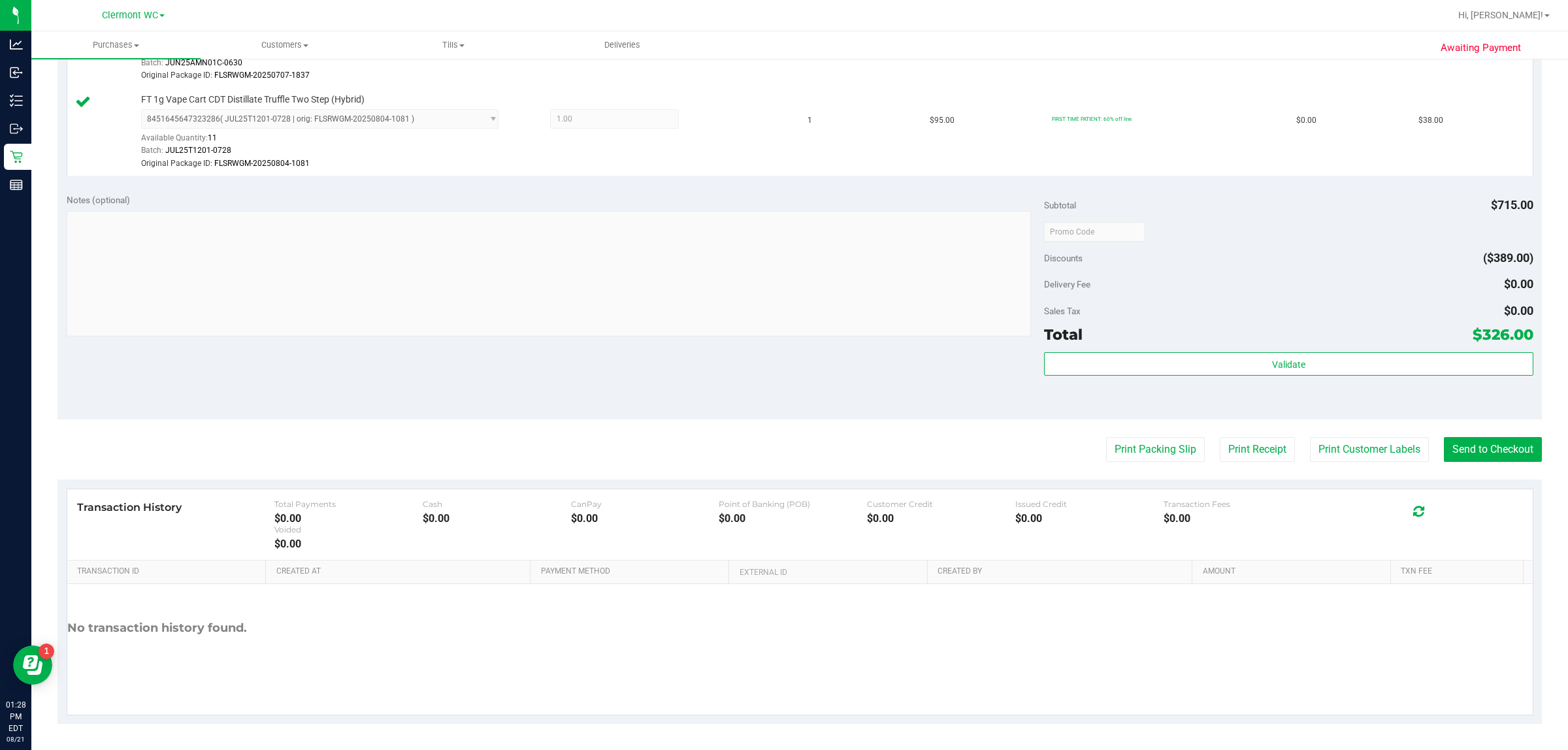
scroll to position [1480, 0]
click at [750, 378] on div "Notes (optional) Subtotal $715.00 Discounts ($389.00) Delivery Fee $0.00 Sales …" at bounding box center [800, 302] width 1485 height 235
click at [782, 452] on button "Send to Checkout" at bounding box center [1492, 449] width 98 height 25
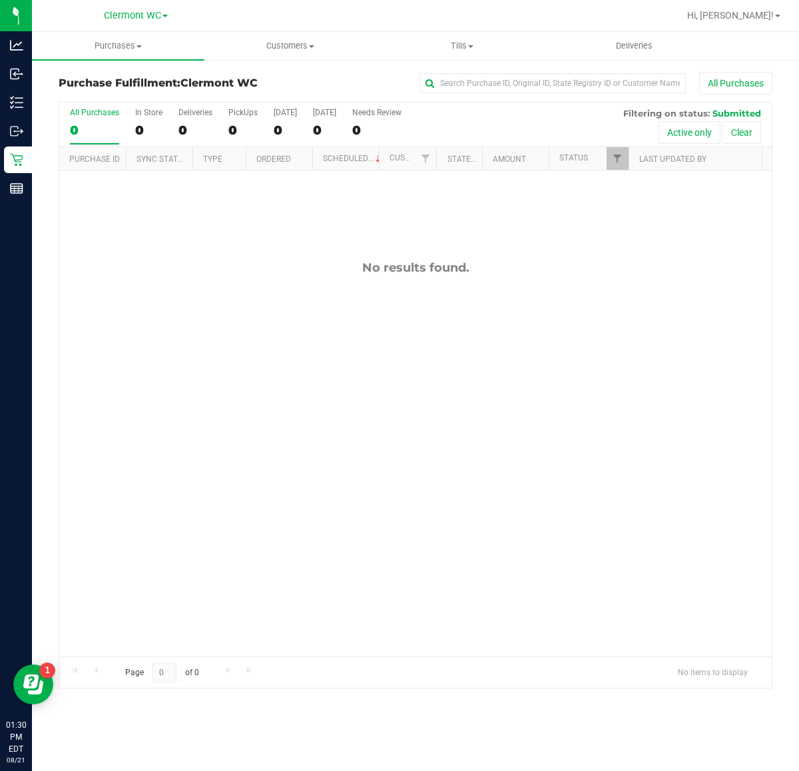
click at [348, 348] on div "No results found." at bounding box center [415, 459] width 713 height 576
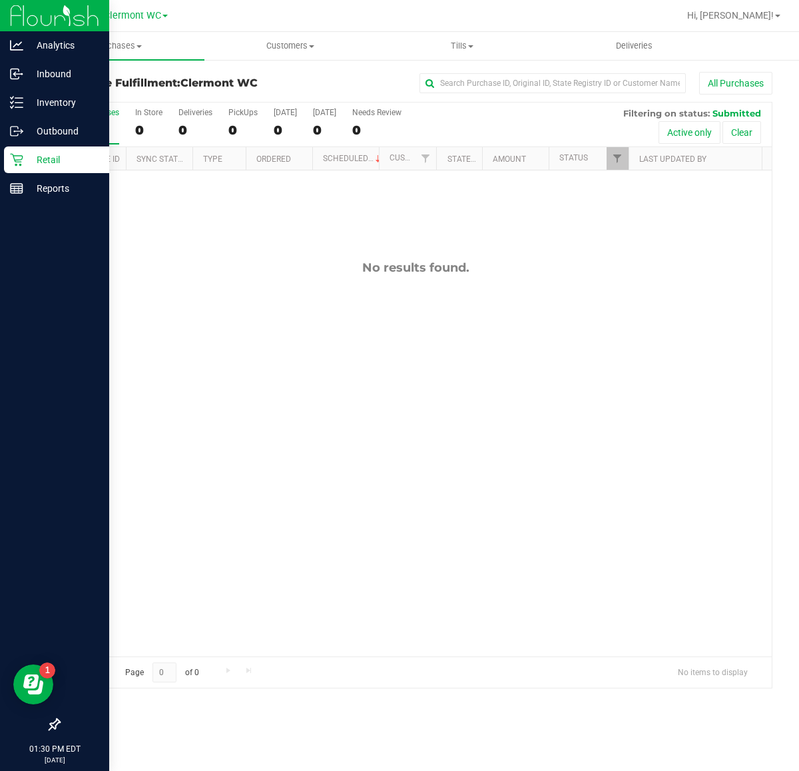
click at [10, 153] on icon at bounding box center [16, 159] width 13 height 13
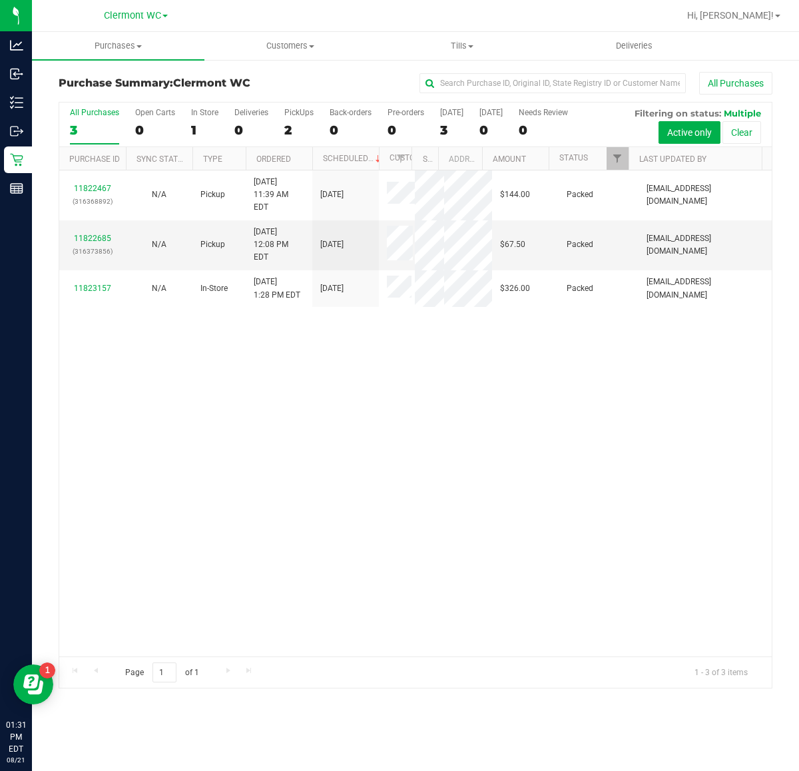
click at [451, 362] on div "11822467 (316368892) N/A Pickup [DATE] 11:39 AM EDT 8/21/2025 $144.00 Packed [E…" at bounding box center [415, 414] width 713 height 486
click at [338, 442] on div "11822467 (316368892) N/A Pickup [DATE] 11:39 AM EDT 8/21/2025 $144.00 Packed [E…" at bounding box center [415, 414] width 713 height 486
click at [113, 40] on span "Purchases" at bounding box center [118, 46] width 173 height 12
click at [119, 94] on li "Fulfillment" at bounding box center [118, 97] width 173 height 16
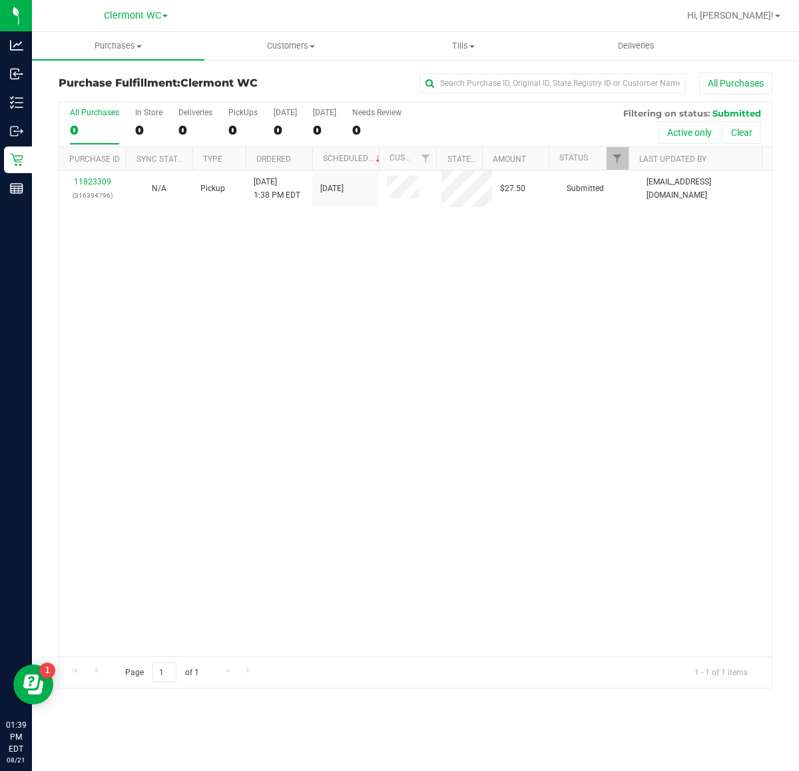
click at [551, 458] on div "11823309 (316394796) N/A Pickup 8/21/2025 1:38 PM EDT 8/21/2025 $27.50 Submitte…" at bounding box center [415, 414] width 713 height 486
click at [303, 367] on div "11823309 (316394796) N/A Pickup 8/21/2025 1:38 PM EDT 8/21/2025 $27.50 Submitte…" at bounding box center [415, 414] width 713 height 486
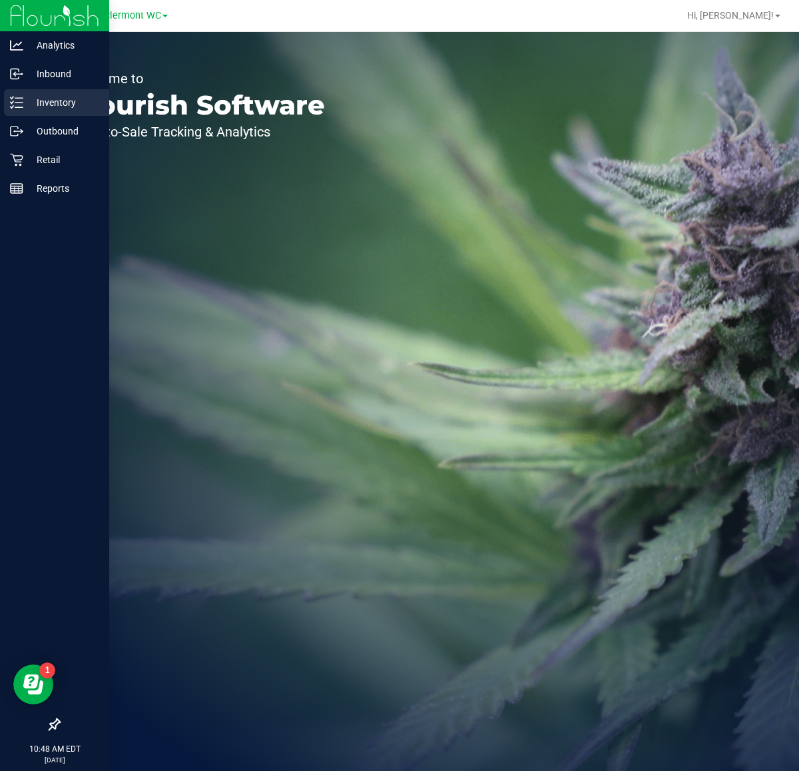
click at [57, 101] on p "Inventory" at bounding box center [63, 103] width 80 height 16
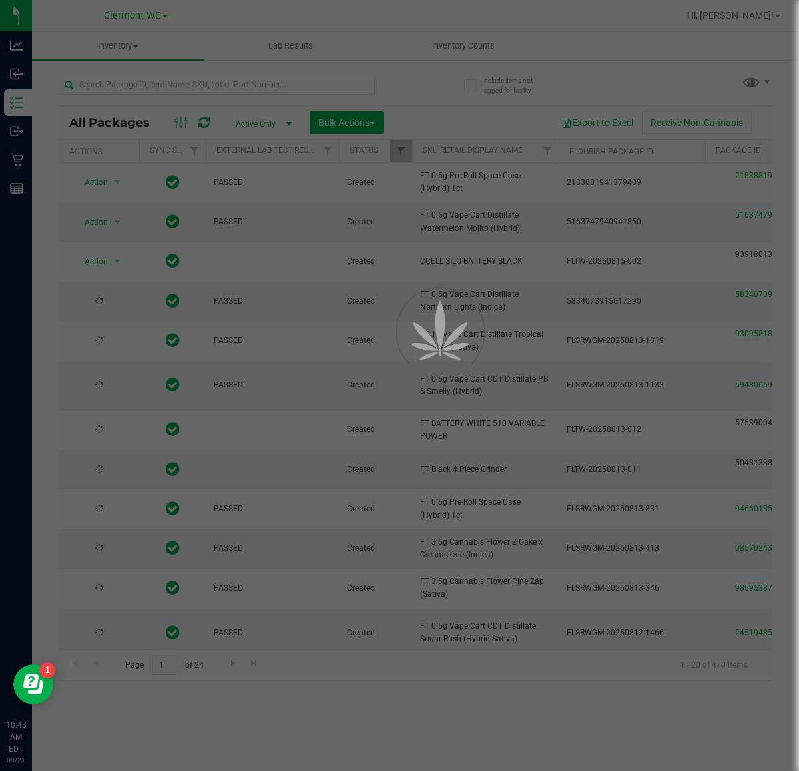
click at [178, 79] on div at bounding box center [399, 385] width 799 height 771
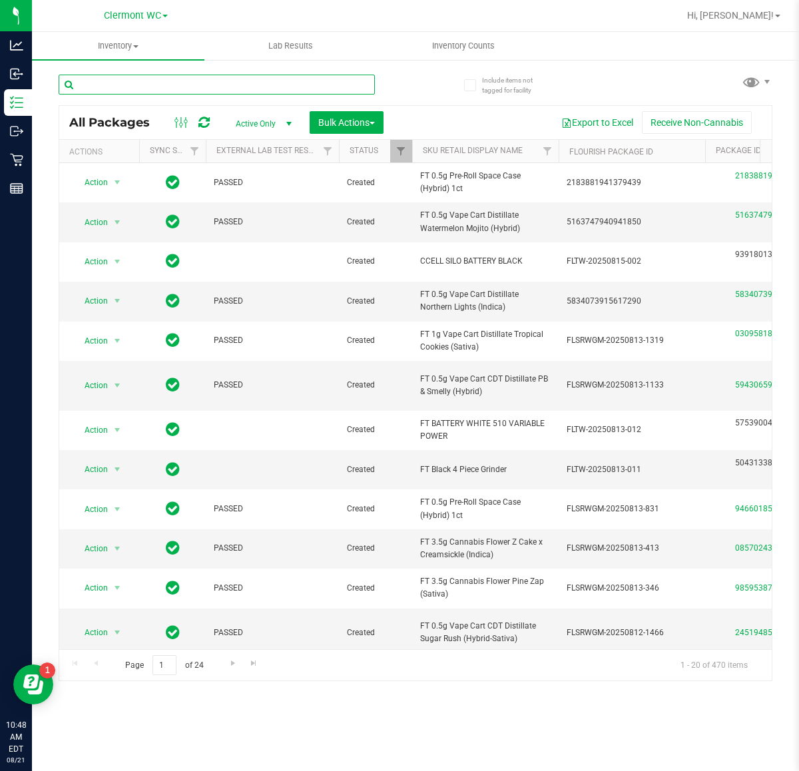
click at [178, 79] on input "text" at bounding box center [217, 85] width 316 height 20
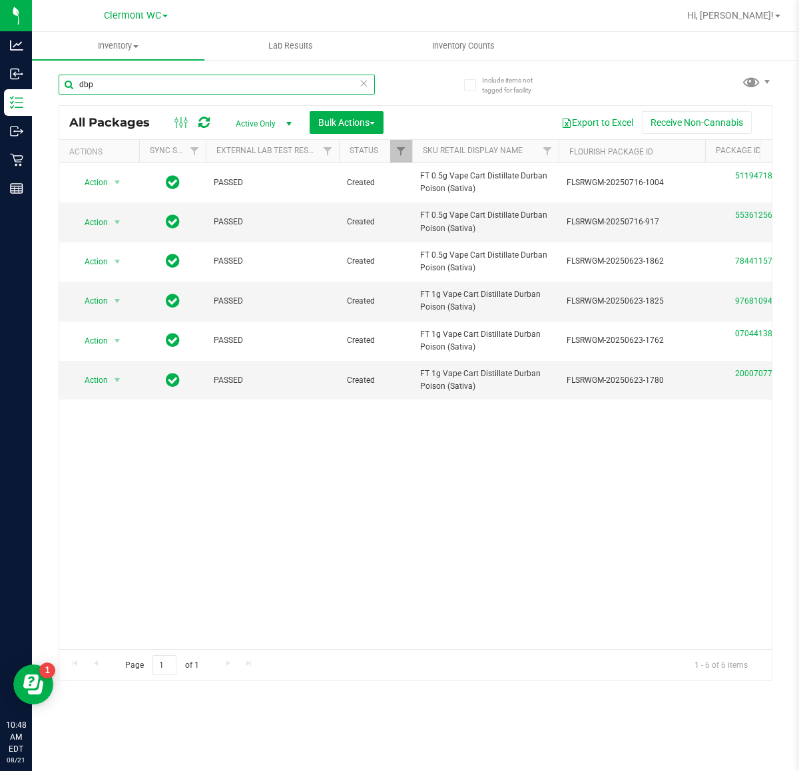
type input "dbp"
click at [183, 84] on input "dbp" at bounding box center [217, 85] width 316 height 20
click at [360, 91] on span at bounding box center [363, 83] width 9 height 17
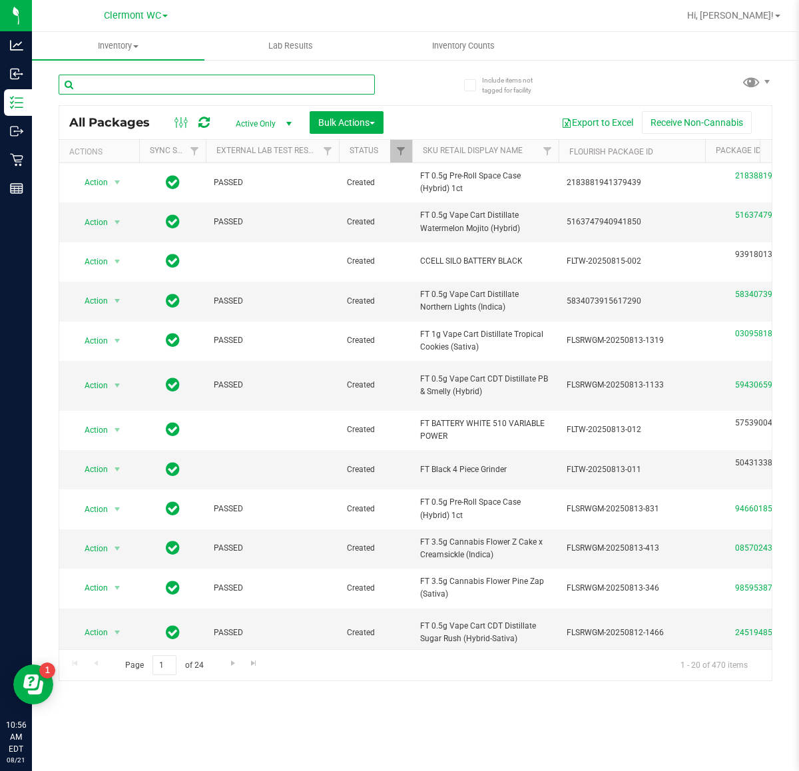
click at [240, 85] on input "text" at bounding box center [217, 85] width 316 height 20
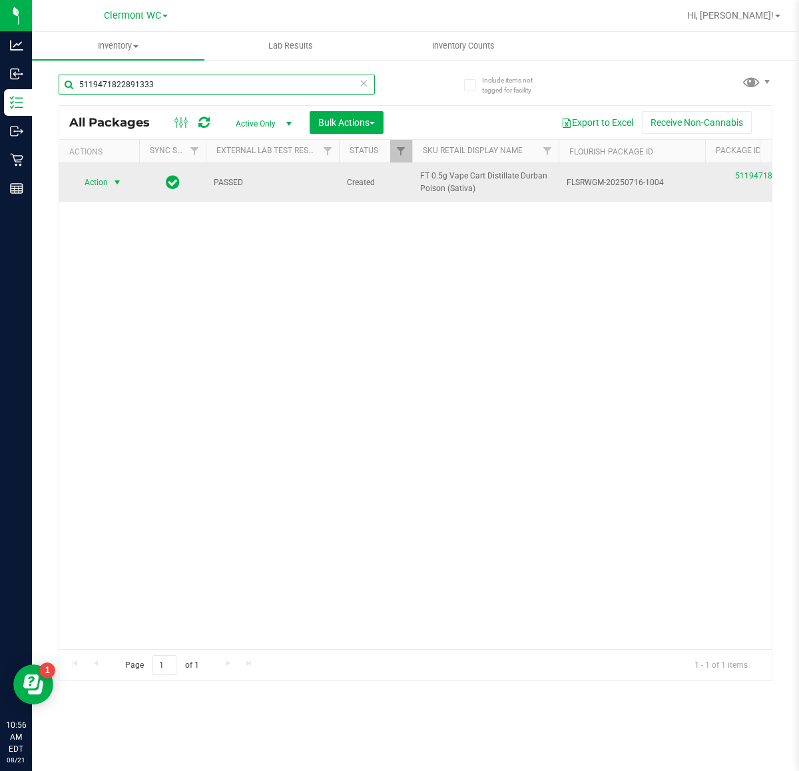
type input "5119471822891333"
click at [117, 183] on span "select" at bounding box center [117, 182] width 11 height 11
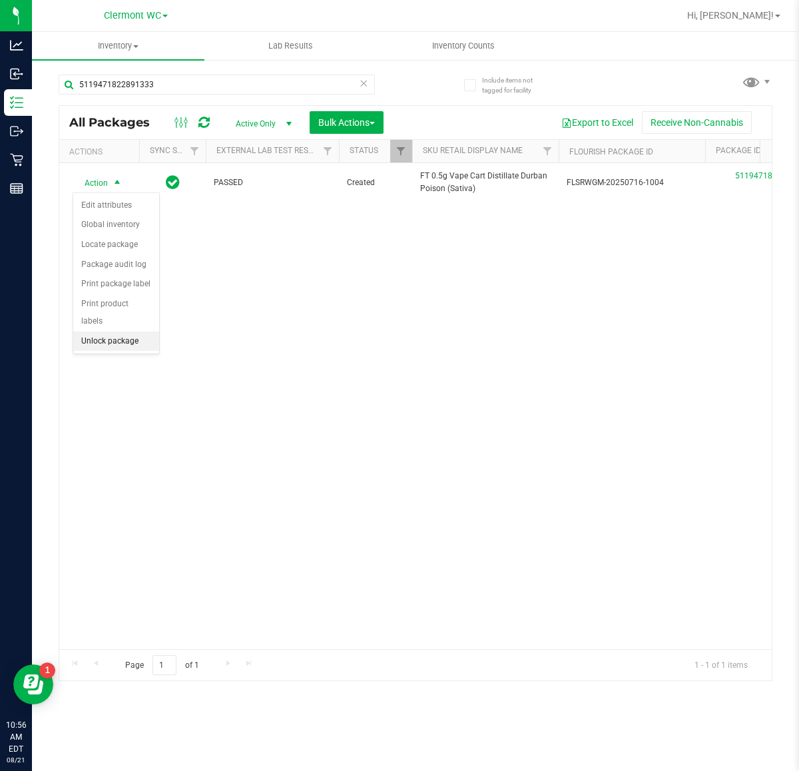
click at [133, 332] on li "Unlock package" at bounding box center [116, 342] width 86 height 20
click at [604, 398] on div "Action Action Adjust qty Create package Edit attributes Global inventory Locate…" at bounding box center [415, 406] width 713 height 486
click at [228, 470] on div "Action Action Adjust qty Create package Edit attributes Global inventory Locate…" at bounding box center [415, 406] width 713 height 486
click at [355, 84] on input "5119471822891333" at bounding box center [217, 85] width 316 height 20
click at [359, 81] on icon at bounding box center [363, 83] width 9 height 16
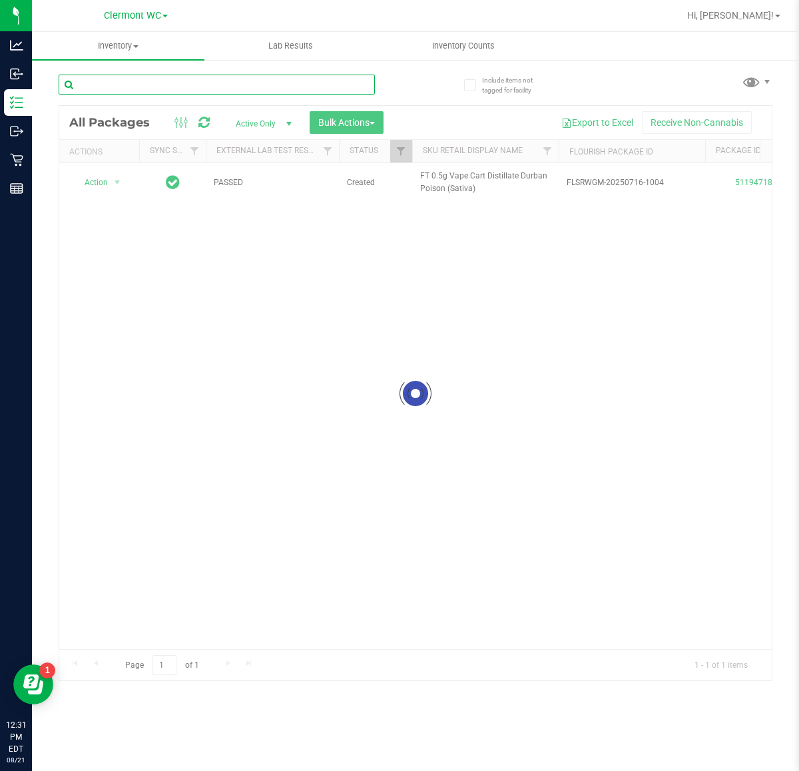
click at [261, 84] on input "text" at bounding box center [217, 85] width 316 height 20
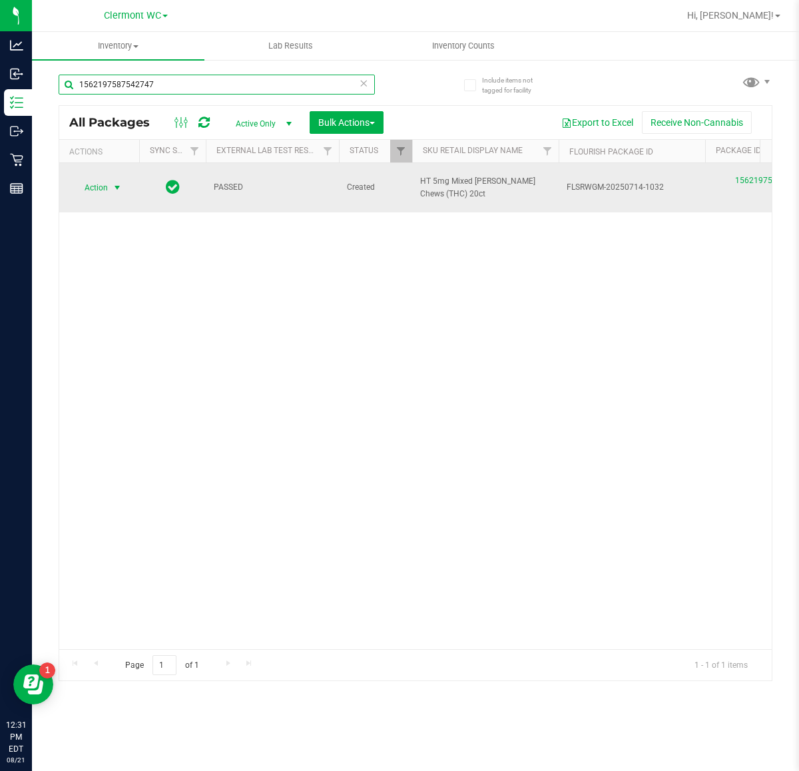
type input "1562197587542747"
click at [112, 183] on span "select" at bounding box center [117, 188] width 11 height 11
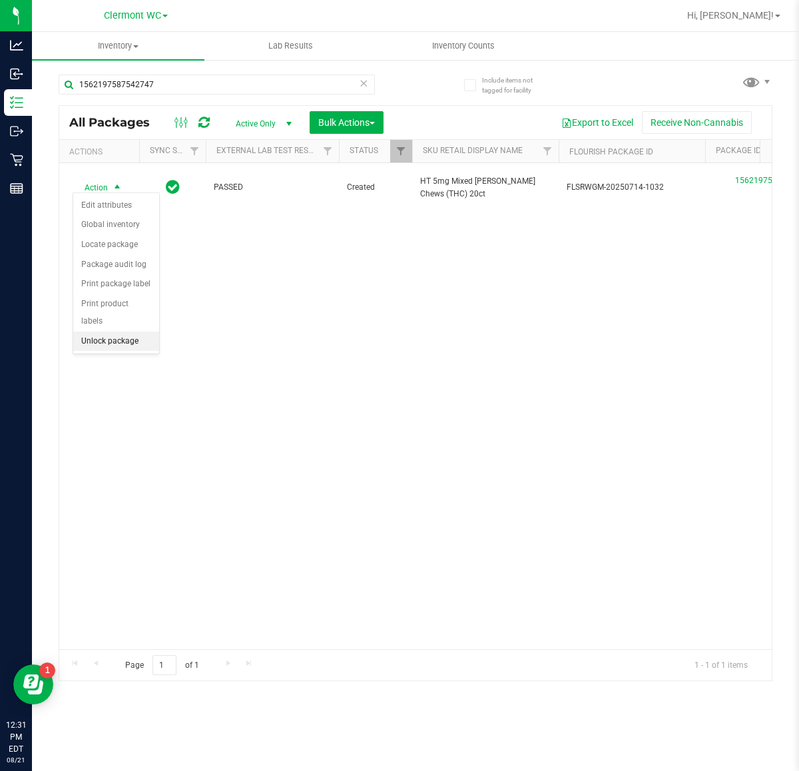
click at [137, 332] on li "Unlock package" at bounding box center [116, 342] width 86 height 20
click at [580, 358] on div "Action Action Adjust qty Create package Edit attributes Global inventory Locate…" at bounding box center [415, 406] width 713 height 486
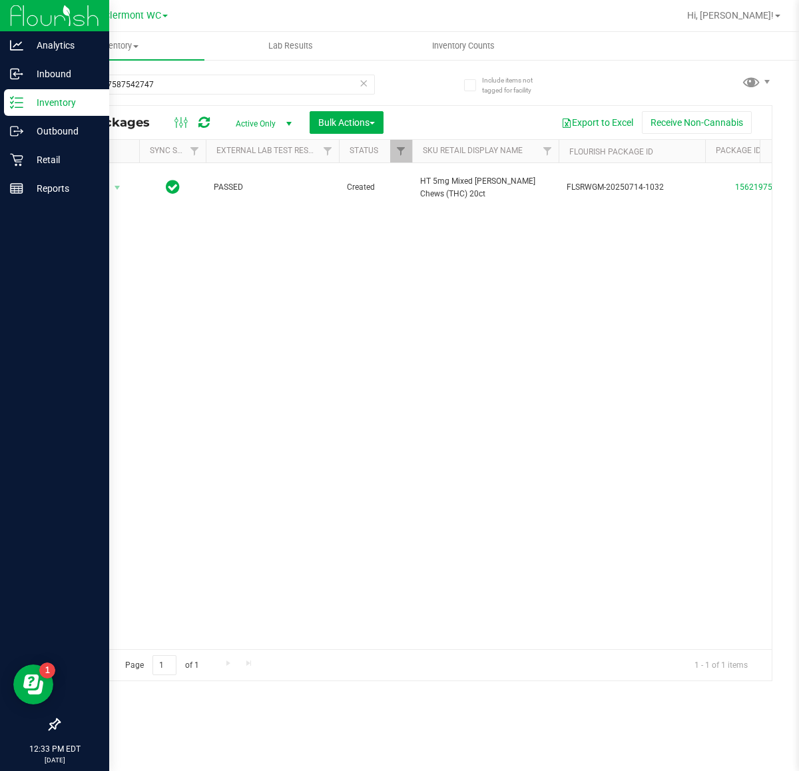
click at [25, 110] on p "Inventory" at bounding box center [63, 103] width 80 height 16
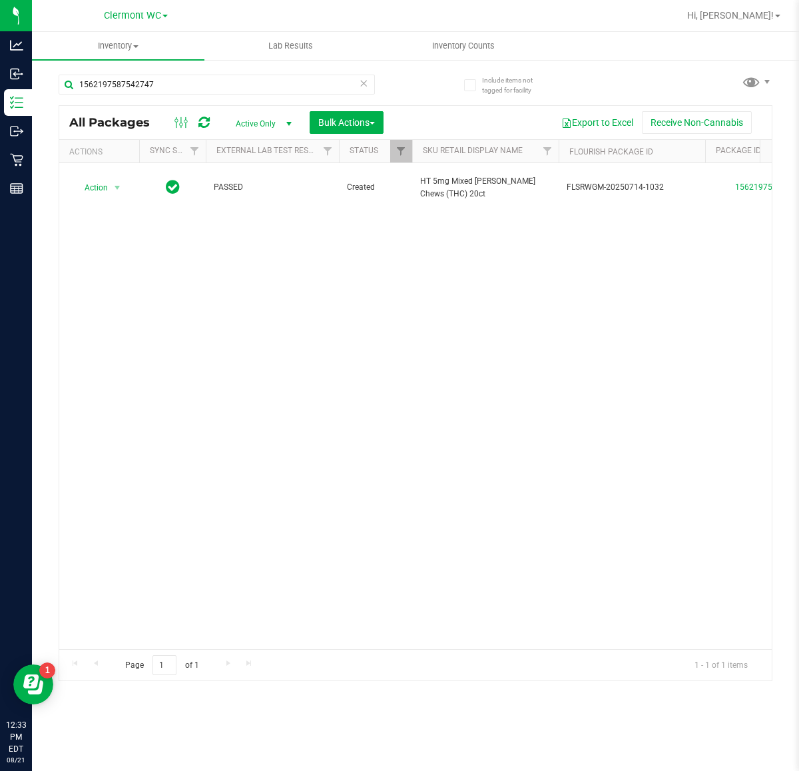
click at [360, 85] on icon at bounding box center [363, 83] width 9 height 16
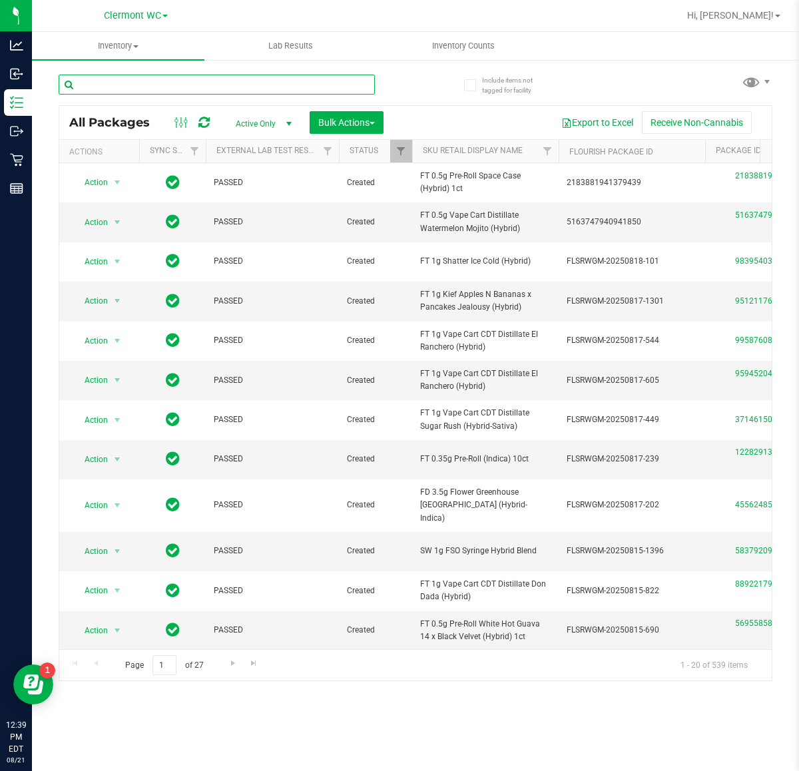
click at [151, 90] on input "text" at bounding box center [217, 85] width 316 height 20
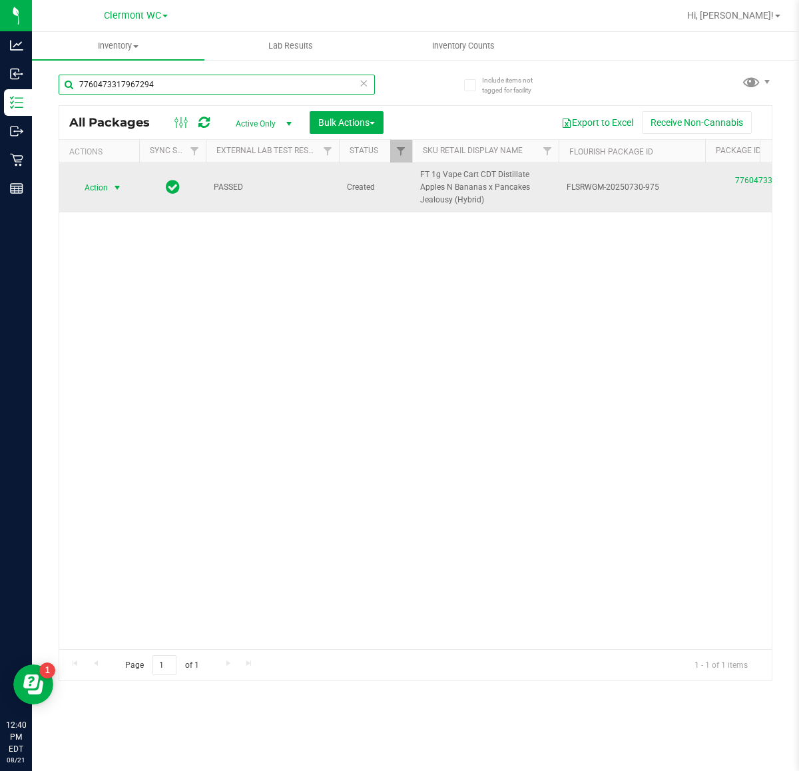
type input "7760473317967294"
click at [97, 187] on span "Action" at bounding box center [91, 188] width 36 height 19
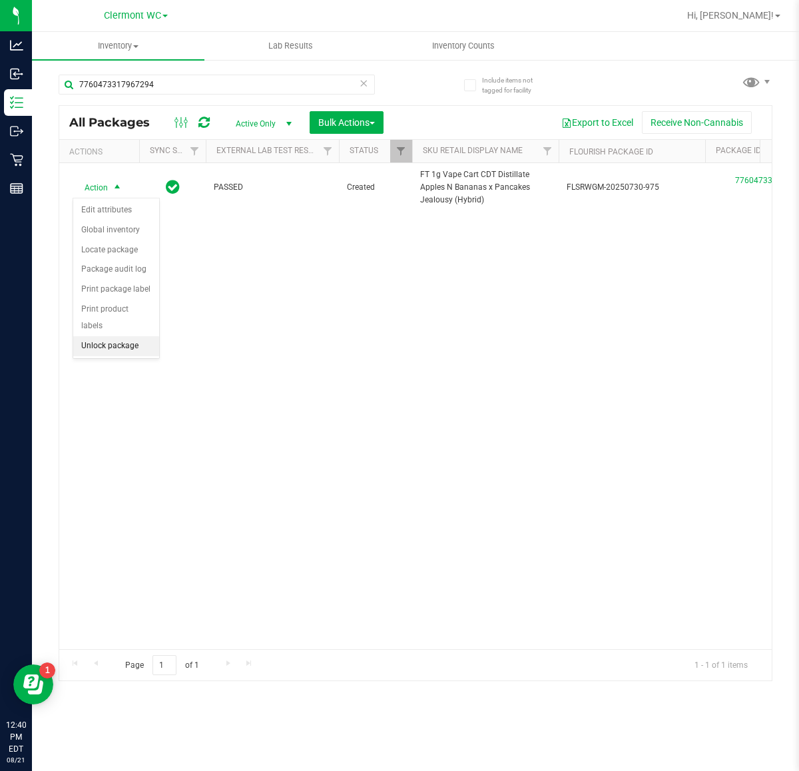
click at [93, 336] on li "Unlock package" at bounding box center [116, 346] width 86 height 20
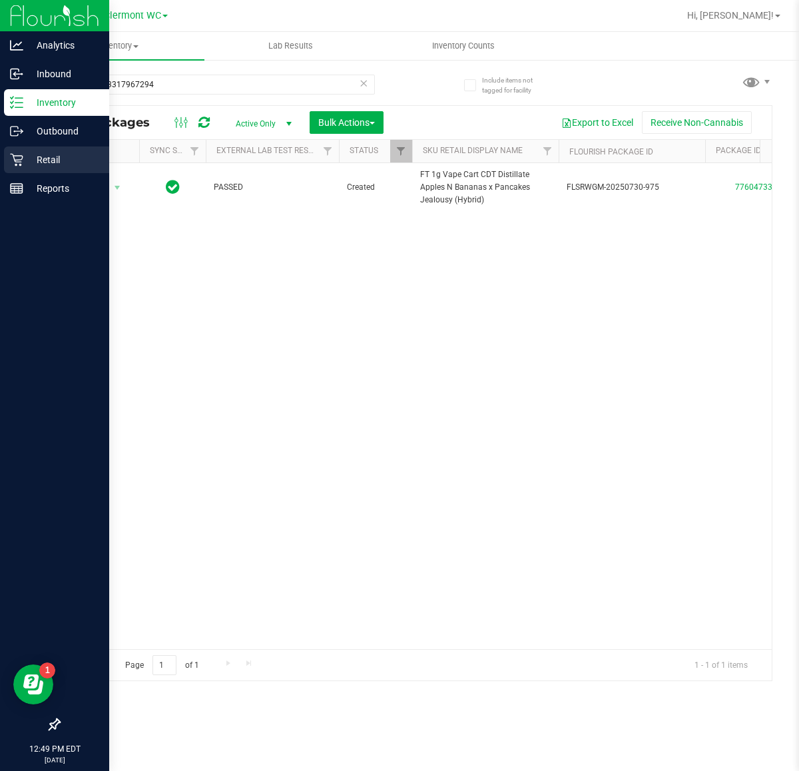
click at [22, 149] on div "Retail" at bounding box center [56, 160] width 105 height 27
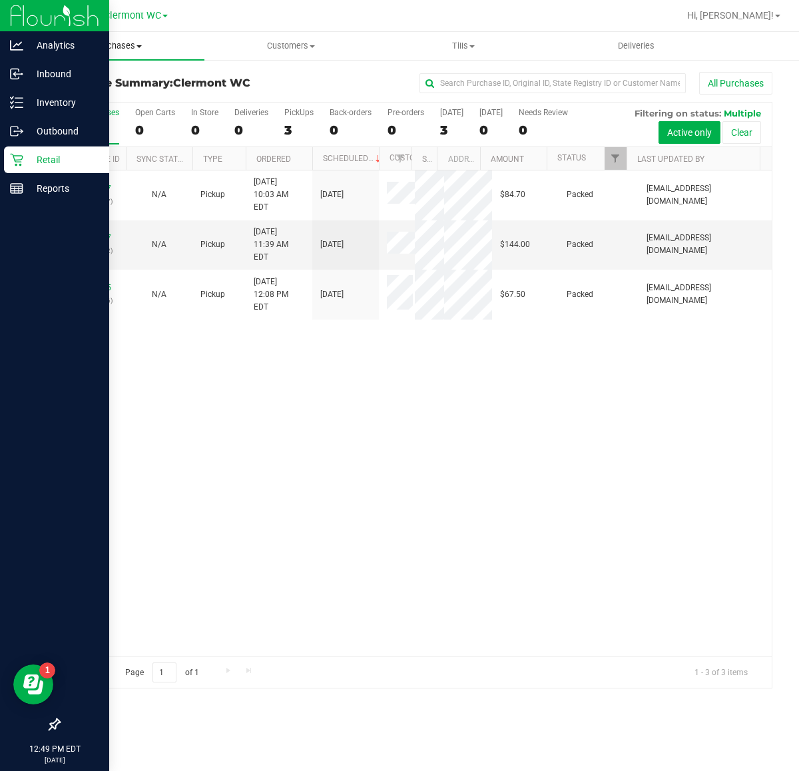
click at [131, 47] on span "Purchases" at bounding box center [118, 46] width 173 height 12
click at [101, 97] on span "Fulfillment" at bounding box center [73, 96] width 83 height 11
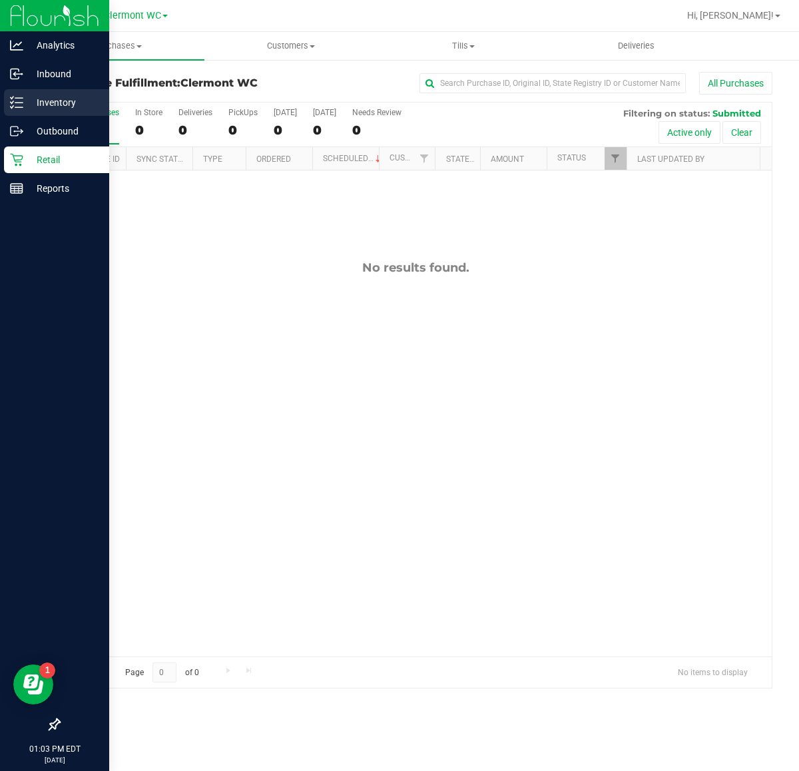
click at [58, 95] on p "Inventory" at bounding box center [63, 103] width 80 height 16
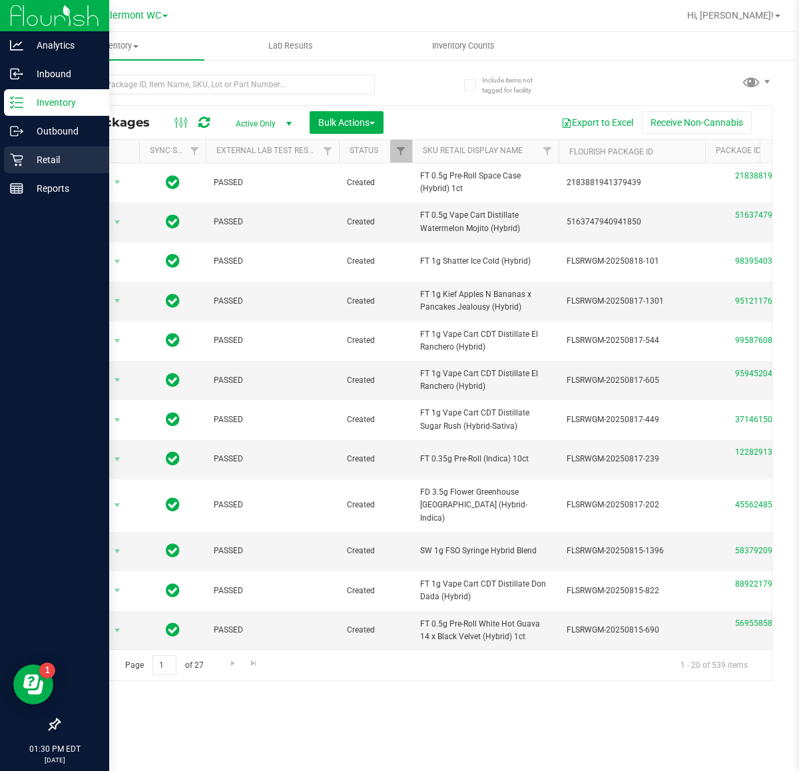
click at [53, 163] on p "Retail" at bounding box center [63, 160] width 80 height 16
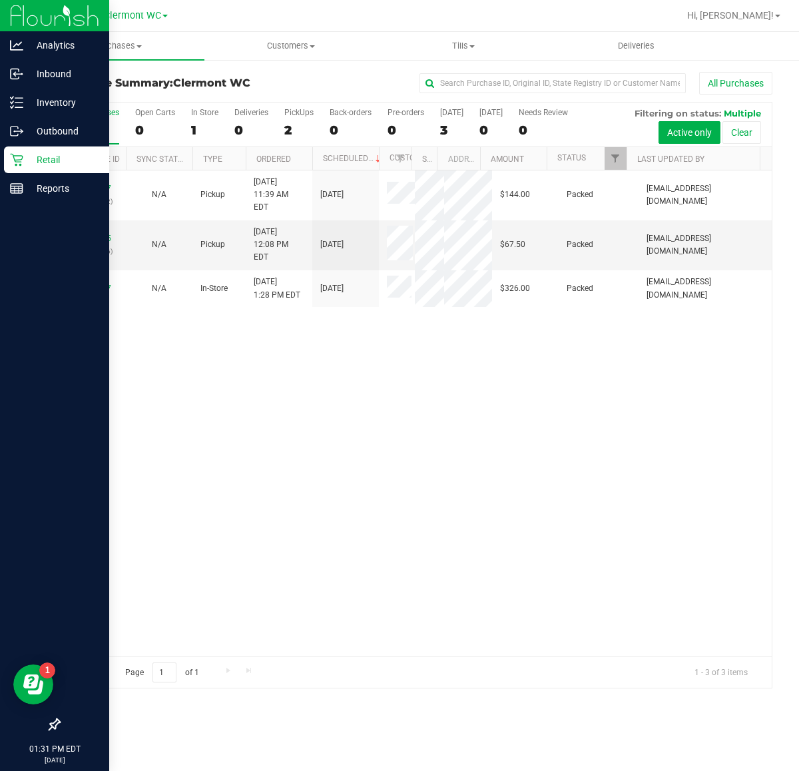
click at [255, 407] on div "11822467 (316368892) N/A Pickup [DATE] 11:39 AM EDT 8/21/2025 $144.00 Packed [E…" at bounding box center [415, 414] width 713 height 486
click at [321, 510] on div "11822467 (316368892) N/A Pickup [DATE] 11:39 AM EDT 8/21/2025 $144.00 Packed [E…" at bounding box center [415, 414] width 713 height 486
click at [125, 47] on span "Purchases" at bounding box center [118, 46] width 173 height 12
click at [35, 75] on p "Inbound" at bounding box center [63, 74] width 80 height 16
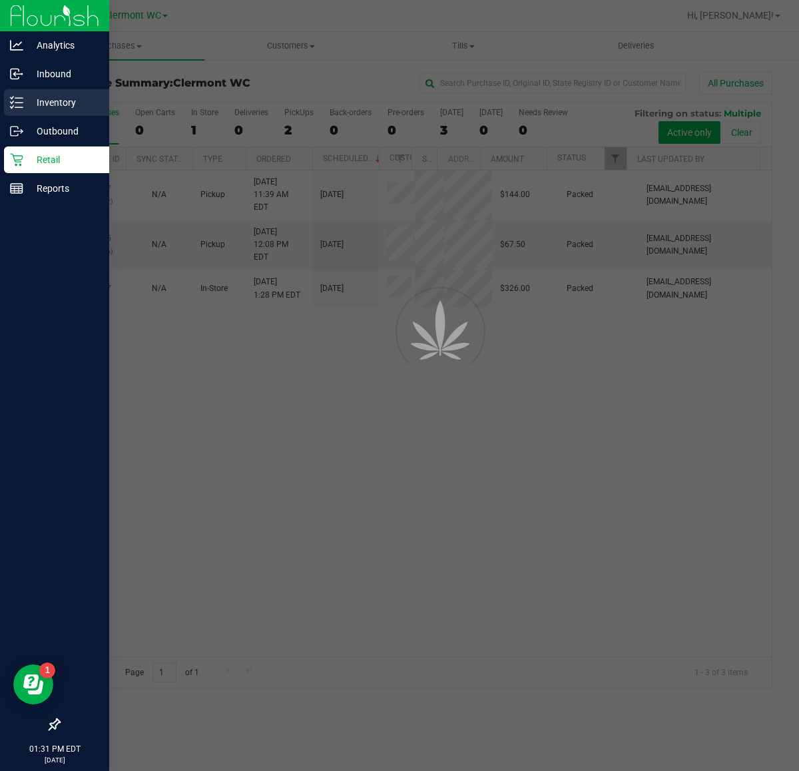
click at [54, 114] on div "Inventory" at bounding box center [56, 102] width 105 height 27
